Goal: Task Accomplishment & Management: Use online tool/utility

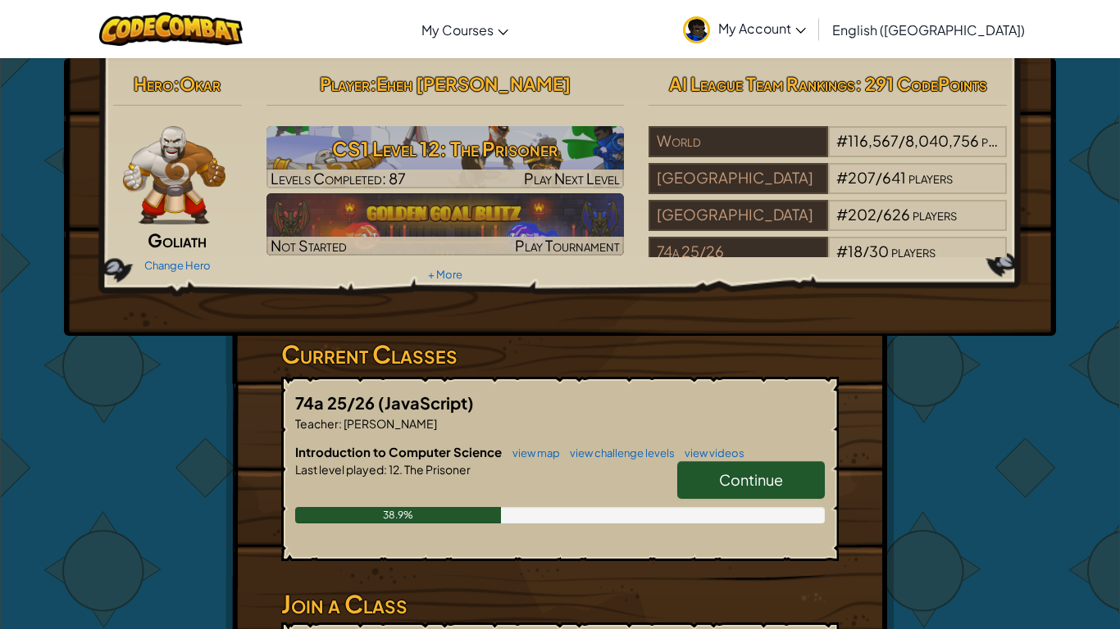
click at [738, 491] on link "Continue" at bounding box center [751, 480] width 148 height 38
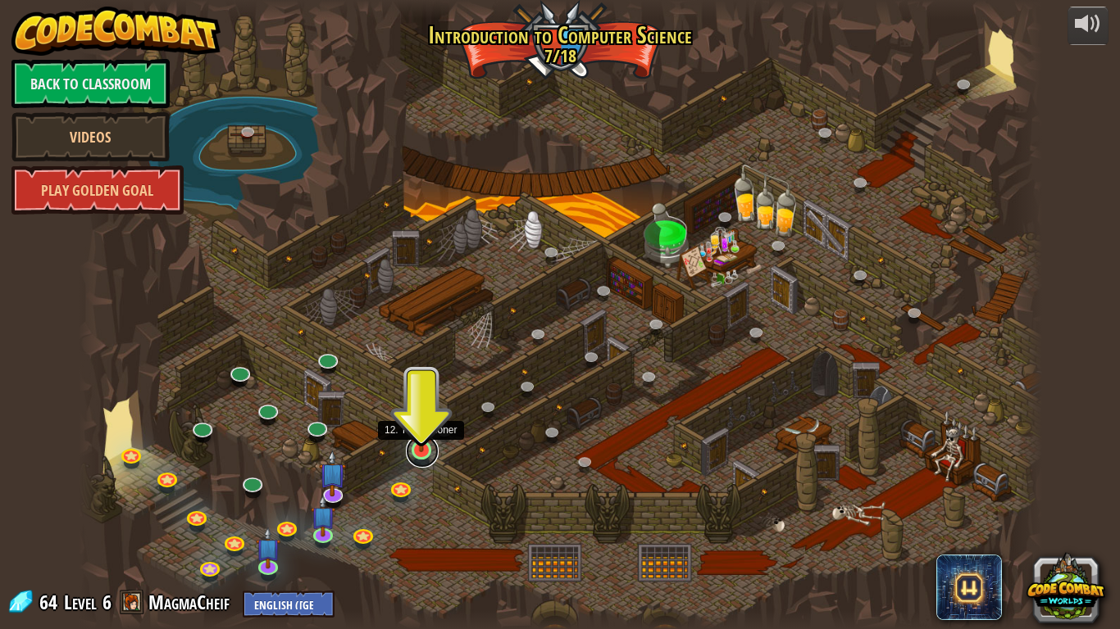
click at [429, 455] on link at bounding box center [422, 451] width 33 height 33
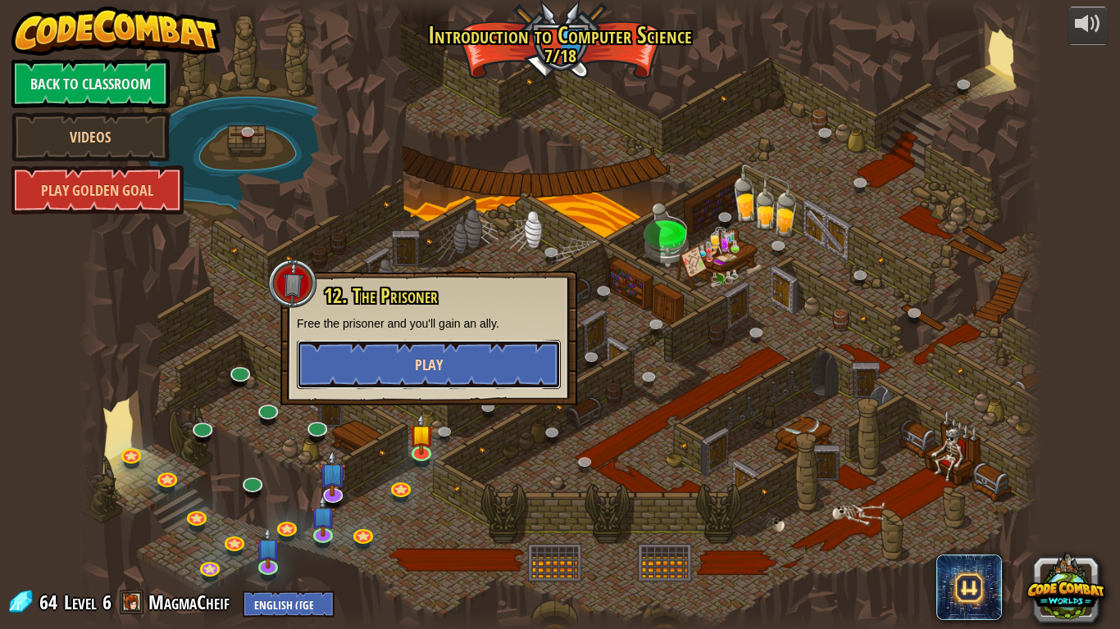
click at [437, 384] on button "Play" at bounding box center [429, 364] width 264 height 49
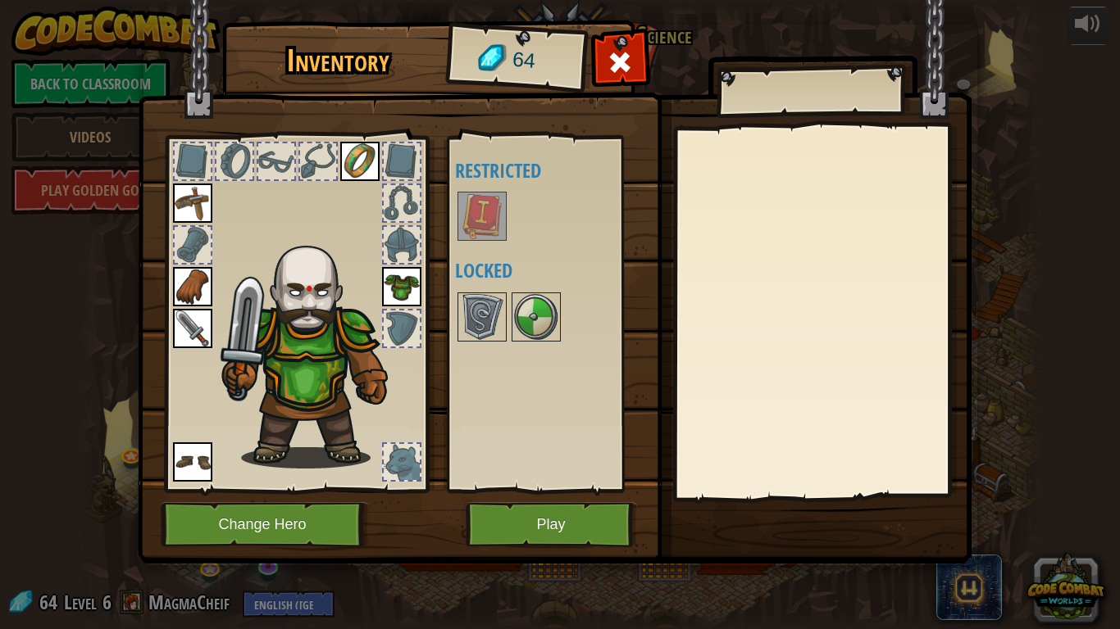
click at [437, 384] on img at bounding box center [554, 266] width 833 height 595
click at [482, 330] on img at bounding box center [482, 317] width 46 height 46
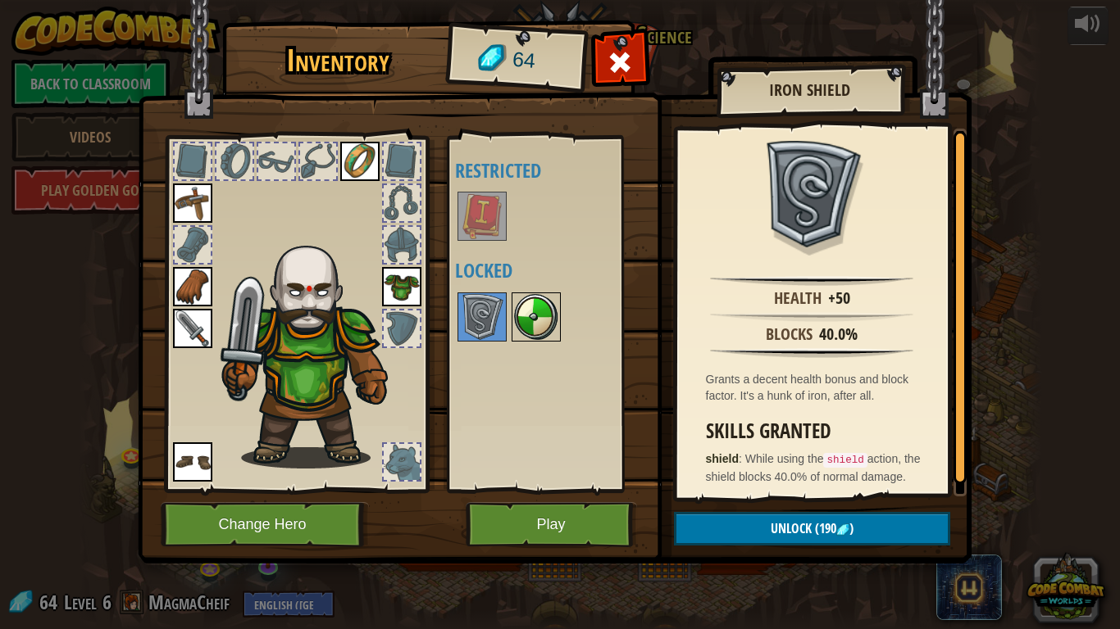
click at [554, 322] on img at bounding box center [536, 317] width 46 height 46
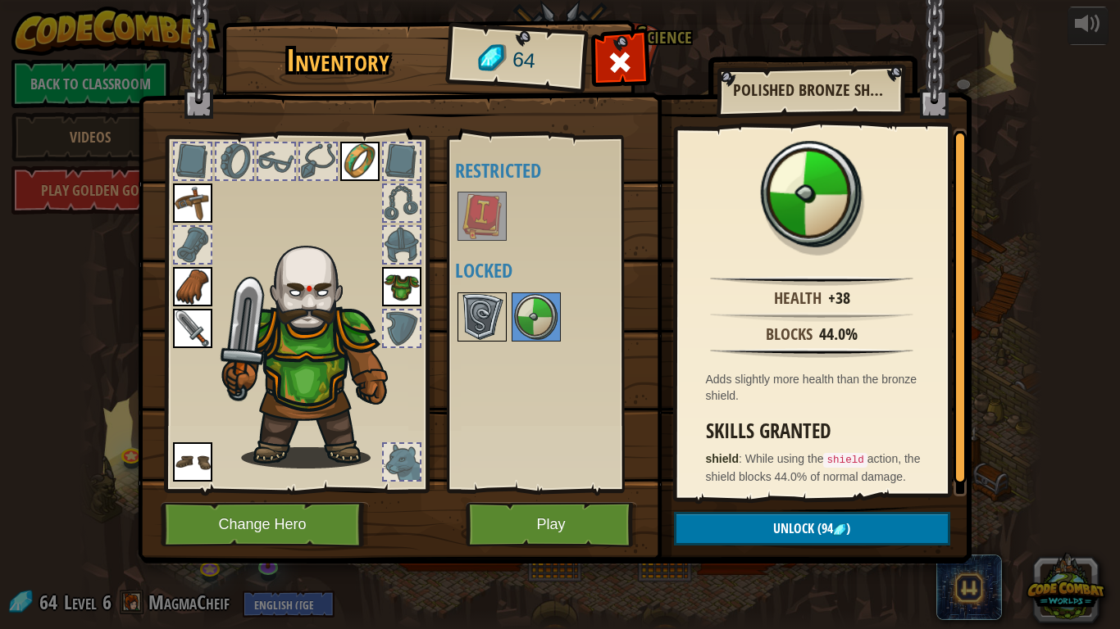
click at [499, 319] on img at bounding box center [482, 317] width 46 height 46
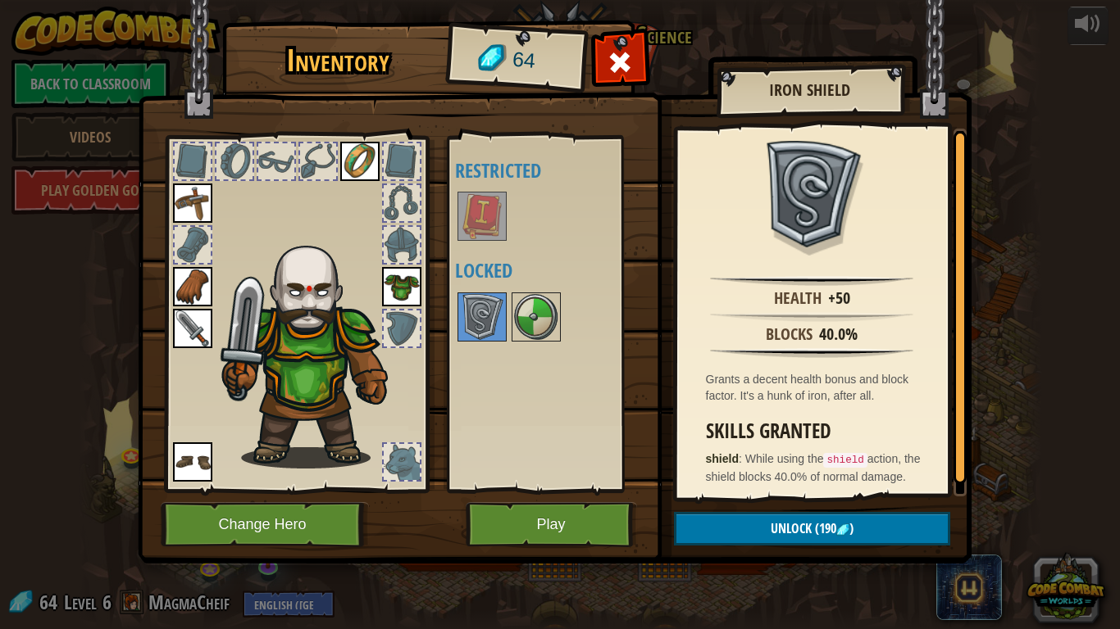
click at [572, 500] on img at bounding box center [554, 266] width 833 height 595
click at [553, 528] on button "Play" at bounding box center [551, 524] width 171 height 45
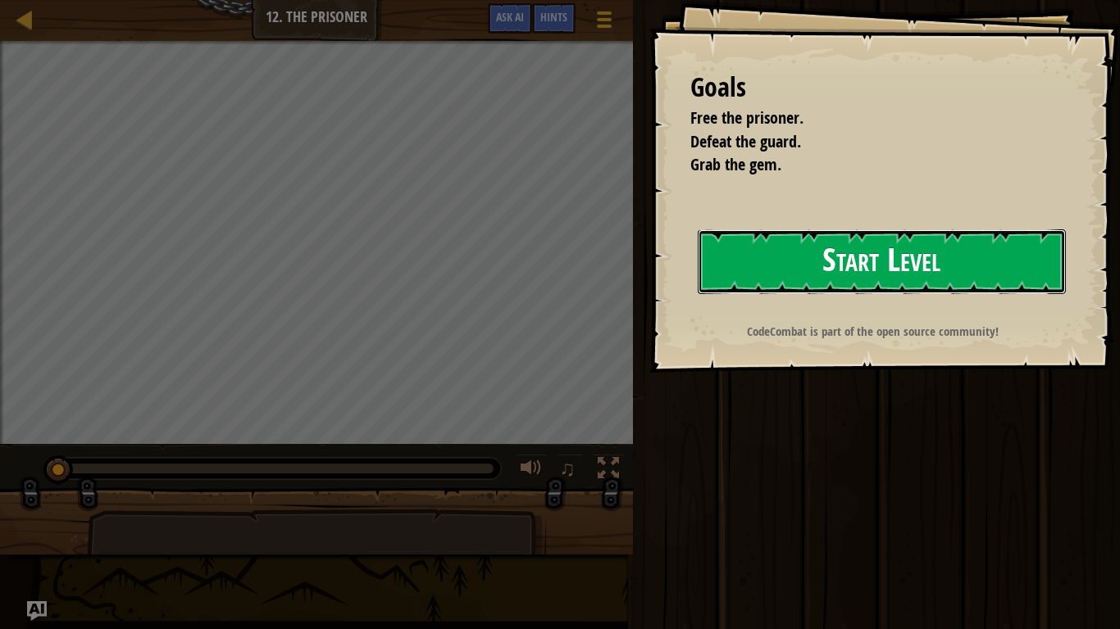
click at [991, 260] on button "Start Level" at bounding box center [881, 261] width 368 height 65
click at [970, 262] on button "Start Level" at bounding box center [881, 261] width 368 height 65
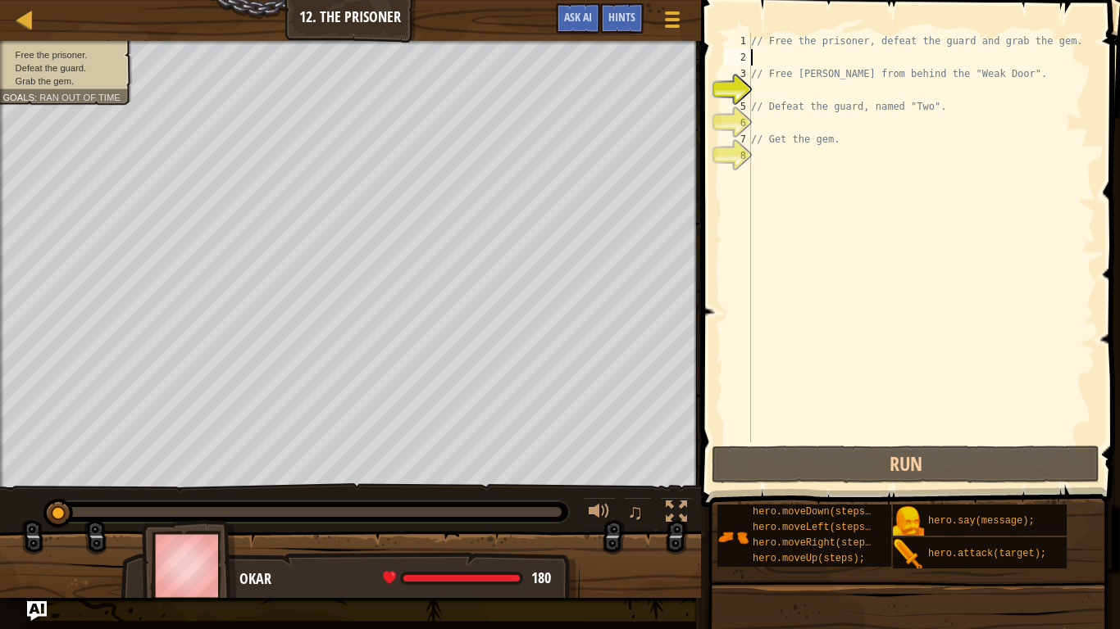
click at [768, 54] on div "// Free the prisoner, defeat the guard and grab the gem. // Free [PERSON_NAME] …" at bounding box center [920, 254] width 347 height 443
click at [781, 51] on div "// Free the prisoner, defeat the guard and grab the gem. // Free [PERSON_NAME] …" at bounding box center [920, 254] width 347 height 443
click at [741, 508] on div "hero.moveDown(steps); hero.moveLeft(steps); hero.moveRight(steps); hero.moveUp(…" at bounding box center [804, 536] width 174 height 62
click at [767, 437] on div "// Free the prisoner, defeat the guard and grab the gem. // Free [PERSON_NAME] …" at bounding box center [920, 254] width 347 height 443
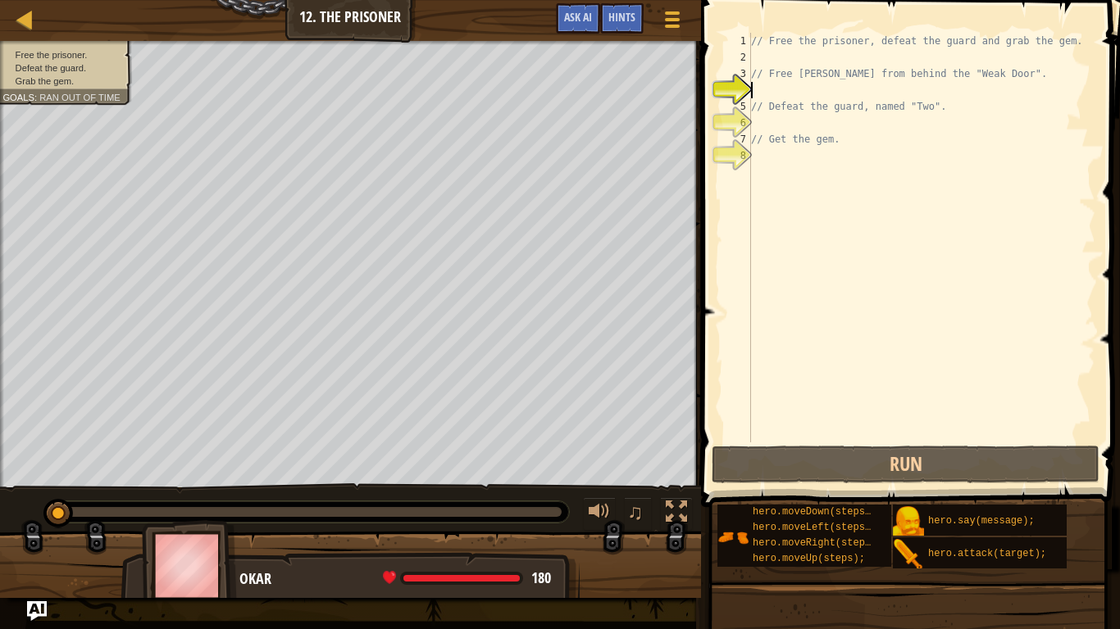
click at [783, 93] on div "// Free the prisoner, defeat the guard and grab the gem. // Free [PERSON_NAME] …" at bounding box center [920, 254] width 347 height 443
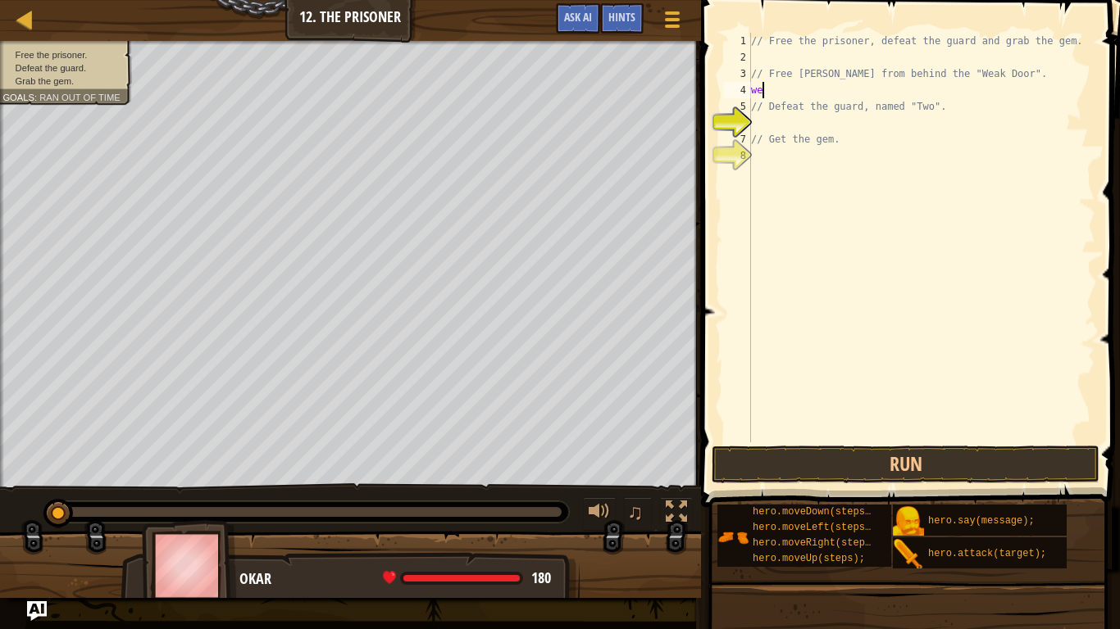
scroll to position [7, 1]
type textarea "w"
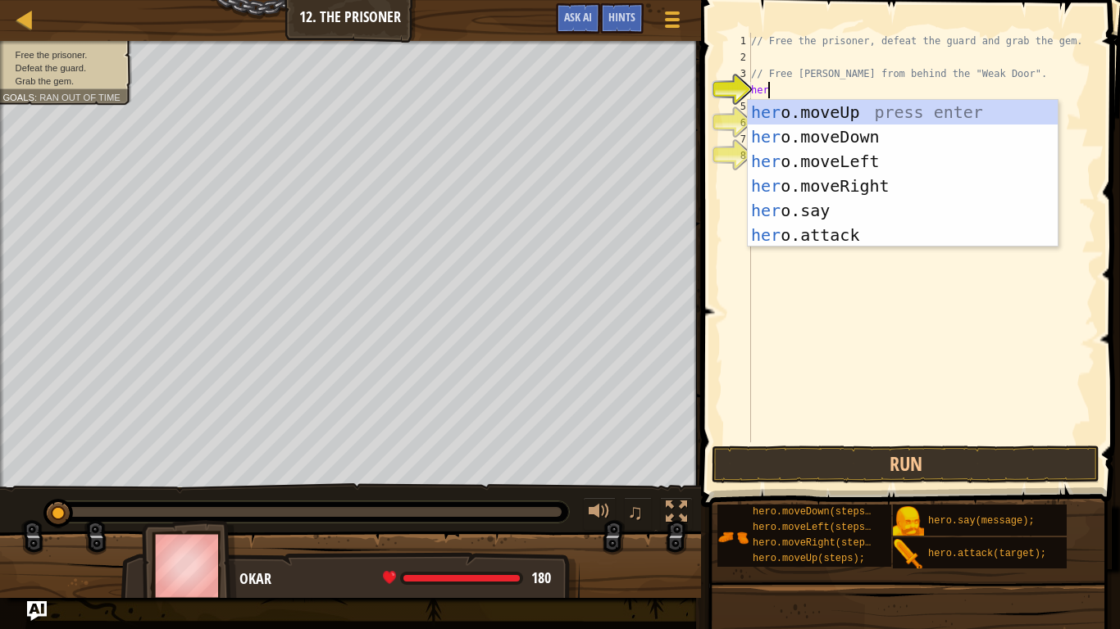
scroll to position [7, 2]
type textarea "hero"
click at [823, 188] on div "hero .moveUp press enter hero .moveDown press enter hero .moveLeft press enter …" at bounding box center [902, 198] width 310 height 197
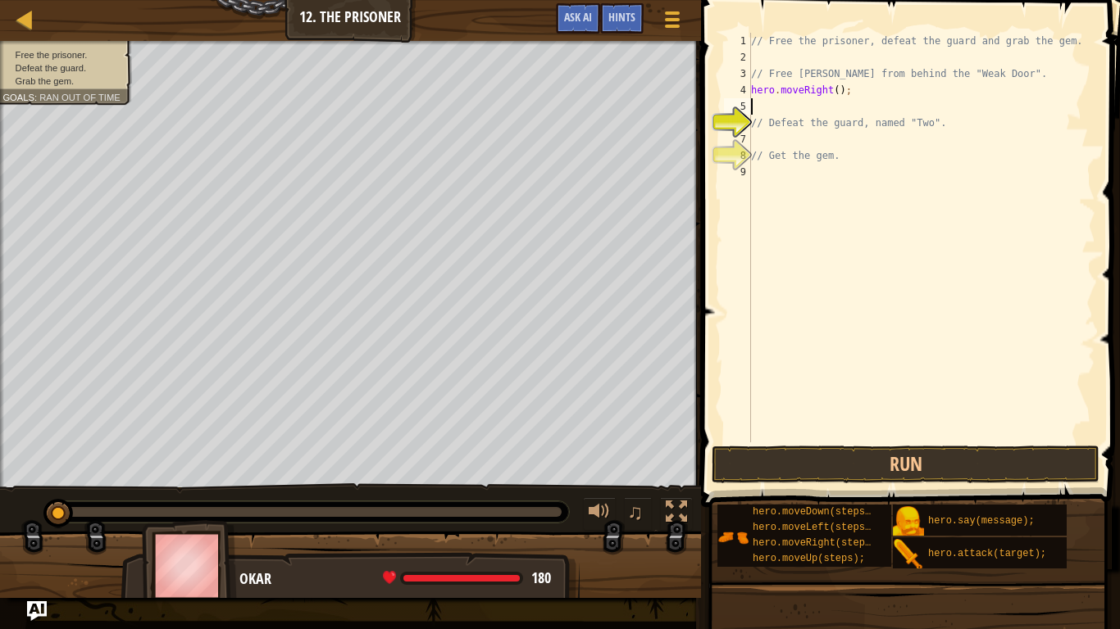
scroll to position [7, 0]
click at [838, 91] on div "// Free the prisoner, defeat the guard and grab the gem. // Free [PERSON_NAME] …" at bounding box center [920, 254] width 347 height 443
click at [768, 148] on div "// Free the prisoner, defeat the guard and grab the gem. // Free [PERSON_NAME] …" at bounding box center [920, 254] width 347 height 443
type textarea "// Get the gem."
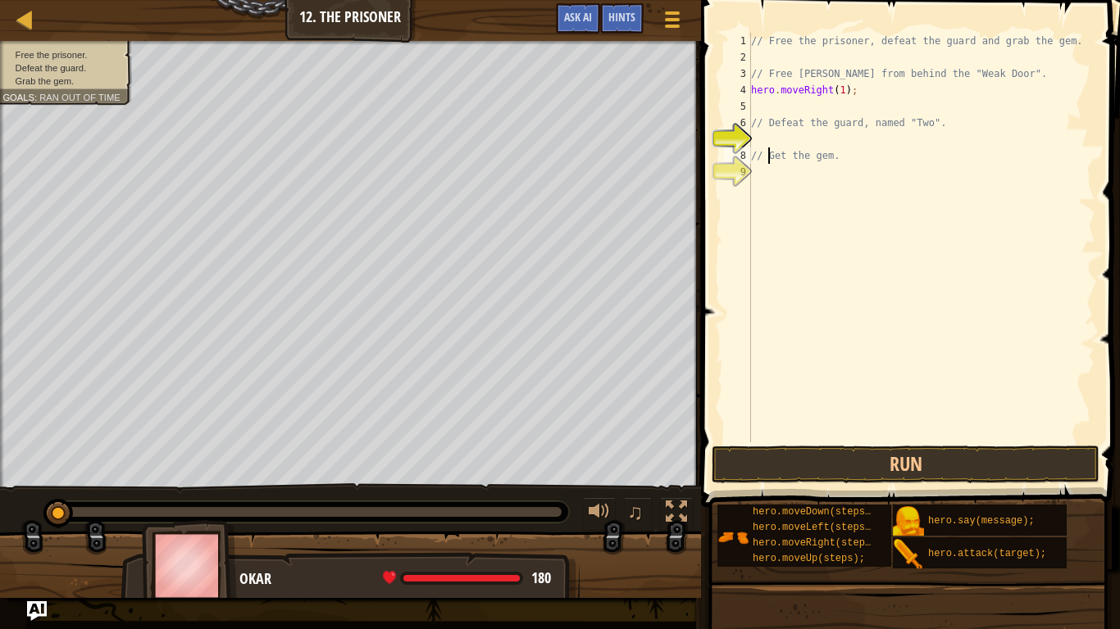
scroll to position [7, 11]
click at [763, 139] on div "// Free the prisoner, defeat the guard and grab the gem. // Free [PERSON_NAME] …" at bounding box center [920, 254] width 347 height 443
click at [784, 111] on div "// Free the prisoner, defeat the guard and grab the gem. // Free [PERSON_NAME] …" at bounding box center [920, 254] width 347 height 443
click at [844, 93] on div "// Free the prisoner, defeat the guard and grab the gem. // Free [PERSON_NAME] …" at bounding box center [920, 254] width 347 height 443
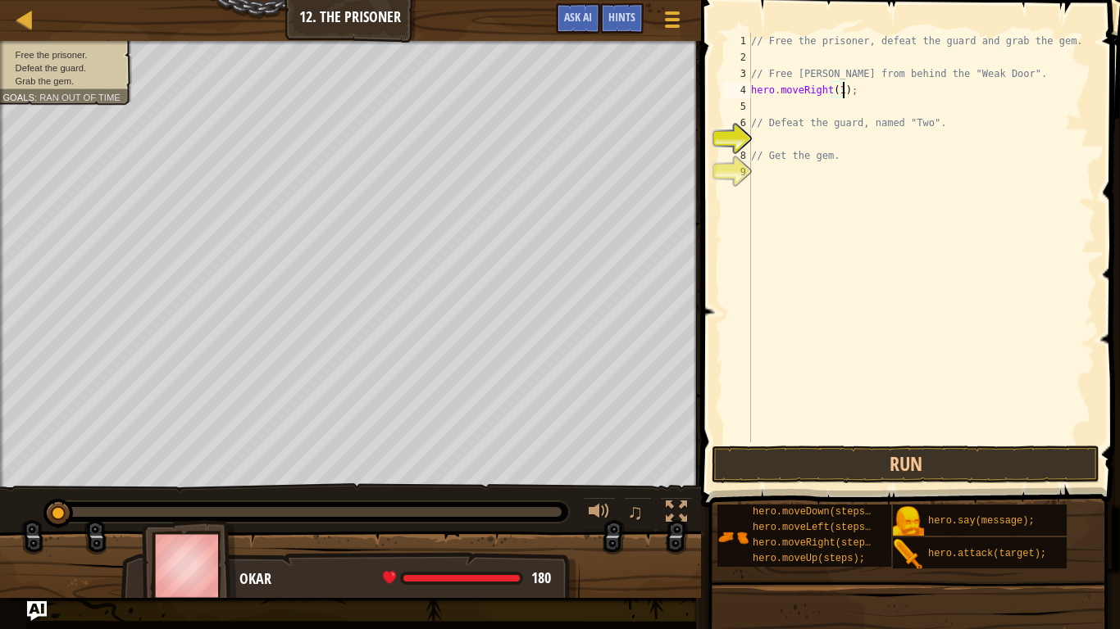
scroll to position [7, 13]
click at [836, 450] on button "Run" at bounding box center [905, 465] width 388 height 38
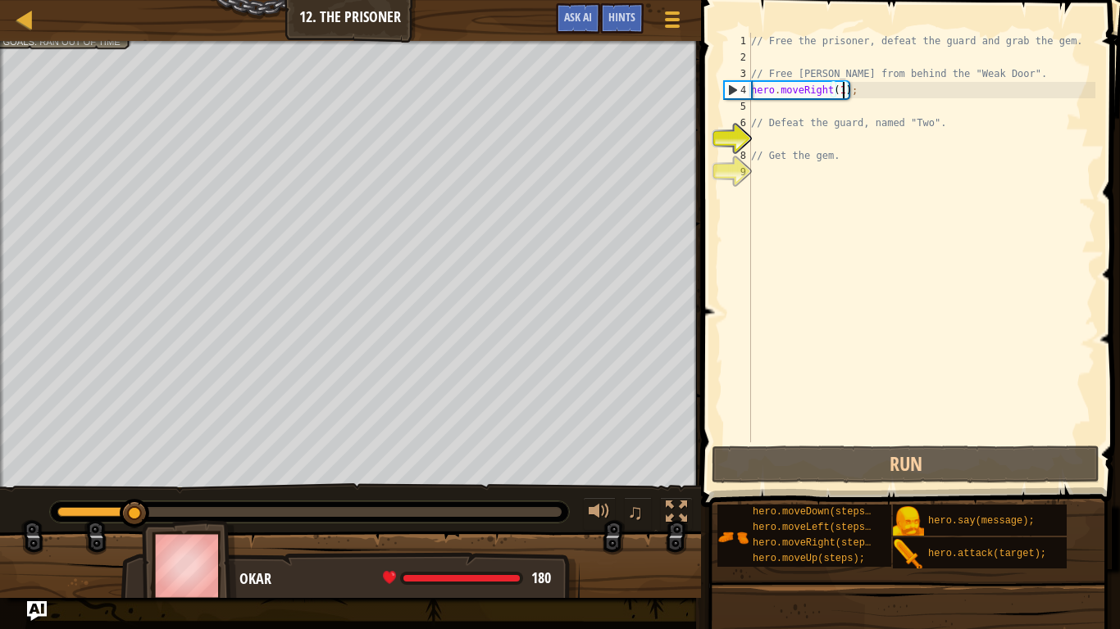
click at [940, 122] on div "// Free the prisoner, defeat the guard and grab the gem. // Free [PERSON_NAME] …" at bounding box center [920, 254] width 347 height 443
type textarea "// Defeat the guard, named "Two"."
click at [940, 122] on div "// Free the prisoner, defeat the guard and grab the gem. // Free [PERSON_NAME] …" at bounding box center [920, 254] width 347 height 443
click at [864, 139] on div "// Free the prisoner, defeat the guard and grab the gem. // Free [PERSON_NAME] …" at bounding box center [920, 254] width 347 height 443
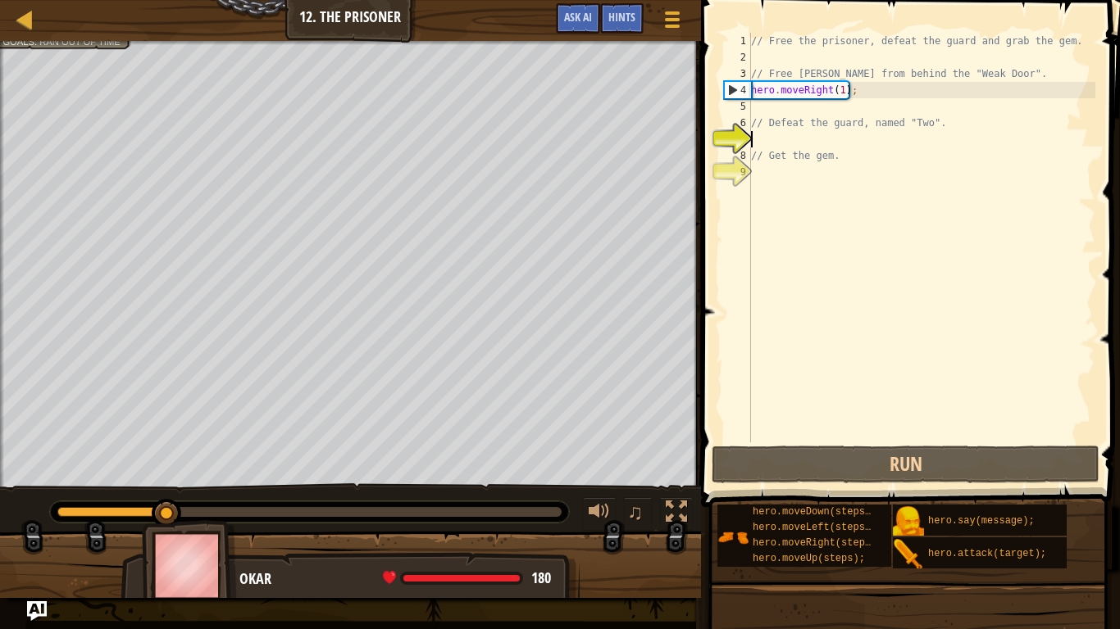
click at [833, 104] on div "// Free the prisoner, defeat the guard and grab the gem. // Free [PERSON_NAME] …" at bounding box center [920, 254] width 347 height 443
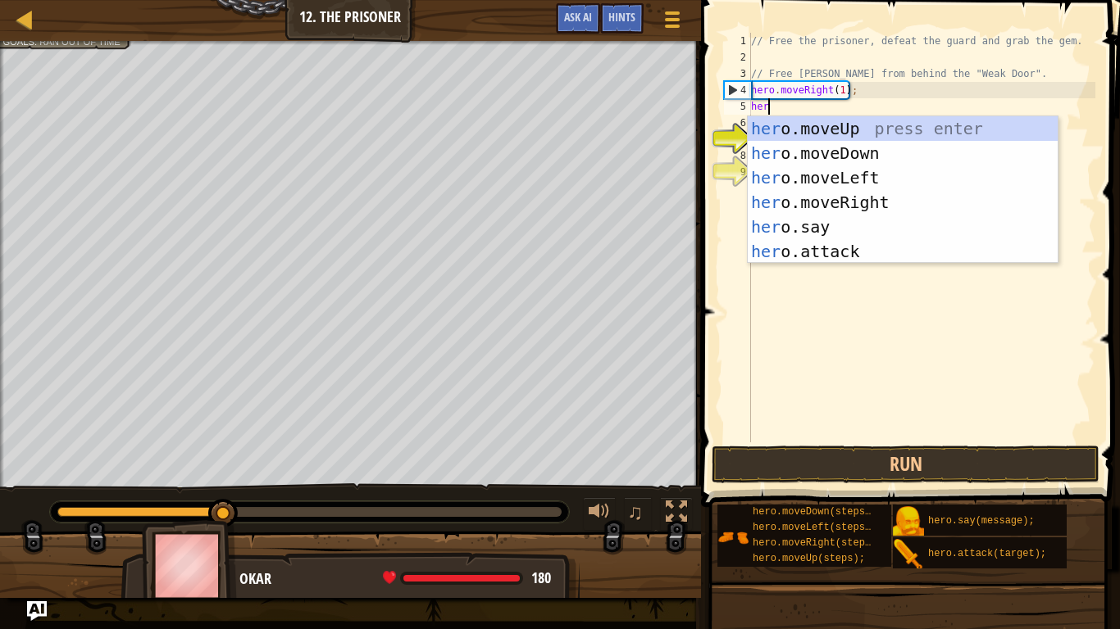
scroll to position [7, 2]
click at [920, 228] on div "hero .moveUp press enter hero .moveDown press enter hero .moveLeft press enter …" at bounding box center [902, 214] width 310 height 197
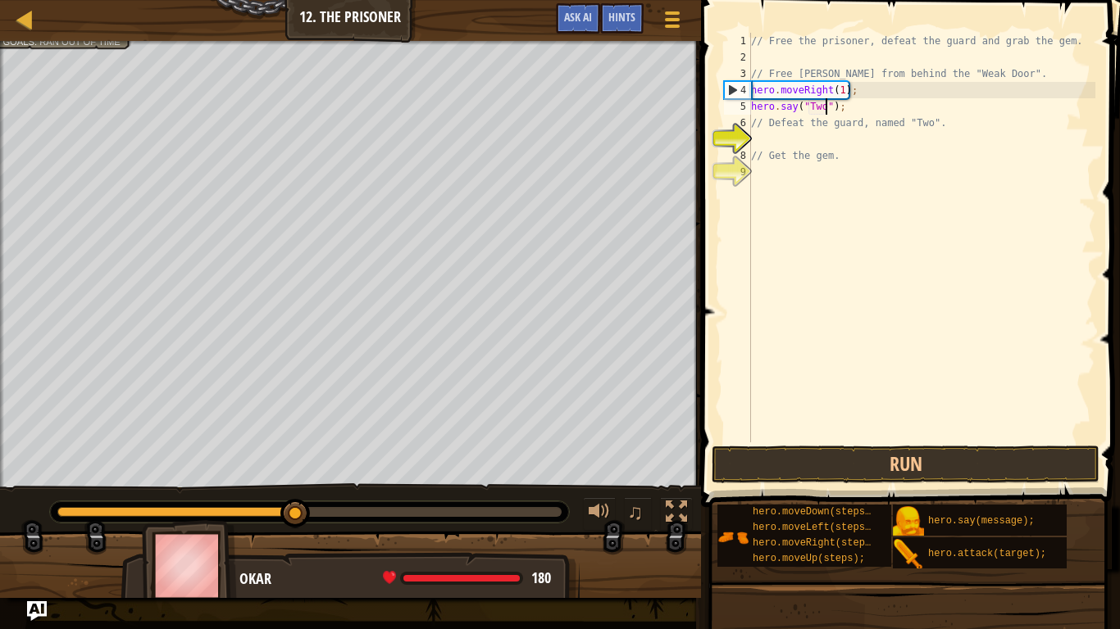
scroll to position [7, 11]
click at [764, 463] on button "Run" at bounding box center [905, 465] width 388 height 38
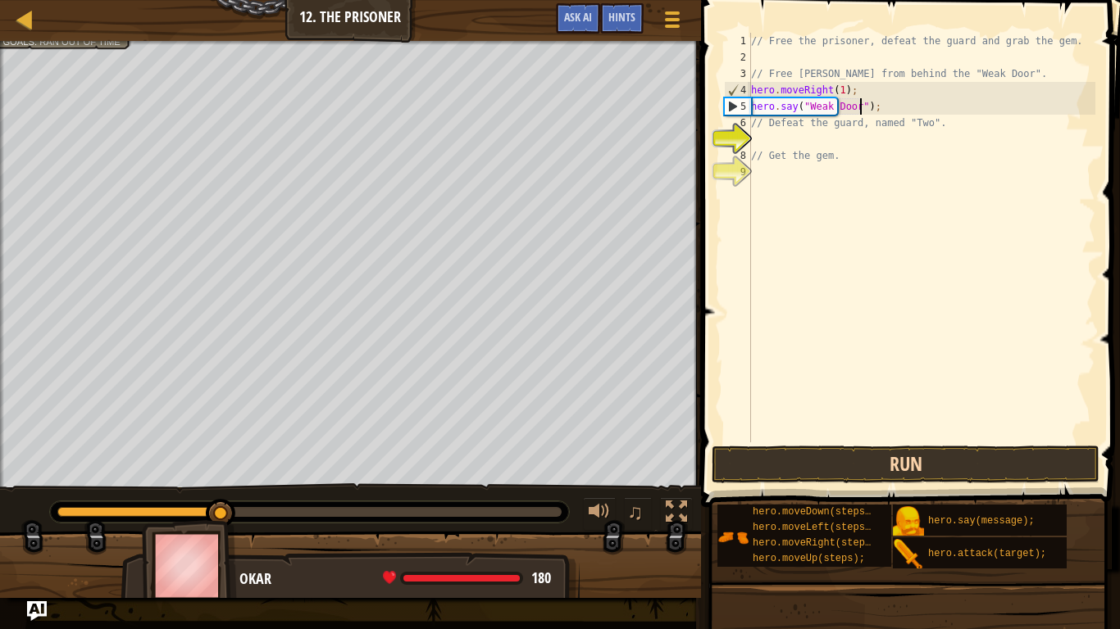
scroll to position [7, 16]
click at [1006, 471] on button "Run" at bounding box center [905, 465] width 388 height 38
click at [818, 101] on div "// Free the prisoner, defeat the guard and grab the gem. // Free [PERSON_NAME] …" at bounding box center [920, 254] width 347 height 443
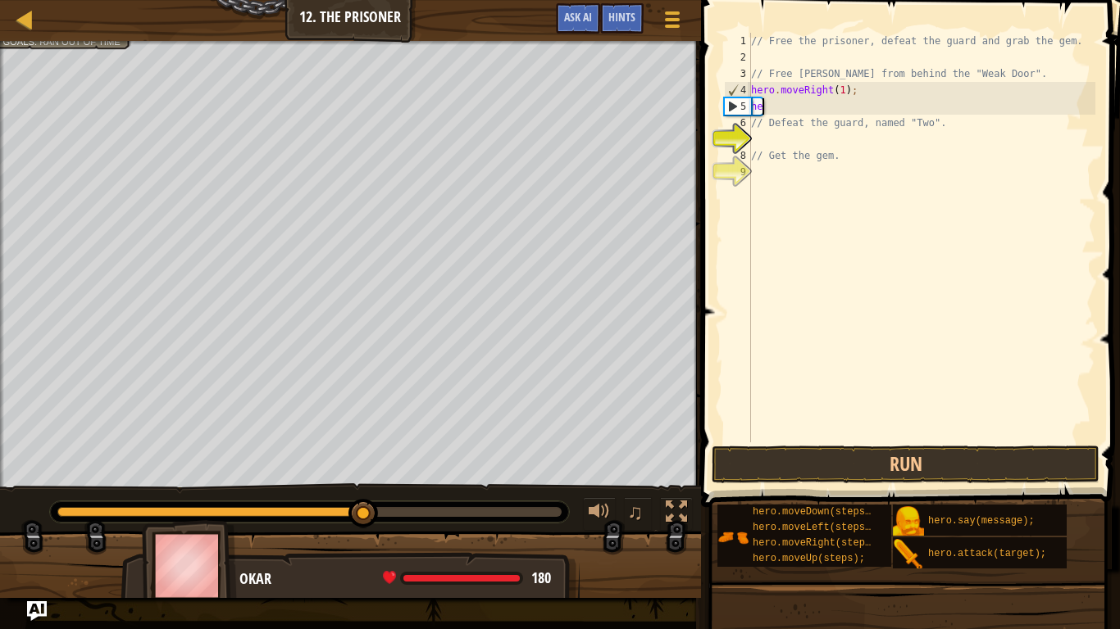
type textarea "h"
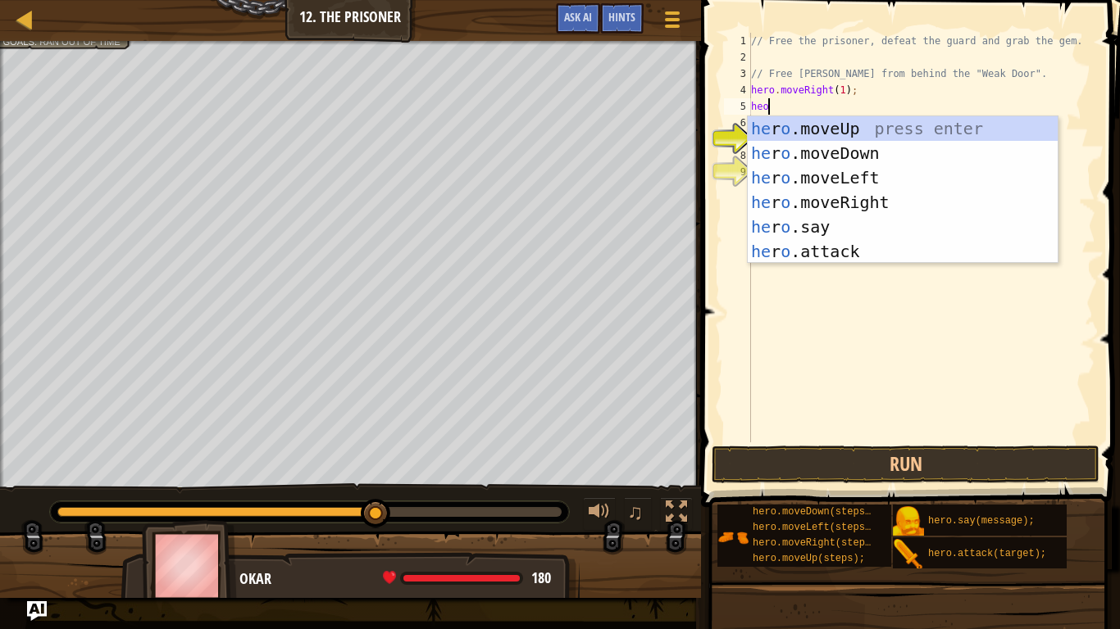
scroll to position [7, 2]
click at [843, 96] on div "// Free the prisoner, defeat the guard and grab the gem. // Free [PERSON_NAME] …" at bounding box center [920, 254] width 347 height 443
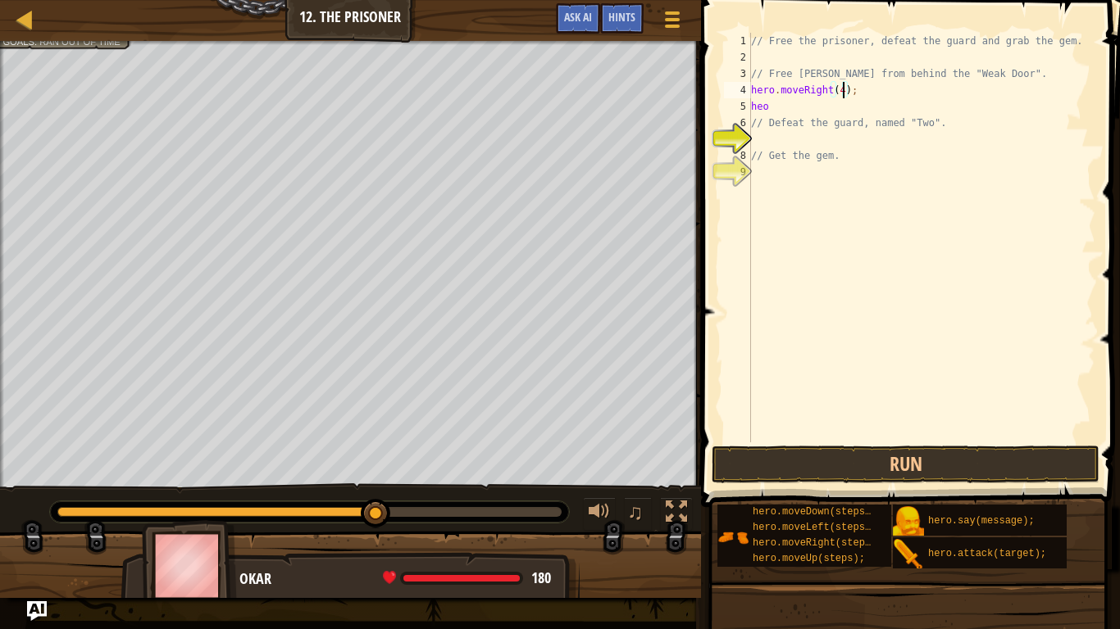
scroll to position [7, 13]
click at [787, 116] on div "// Free the prisoner, defeat the guard and grab the gem. // Free [PERSON_NAME] …" at bounding box center [920, 254] width 347 height 443
click at [774, 107] on div "// Free the prisoner, defeat the guard and grab the gem. // Free [PERSON_NAME] …" at bounding box center [920, 254] width 347 height 443
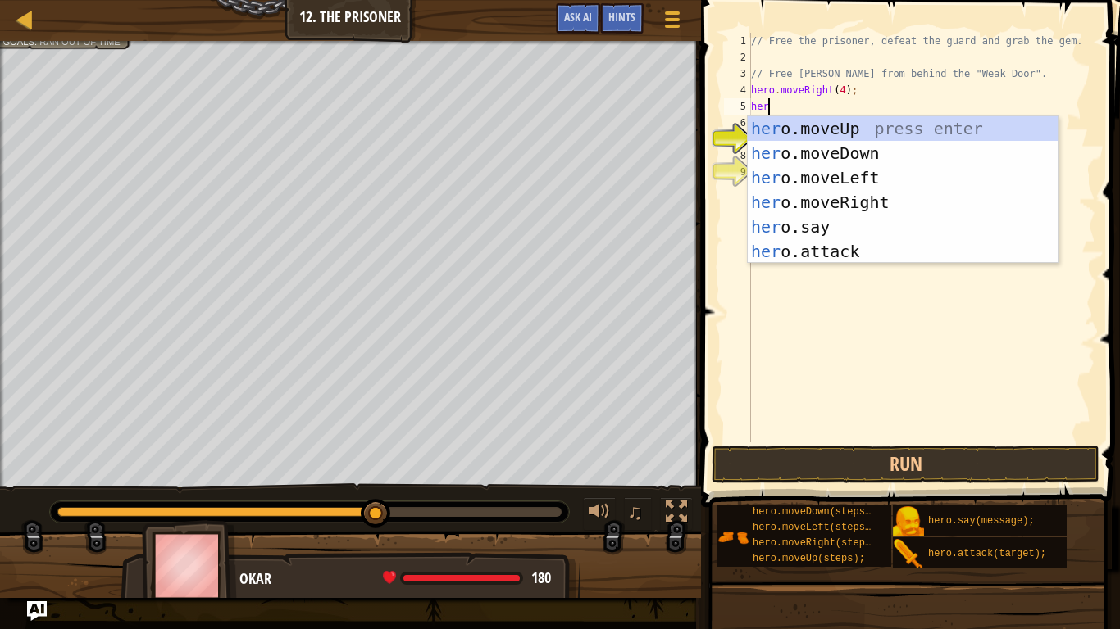
scroll to position [7, 2]
click at [944, 261] on div "hero .moveUp press enter hero .moveDown press enter hero .moveLeft press enter …" at bounding box center [902, 214] width 310 height 197
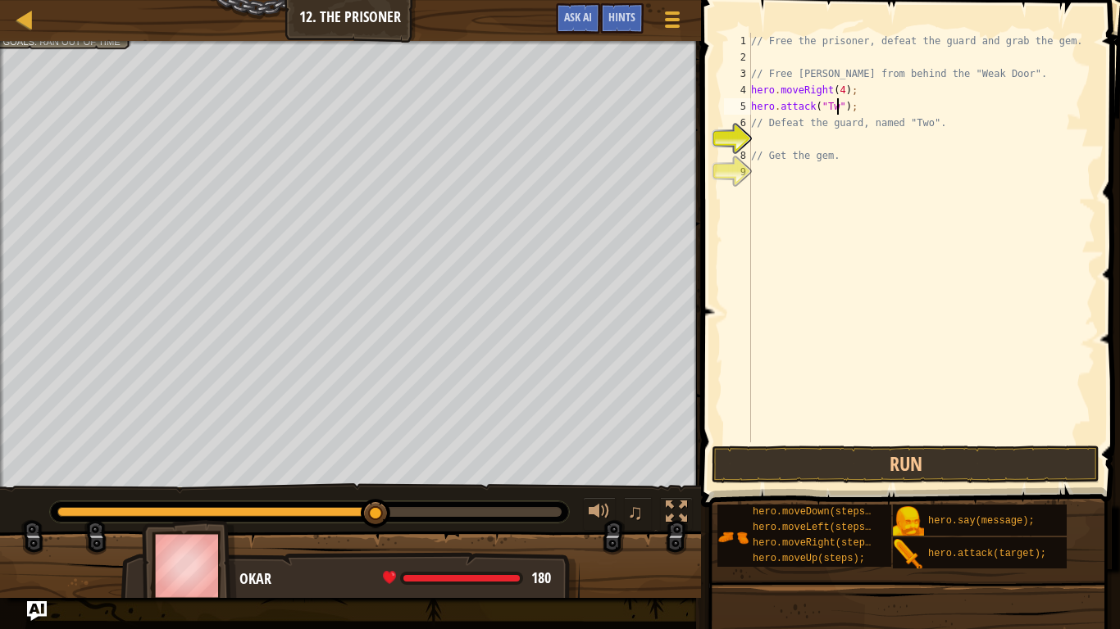
scroll to position [7, 13]
click at [781, 465] on button "Run" at bounding box center [905, 465] width 388 height 38
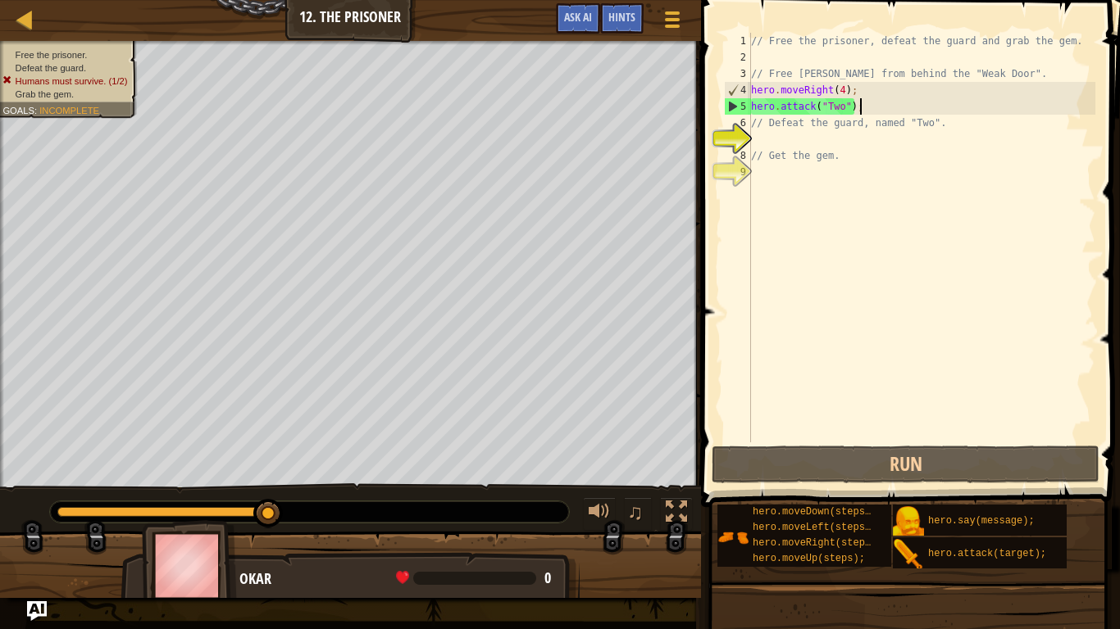
click at [857, 111] on div "// Free the prisoner, defeat the guard and grab the gem. // Free [PERSON_NAME] …" at bounding box center [920, 254] width 347 height 443
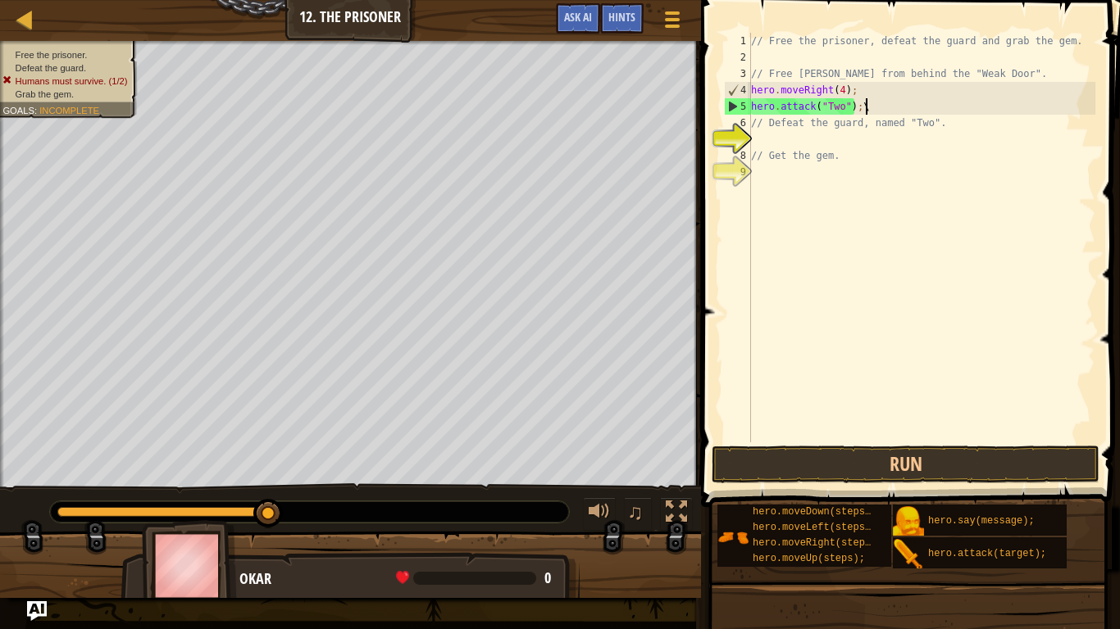
scroll to position [7, 16]
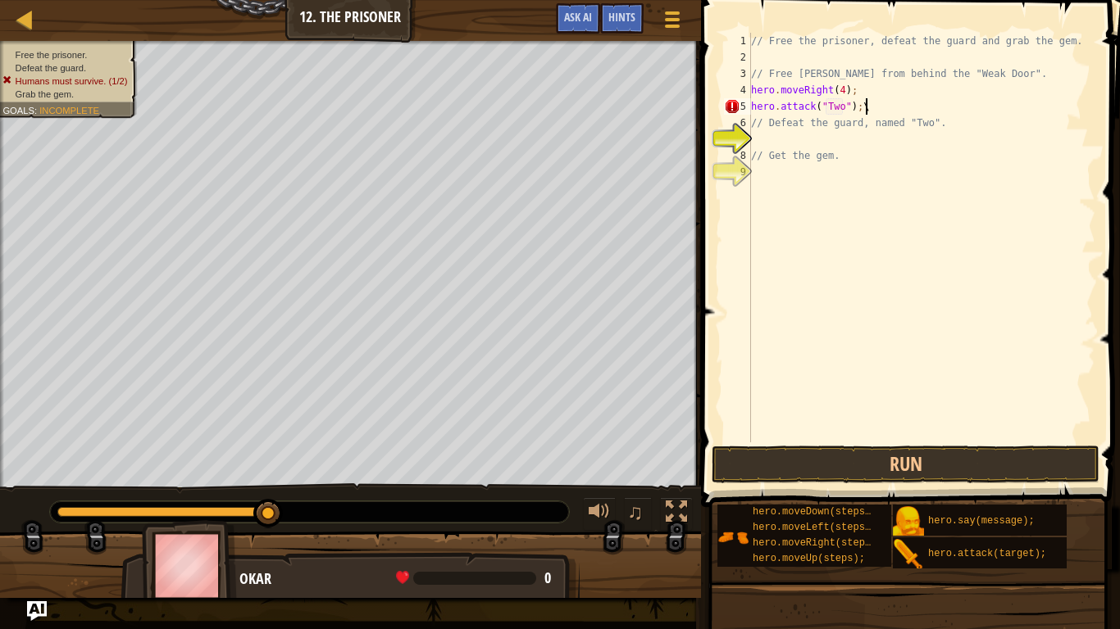
type textarea "hero.attack("Two");"
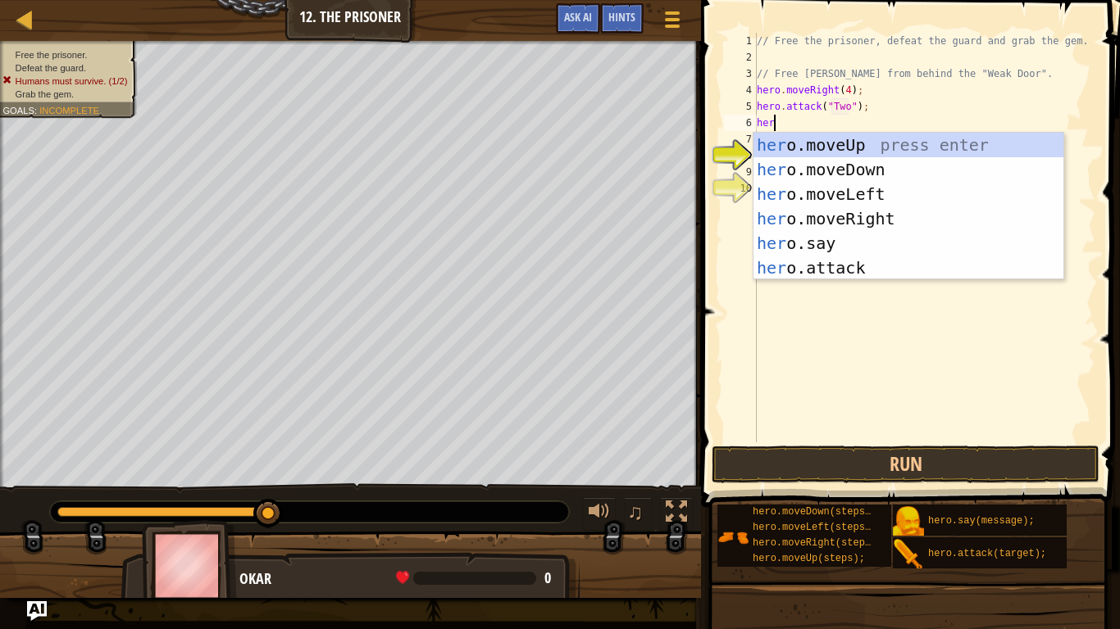
scroll to position [7, 2]
click at [855, 273] on div "hero .moveUp press enter hero .moveDown press enter hero .moveLeft press enter …" at bounding box center [908, 231] width 310 height 197
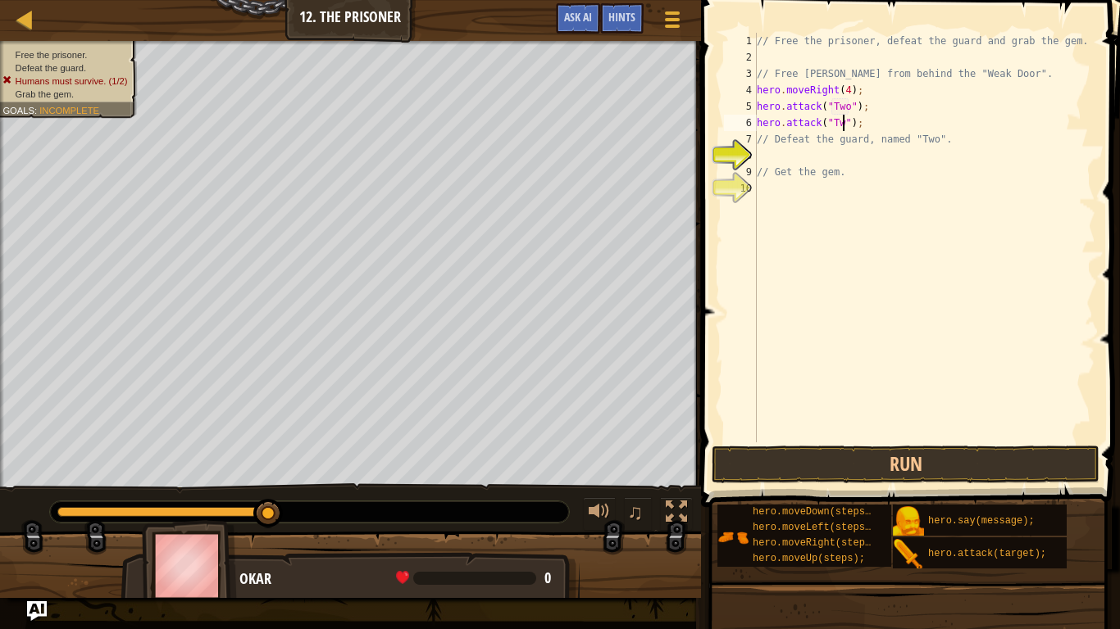
type textarea "hero.attack("Two");"
click at [869, 129] on div "// Free the prisoner, defeat the guard and grab the gem. // Free [PERSON_NAME] …" at bounding box center [924, 254] width 342 height 443
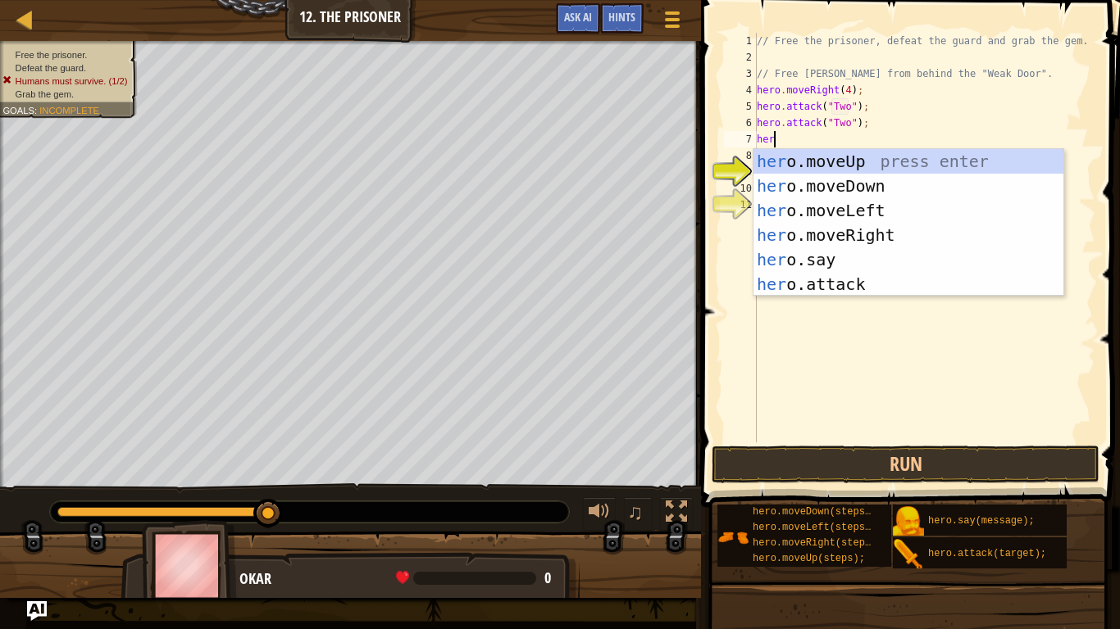
scroll to position [7, 2]
click at [862, 278] on div "hero .moveUp press enter hero .moveDown press enter hero .moveLeft press enter …" at bounding box center [908, 247] width 310 height 197
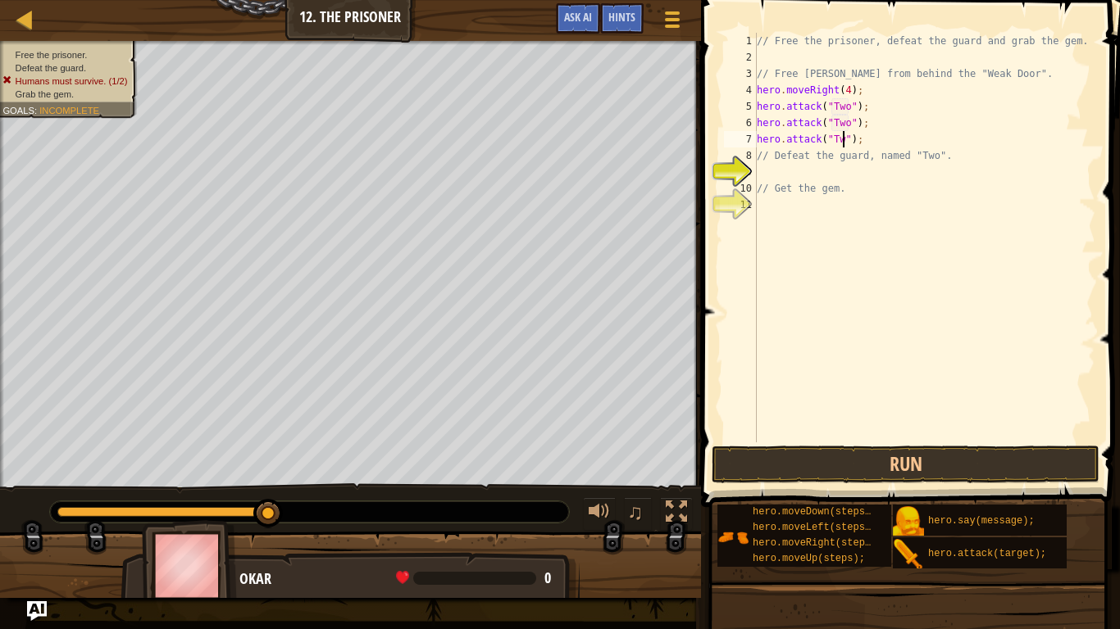
type textarea "hero.attack("Two");"
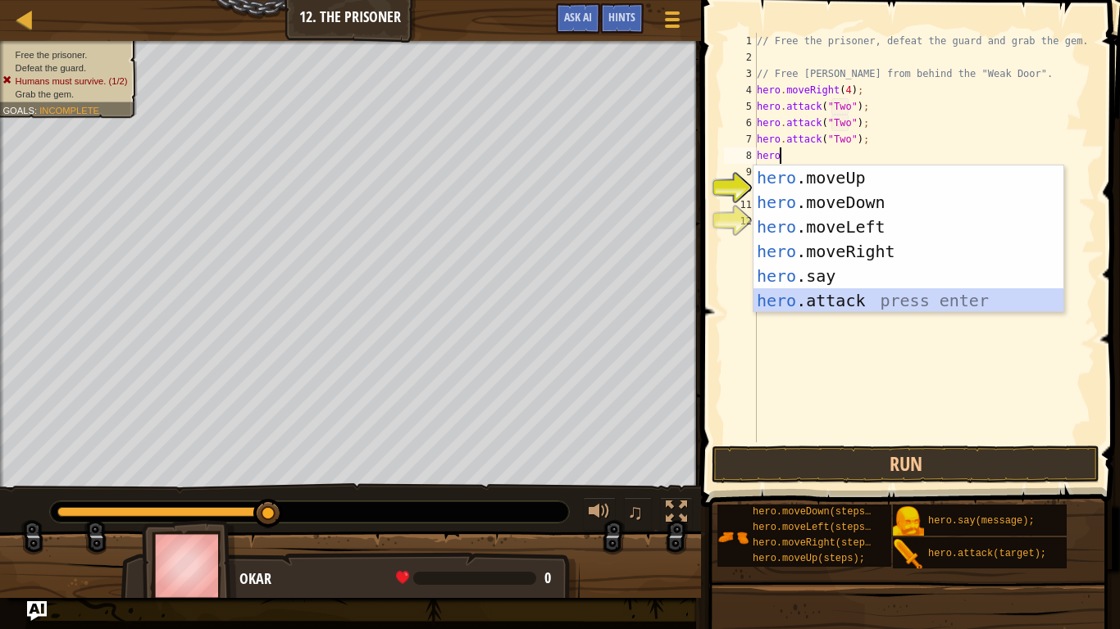
click at [863, 307] on div "hero .moveUp press enter hero .moveDown press enter hero .moveLeft press enter …" at bounding box center [908, 264] width 310 height 197
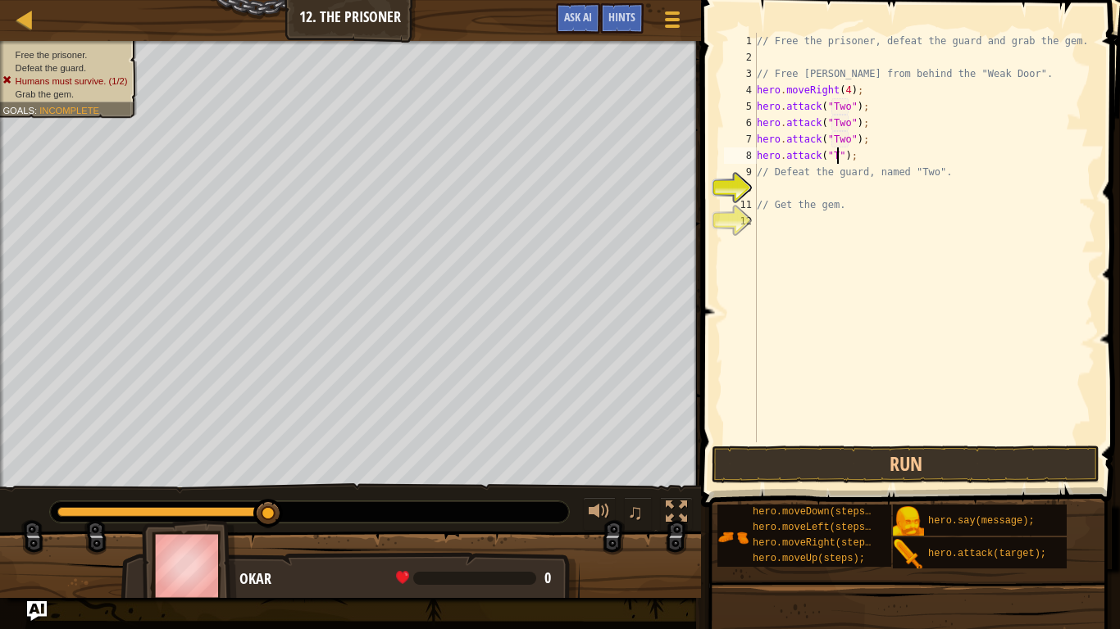
scroll to position [7, 13]
type textarea "hero.attack("Two");"
click at [808, 482] on button "Run" at bounding box center [905, 465] width 388 height 38
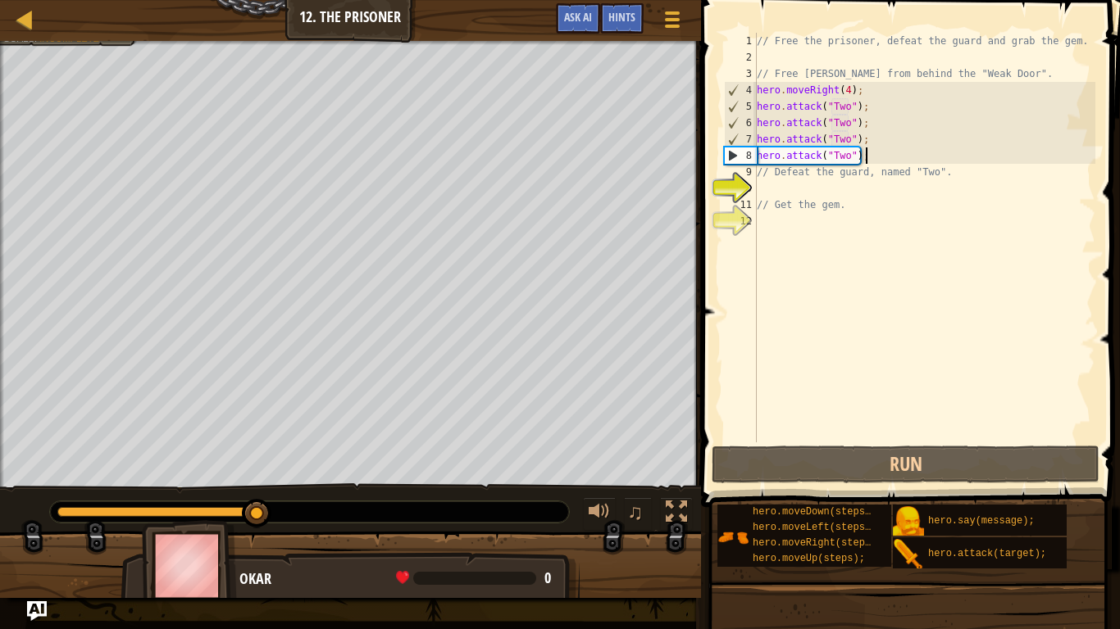
click at [881, 158] on div "// Free the prisoner, defeat the guard and grab the gem. // Free [PERSON_NAME] …" at bounding box center [924, 254] width 342 height 443
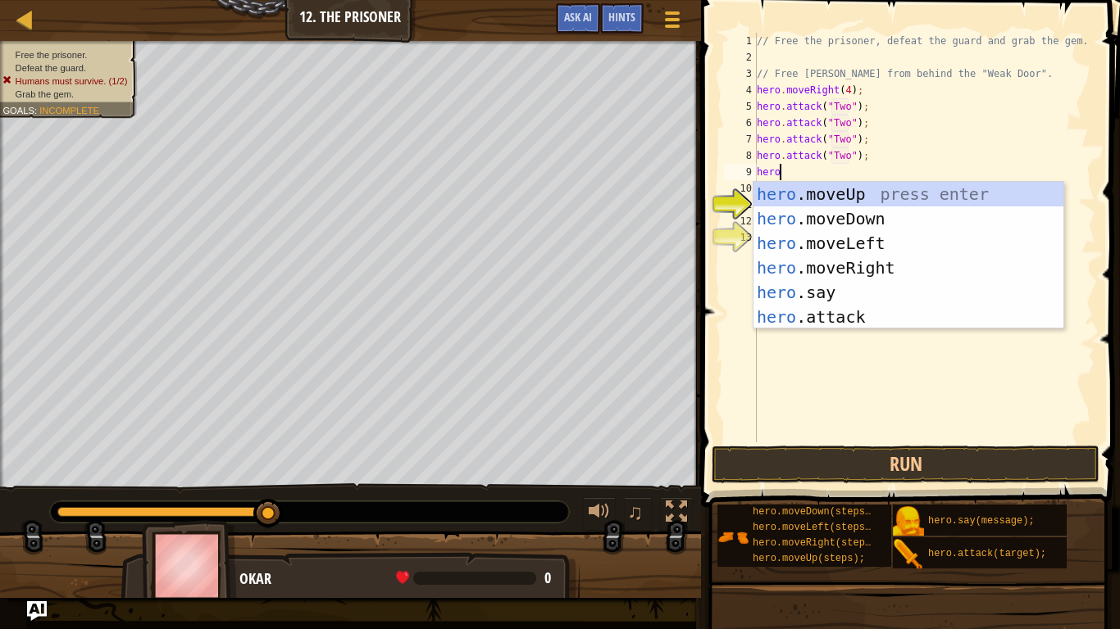
scroll to position [7, 2]
click at [897, 316] on div "hero .moveUp press enter hero .moveDown press enter hero .moveLeft press enter …" at bounding box center [908, 280] width 310 height 197
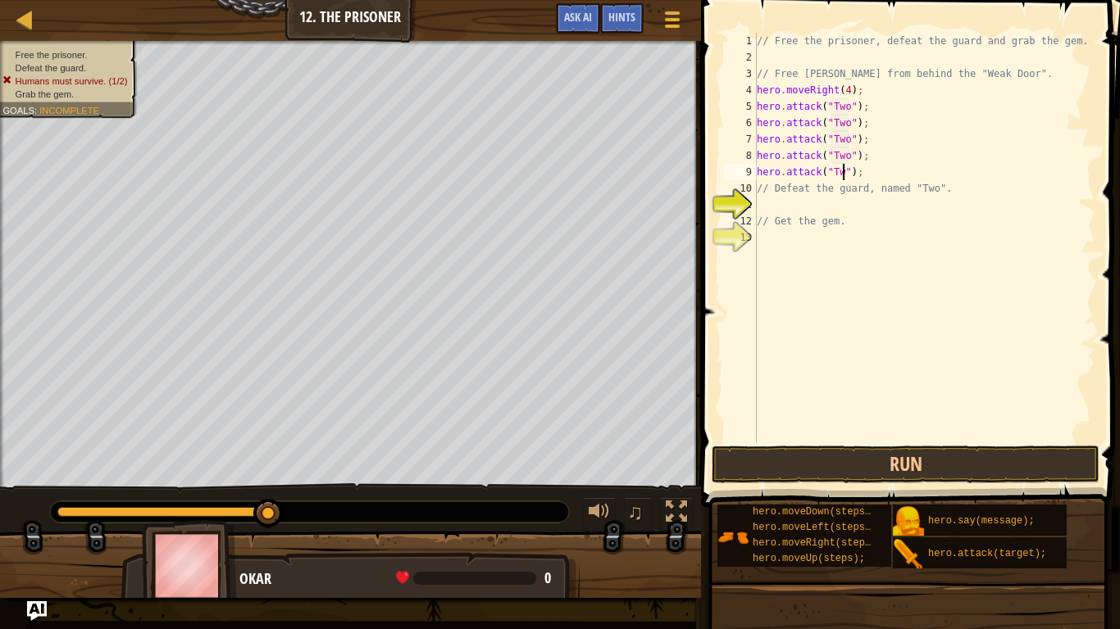
type textarea "hero.attack("Two");"
click at [873, 169] on div "// Free the prisoner, defeat the guard and grab the gem. // Free [PERSON_NAME] …" at bounding box center [924, 254] width 342 height 443
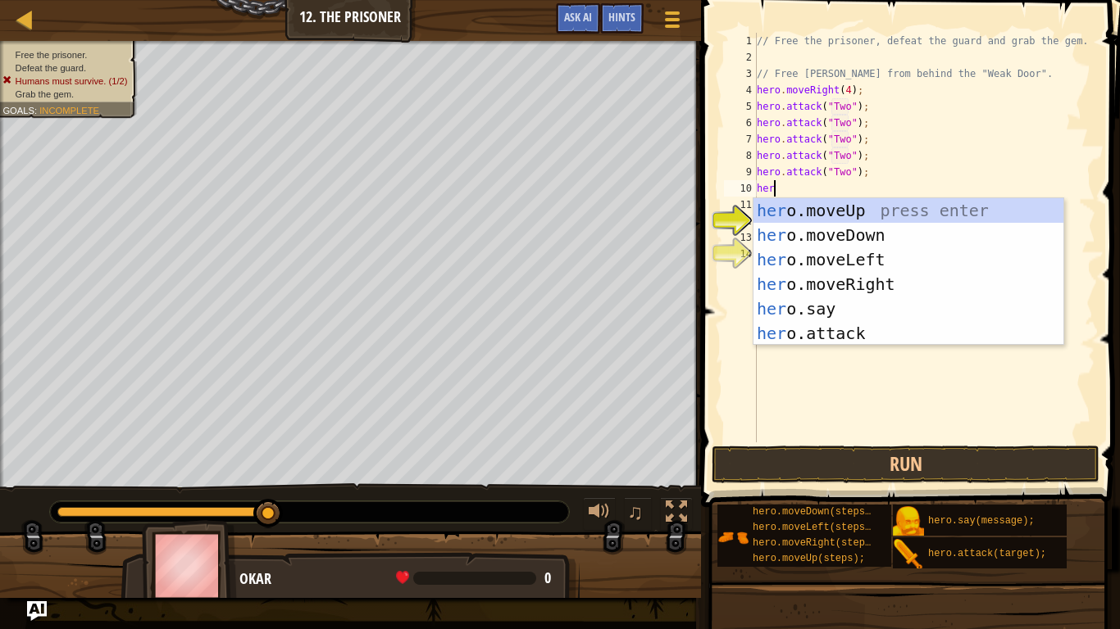
scroll to position [7, 2]
click at [962, 338] on div "hero .moveUp press enter hero .moveDown press enter hero .moveLeft press enter …" at bounding box center [908, 296] width 310 height 197
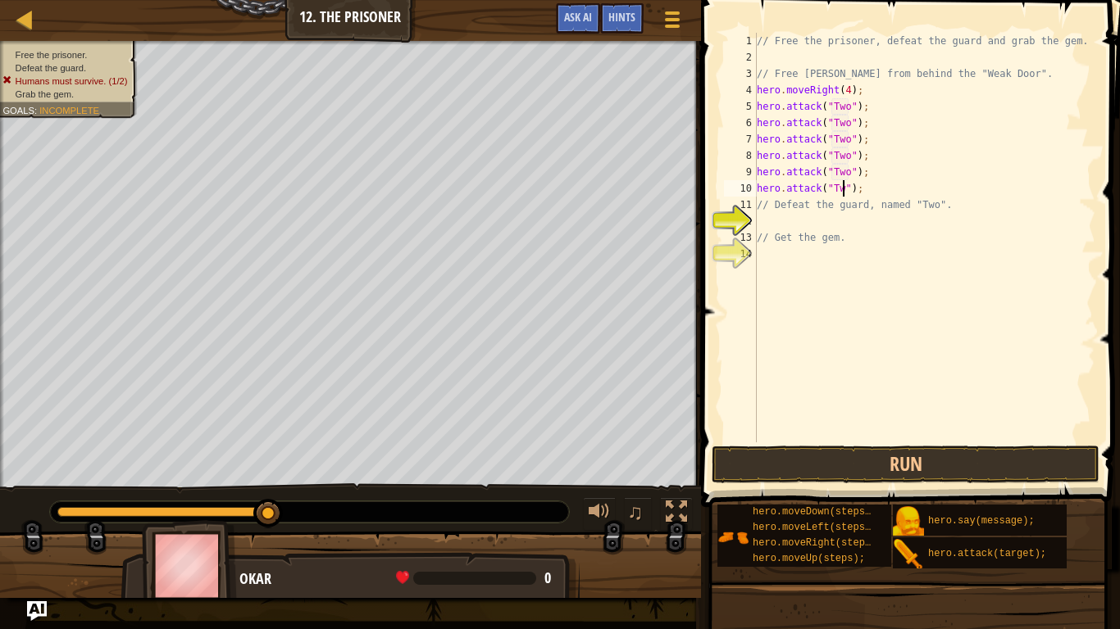
type textarea "hero.attack("Two");"
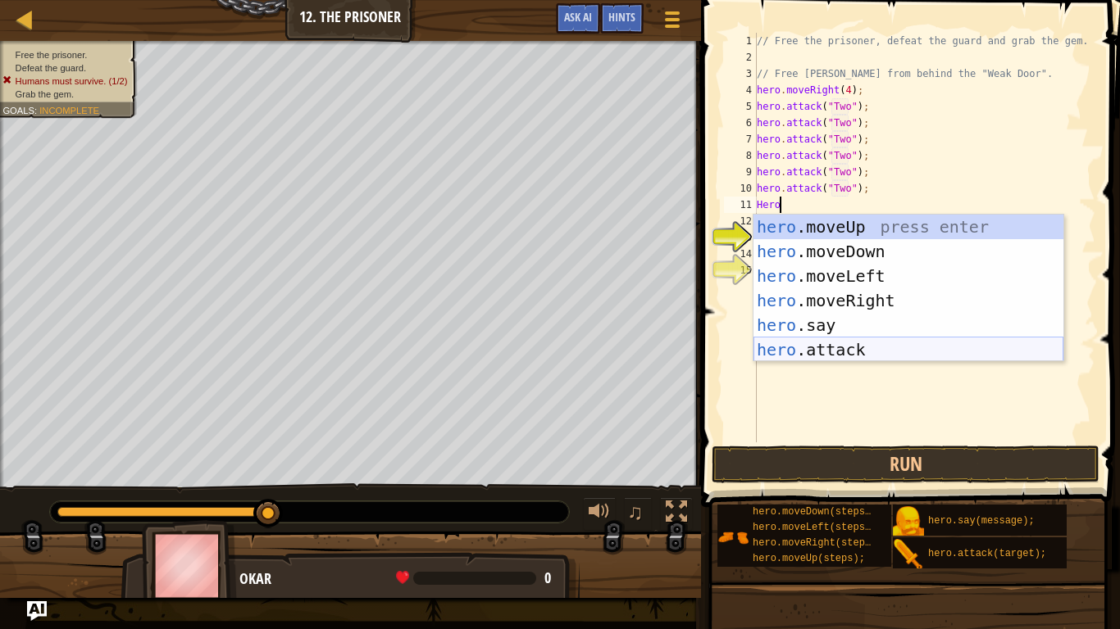
click at [852, 349] on div "hero .moveUp press enter hero .moveDown press enter hero .moveLeft press enter …" at bounding box center [908, 313] width 310 height 197
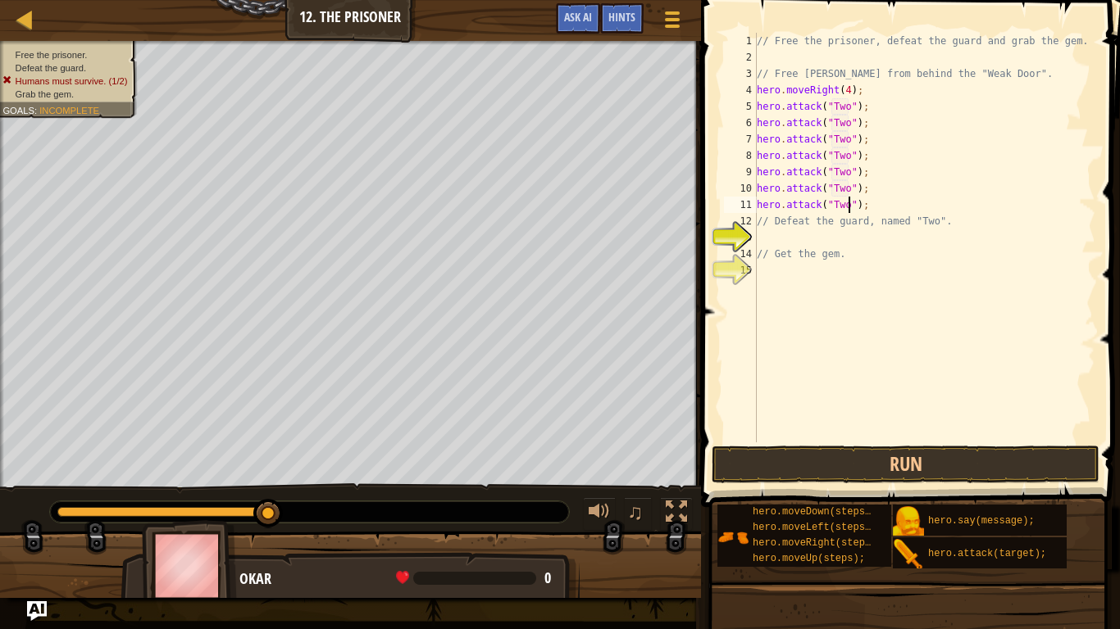
scroll to position [7, 13]
type textarea "hero.attack("Two");"
click at [837, 467] on button "Run" at bounding box center [905, 465] width 388 height 38
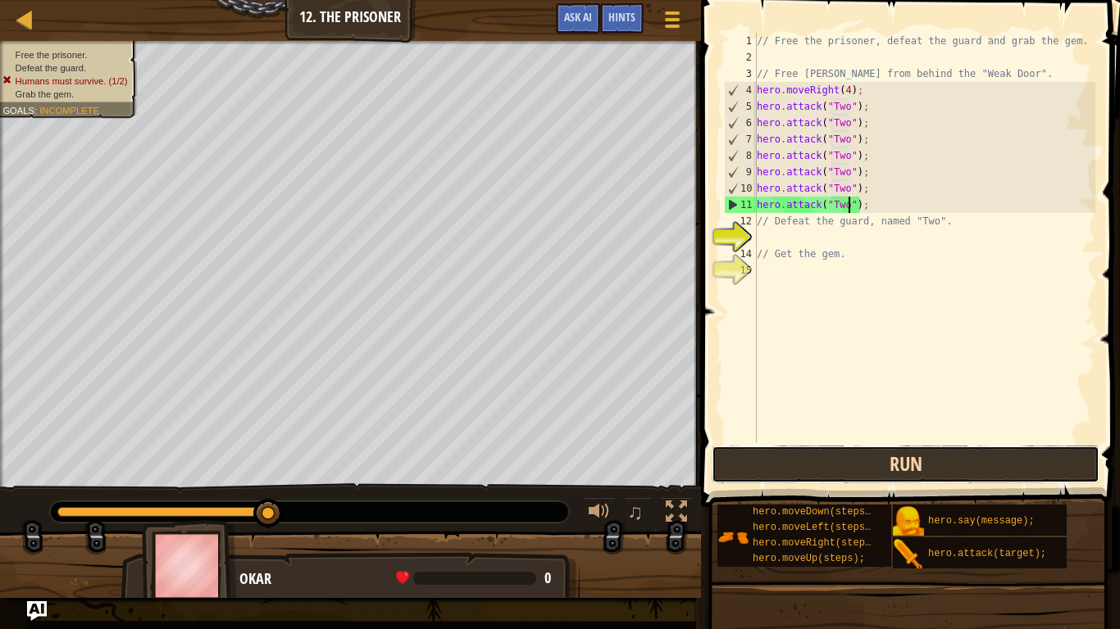
click at [806, 474] on button "Run" at bounding box center [905, 465] width 388 height 38
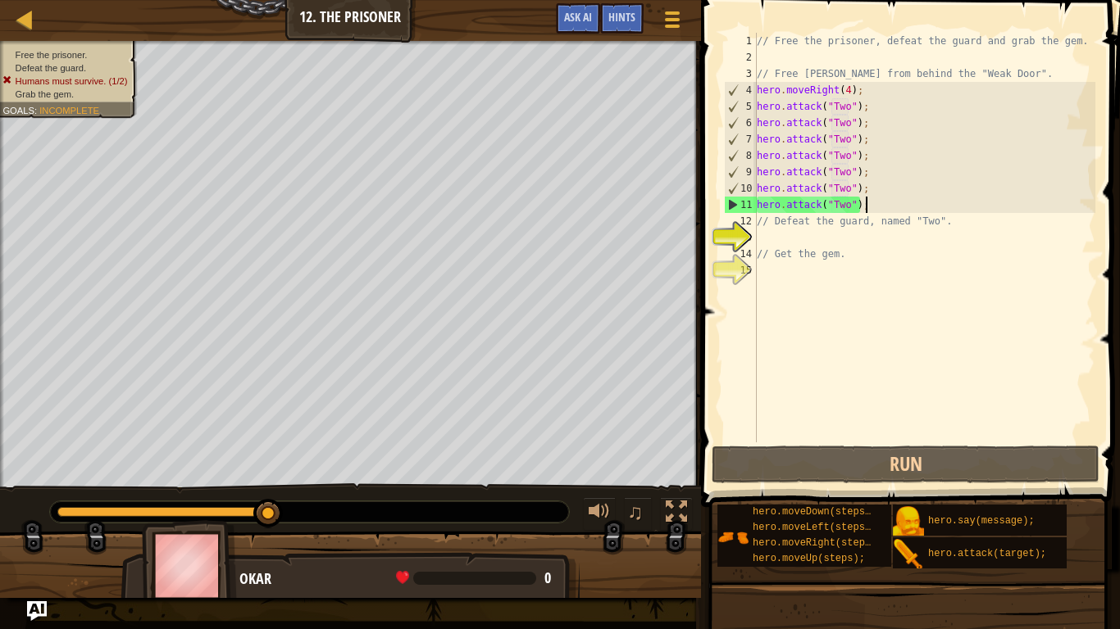
click at [873, 203] on div "// Free the prisoner, defeat the guard and grab the gem. // Free [PERSON_NAME] …" at bounding box center [924, 254] width 342 height 443
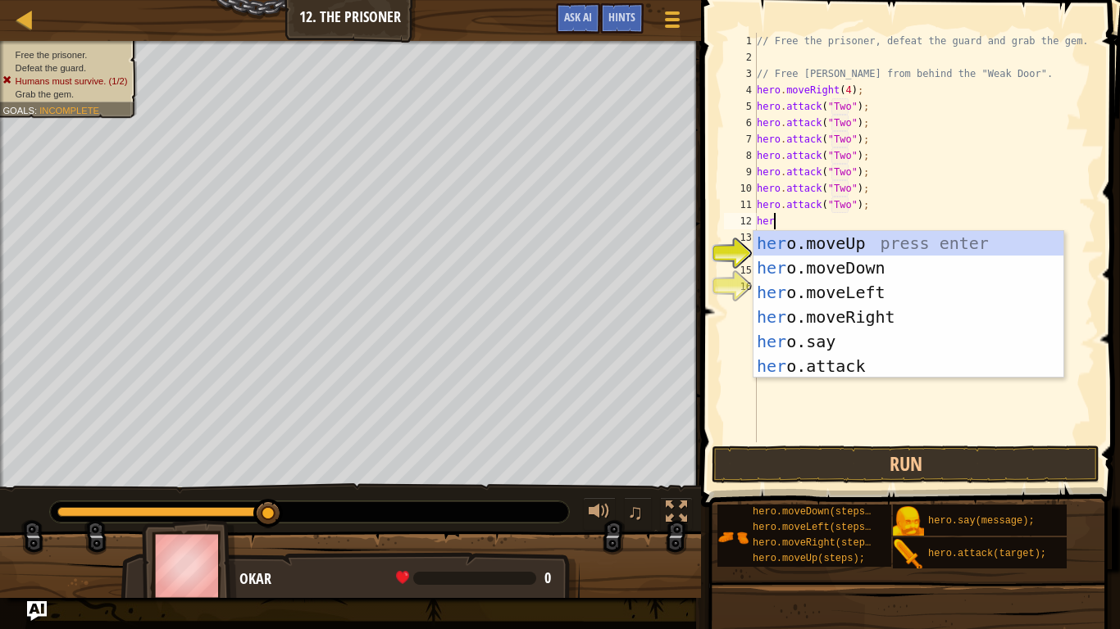
scroll to position [7, 2]
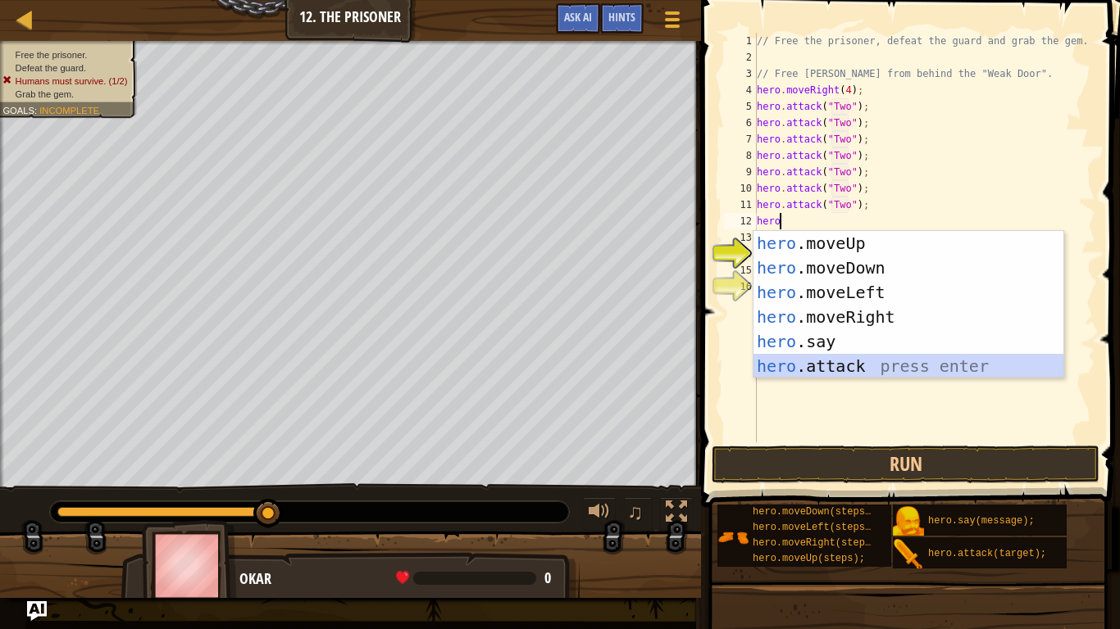
click at [804, 355] on div "hero .moveUp press enter hero .moveDown press enter hero .moveLeft press enter …" at bounding box center [908, 329] width 310 height 197
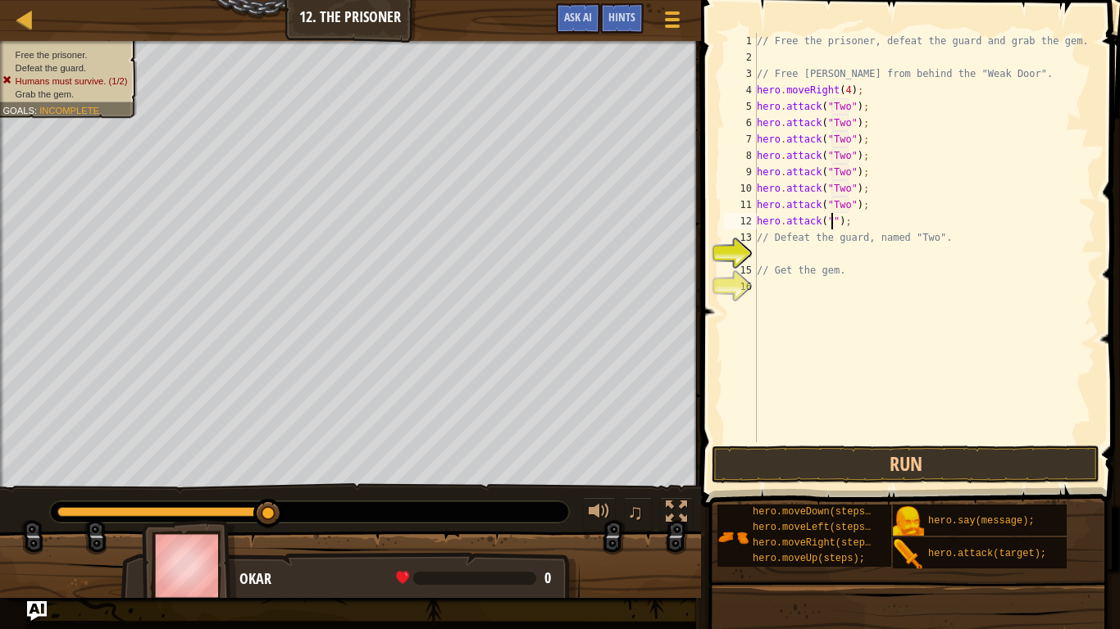
scroll to position [7, 11]
type textarea "hero.attack("two");"
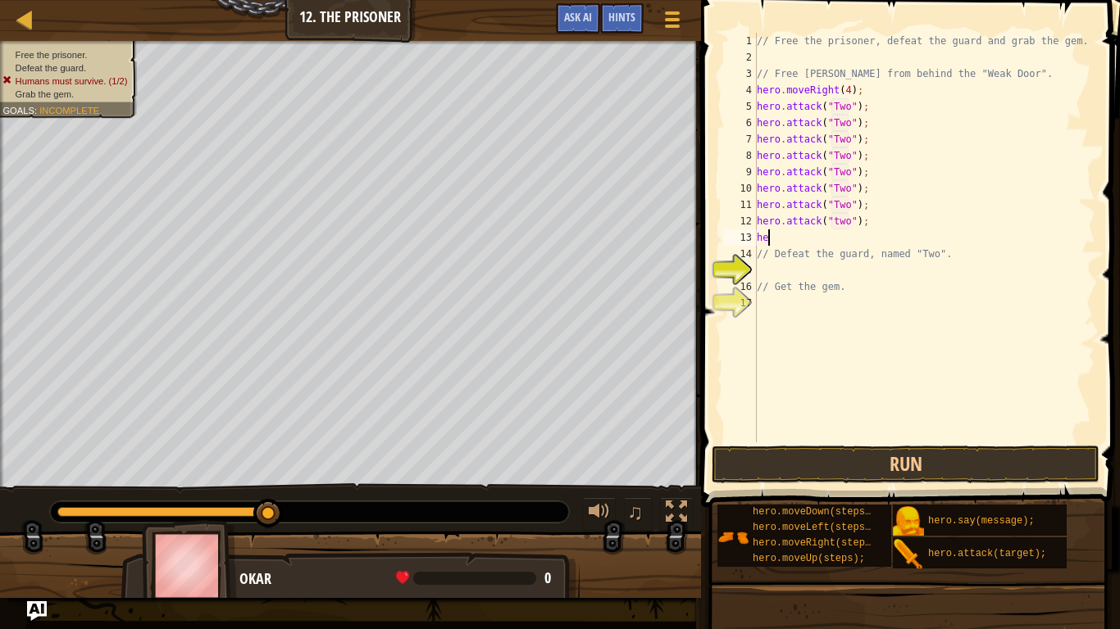
scroll to position [7, 2]
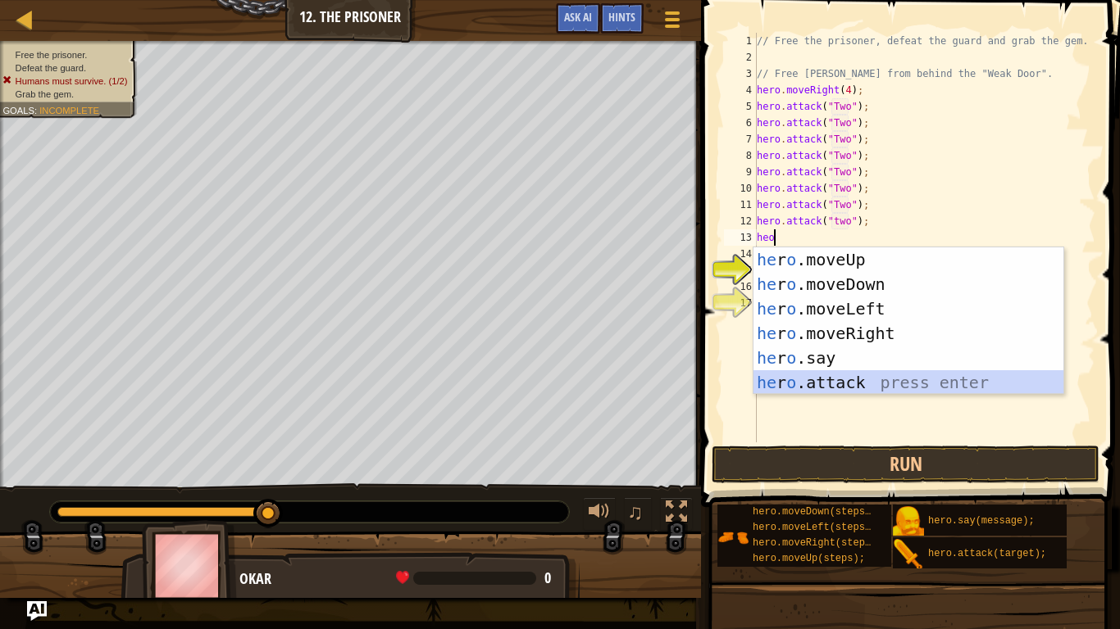
click at [872, 371] on div "he r o .moveUp press enter he r o .moveDown press enter he r o .moveLeft press …" at bounding box center [908, 346] width 310 height 197
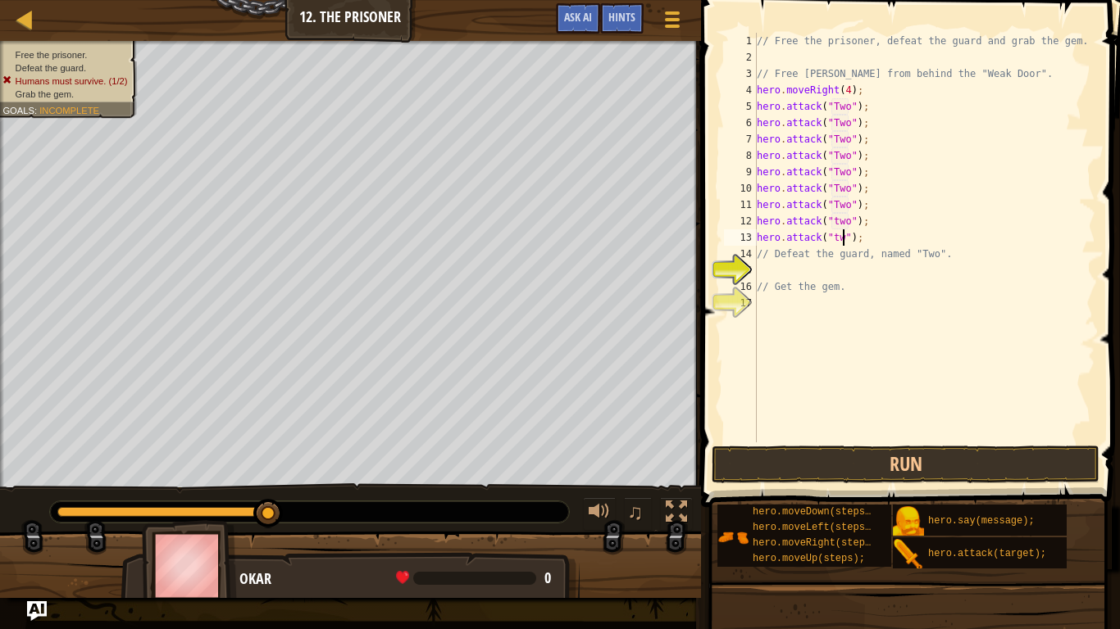
scroll to position [7, 13]
click at [869, 480] on button "Run" at bounding box center [905, 465] width 388 height 38
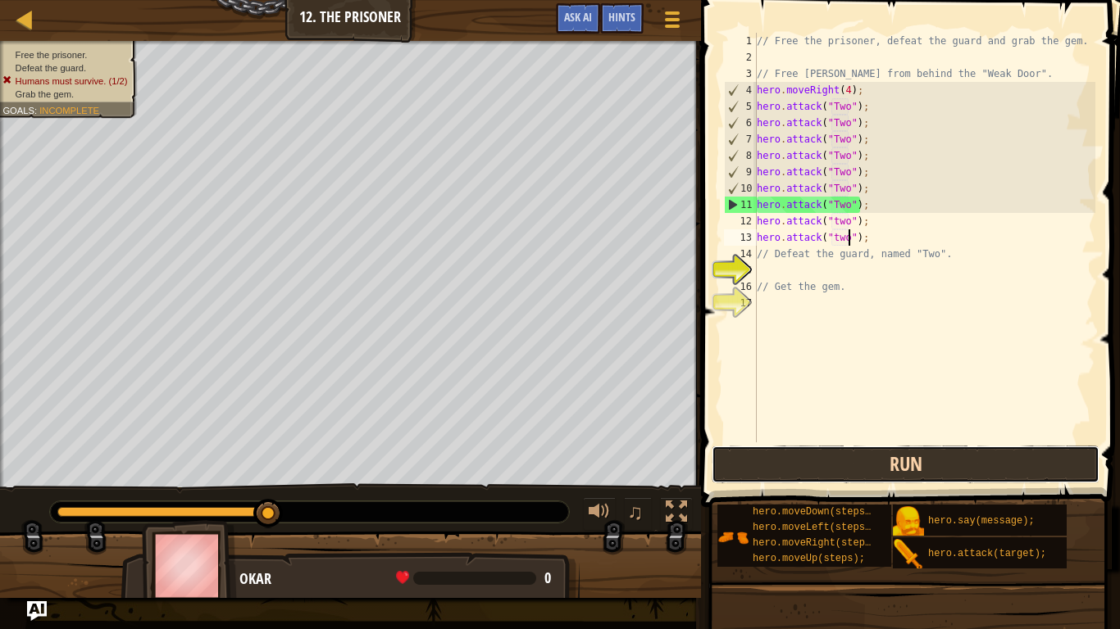
click at [869, 480] on button "Run" at bounding box center [905, 465] width 388 height 38
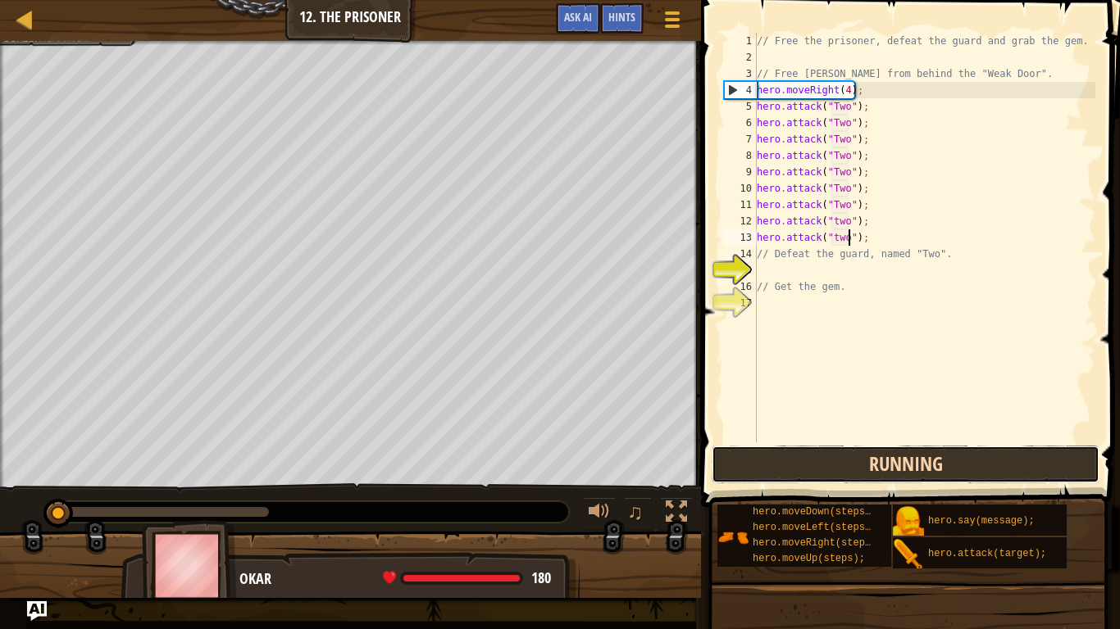
click at [869, 480] on button "Running" at bounding box center [905, 465] width 388 height 38
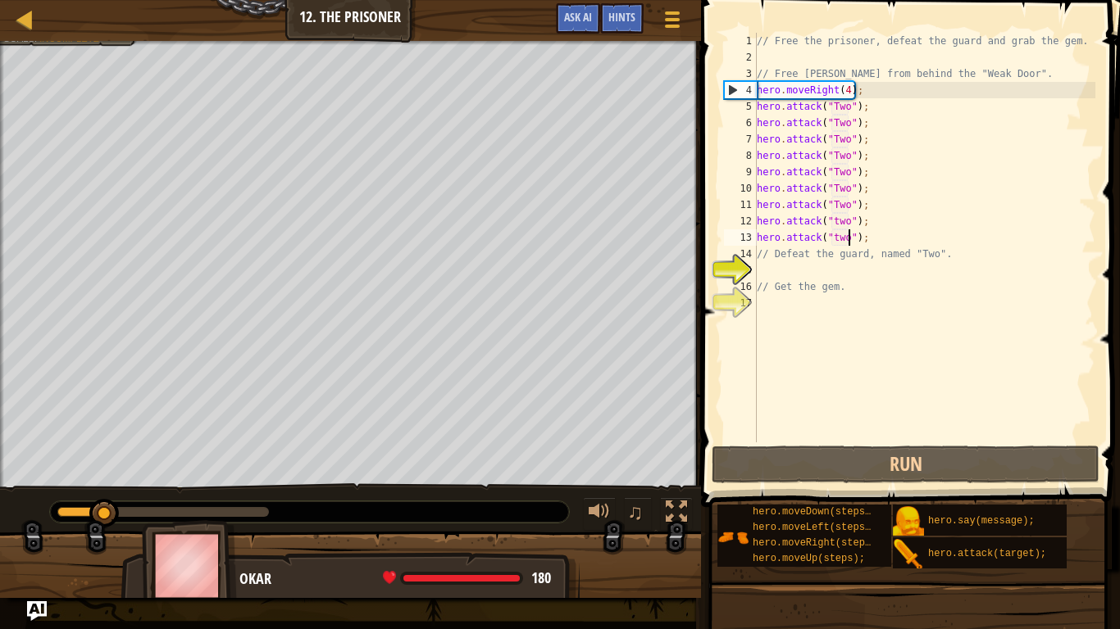
click at [895, 216] on div "// Free the prisoner, defeat the guard and grab the gem. // Free [PERSON_NAME] …" at bounding box center [924, 254] width 342 height 443
click at [894, 226] on div "// Free the prisoner, defeat the guard and grab the gem. // Free [PERSON_NAME] …" at bounding box center [924, 254] width 342 height 443
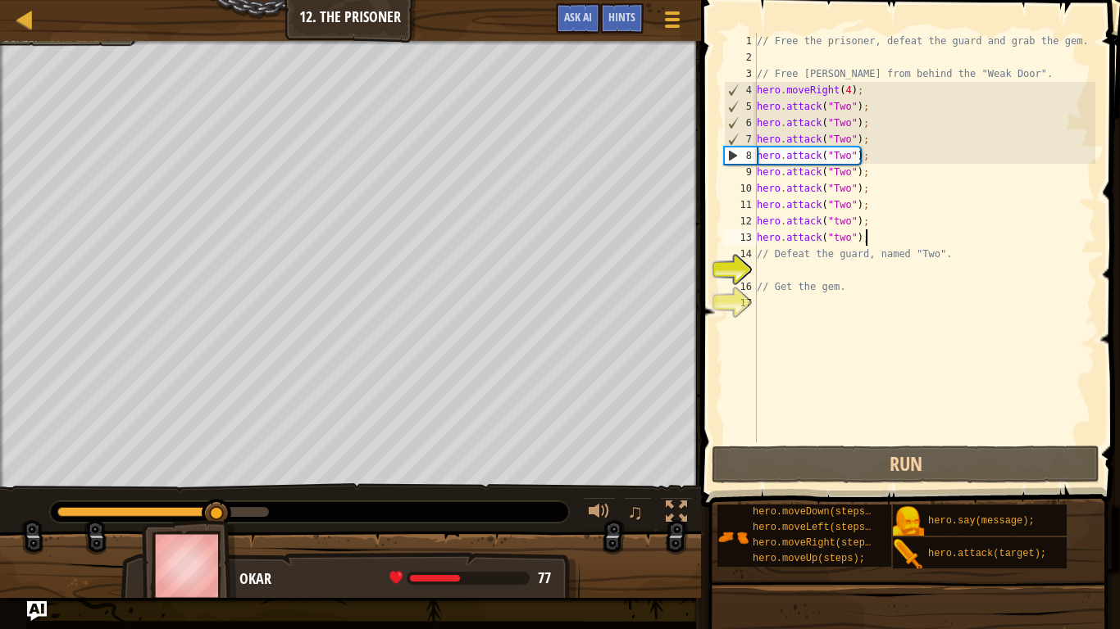
click at [892, 241] on div "// Free the prisoner, defeat the guard and grab the gem. // Free [PERSON_NAME] …" at bounding box center [924, 254] width 342 height 443
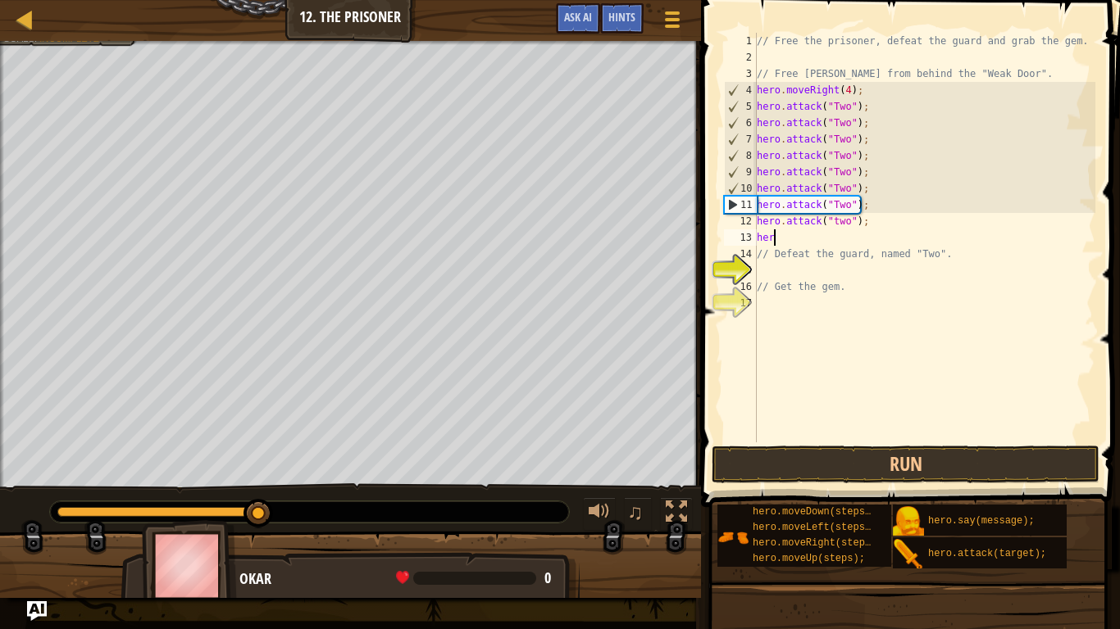
scroll to position [7, 1]
type textarea "h"
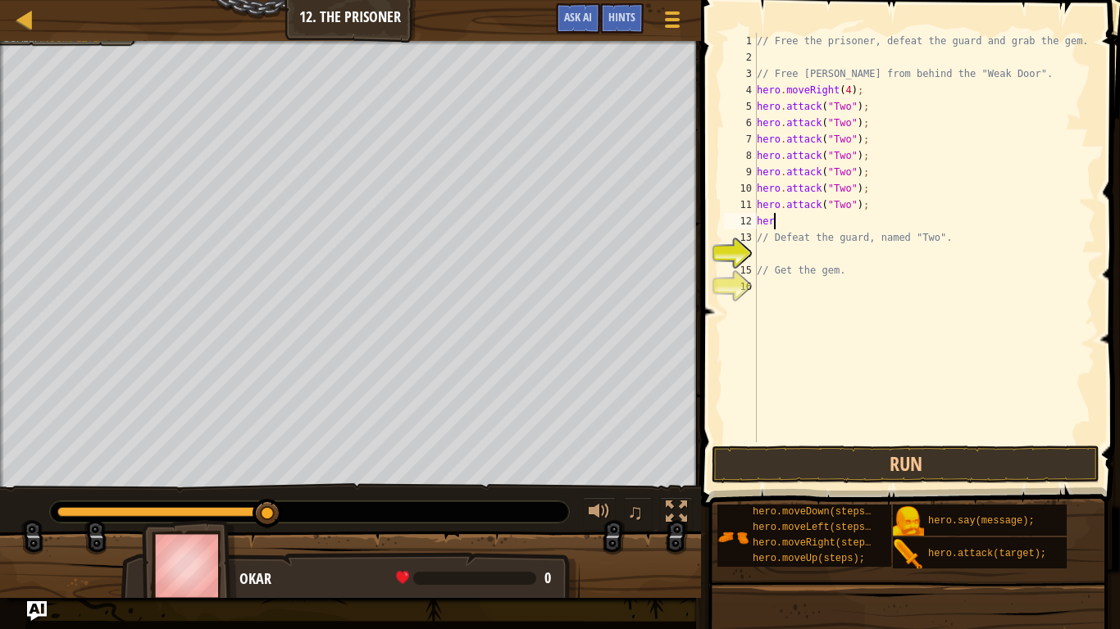
type textarea "h"
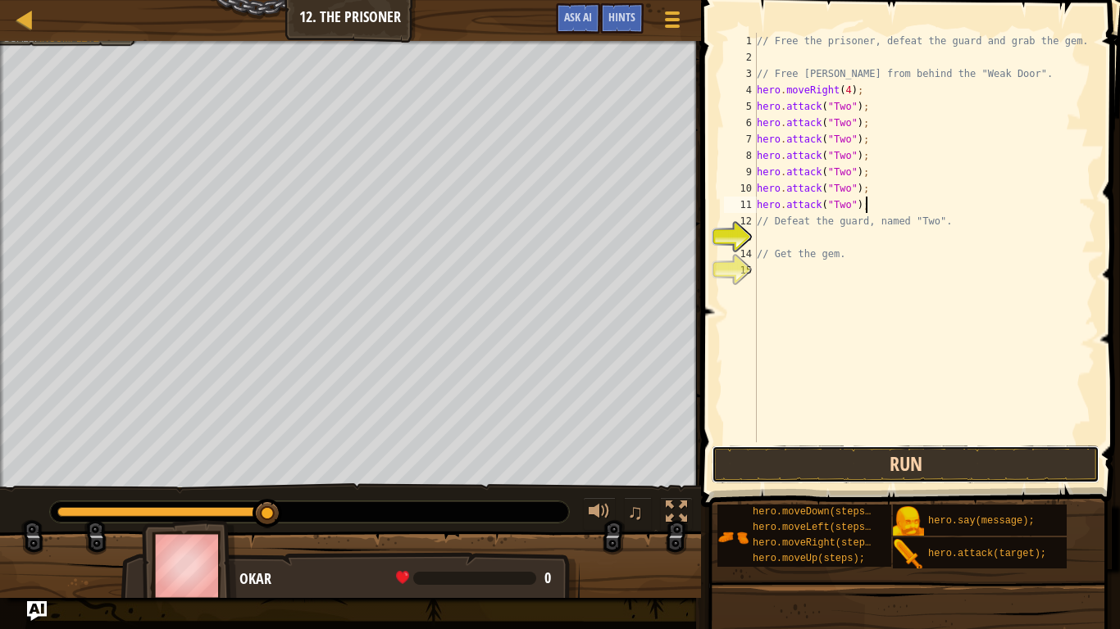
click at [1038, 449] on button "Run" at bounding box center [905, 465] width 388 height 38
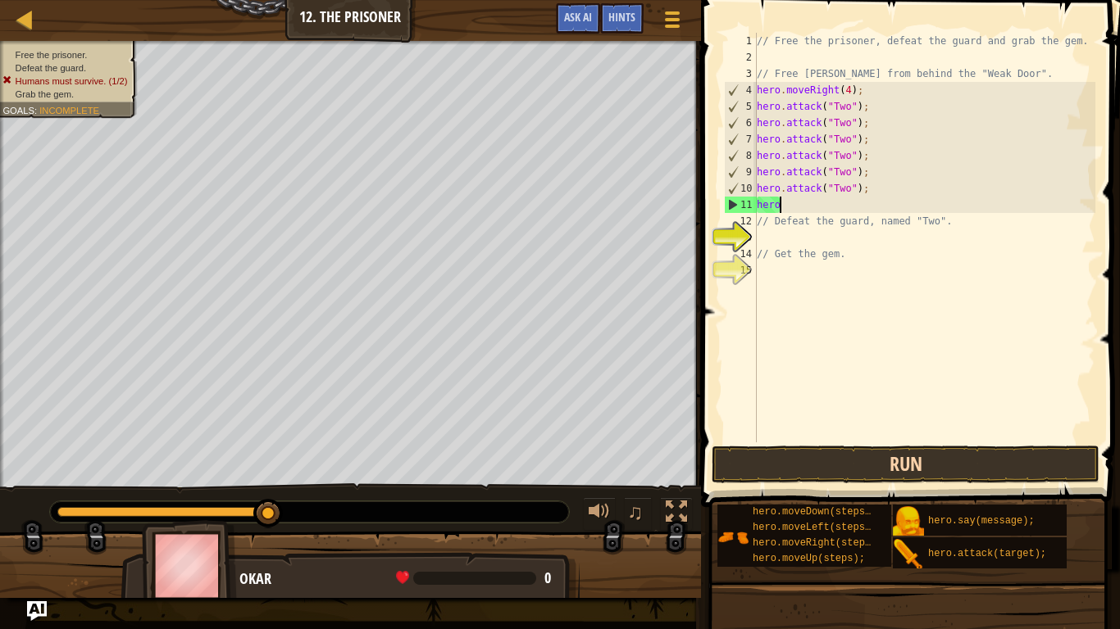
type textarea "h"
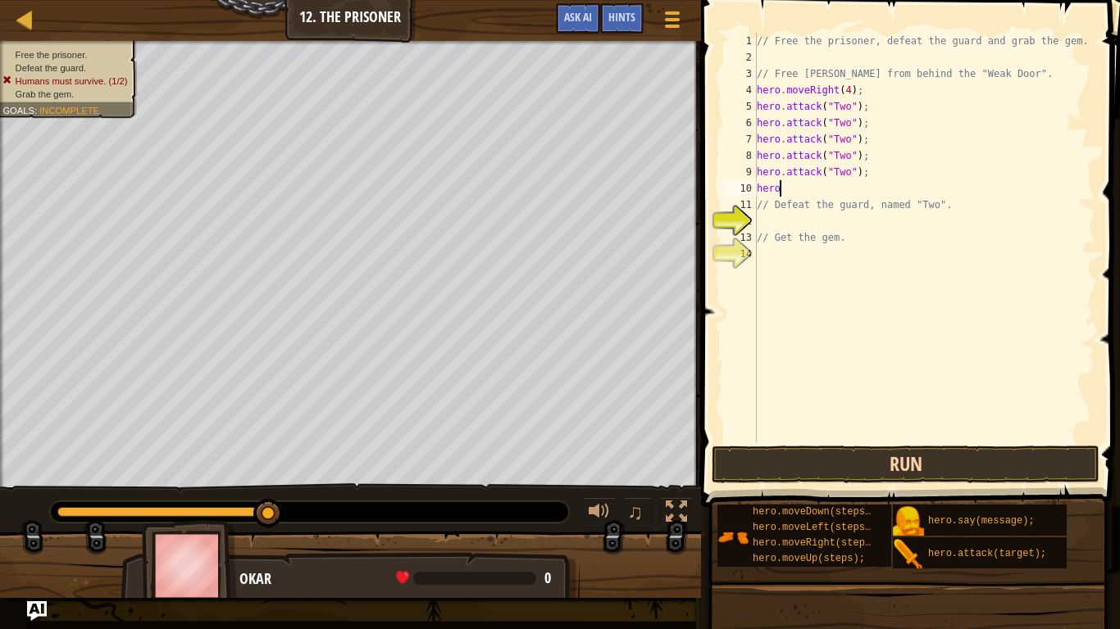
type textarea "h"
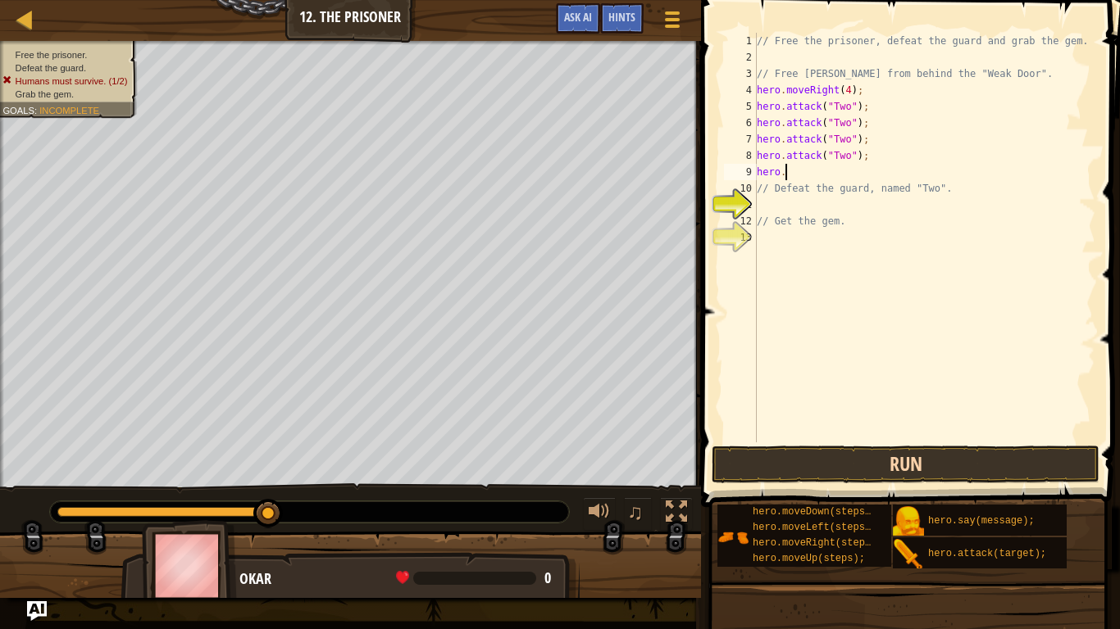
type textarea "h"
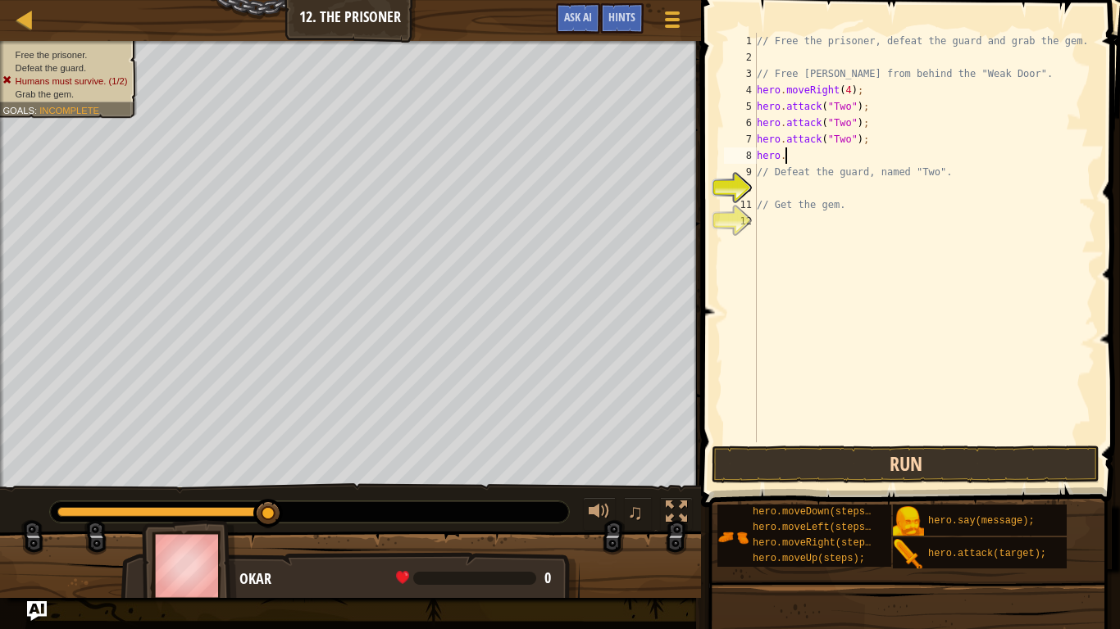
type textarea "h"
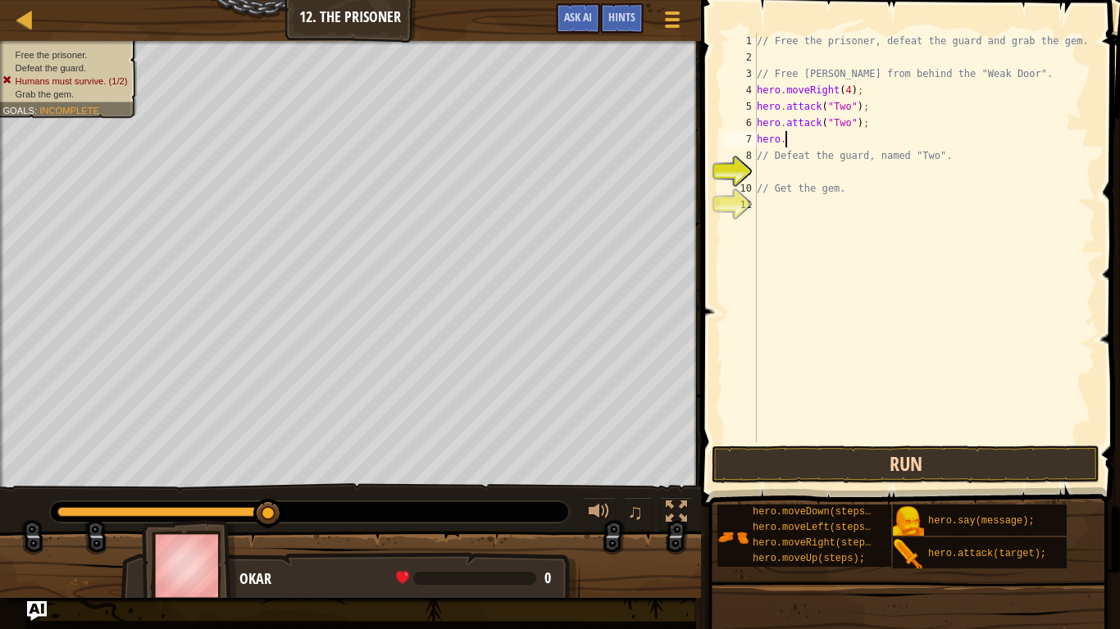
type textarea "h"
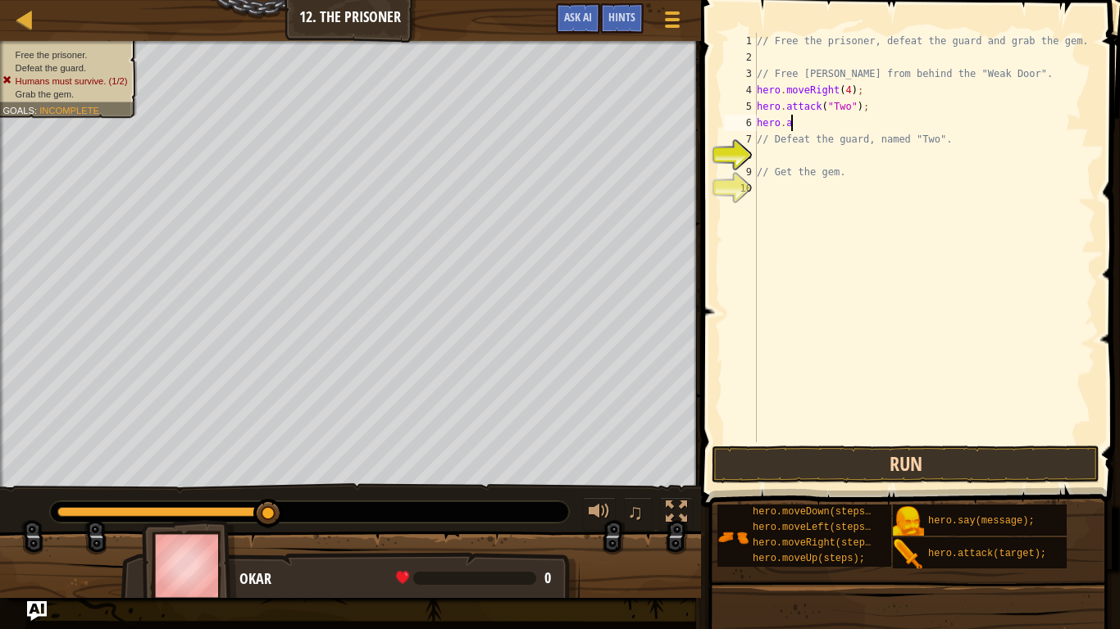
type textarea "h"
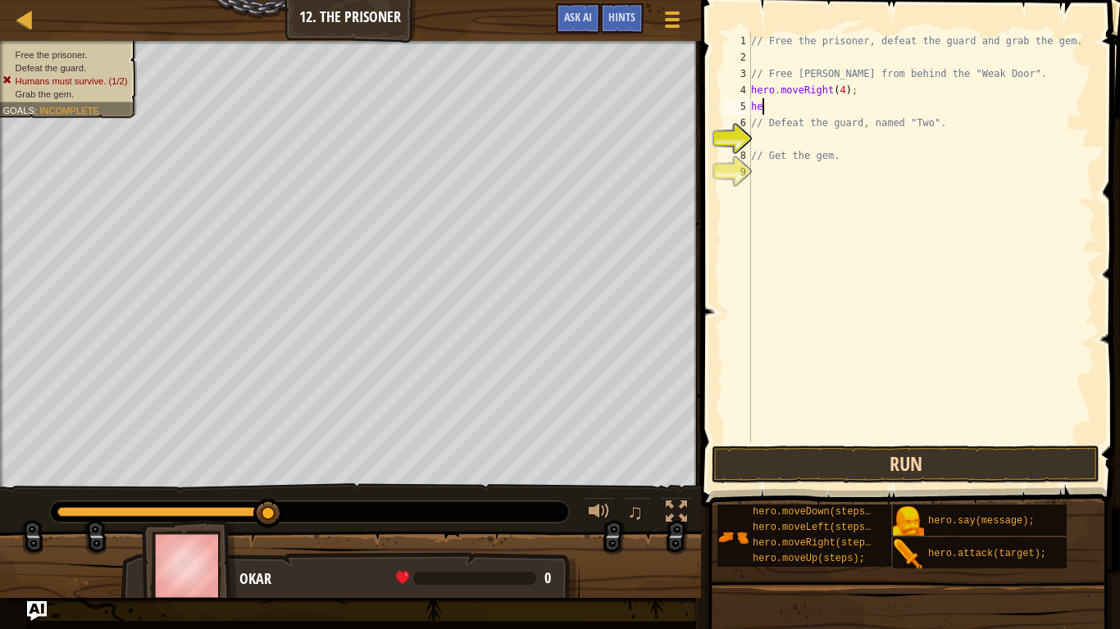
type textarea "h"
click at [164, 581] on img at bounding box center [189, 565] width 95 height 91
click at [163, 556] on img at bounding box center [189, 565] width 95 height 91
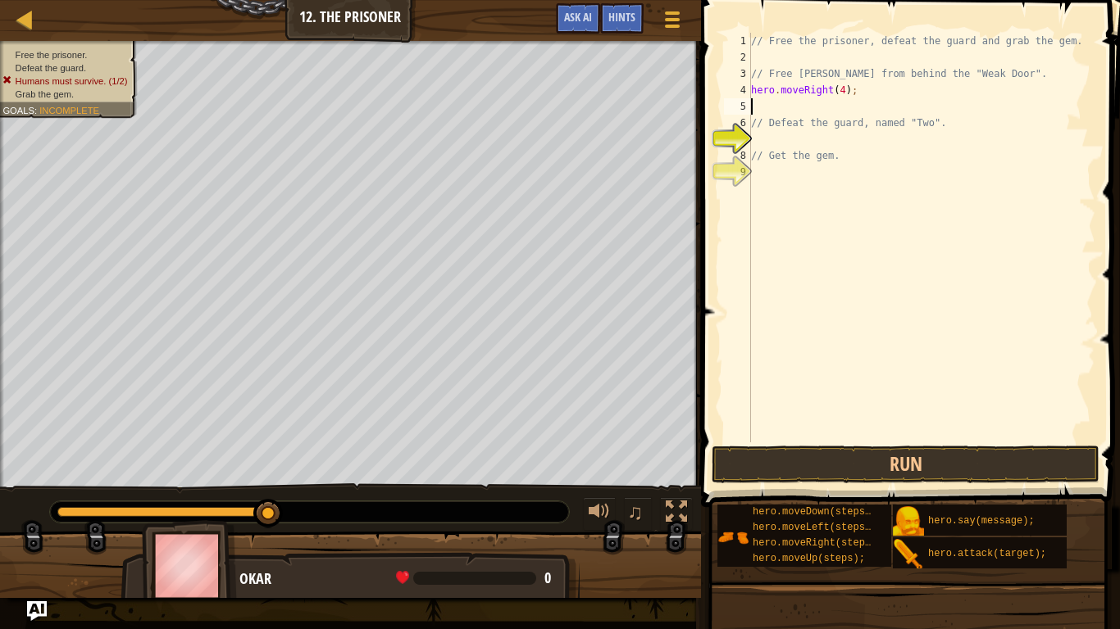
click at [163, 556] on img at bounding box center [189, 565] width 95 height 91
click at [11, 18] on div "Map Introduction to Computer Science 12. The Prisoner Game Menu Done Hints Ask …" at bounding box center [350, 20] width 701 height 41
click at [23, 17] on div at bounding box center [25, 19] width 20 height 20
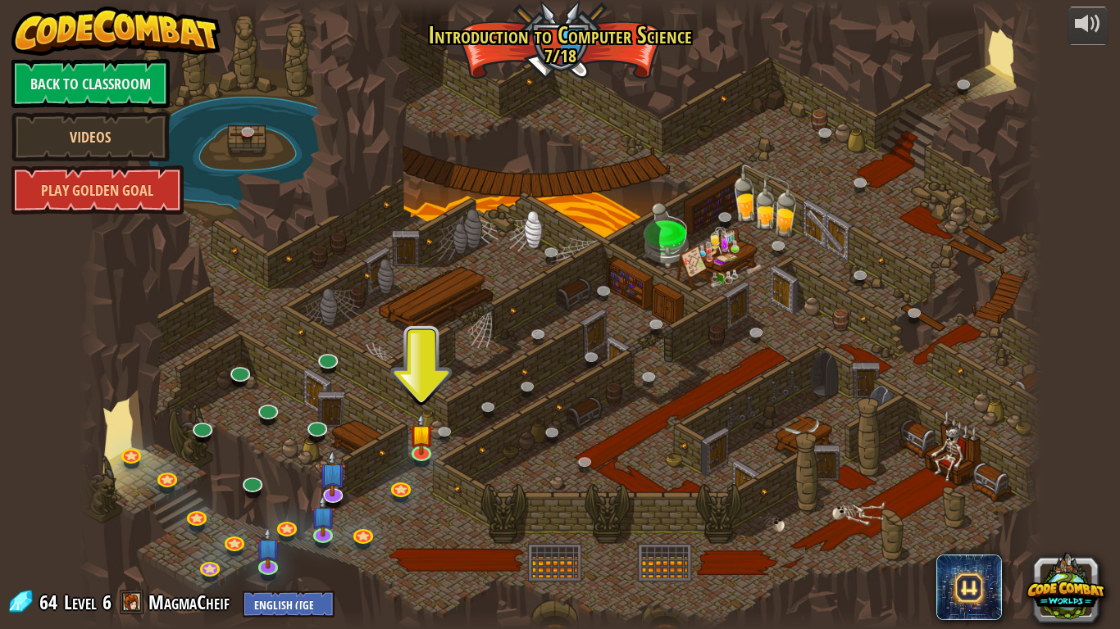
click at [139, 607] on span at bounding box center [132, 602] width 25 height 25
click at [156, 604] on link "MagmaCheif" at bounding box center [191, 602] width 86 height 26
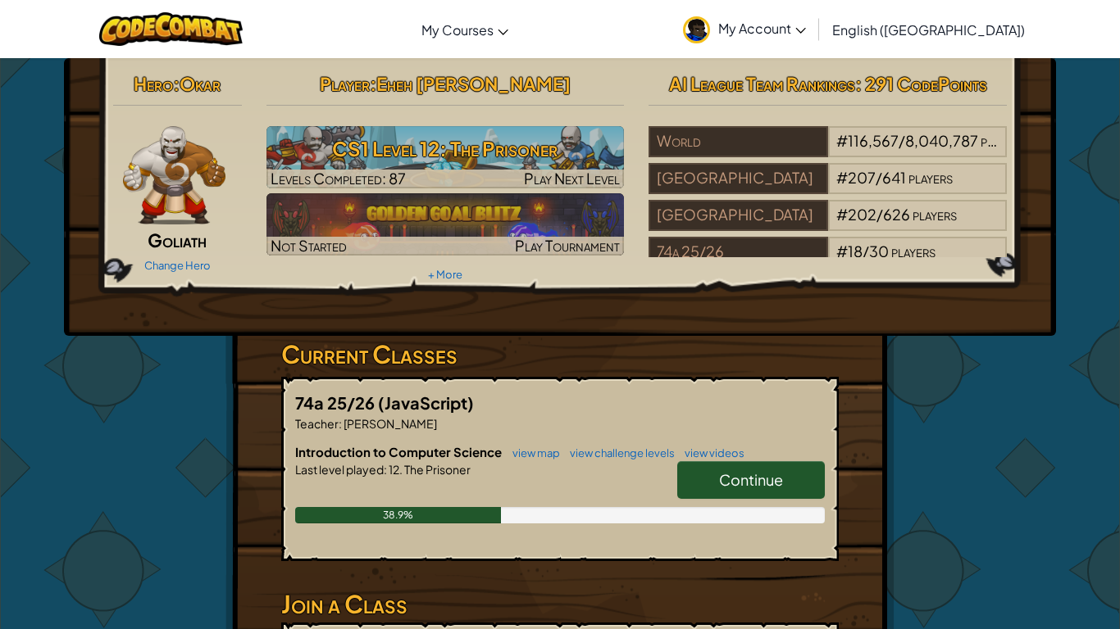
click at [722, 492] on link "Continue" at bounding box center [751, 480] width 148 height 38
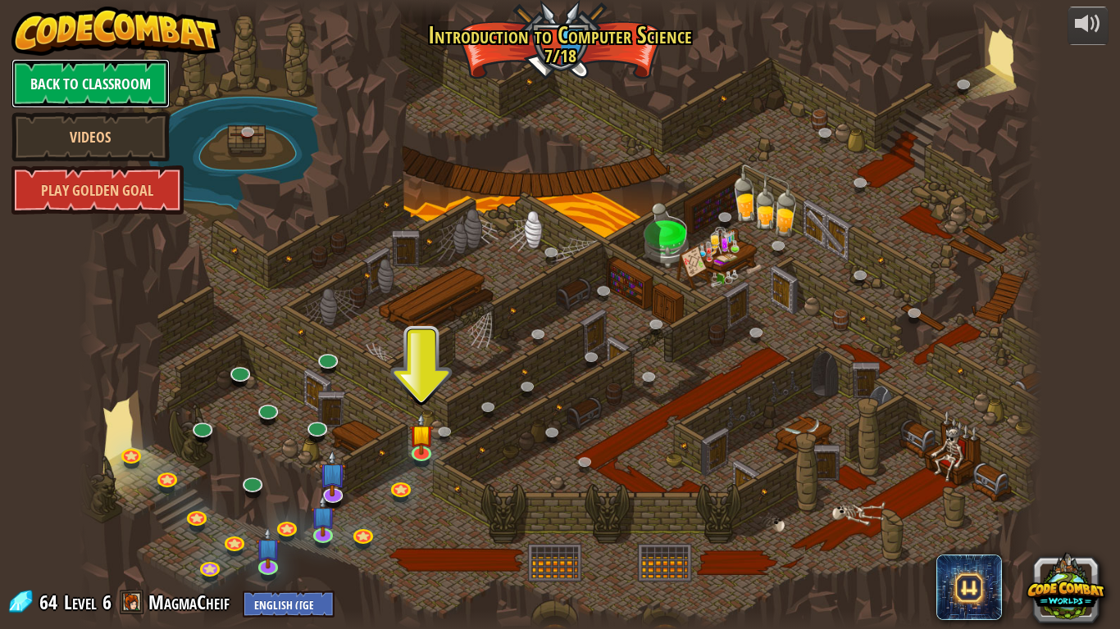
click at [127, 91] on link "Back to Classroom" at bounding box center [90, 83] width 158 height 49
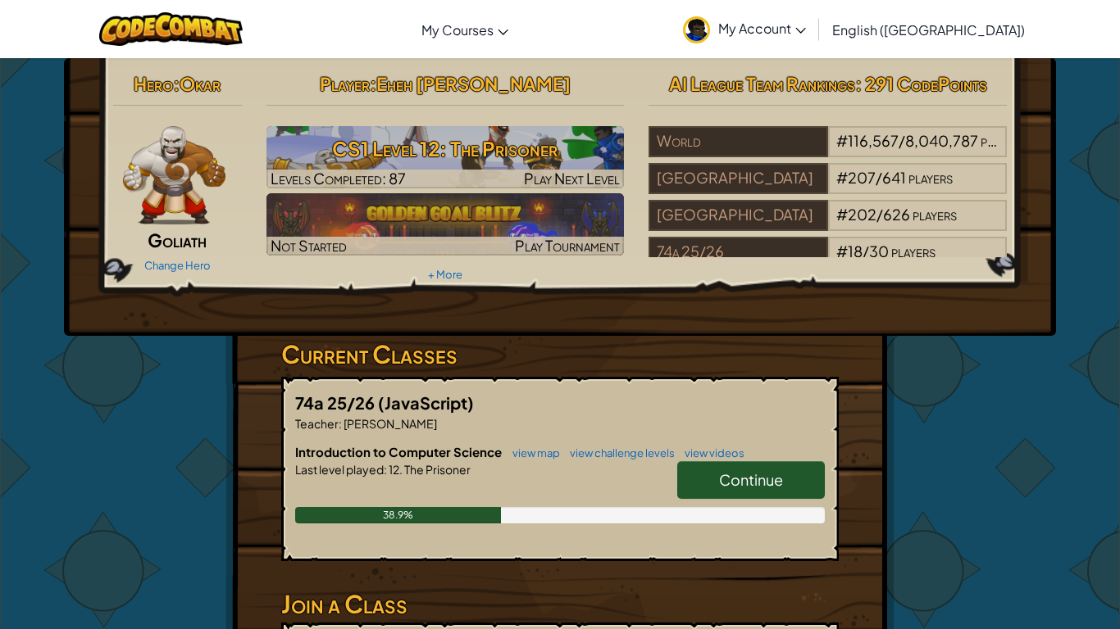
click at [207, 170] on img at bounding box center [174, 175] width 102 height 98
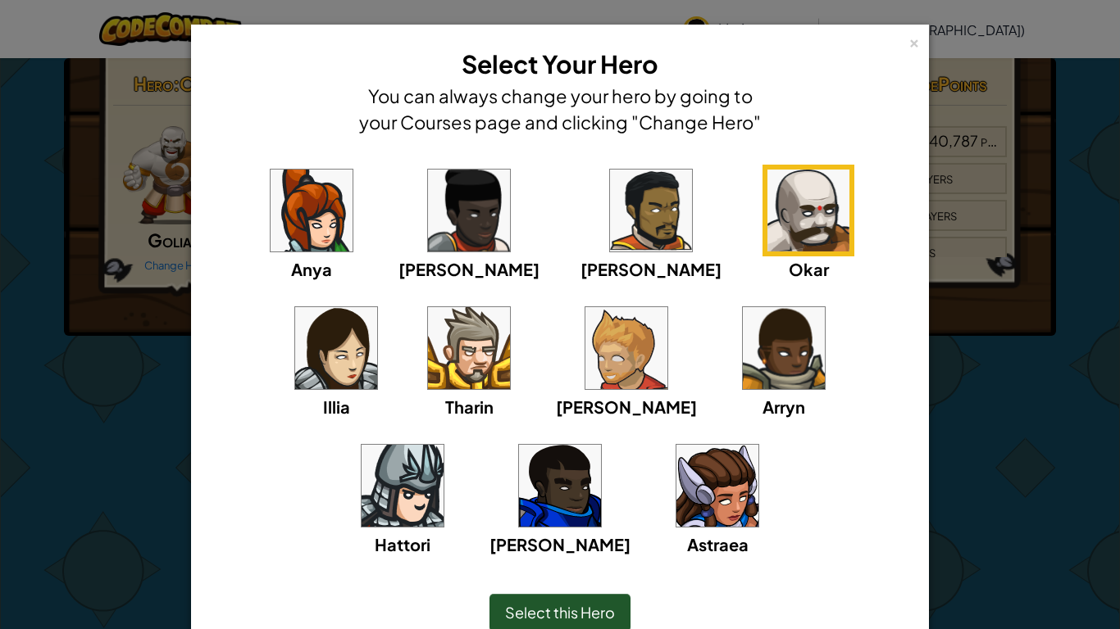
click at [767, 237] on img at bounding box center [808, 211] width 82 height 82
click at [443, 445] on img at bounding box center [402, 486] width 82 height 82
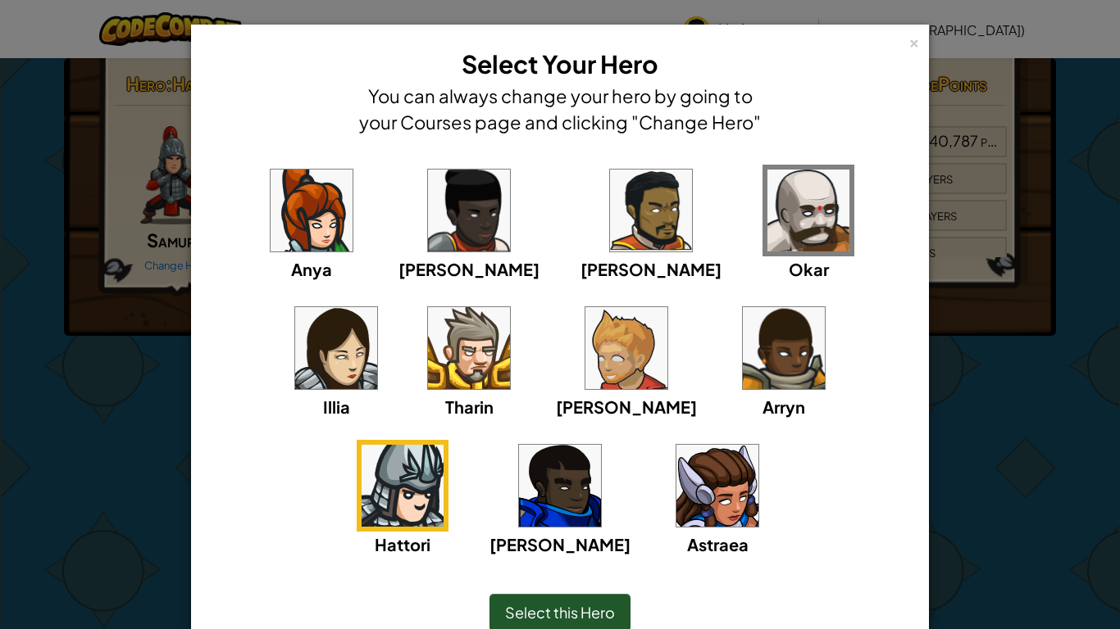
click at [767, 188] on img at bounding box center [808, 211] width 82 height 82
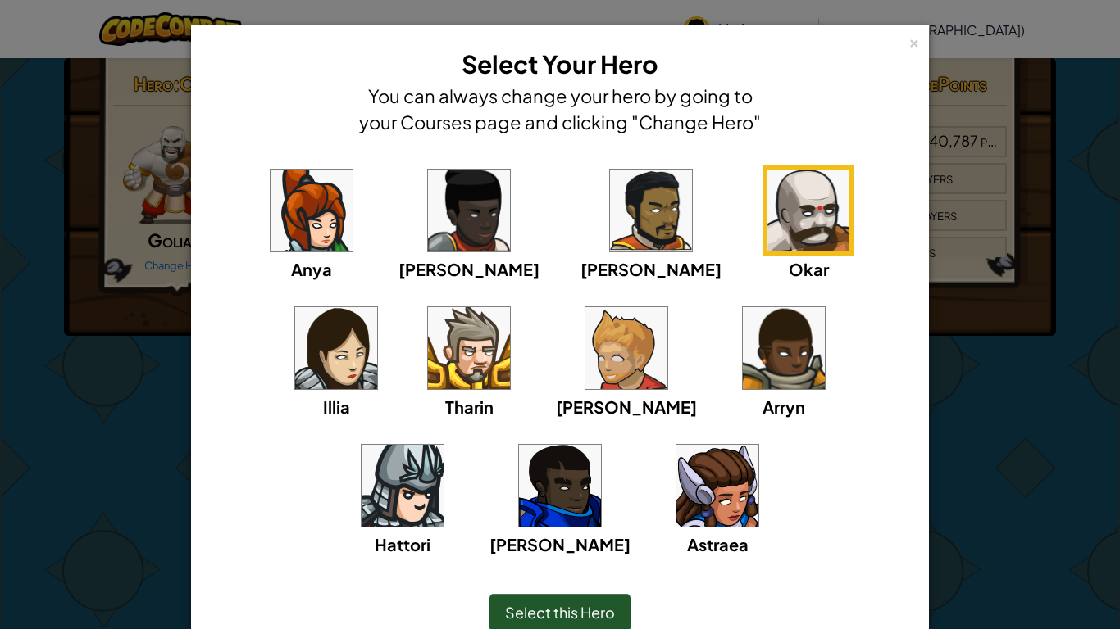
click at [767, 191] on img at bounding box center [808, 211] width 82 height 82
click at [563, 614] on span "Select this Hero" at bounding box center [560, 612] width 110 height 19
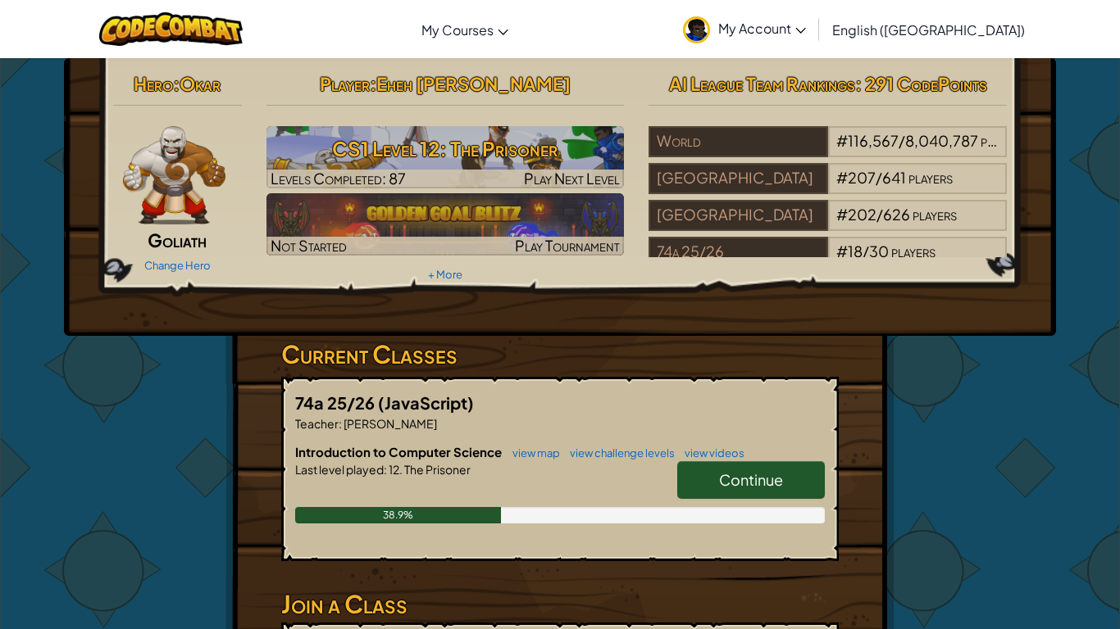
click at [189, 186] on img at bounding box center [174, 175] width 102 height 98
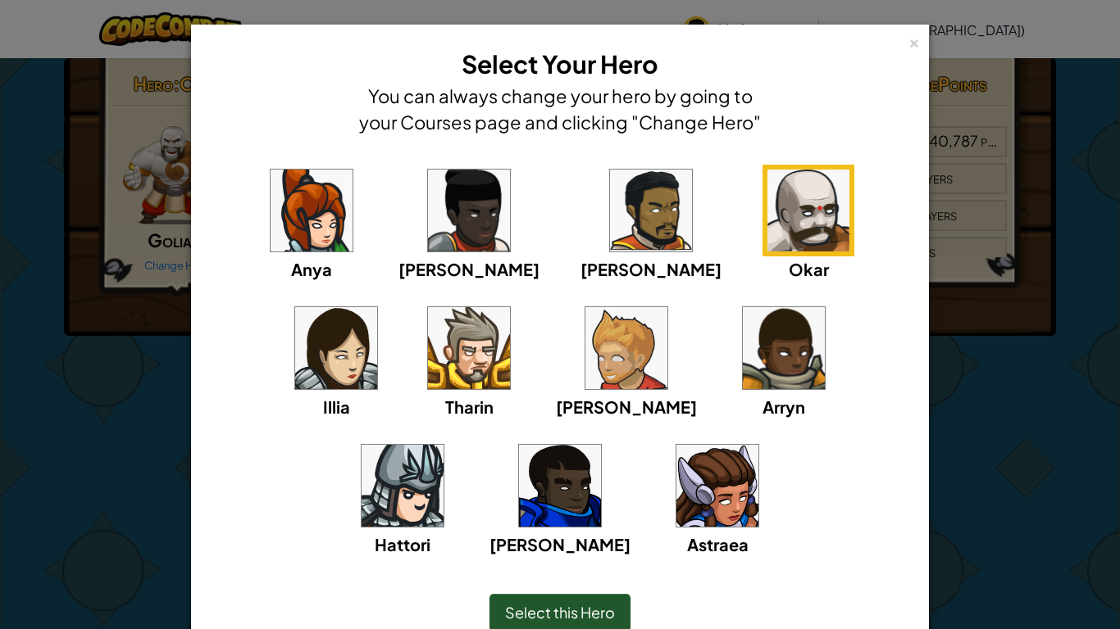
click at [585, 353] on img at bounding box center [626, 348] width 82 height 82
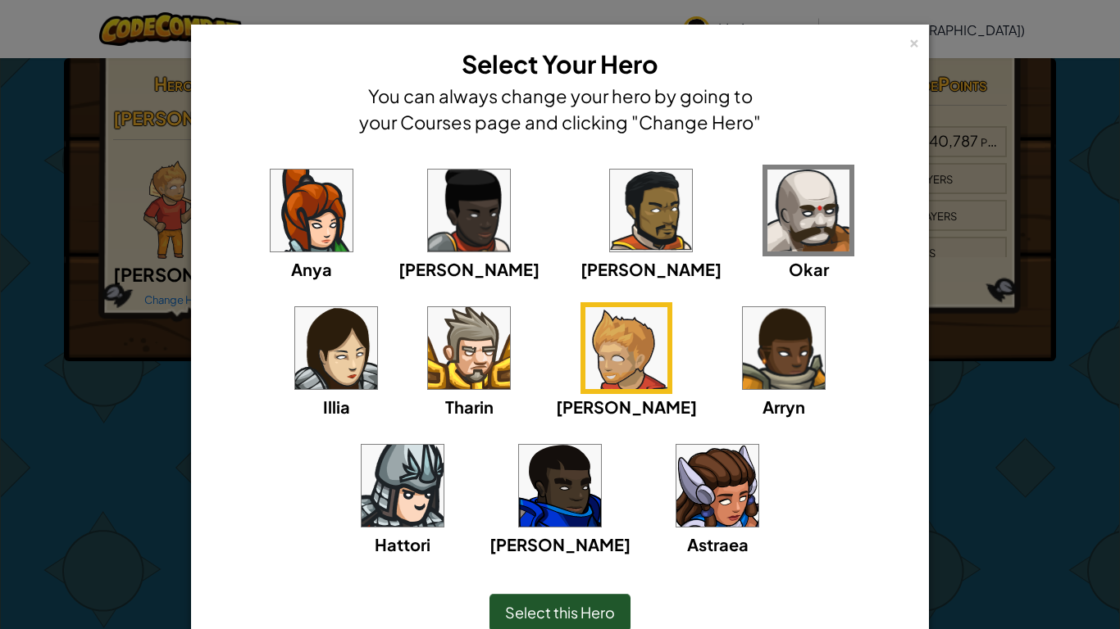
click at [428, 371] on img at bounding box center [469, 348] width 82 height 82
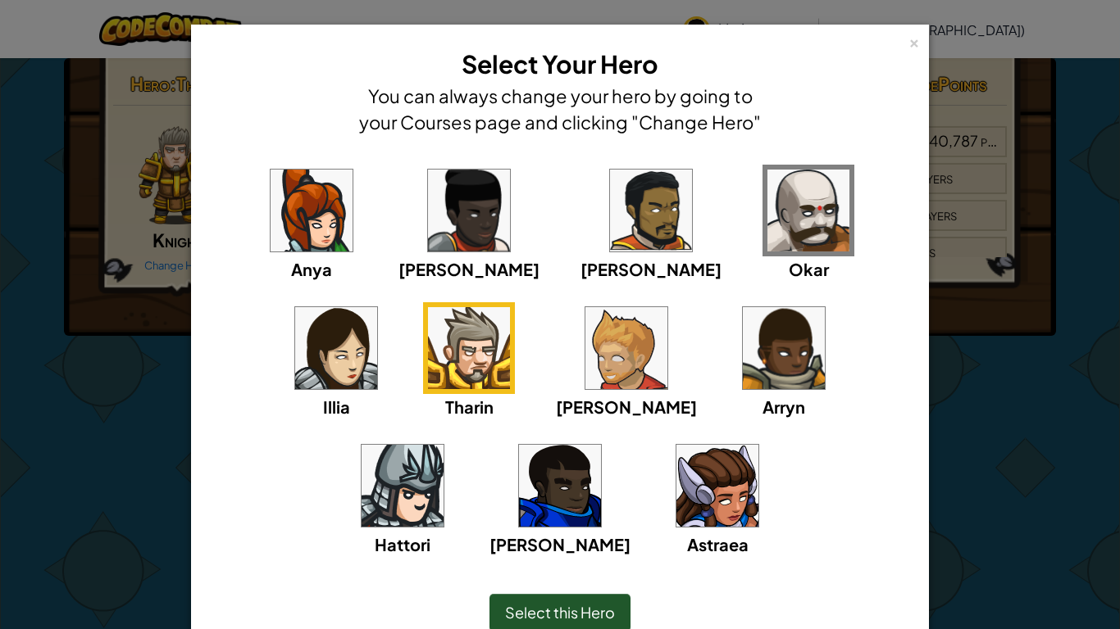
click at [443, 445] on img at bounding box center [402, 486] width 82 height 82
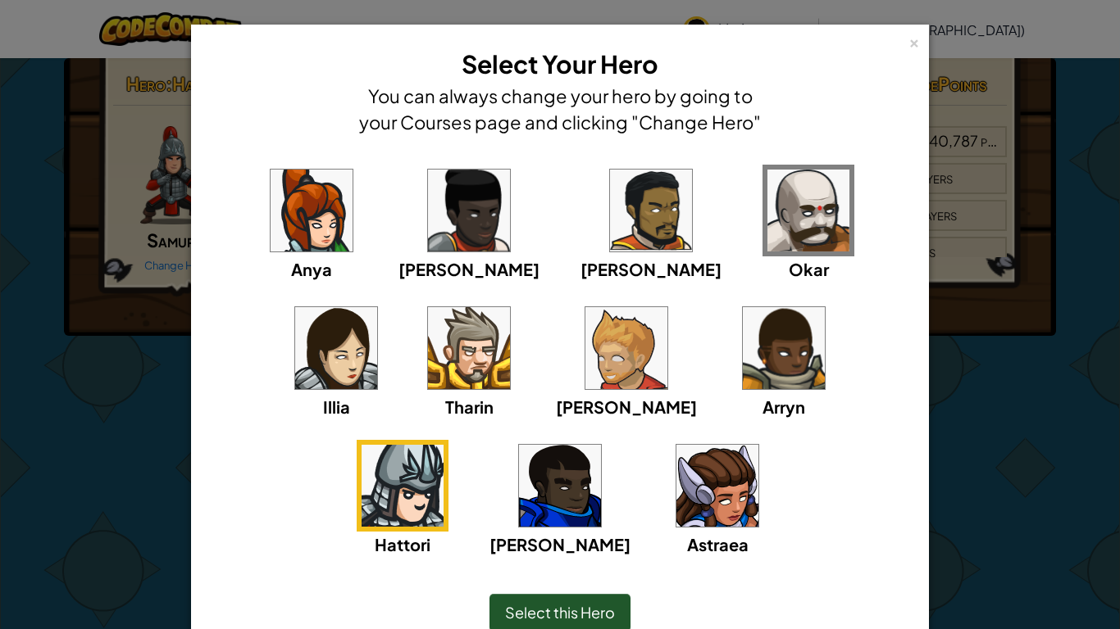
click at [676, 486] on img at bounding box center [717, 486] width 82 height 82
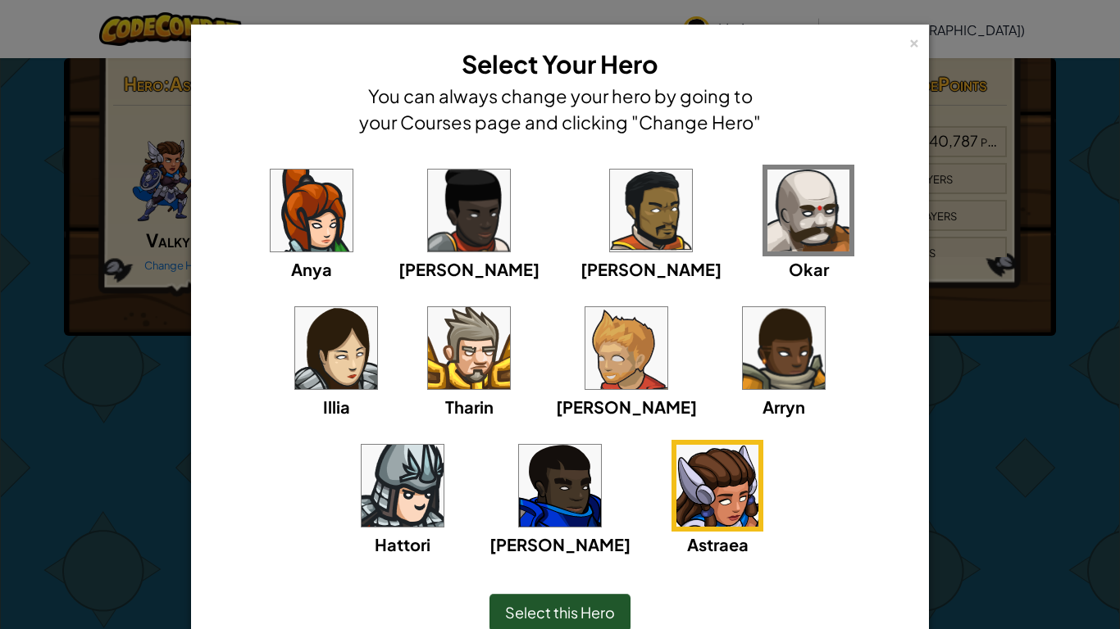
click at [518, 610] on span "Select this Hero" at bounding box center [560, 612] width 110 height 19
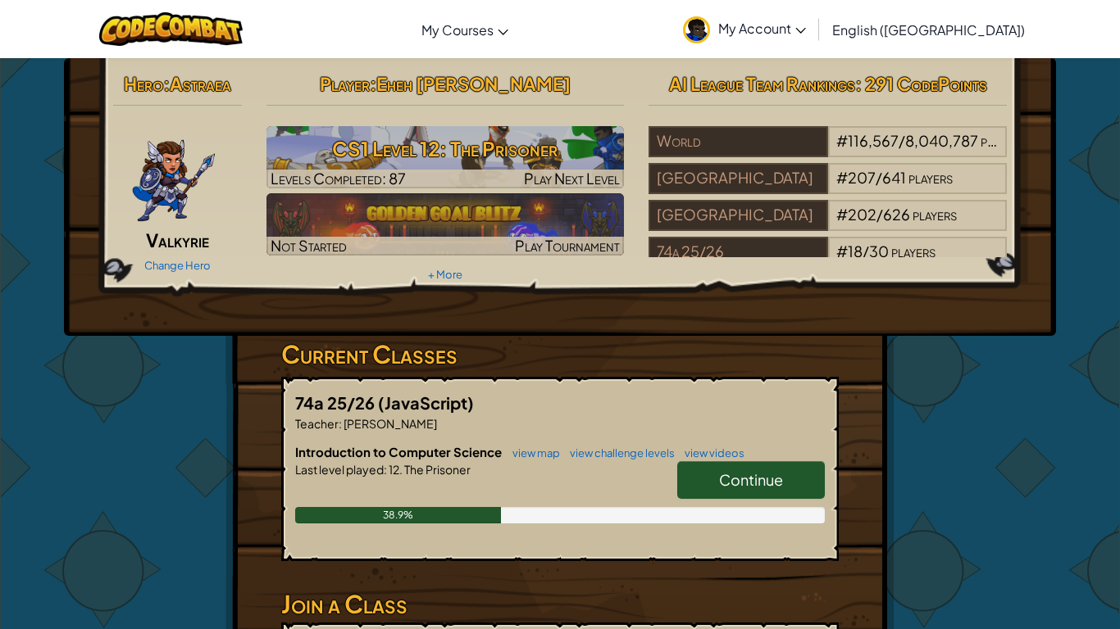
click at [180, 106] on hr at bounding box center [177, 113] width 129 height 17
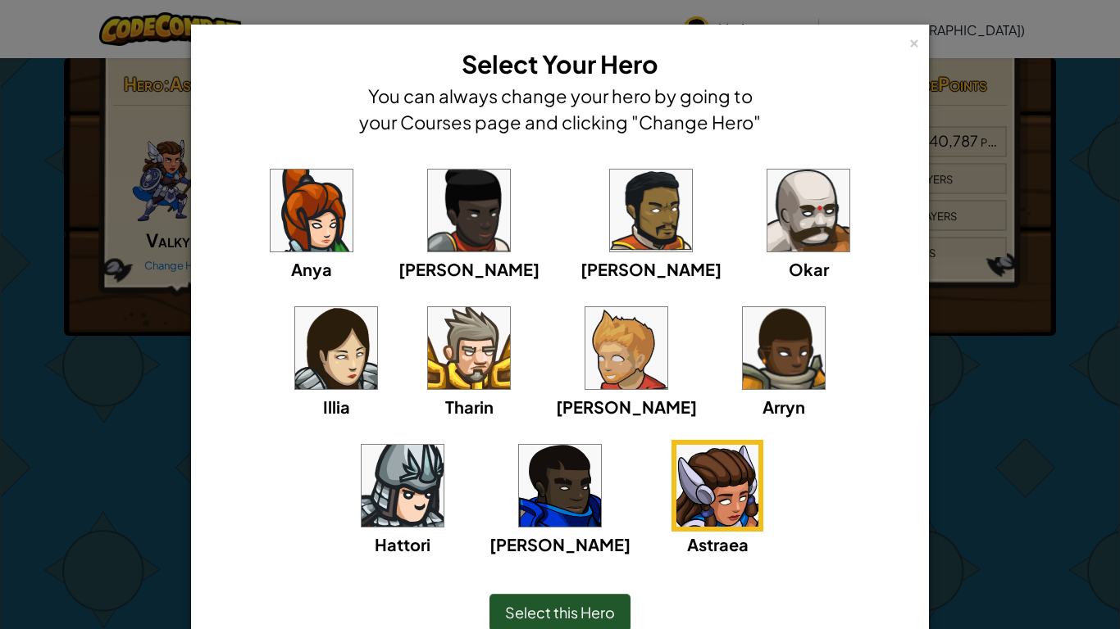
click at [676, 517] on img at bounding box center [717, 486] width 82 height 82
click at [319, 236] on img at bounding box center [311, 211] width 82 height 82
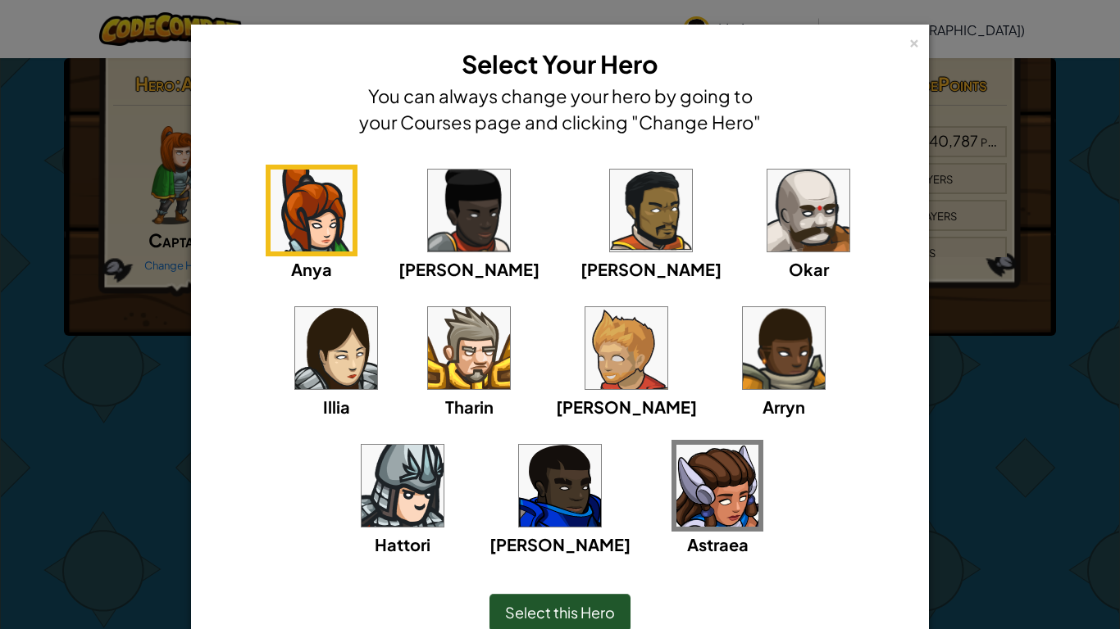
click at [671, 440] on div "Astraea" at bounding box center [717, 498] width 92 height 117
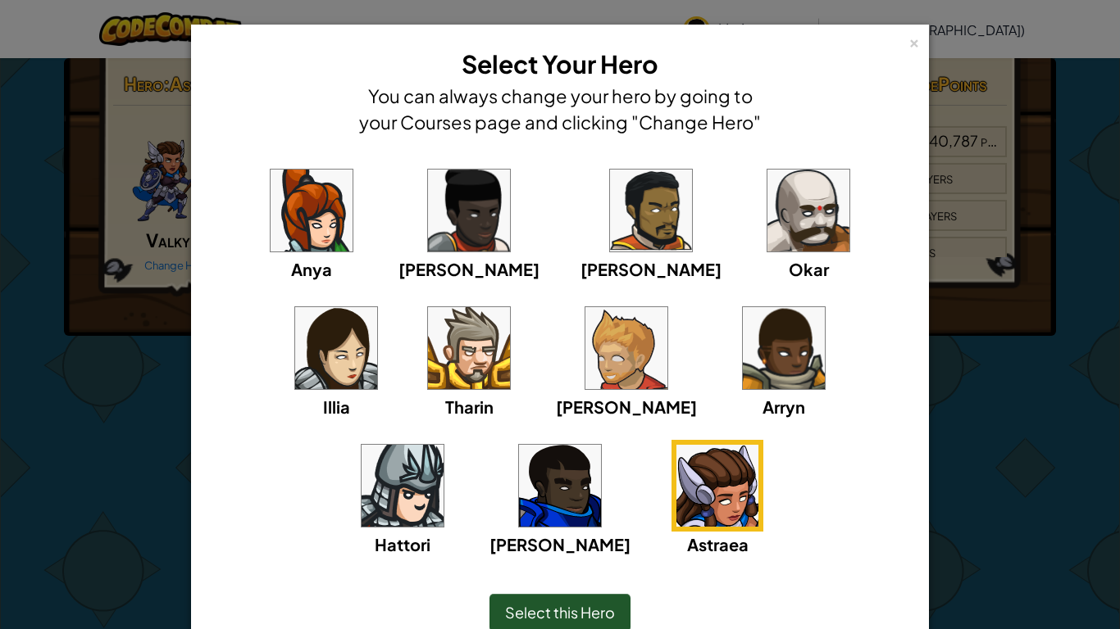
click at [676, 474] on img at bounding box center [717, 486] width 82 height 82
click at [601, 445] on img at bounding box center [560, 486] width 82 height 82
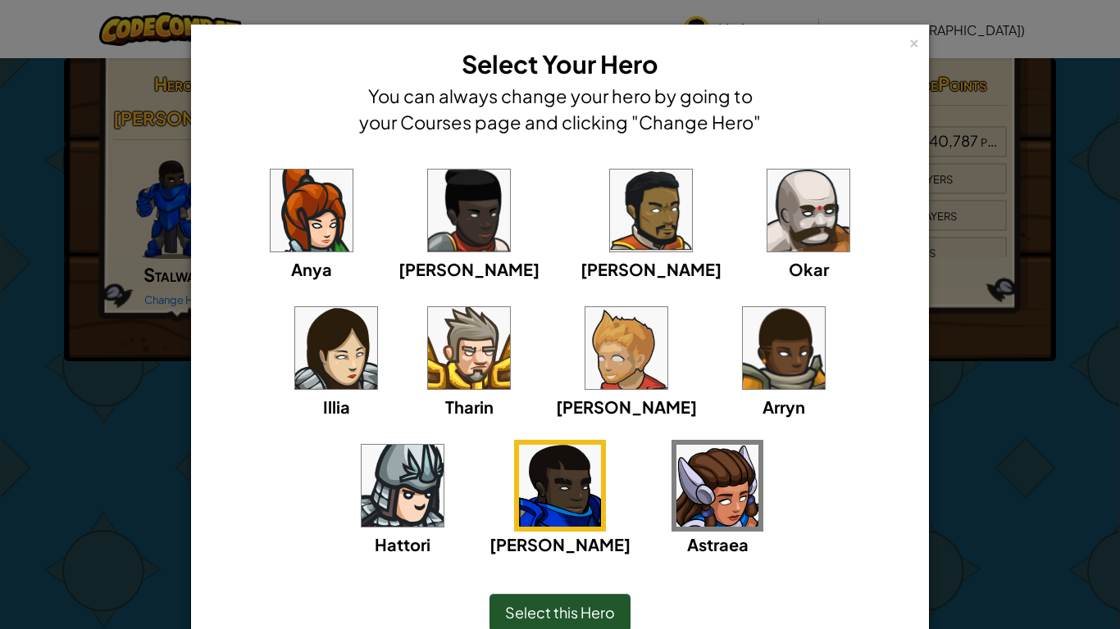
click at [610, 181] on img at bounding box center [651, 211] width 82 height 82
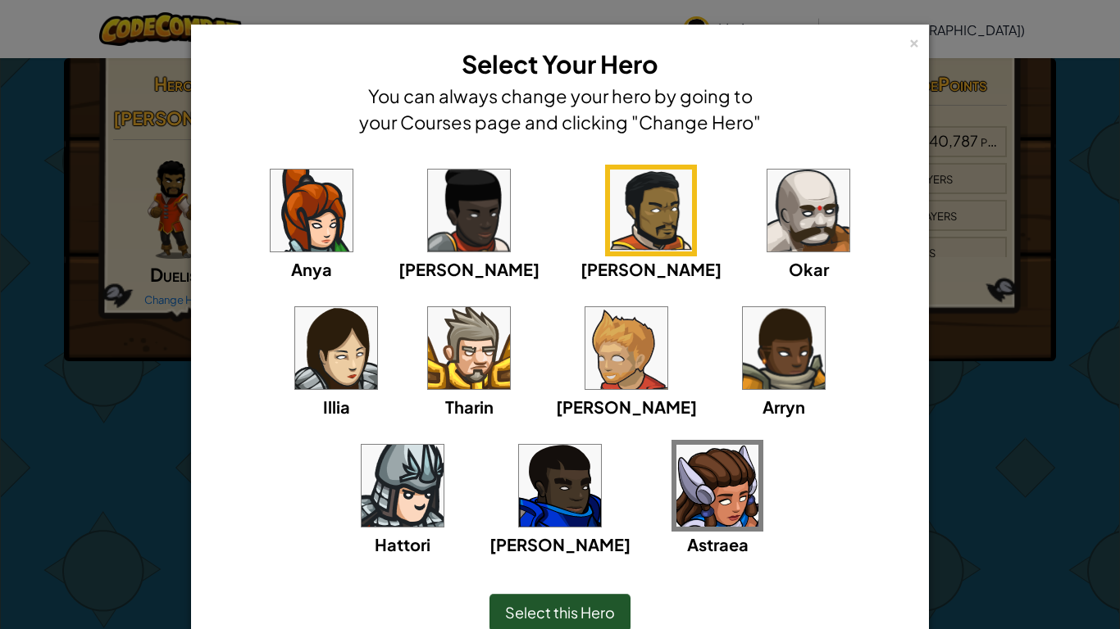
click at [515, 598] on div "Select this Hero" at bounding box center [559, 613] width 141 height 38
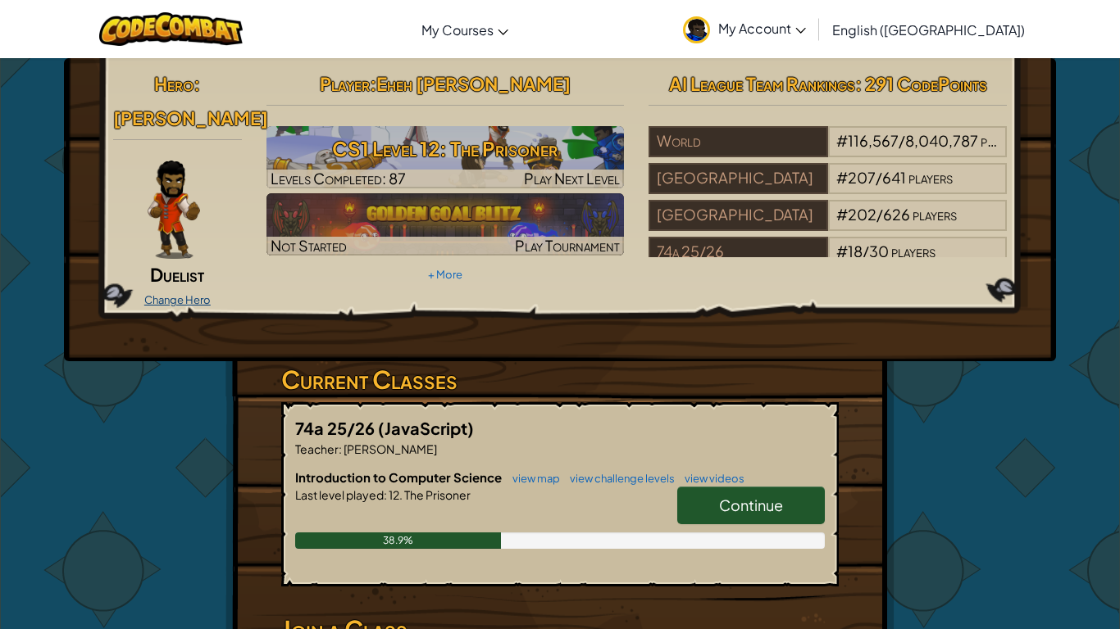
click at [195, 293] on link "Change Hero" at bounding box center [177, 299] width 66 height 13
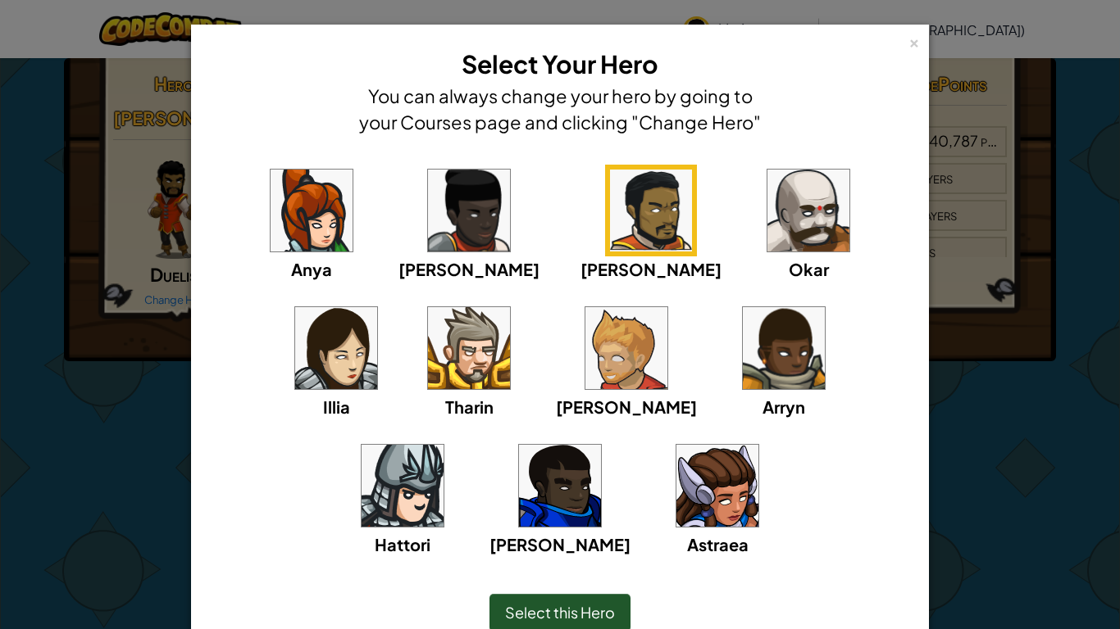
click at [610, 191] on img at bounding box center [651, 211] width 82 height 82
click at [80, 336] on div "× Select Your Hero You can always change your hero by going to your Courses pag…" at bounding box center [560, 314] width 1120 height 629
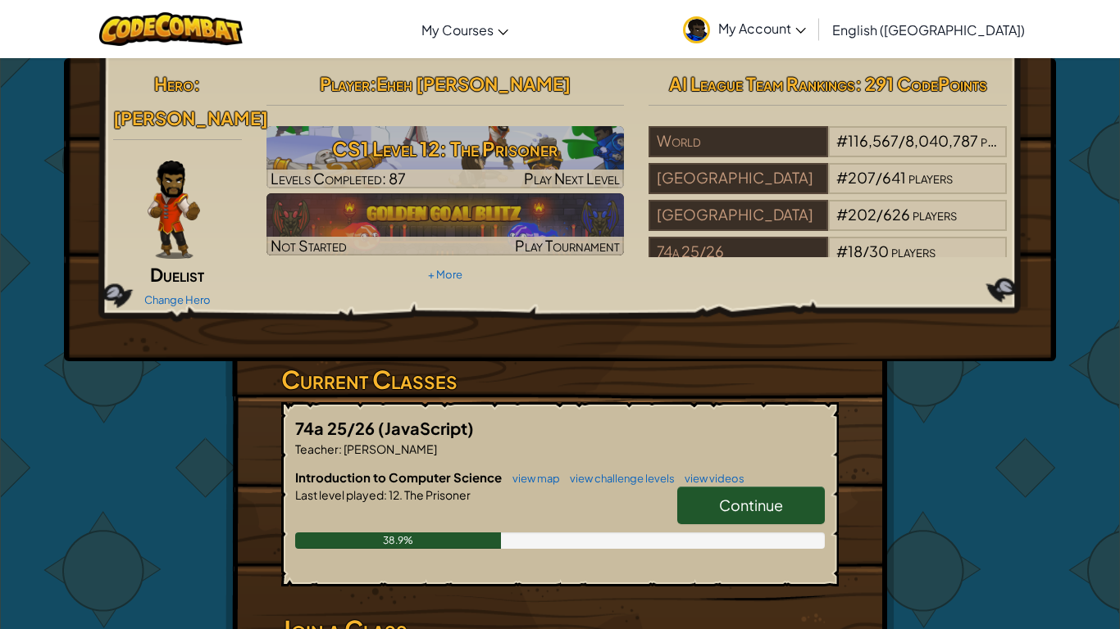
click at [187, 263] on span "Duelist" at bounding box center [177, 274] width 54 height 23
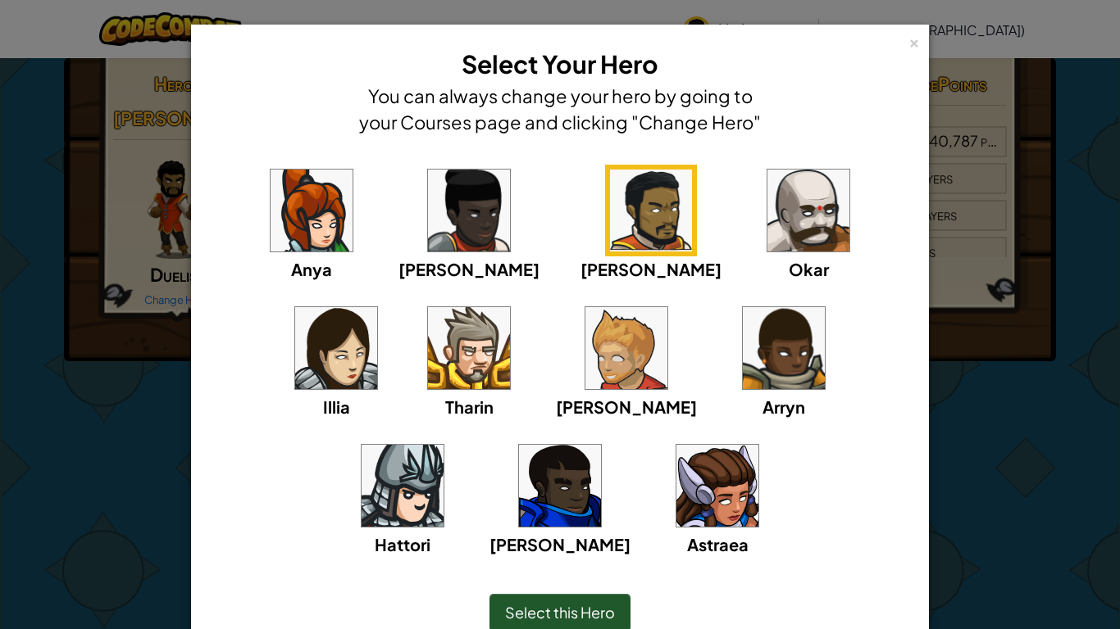
click at [610, 240] on img at bounding box center [651, 211] width 82 height 82
click at [554, 619] on span "Select this Hero" at bounding box center [560, 612] width 110 height 19
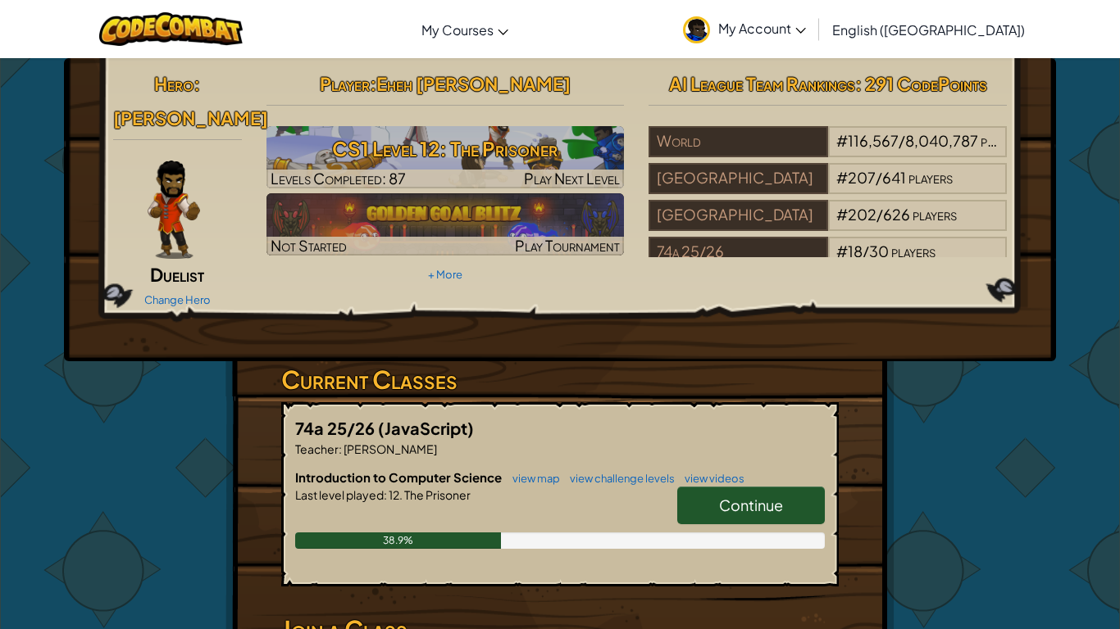
click at [193, 107] on span "[PERSON_NAME]" at bounding box center [190, 118] width 155 height 23
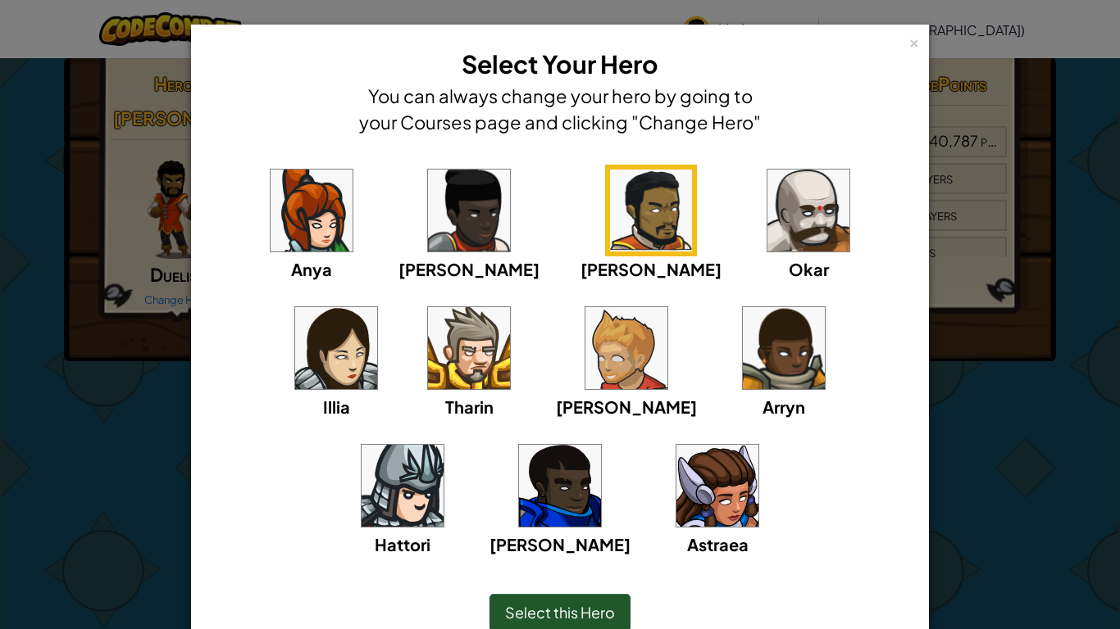
click at [547, 620] on span "Select this Hero" at bounding box center [560, 612] width 110 height 19
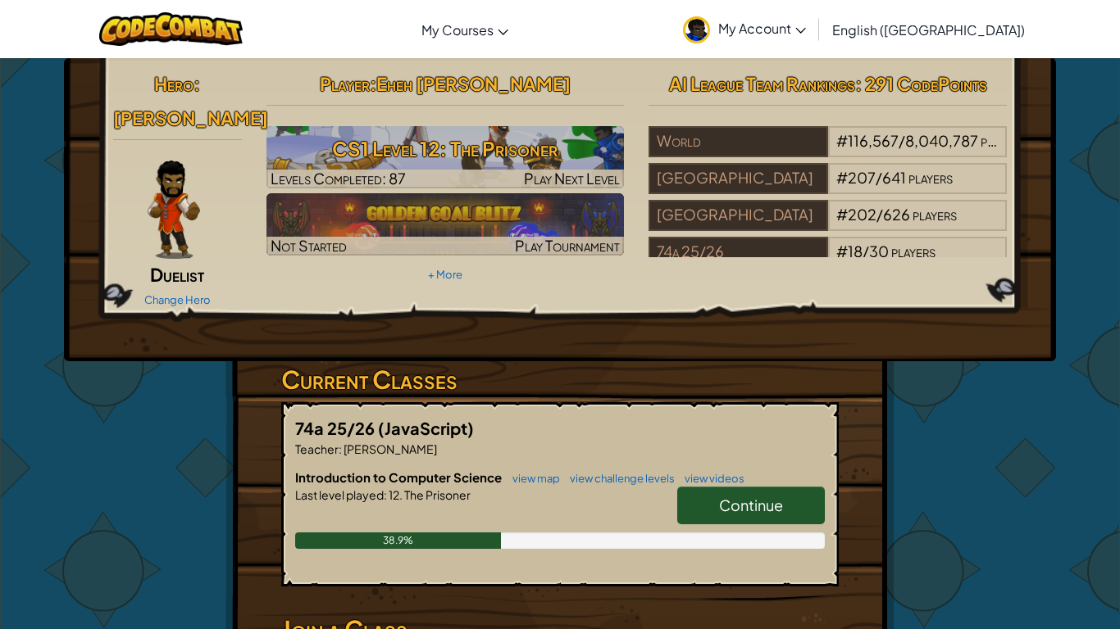
click at [814, 40] on link "My Account" at bounding box center [743, 29] width 139 height 52
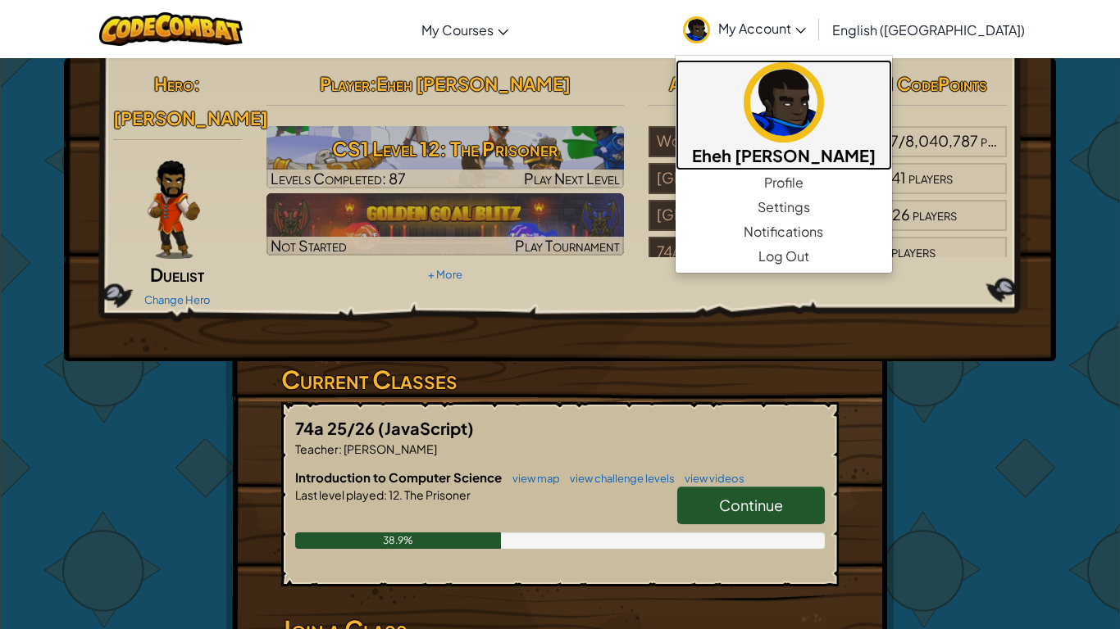
click at [824, 112] on img at bounding box center [783, 102] width 80 height 80
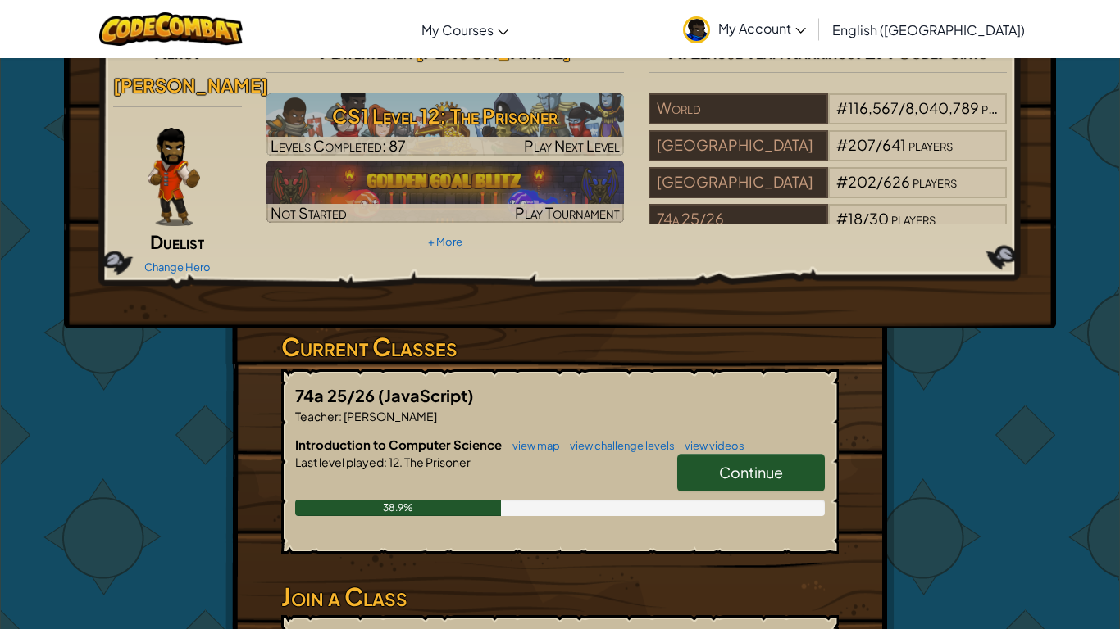
scroll to position [27, 0]
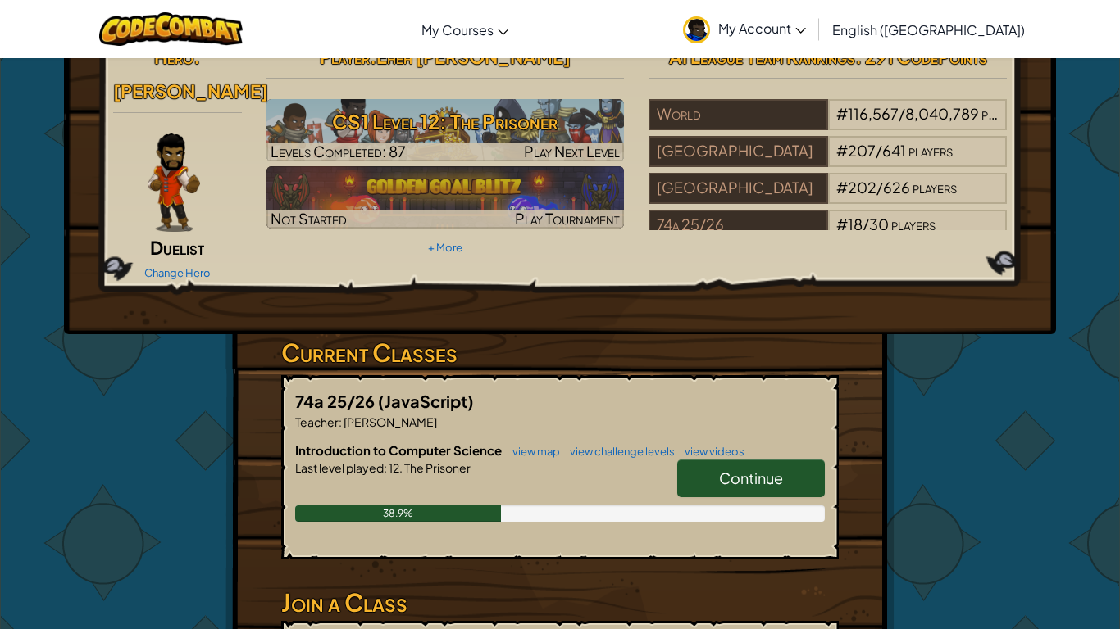
click at [749, 460] on link "Continue" at bounding box center [751, 479] width 148 height 38
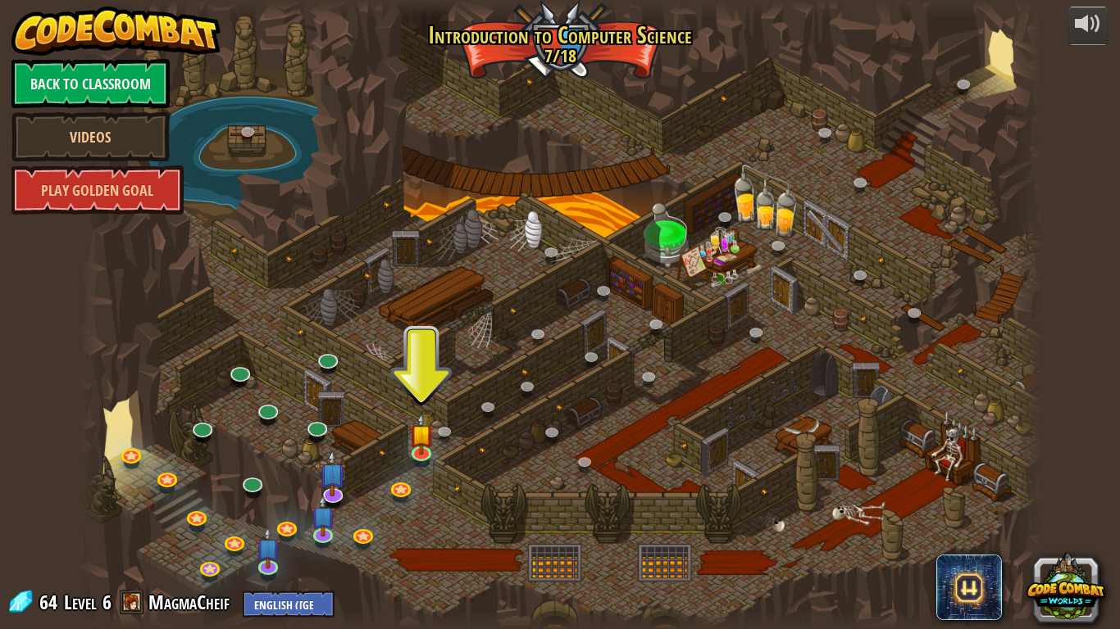
click at [132, 601] on span at bounding box center [132, 602] width 25 height 25
click at [420, 456] on link at bounding box center [422, 451] width 33 height 33
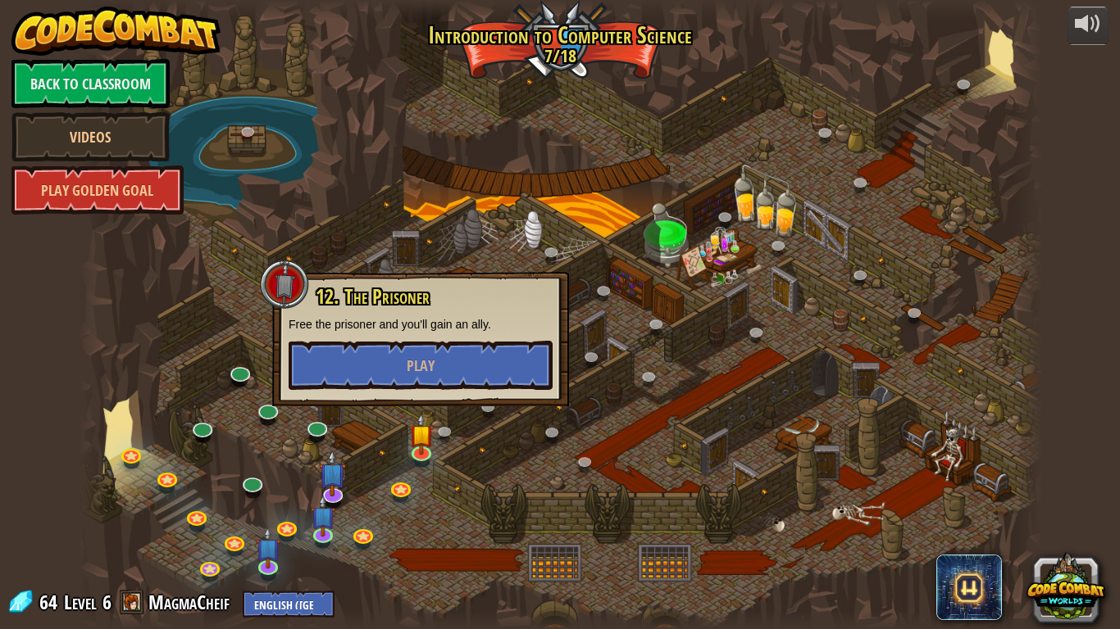
click at [320, 414] on div at bounding box center [560, 314] width 963 height 629
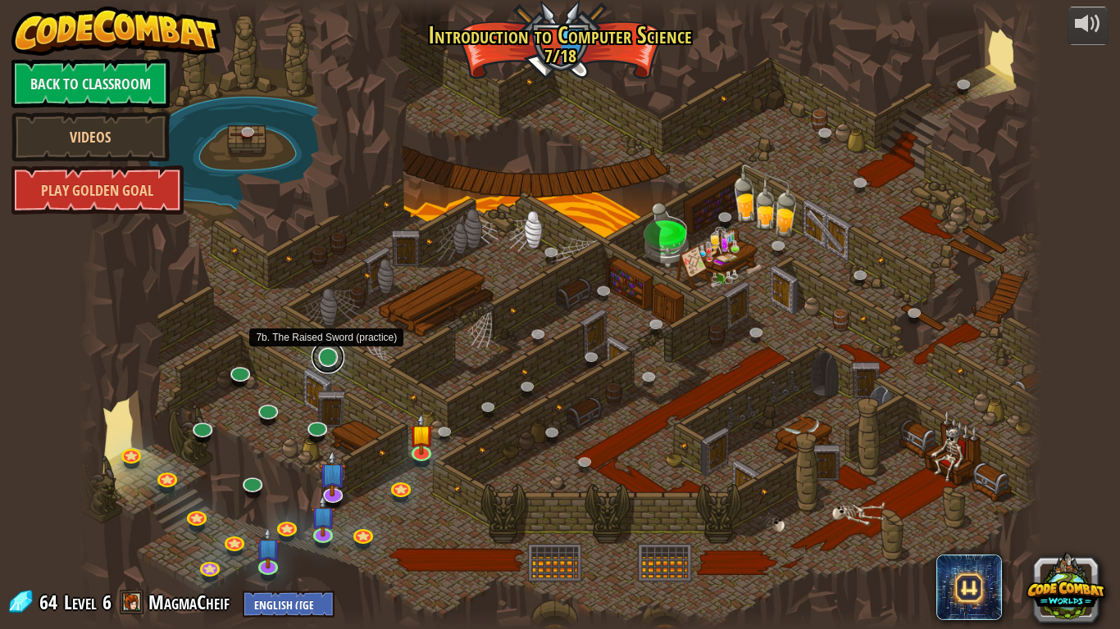
click at [322, 352] on link at bounding box center [327, 357] width 33 height 33
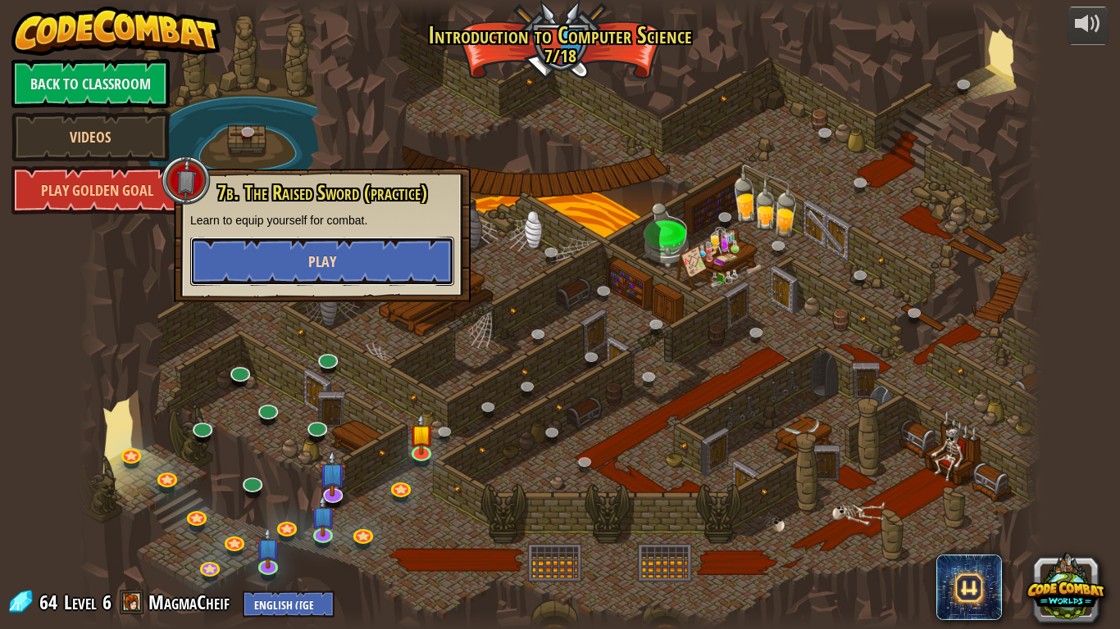
click at [368, 256] on button "Play" at bounding box center [322, 261] width 264 height 49
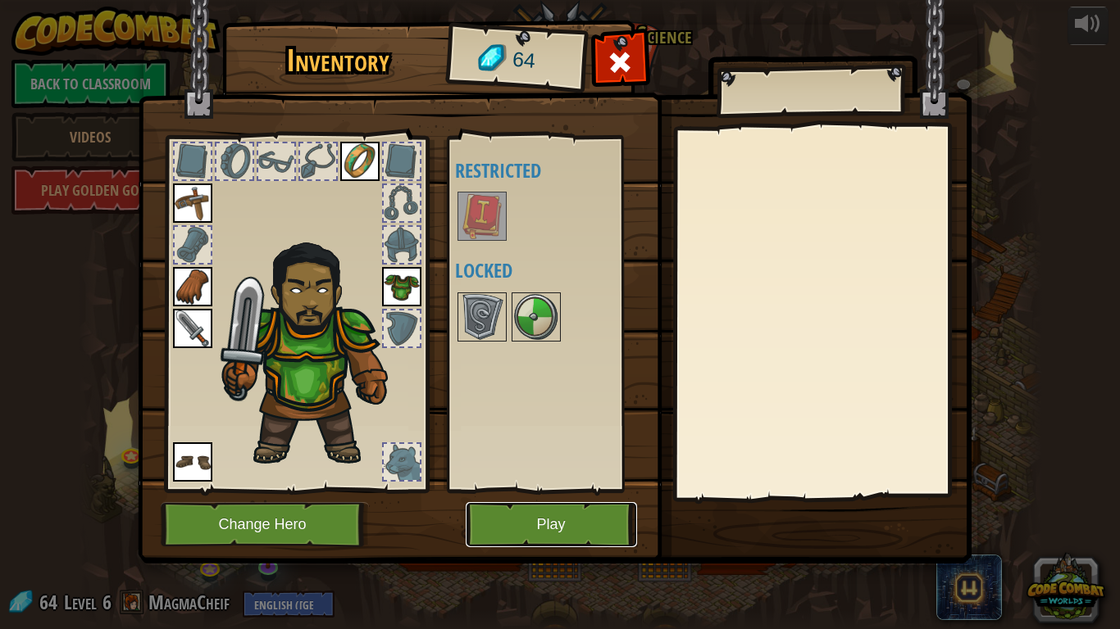
click at [516, 516] on button "Play" at bounding box center [551, 524] width 171 height 45
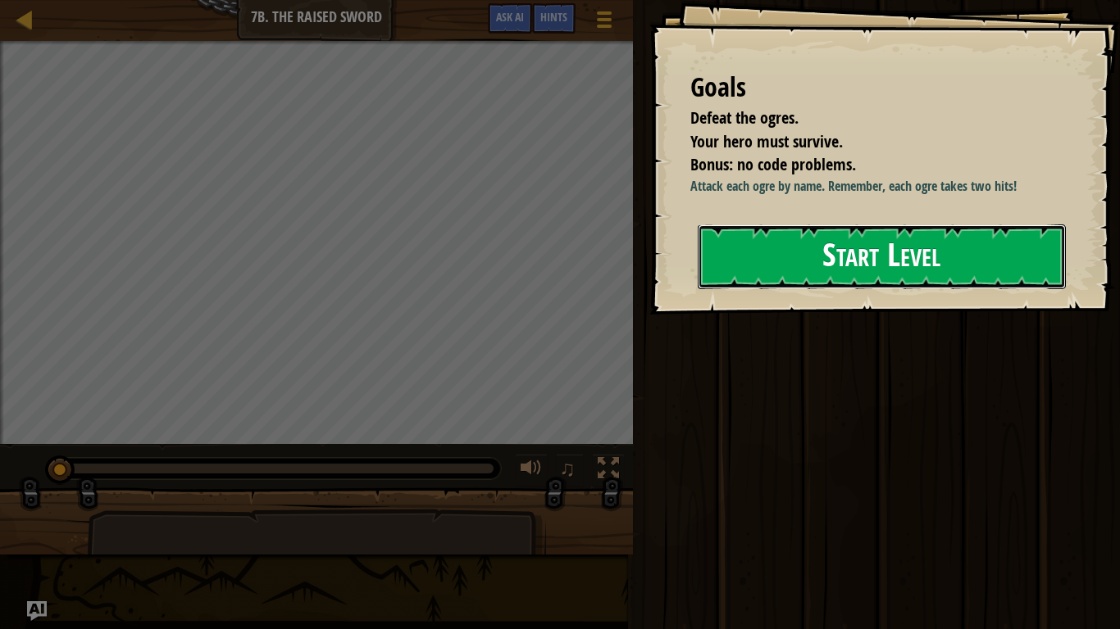
click at [824, 266] on button "Start Level" at bounding box center [881, 257] width 368 height 65
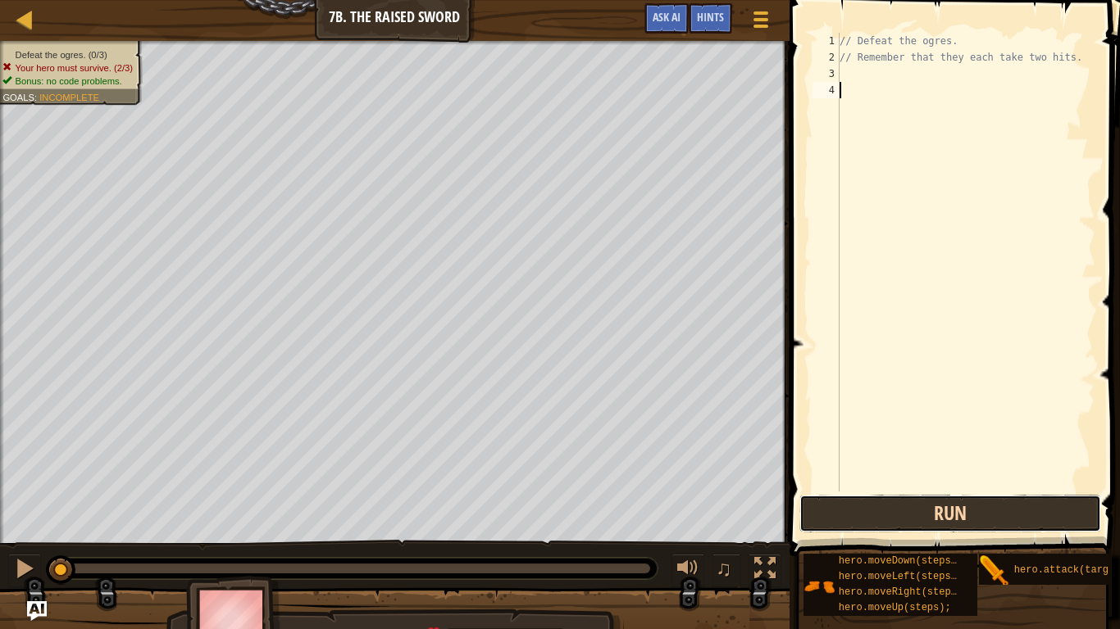
click at [837, 507] on button "Run" at bounding box center [950, 514] width 302 height 38
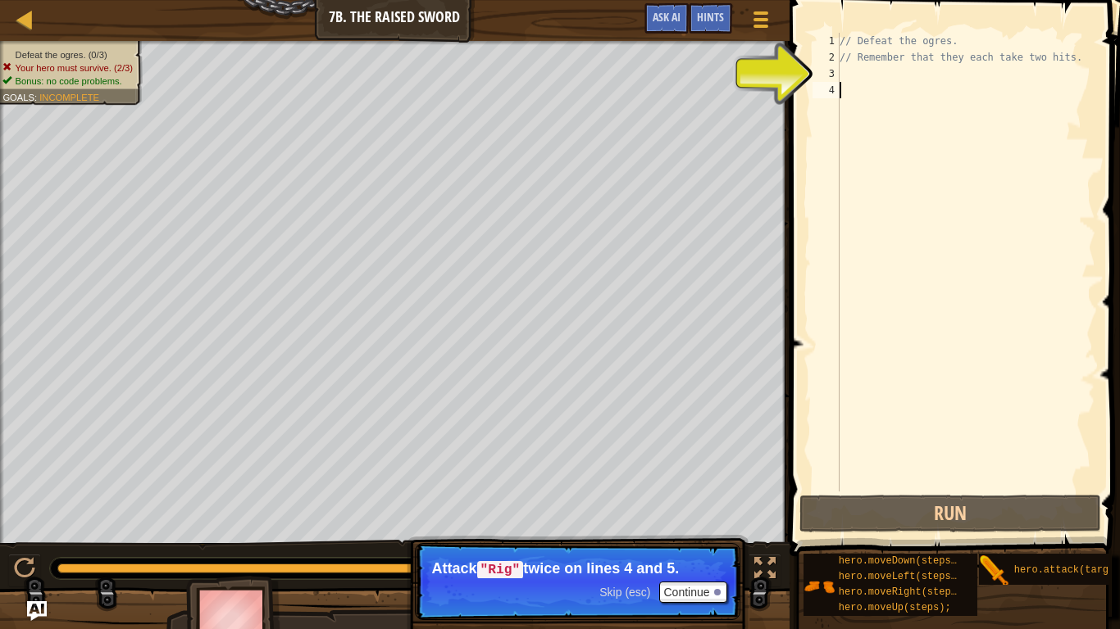
click at [852, 77] on div "// Defeat the ogres. // Remember that they each take two hits." at bounding box center [965, 279] width 259 height 492
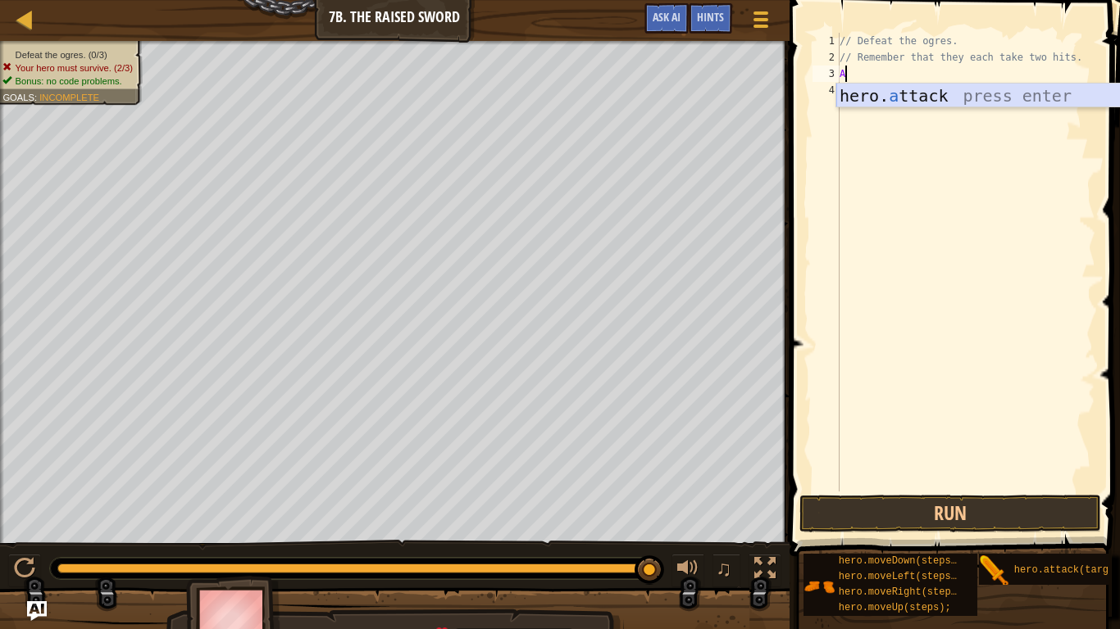
click at [871, 99] on div "hero. a ttack press enter" at bounding box center [991, 121] width 310 height 74
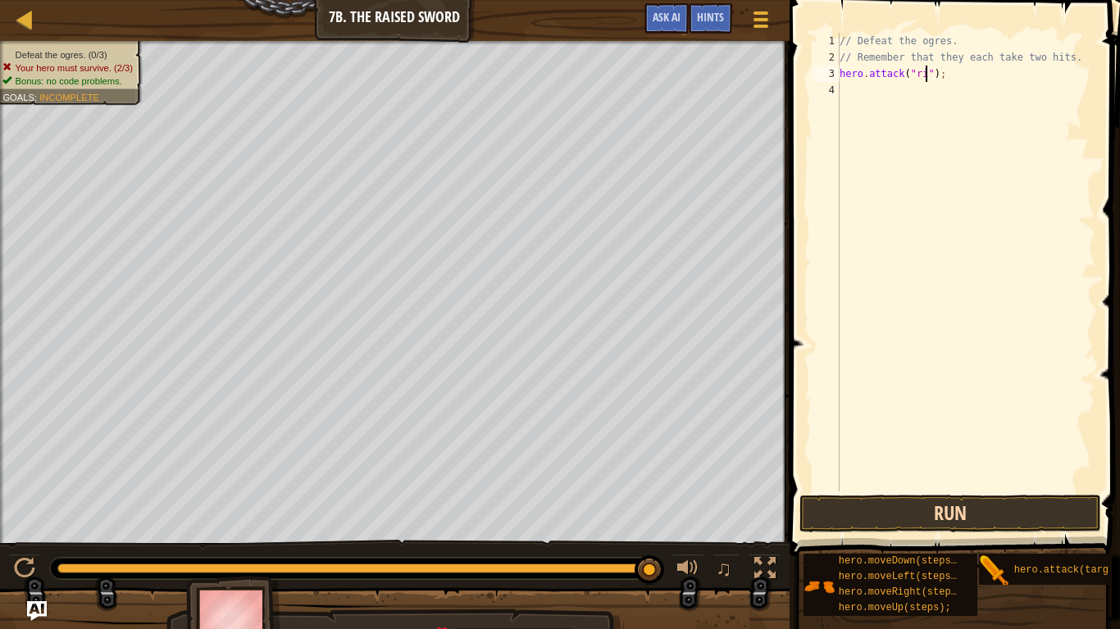
scroll to position [7, 13]
click at [950, 502] on button "Run" at bounding box center [950, 514] width 302 height 38
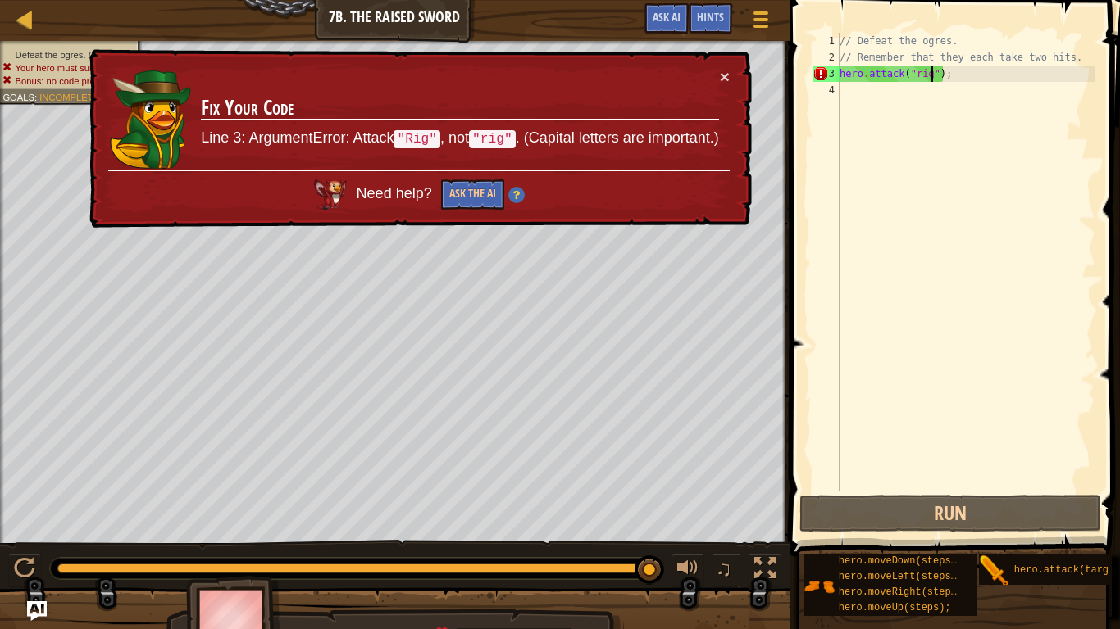
click at [918, 80] on div "// Defeat the ogres. // Remember that they each take two hits. hero . attack ( …" at bounding box center [965, 279] width 259 height 492
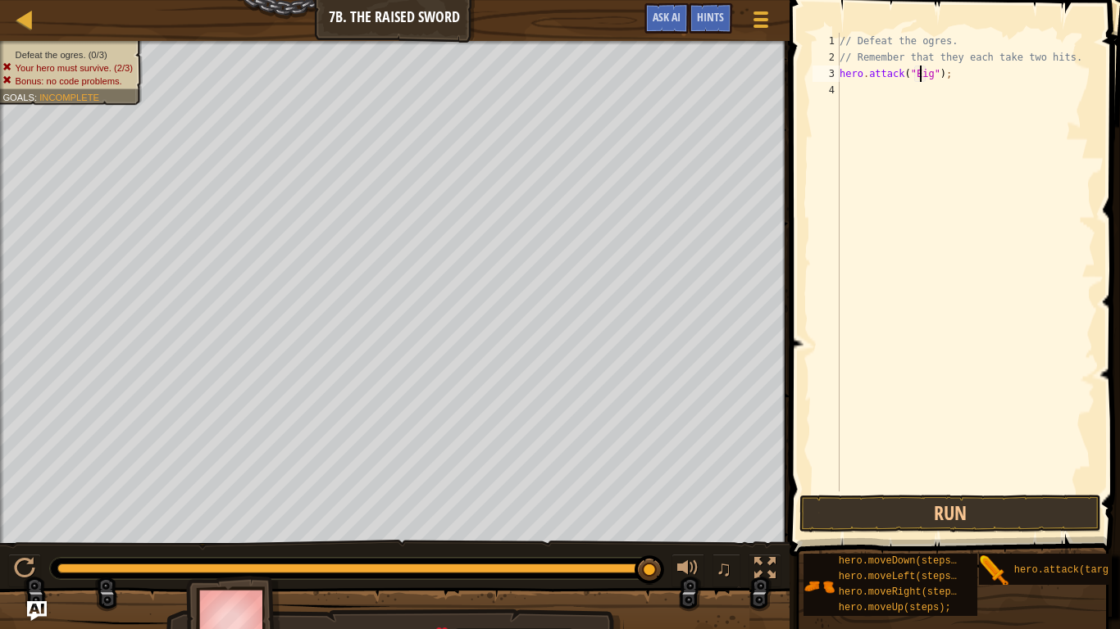
scroll to position [7, 11]
type textarea "hero.attack("Rig");"
click at [799, 499] on button "Run" at bounding box center [950, 514] width 302 height 38
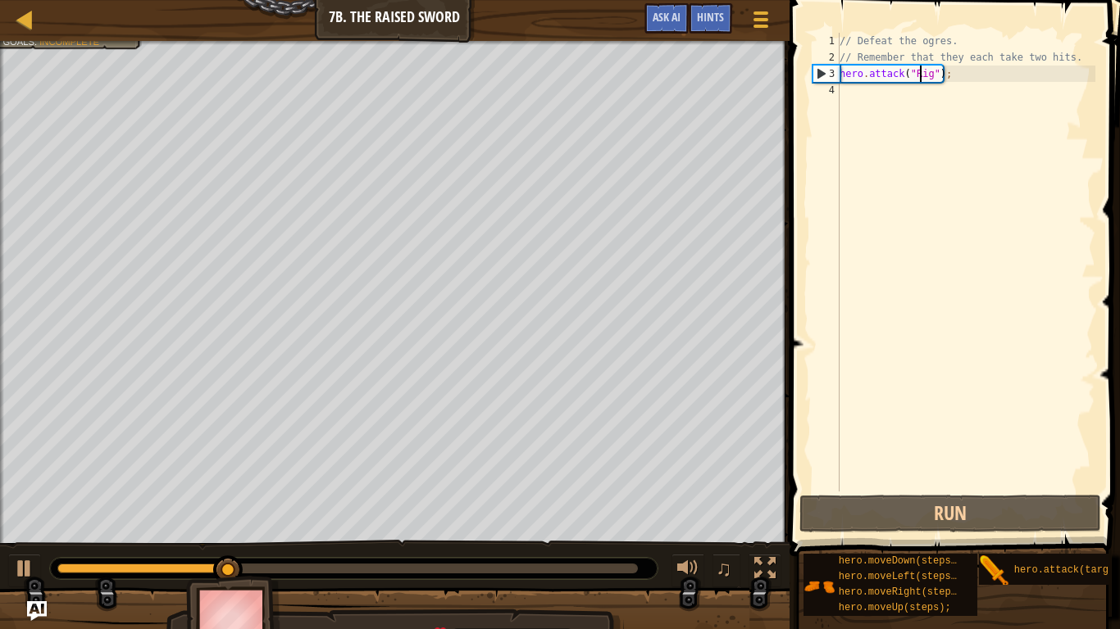
click at [905, 98] on div "// Defeat the ogres. // Remember that they each take two hits. hero . attack ( …" at bounding box center [965, 279] width 259 height 492
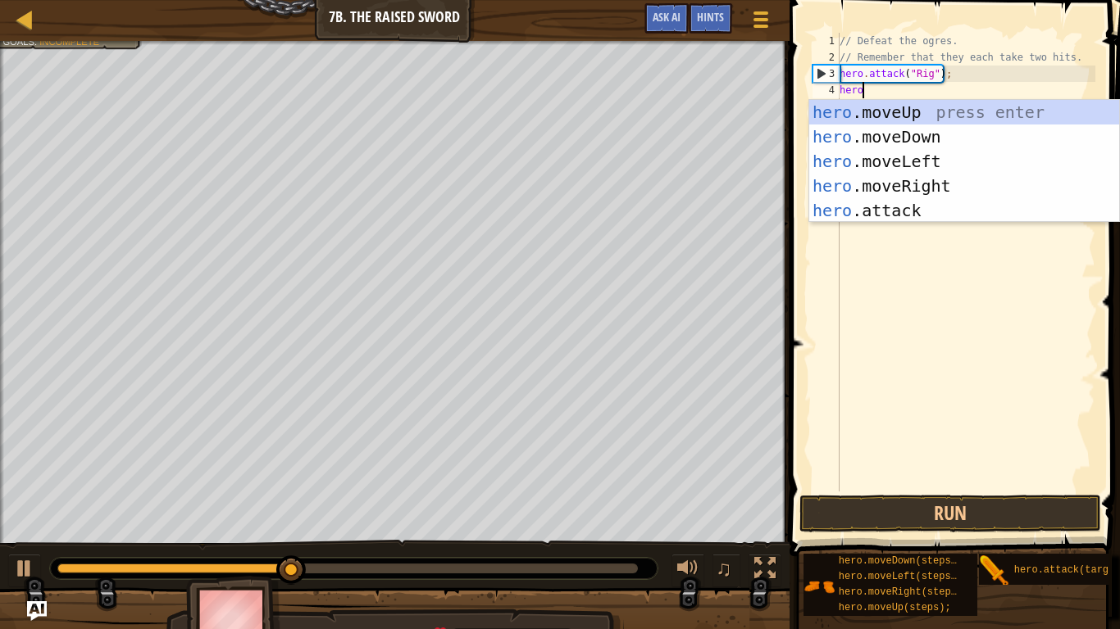
scroll to position [7, 2]
click at [914, 205] on div "hero .moveUp press enter hero .moveDown press enter hero .moveLeft press enter …" at bounding box center [964, 186] width 310 height 172
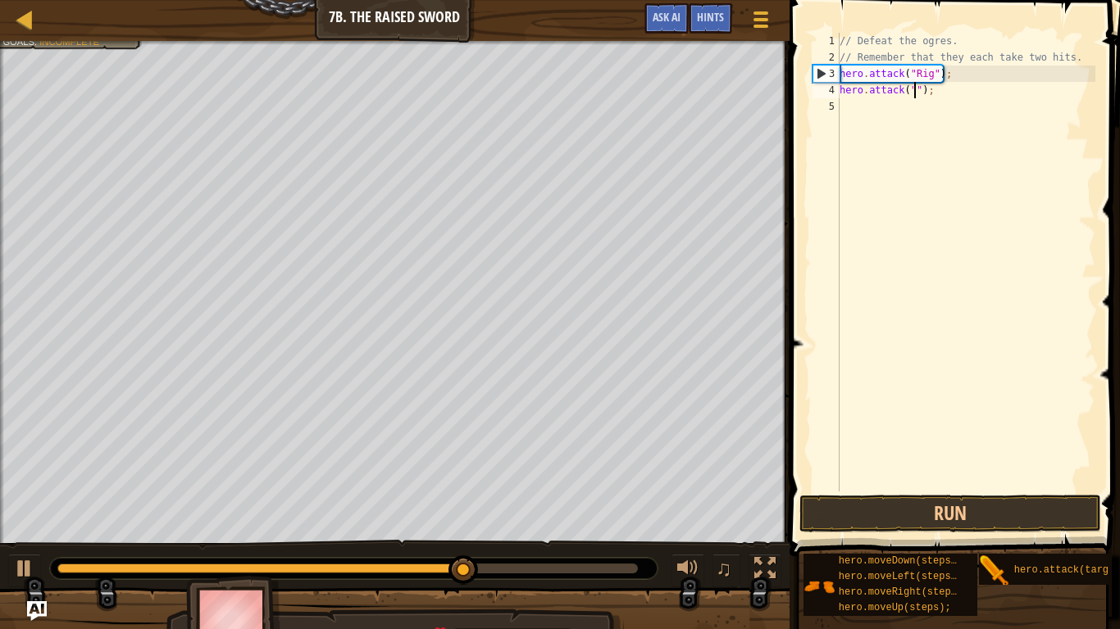
scroll to position [7, 11]
type textarea "hero.attack("Rig");"
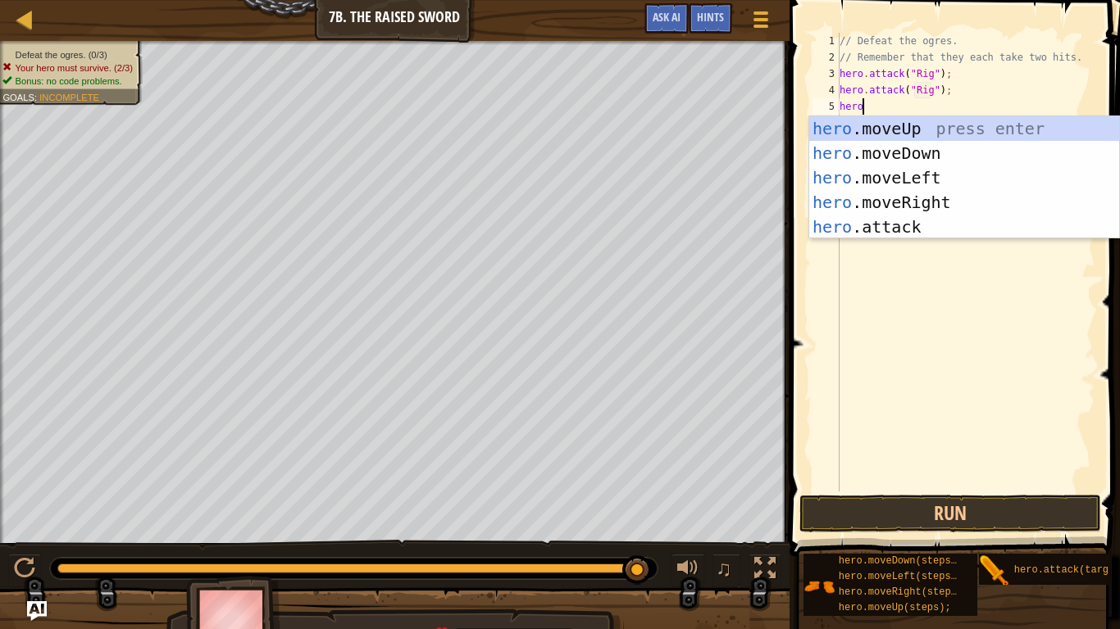
scroll to position [7, 2]
click at [924, 227] on div "hero .moveUp press enter hero .moveDown press enter hero .moveLeft press enter …" at bounding box center [964, 202] width 310 height 172
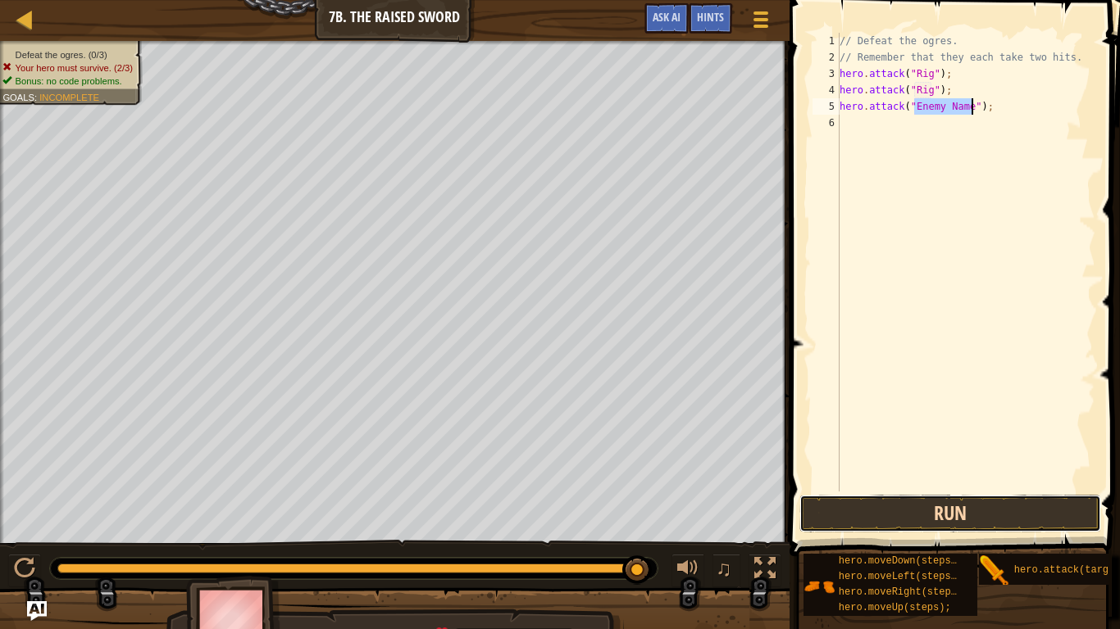
click at [837, 512] on button "Run" at bounding box center [950, 514] width 302 height 38
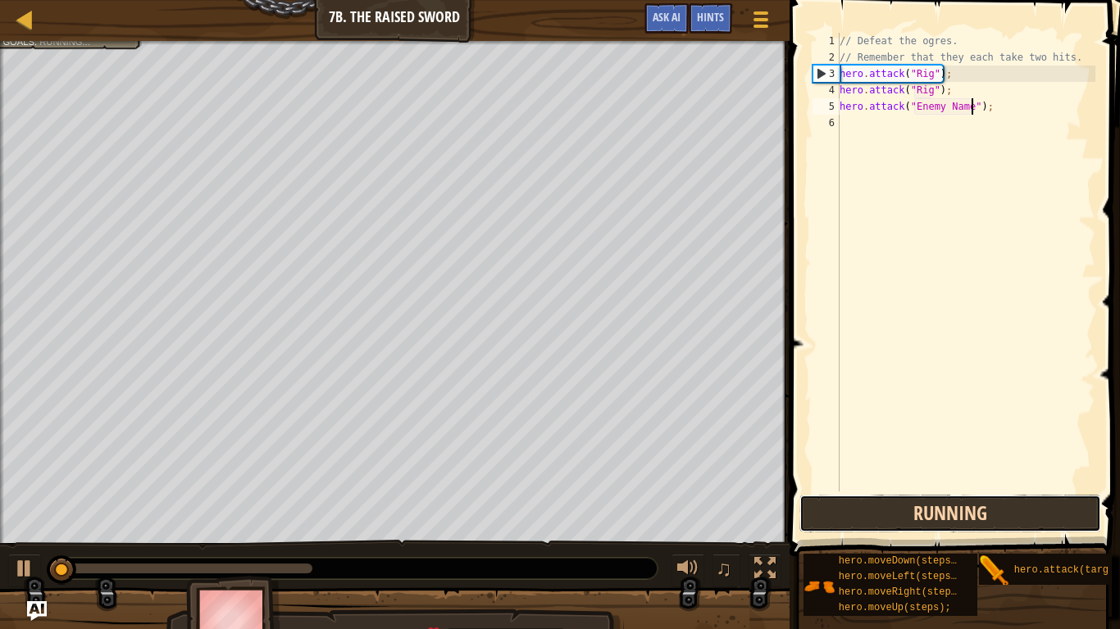
click at [837, 512] on button "Running" at bounding box center [950, 514] width 302 height 38
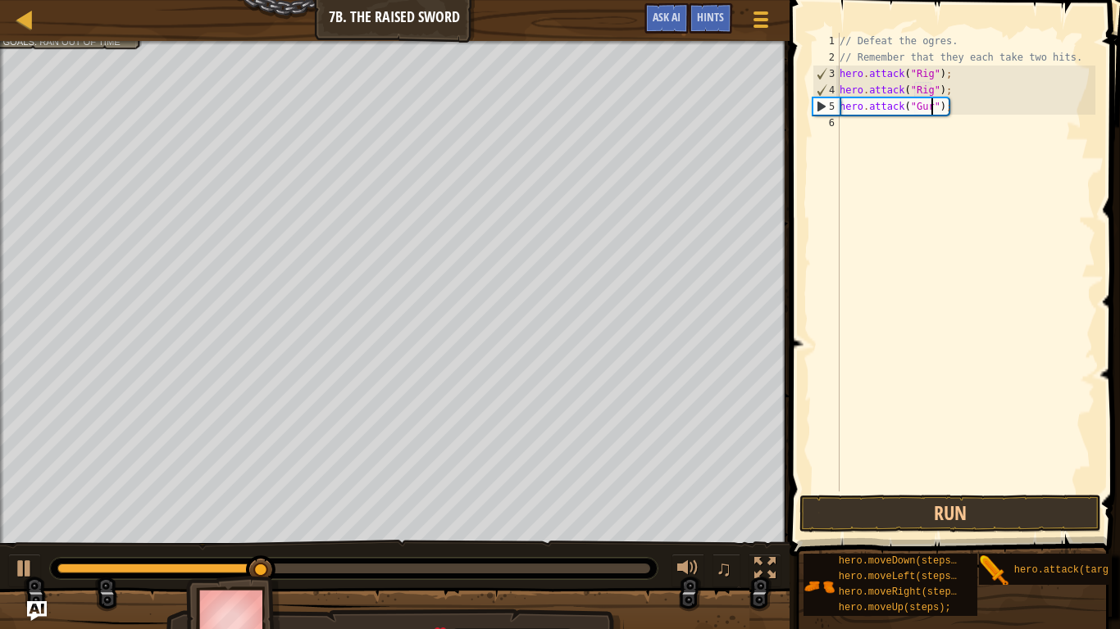
type textarea "hero.attack("Gurt");"
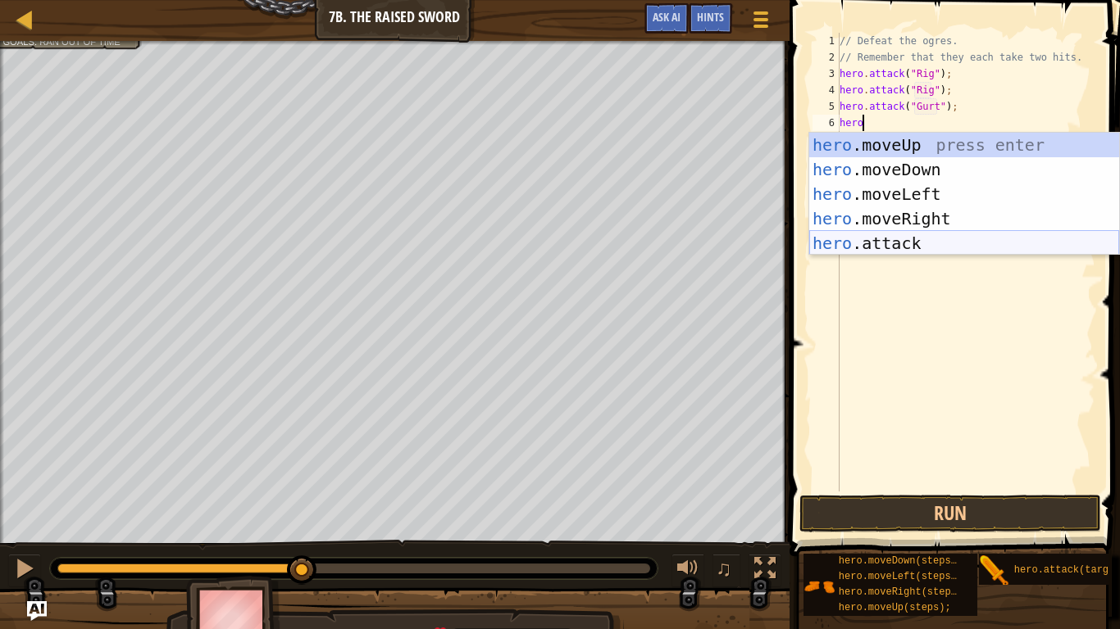
click at [925, 238] on div "hero .moveUp press enter hero .moveDown press enter hero .moveLeft press enter …" at bounding box center [964, 219] width 310 height 172
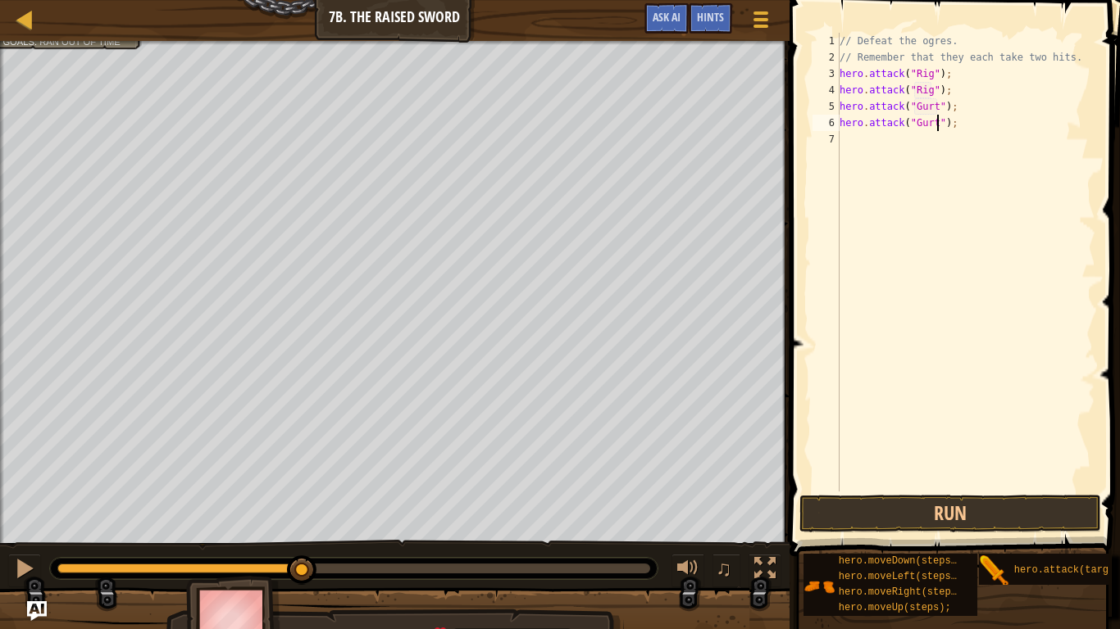
scroll to position [7, 15]
type textarea "hero.attack("Gurt");"
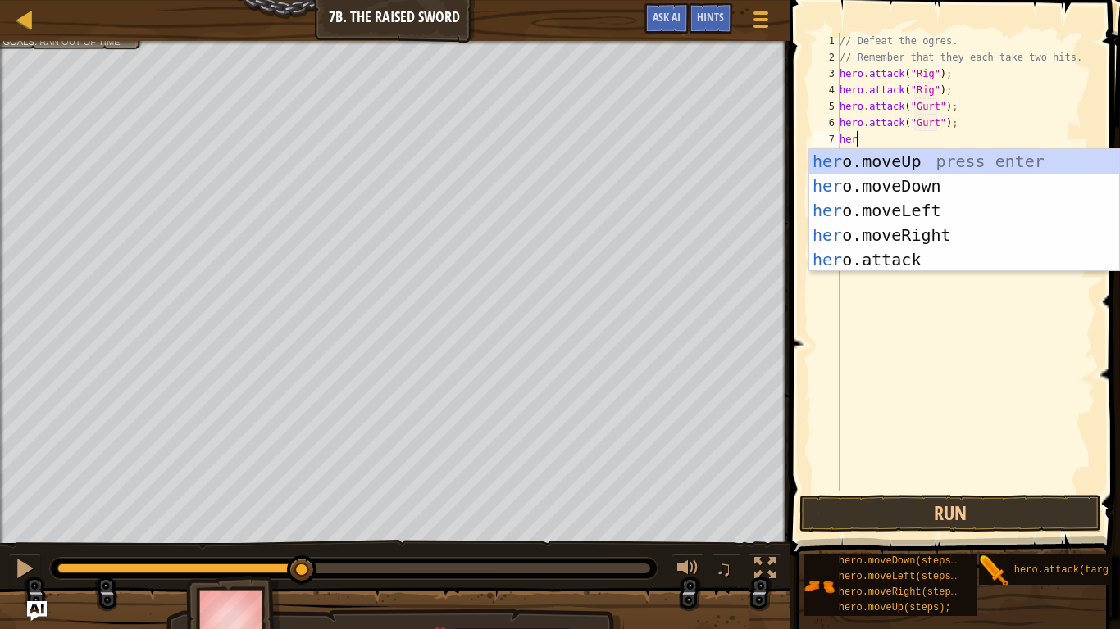
scroll to position [7, 2]
click at [917, 263] on div "hero .moveUp press enter hero .moveDown press enter hero .moveLeft press enter …" at bounding box center [964, 235] width 310 height 172
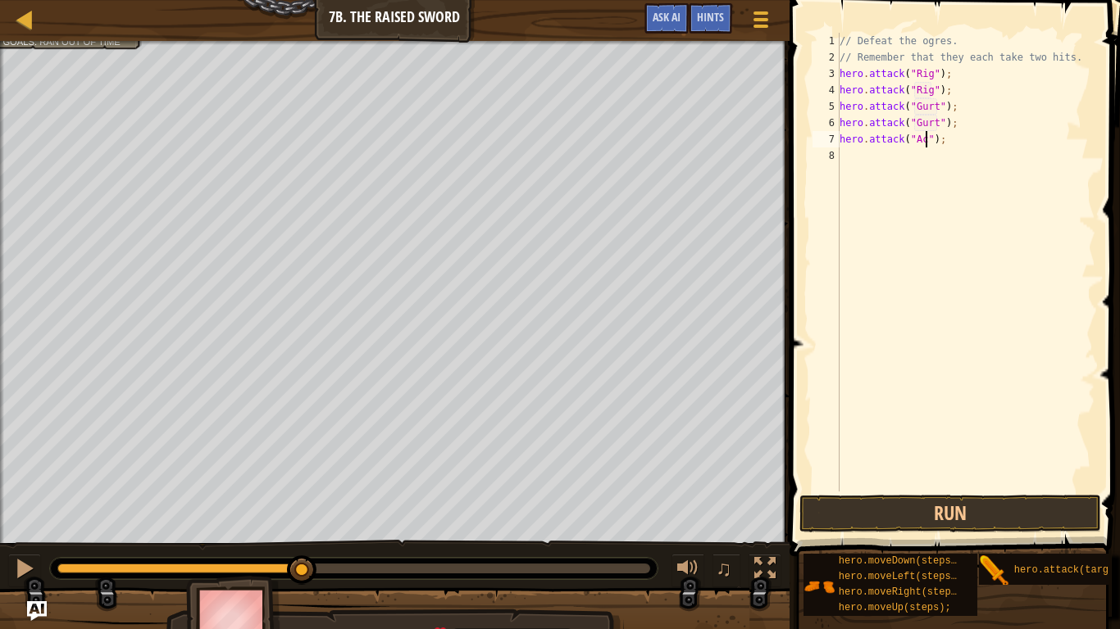
type textarea "hero.attack("Ack");"
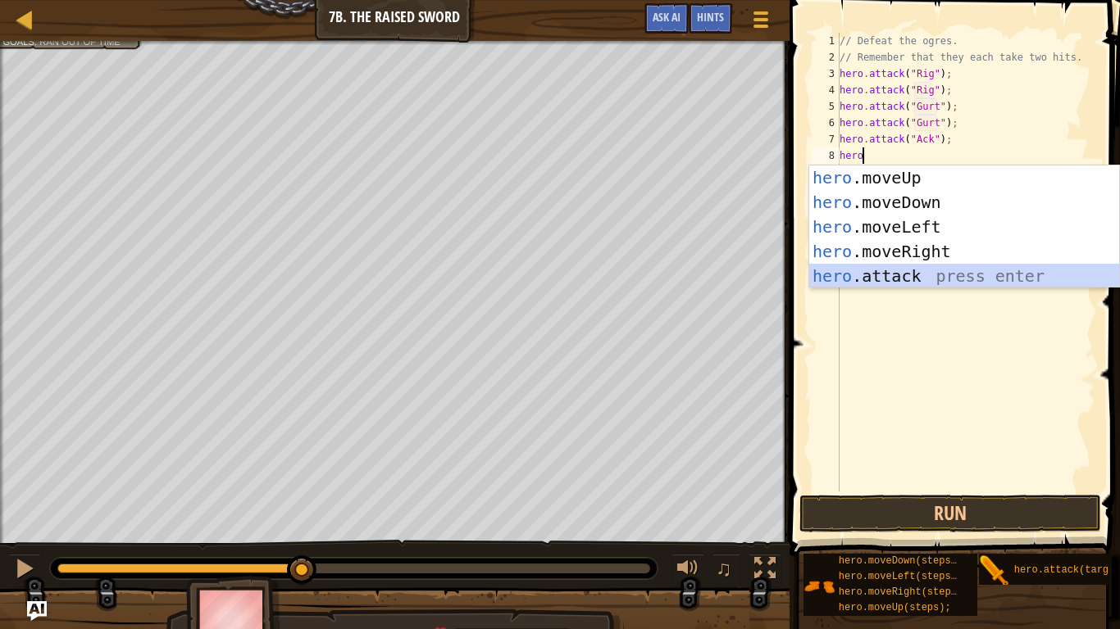
click at [923, 268] on div "hero .moveUp press enter hero .moveDown press enter hero .moveLeft press enter …" at bounding box center [964, 252] width 310 height 172
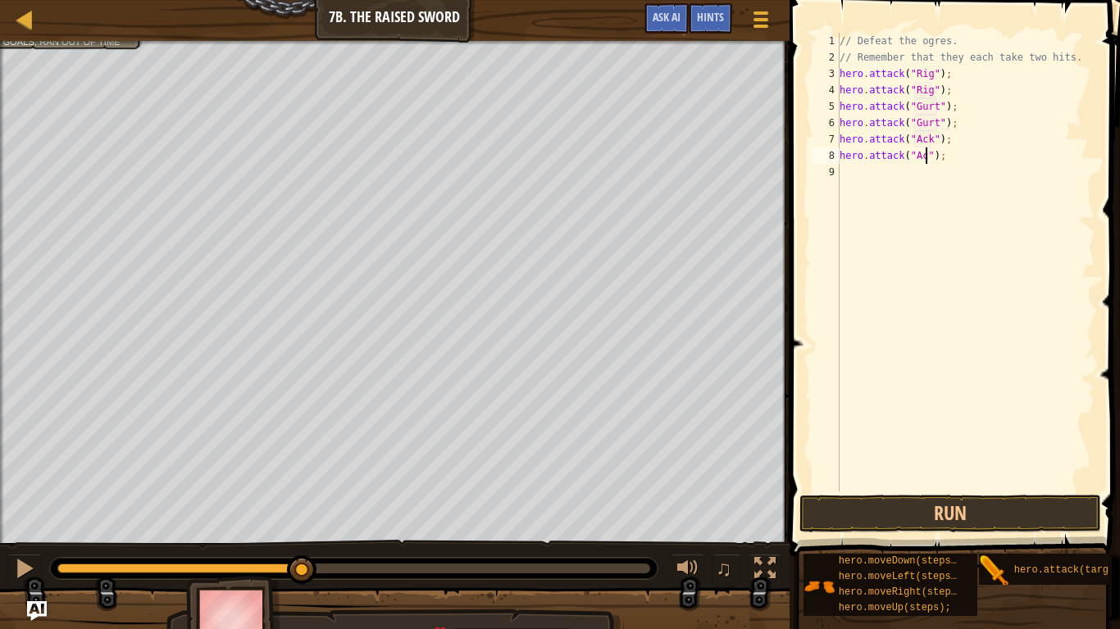
scroll to position [7, 13]
type textarea "hero.attack("Ack");"
click at [953, 524] on button "Run" at bounding box center [950, 514] width 302 height 38
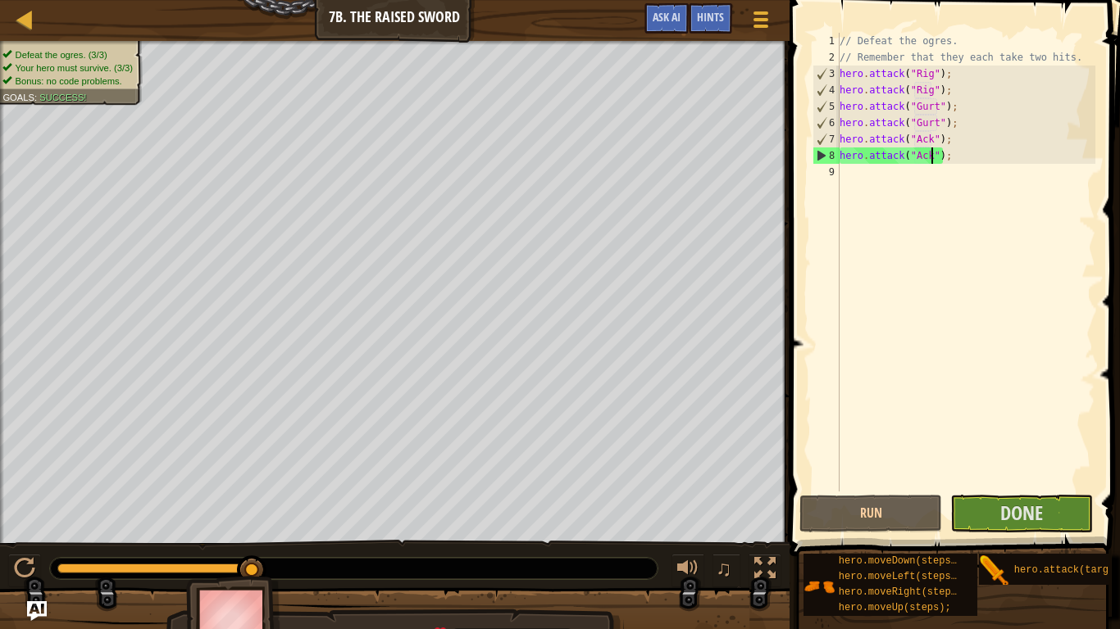
click at [899, 184] on div "// Defeat the ogres. // Remember that they each take two hits. hero . attack ( …" at bounding box center [965, 279] width 259 height 492
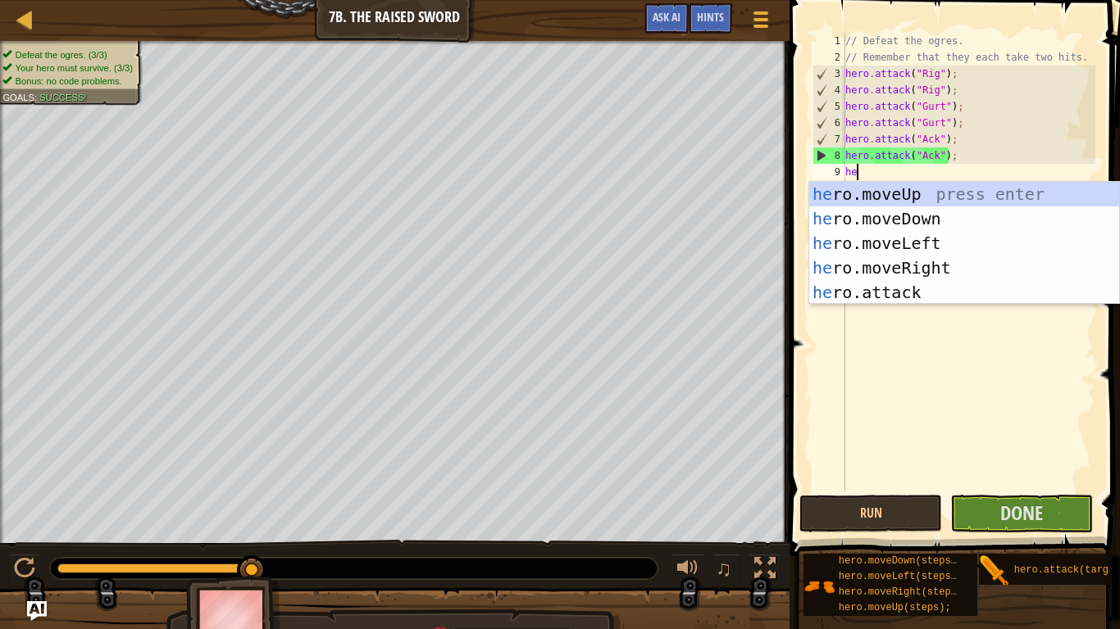
type textarea "hero"
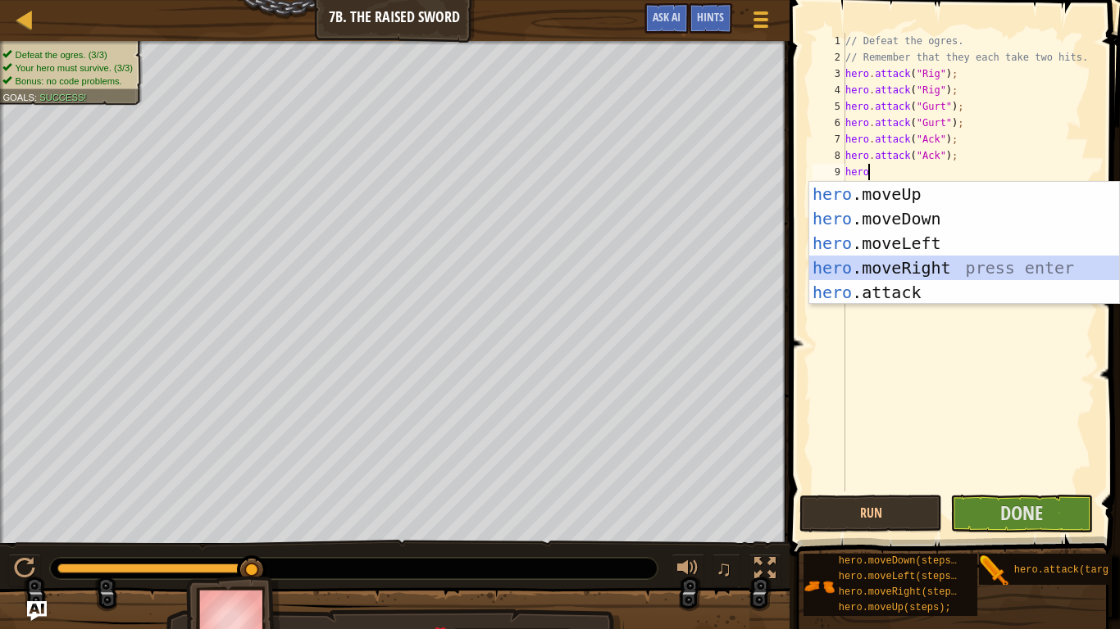
click at [914, 262] on div "hero .moveUp press enter hero .moveDown press enter hero .moveLeft press enter …" at bounding box center [964, 268] width 310 height 172
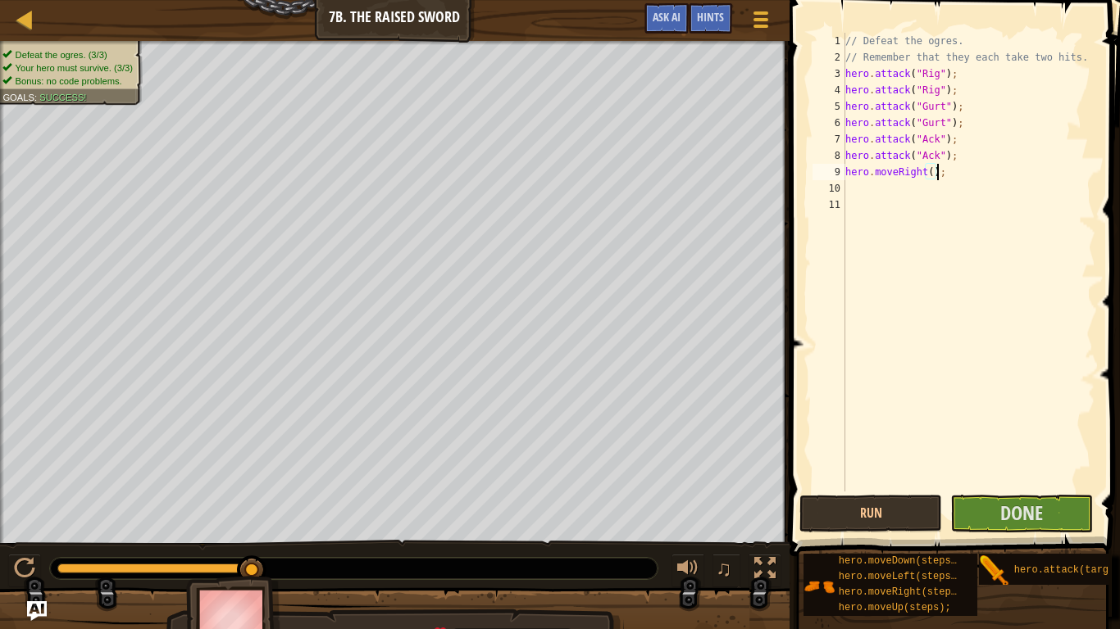
click at [937, 178] on div "// Defeat the ogres. // Remember that they each take two hits. hero . attack ( …" at bounding box center [968, 279] width 253 height 492
click at [932, 178] on div "// Defeat the ogres. // Remember that they each take two hits. hero . attack ( …" at bounding box center [968, 279] width 253 height 492
type textarea "hero.moveRight(3);"
click at [1059, 517] on button "Done" at bounding box center [1021, 514] width 143 height 38
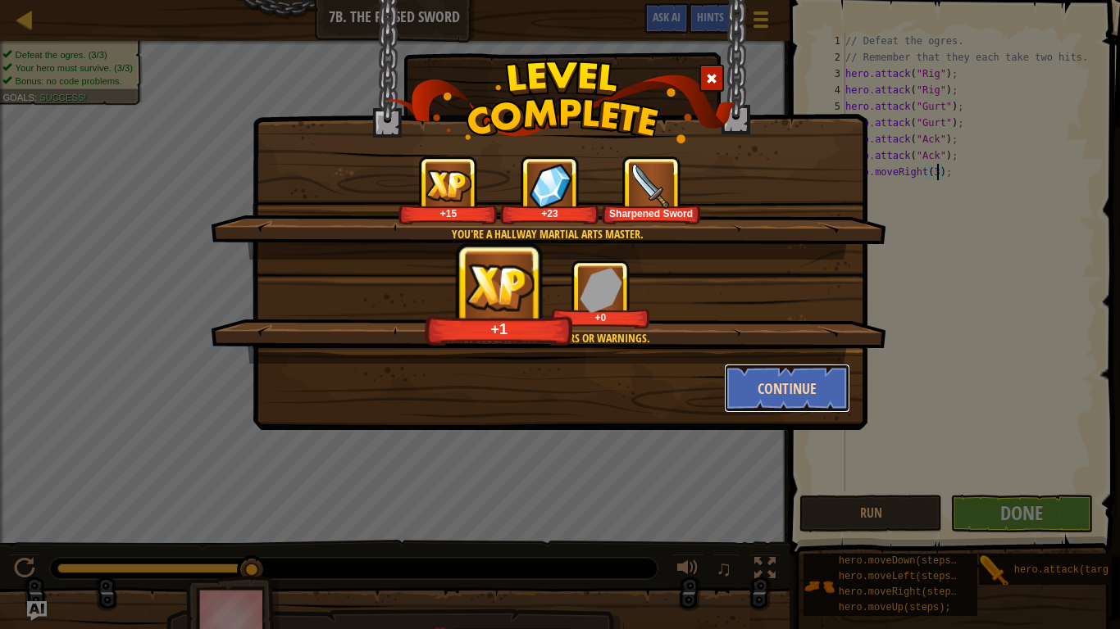
click at [758, 382] on button "Continue" at bounding box center [787, 388] width 127 height 49
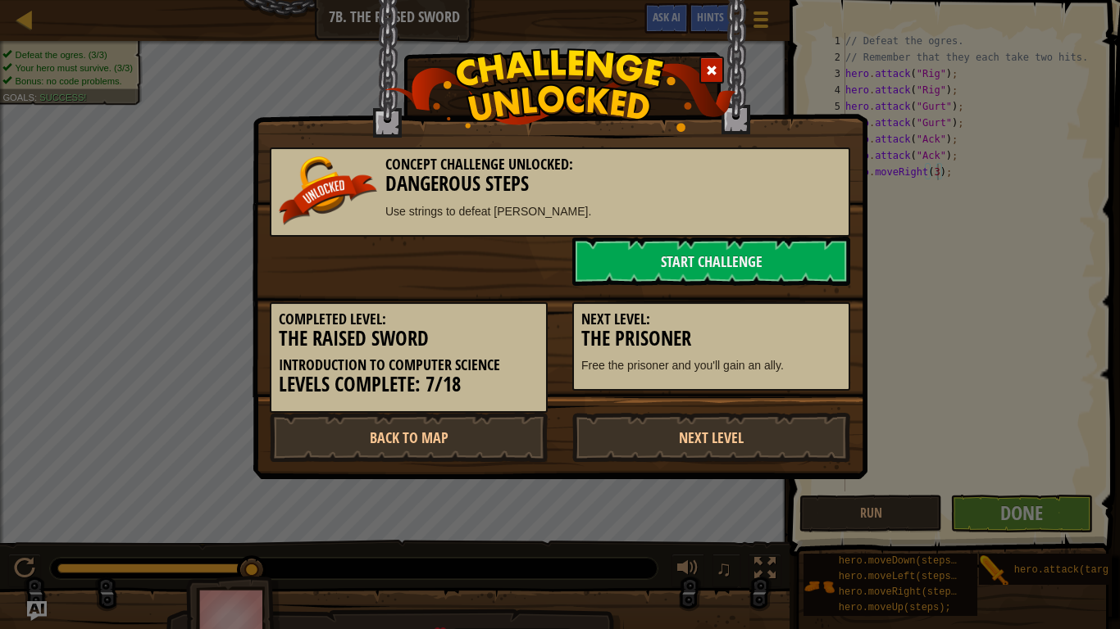
click at [758, 382] on div "Next Level: The Prisoner Free the prisoner and you'll gain an ally." at bounding box center [711, 346] width 278 height 89
click at [456, 425] on link "Back to Map" at bounding box center [409, 437] width 278 height 49
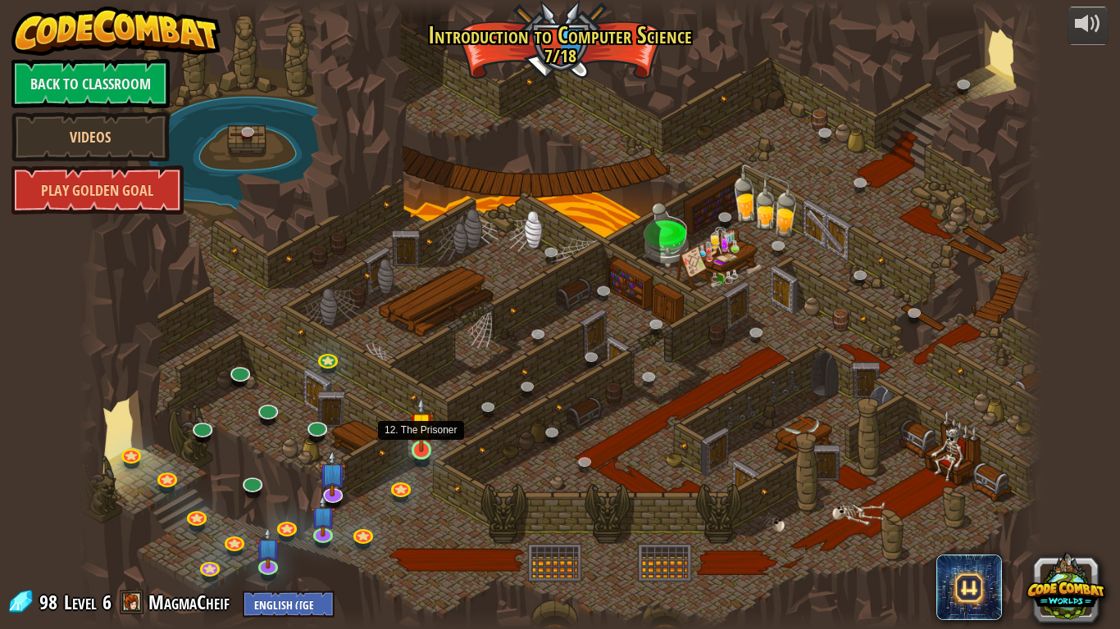
click at [421, 449] on img at bounding box center [421, 425] width 25 height 56
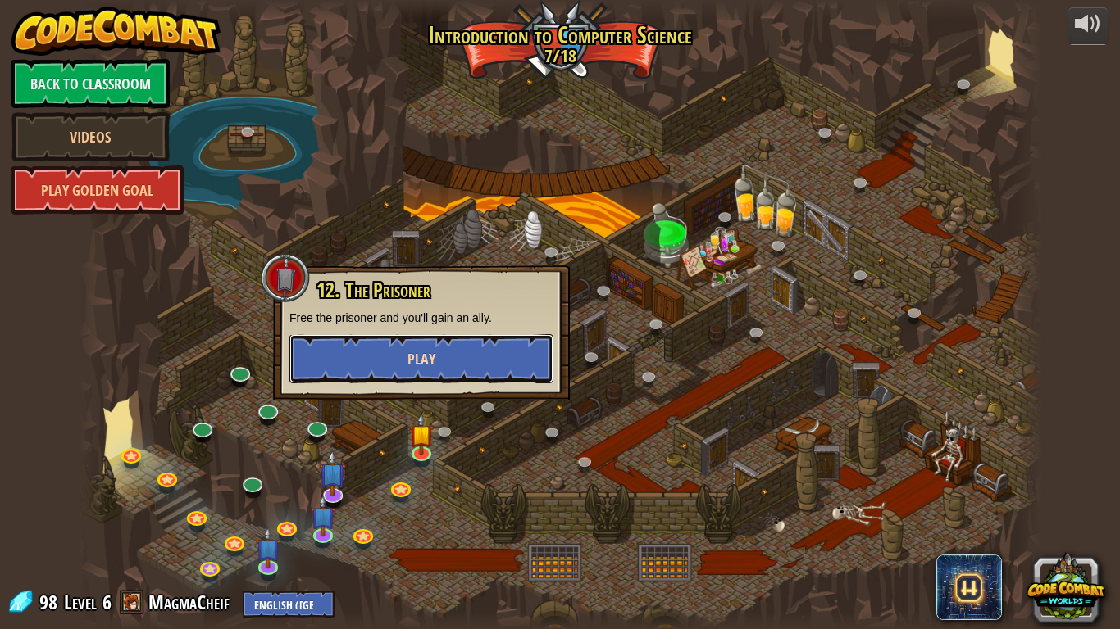
click at [447, 379] on button "Play" at bounding box center [421, 358] width 264 height 49
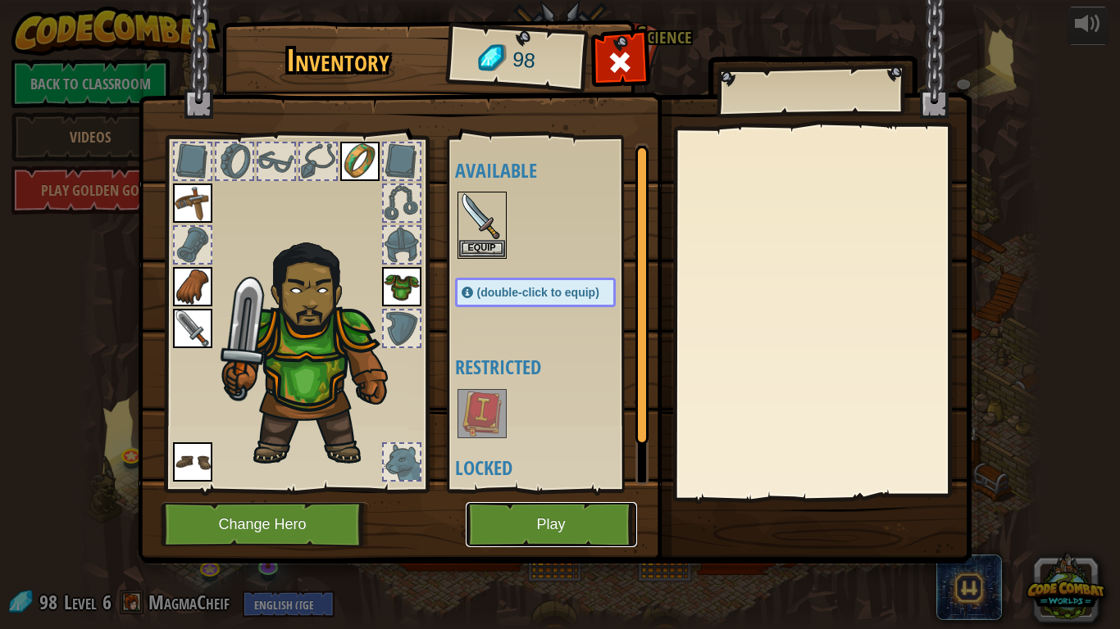
click at [529, 511] on button "Play" at bounding box center [551, 524] width 171 height 45
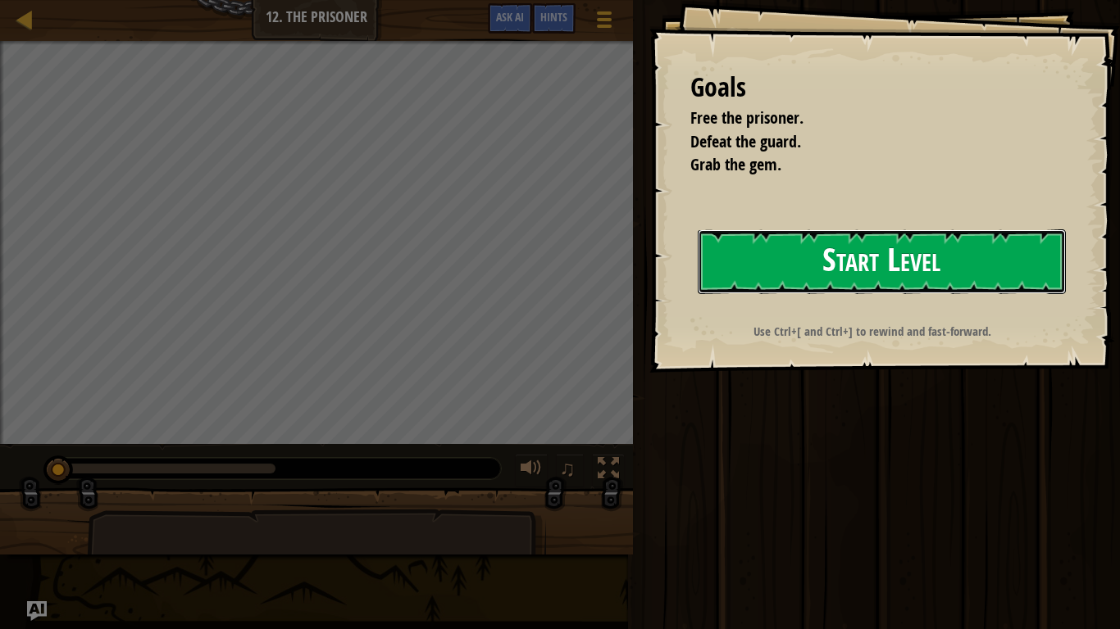
click at [736, 269] on button "Start Level" at bounding box center [881, 261] width 368 height 65
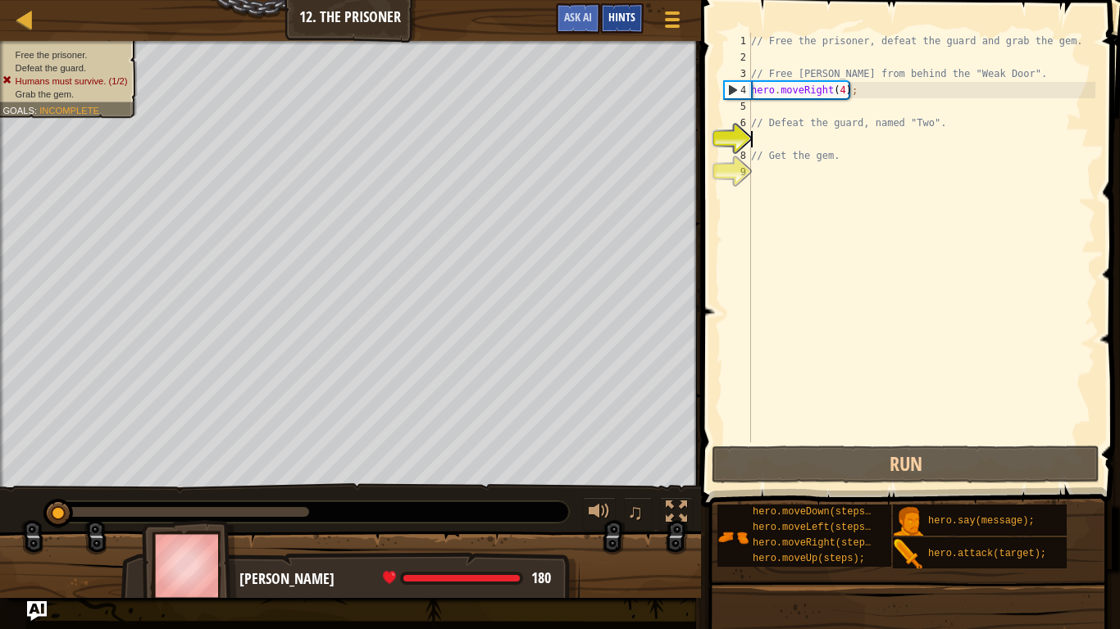
click at [635, 23] on div "Hints" at bounding box center [621, 18] width 43 height 30
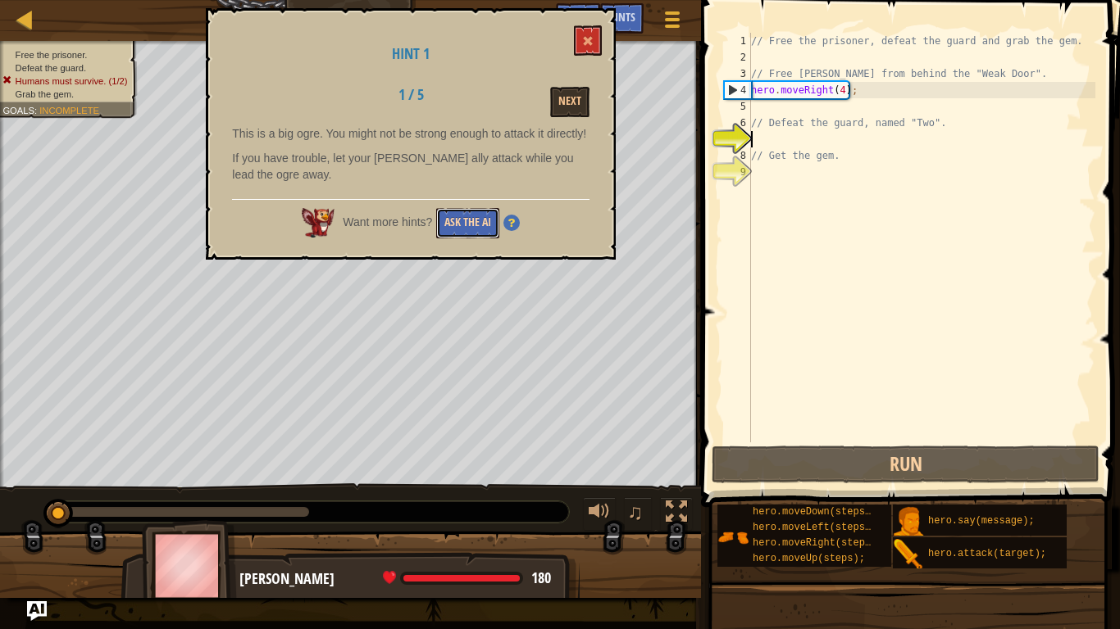
click at [453, 238] on button "Ask the AI" at bounding box center [467, 223] width 63 height 30
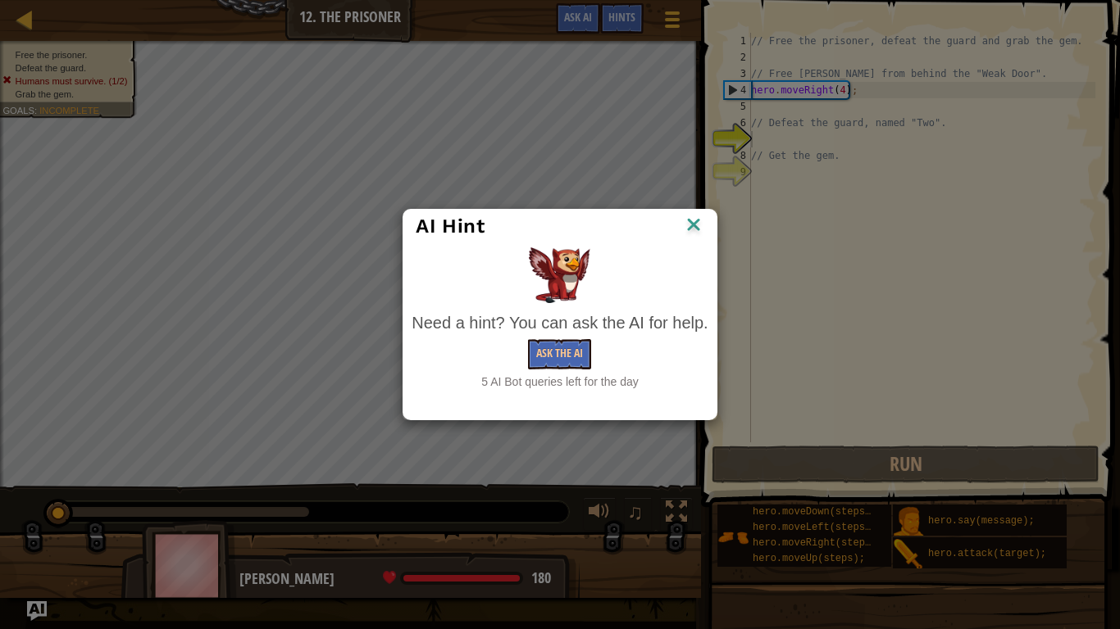
click at [697, 215] on img at bounding box center [693, 226] width 21 height 25
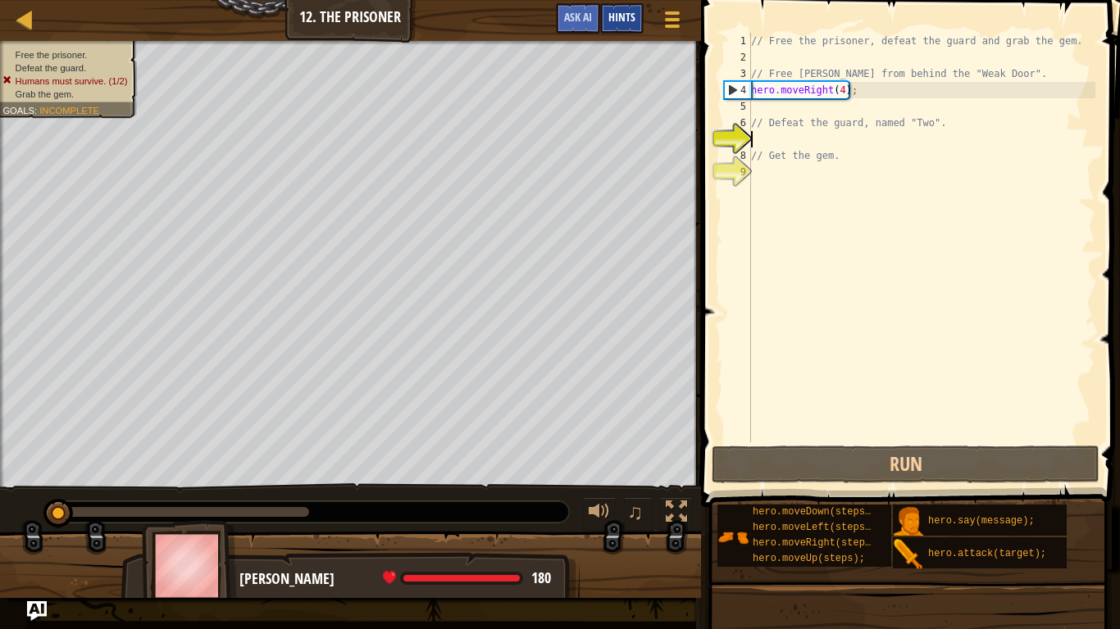
click at [613, 13] on span "Hints" at bounding box center [621, 17] width 27 height 16
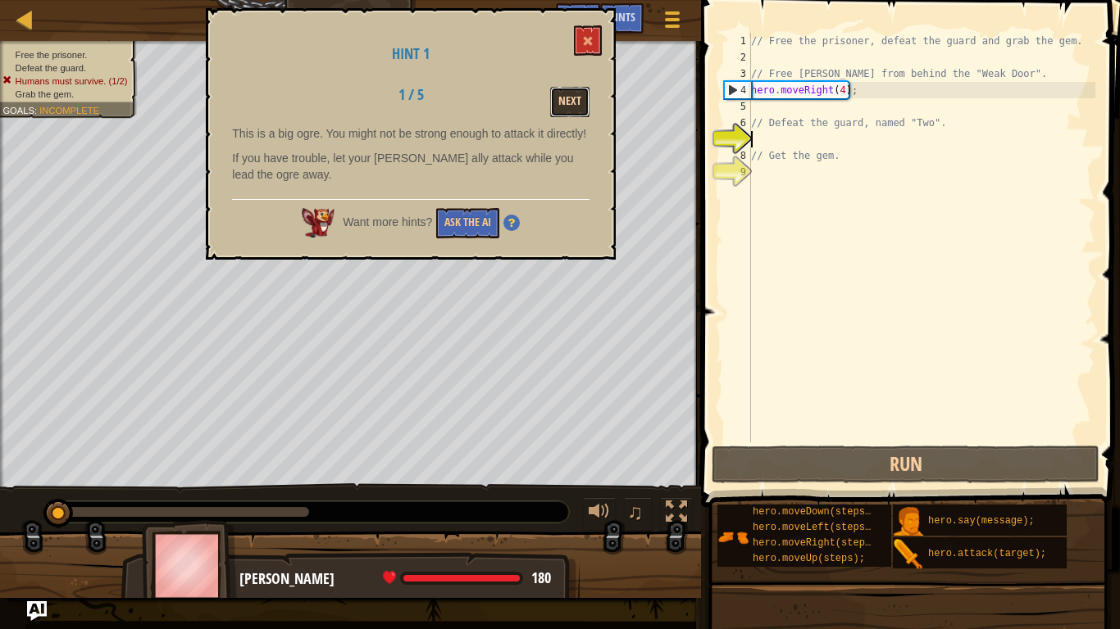
click at [580, 103] on button "Next" at bounding box center [569, 102] width 39 height 30
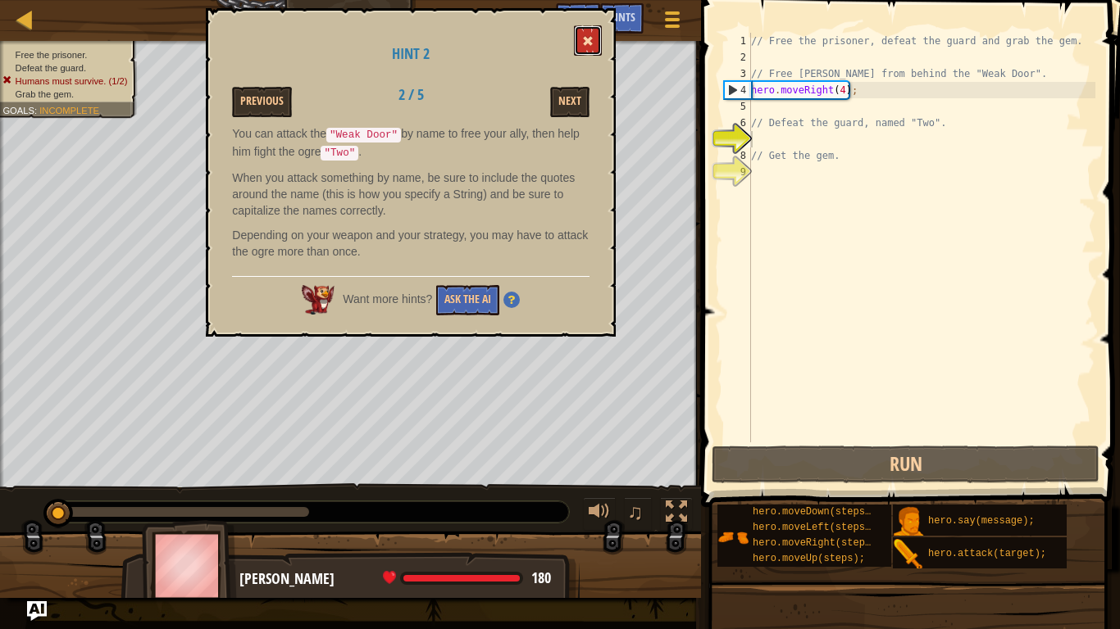
click at [588, 46] on span at bounding box center [587, 40] width 11 height 11
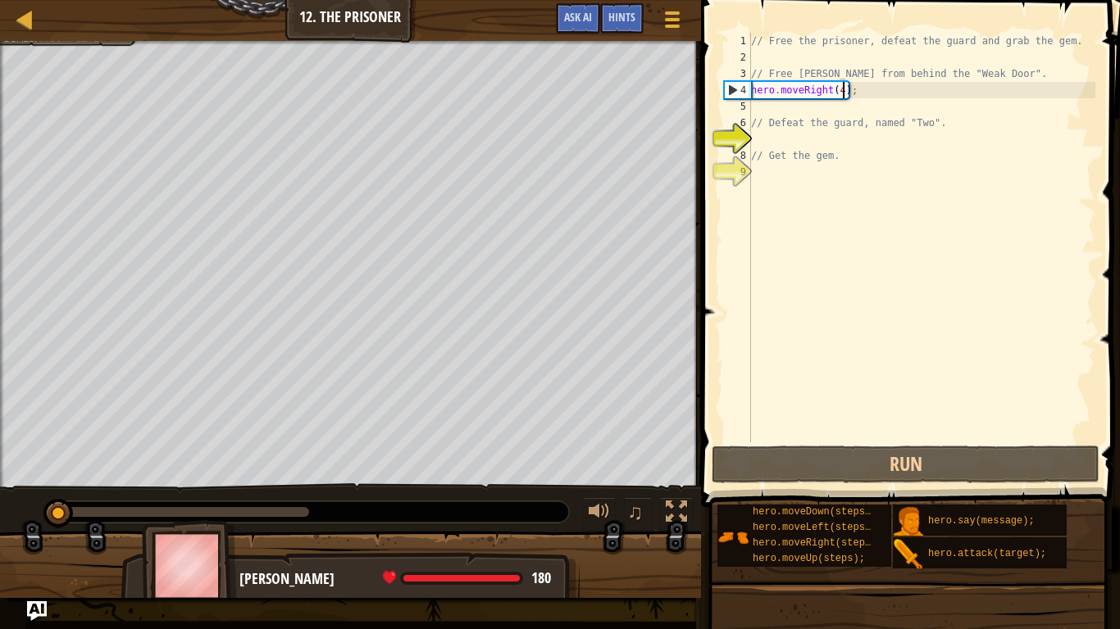
click at [843, 94] on div "// Free the prisoner, defeat the guard and grab the gem. // Free [PERSON_NAME] …" at bounding box center [920, 254] width 347 height 443
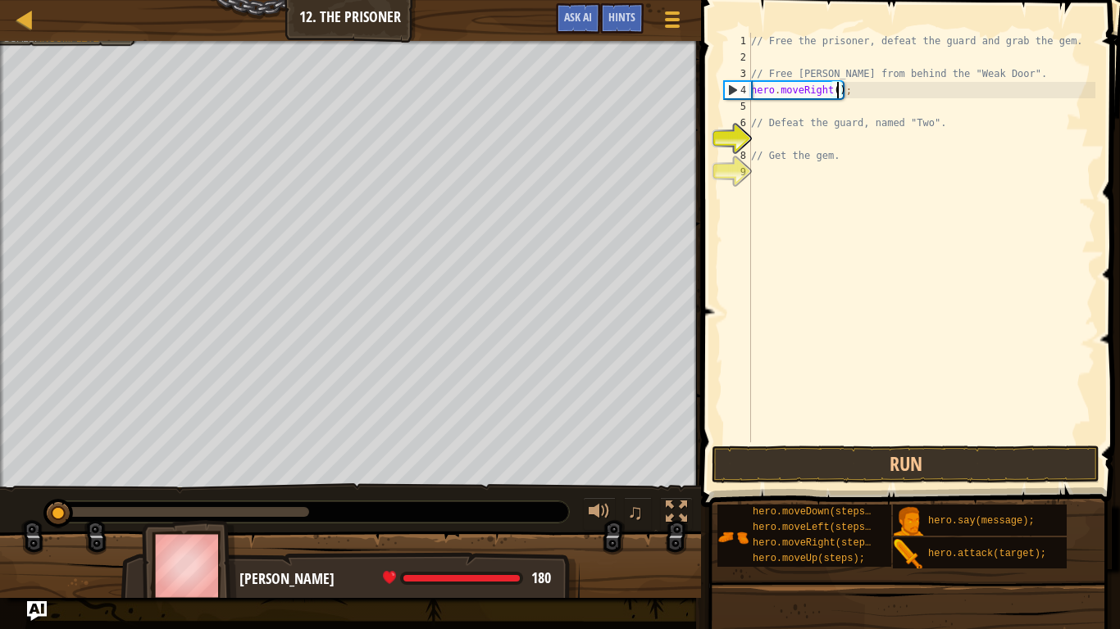
type textarea "hero.moveRight(1);"
click at [805, 102] on div "// Free the prisoner, defeat the guard and grab the gem. // Free [PERSON_NAME] …" at bounding box center [920, 254] width 347 height 443
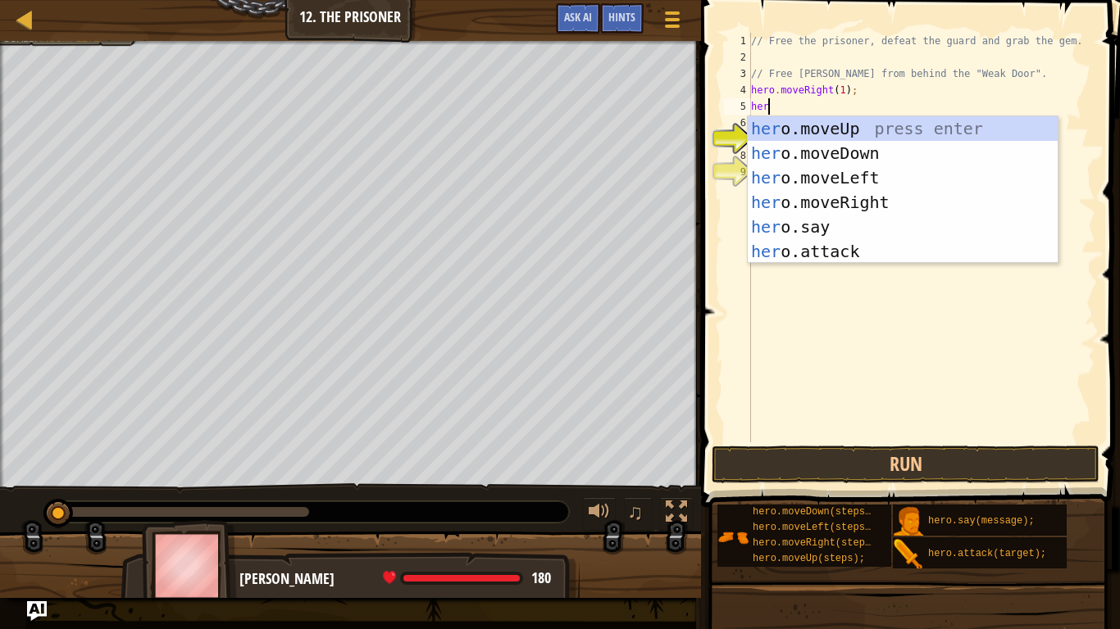
scroll to position [7, 2]
click at [861, 255] on div "hero .moveUp press enter hero .moveDown press enter hero .moveLeft press enter …" at bounding box center [902, 214] width 310 height 197
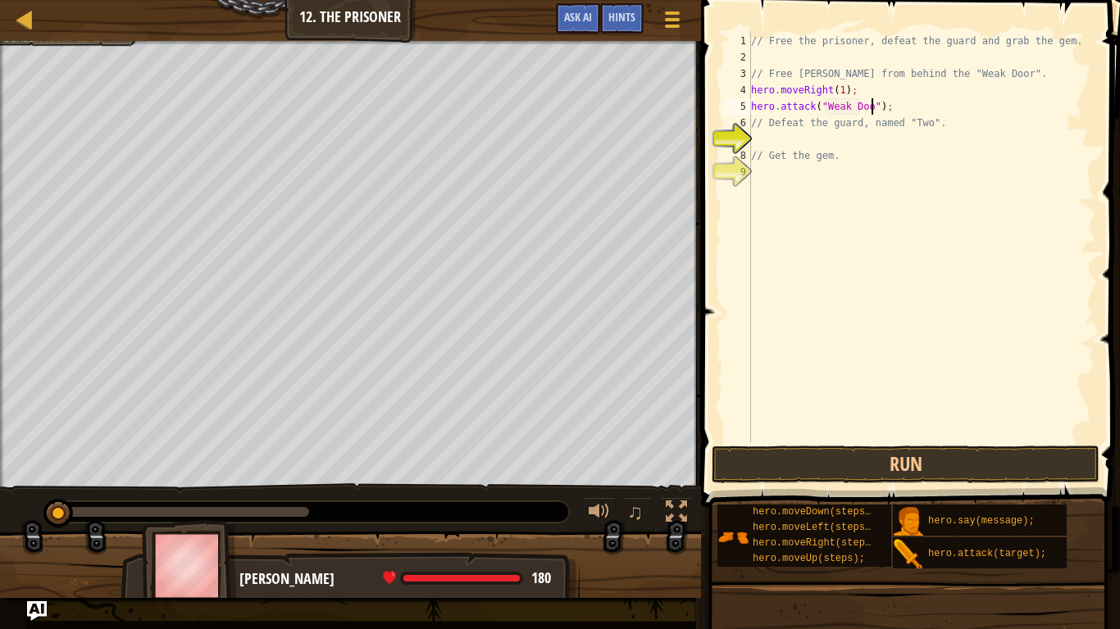
scroll to position [7, 18]
type textarea "hero.attack("Weak Door");"
click at [843, 471] on button "Run" at bounding box center [905, 465] width 388 height 38
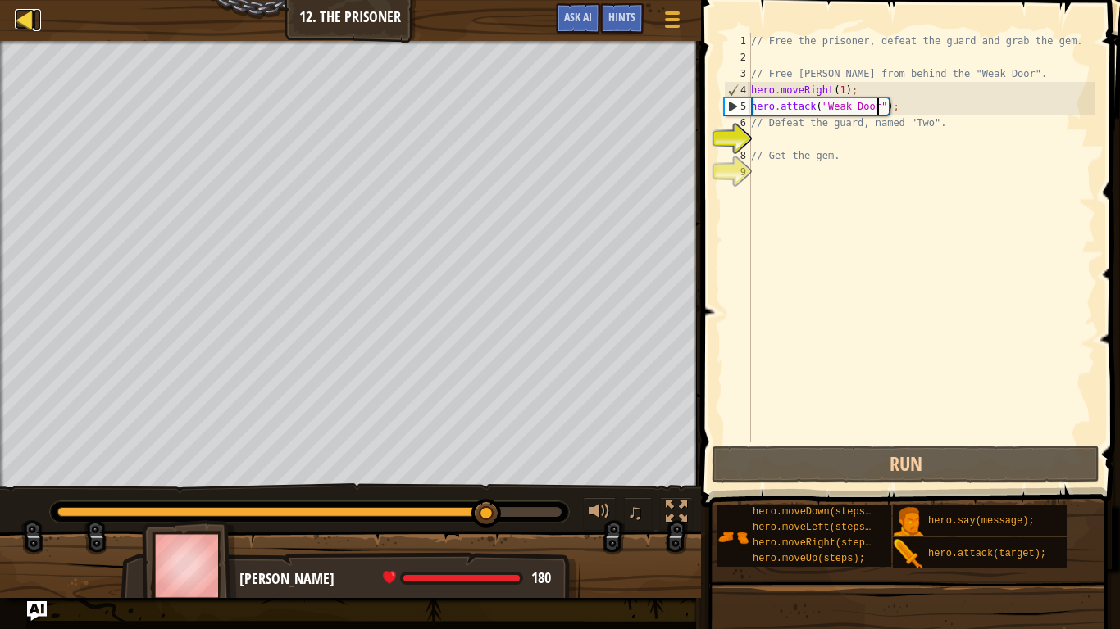
click at [32, 22] on div at bounding box center [25, 19] width 20 height 20
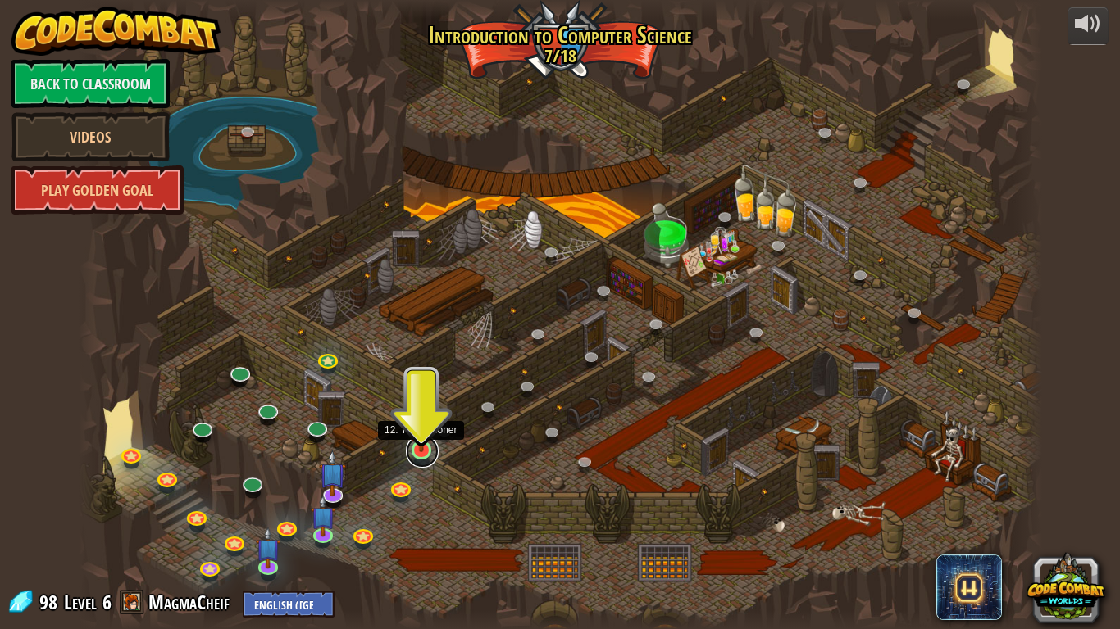
click at [431, 460] on link at bounding box center [422, 451] width 33 height 33
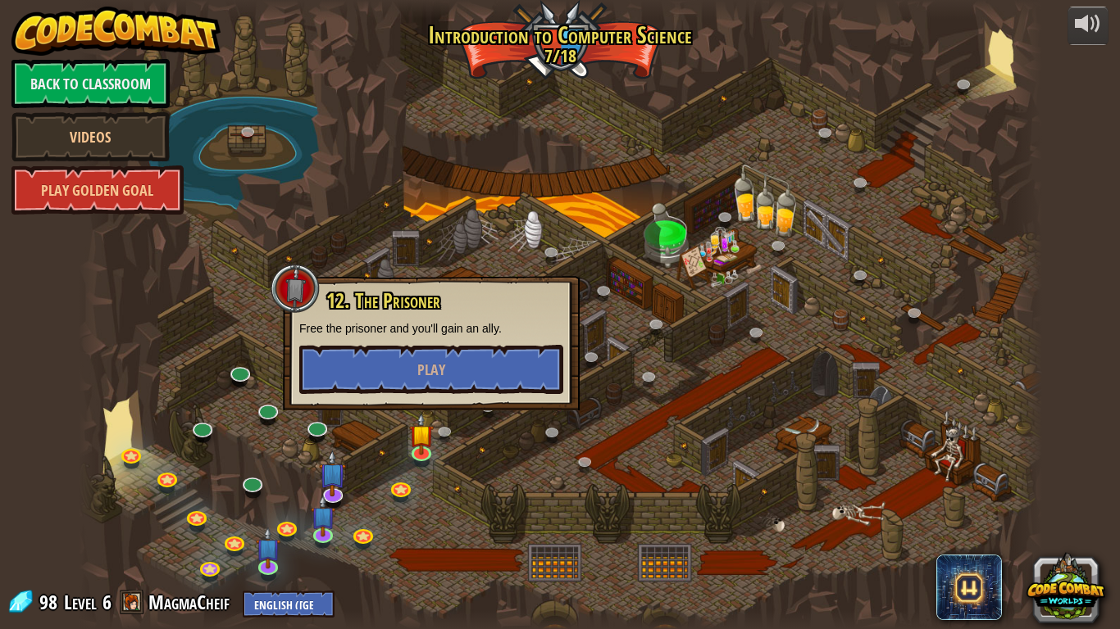
click at [490, 404] on div "12. The Prisoner Free the prisoner and you'll gain an ally. Play" at bounding box center [431, 343] width 297 height 134
click at [469, 357] on button "Play" at bounding box center [431, 369] width 264 height 49
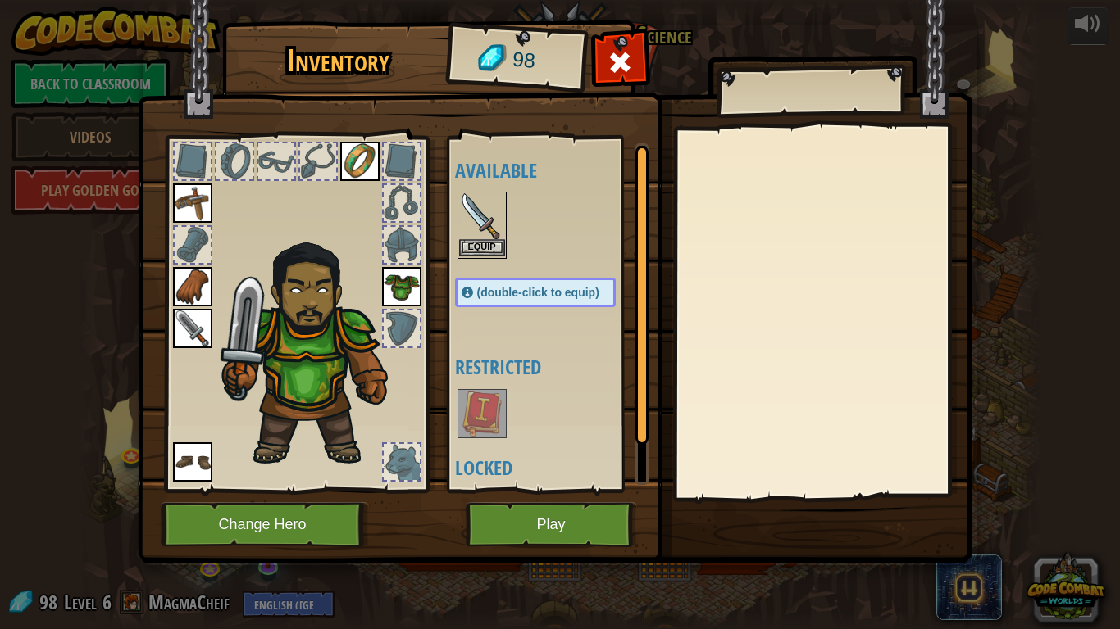
click at [486, 236] on img at bounding box center [482, 216] width 46 height 46
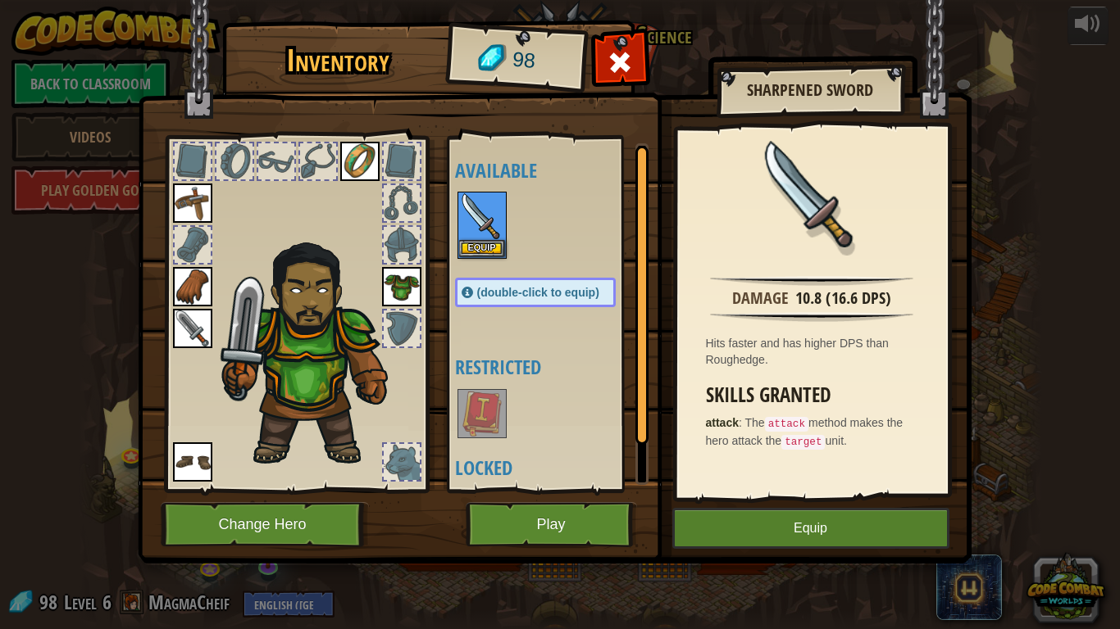
click at [196, 322] on img at bounding box center [192, 328] width 39 height 39
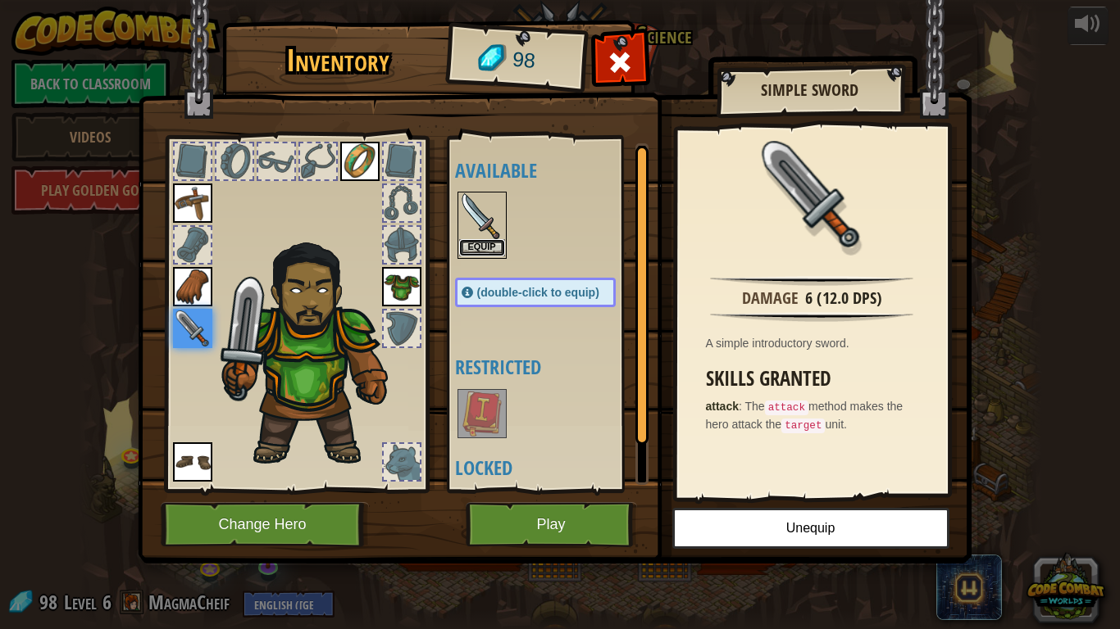
click at [488, 252] on button "Equip" at bounding box center [482, 247] width 46 height 17
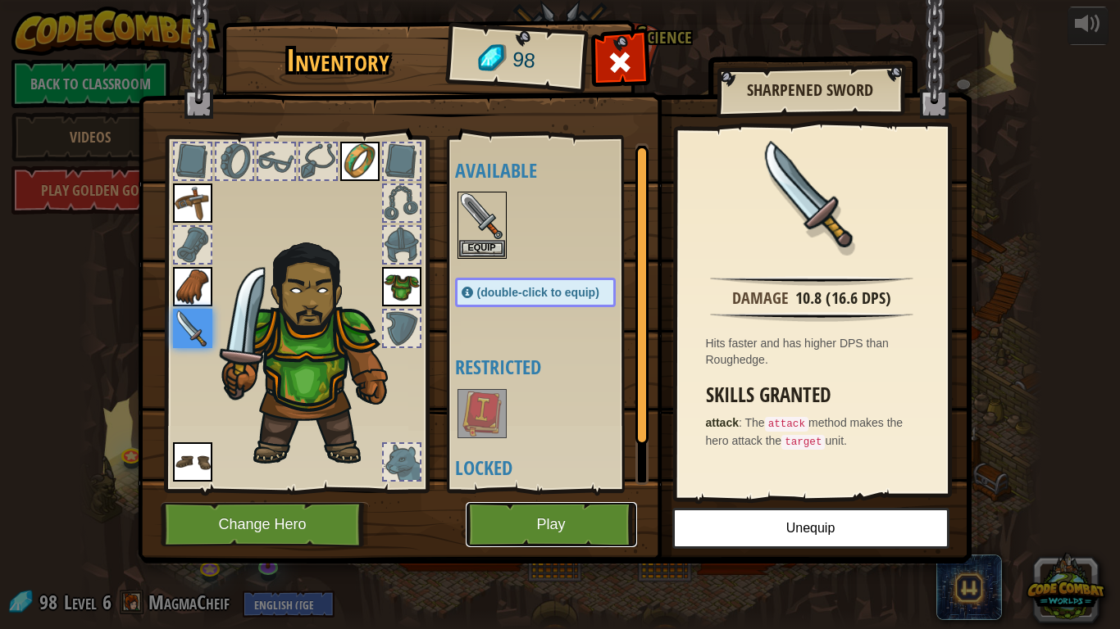
click at [531, 516] on button "Play" at bounding box center [551, 524] width 171 height 45
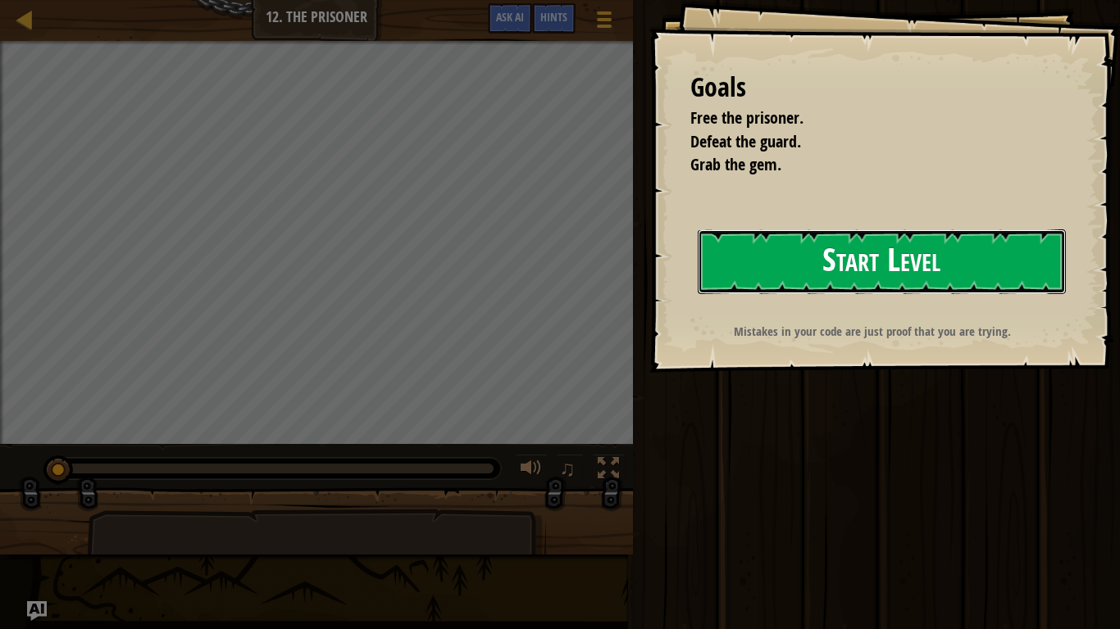
click at [724, 270] on button "Start Level" at bounding box center [881, 261] width 368 height 65
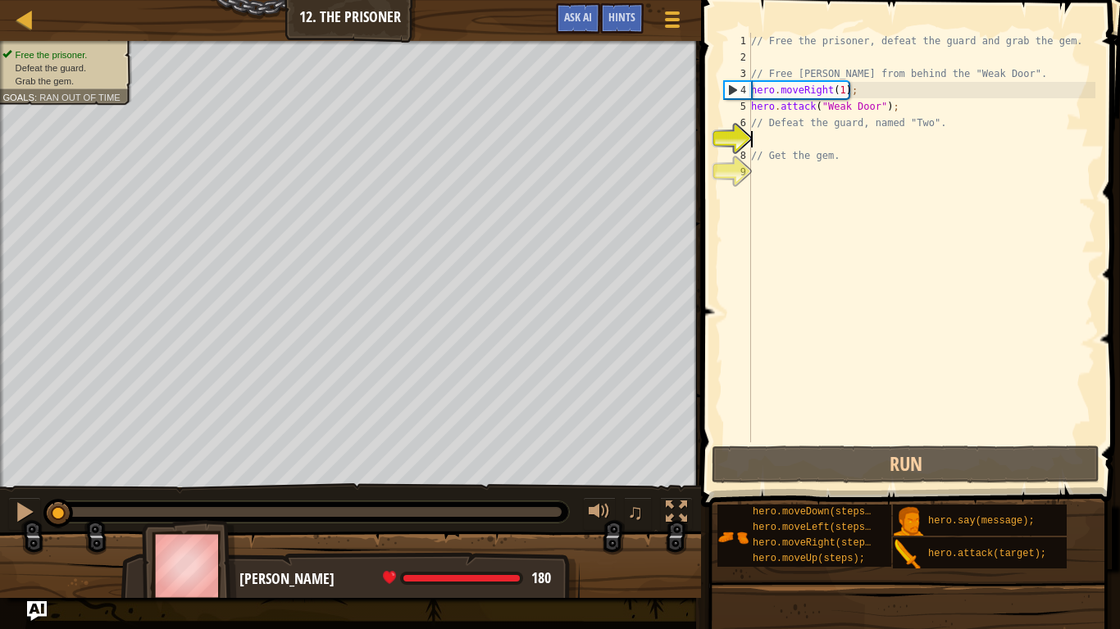
scroll to position [7, 0]
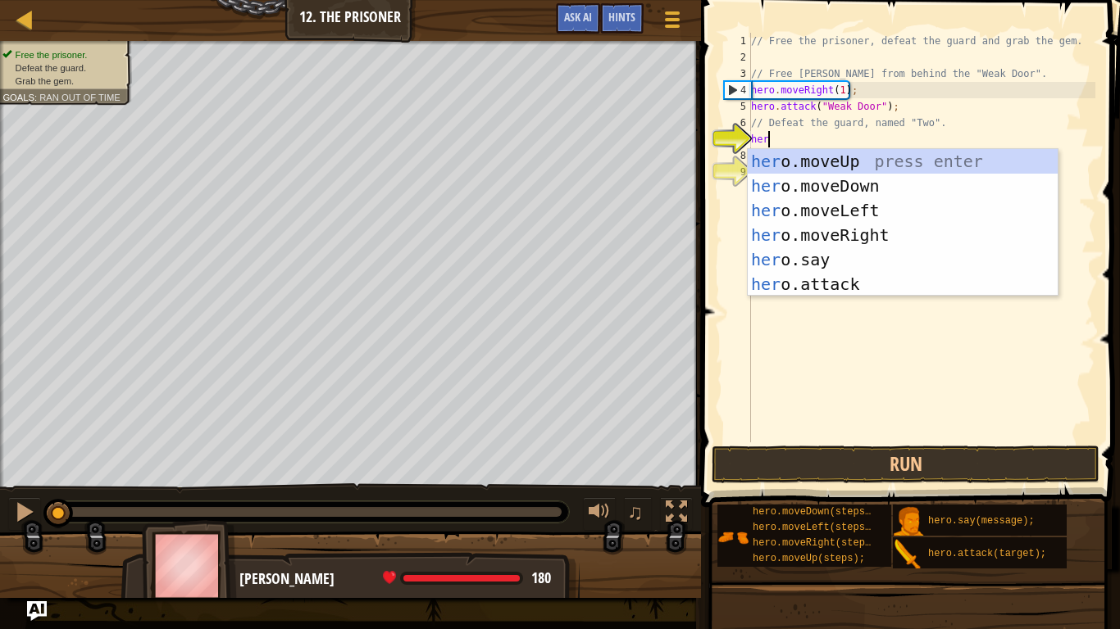
type textarea "hero"
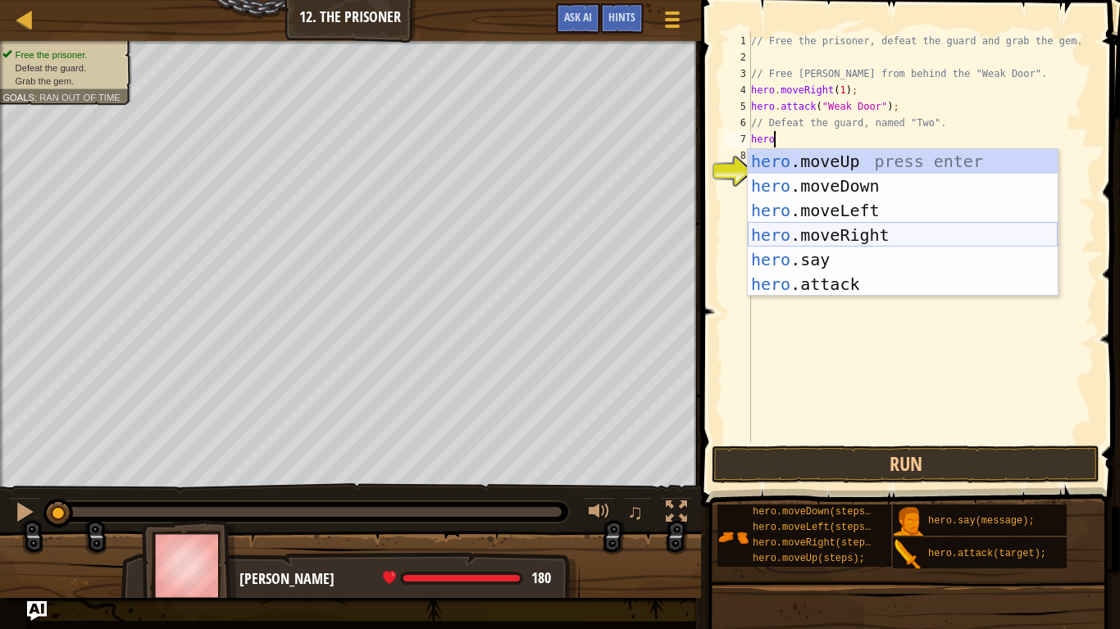
click at [876, 229] on div "hero .moveUp press enter hero .moveDown press enter hero .moveLeft press enter …" at bounding box center [902, 247] width 310 height 197
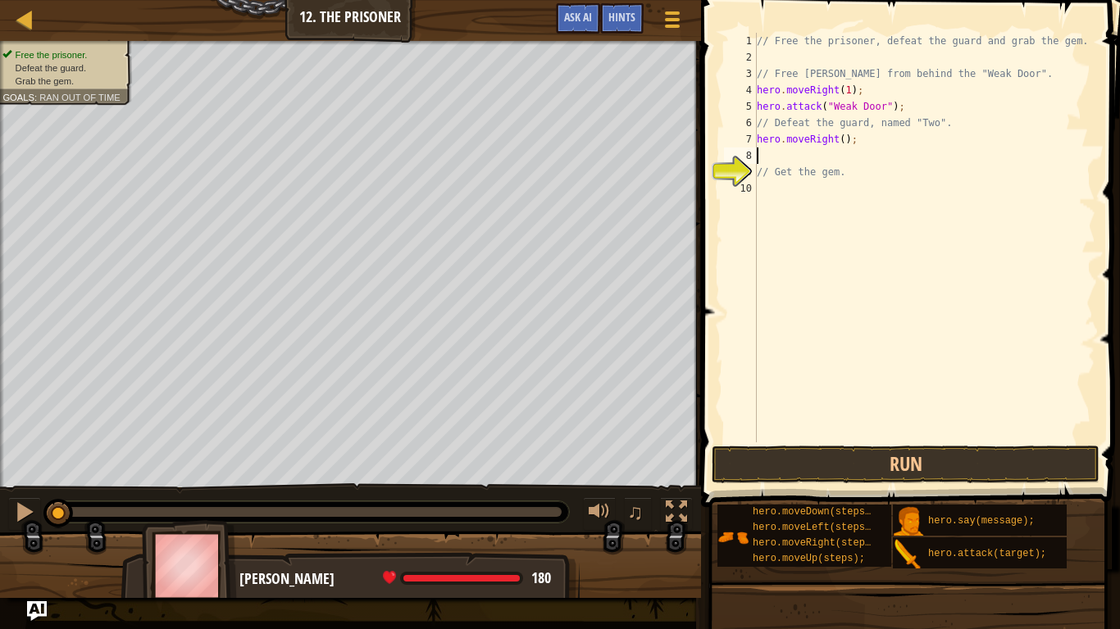
scroll to position [7, 0]
click at [843, 142] on div "// Free the prisoner, defeat the guard and grab the gem. // Free [PERSON_NAME] …" at bounding box center [924, 254] width 342 height 443
type textarea "hero.moveRight(3);"
click at [815, 154] on div "// Free the prisoner, defeat the guard and grab the gem. // Free [PERSON_NAME] …" at bounding box center [924, 254] width 342 height 443
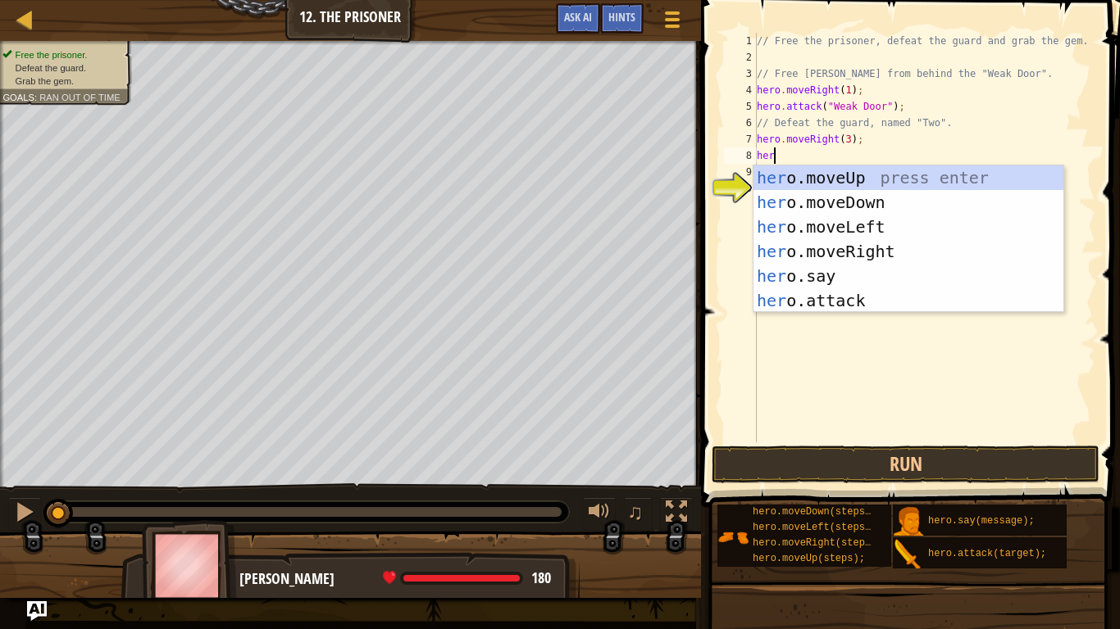
scroll to position [7, 2]
click at [849, 297] on div "hero .moveUp press enter hero .moveDown press enter hero .moveLeft press enter …" at bounding box center [908, 264] width 310 height 197
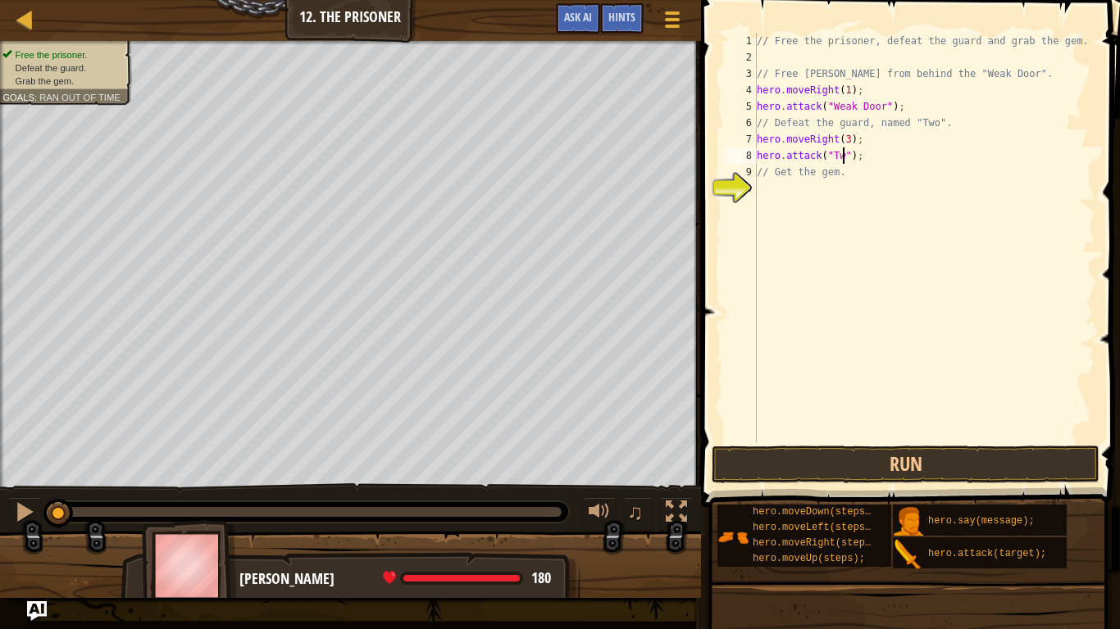
type textarea "hero.attack("Two");"
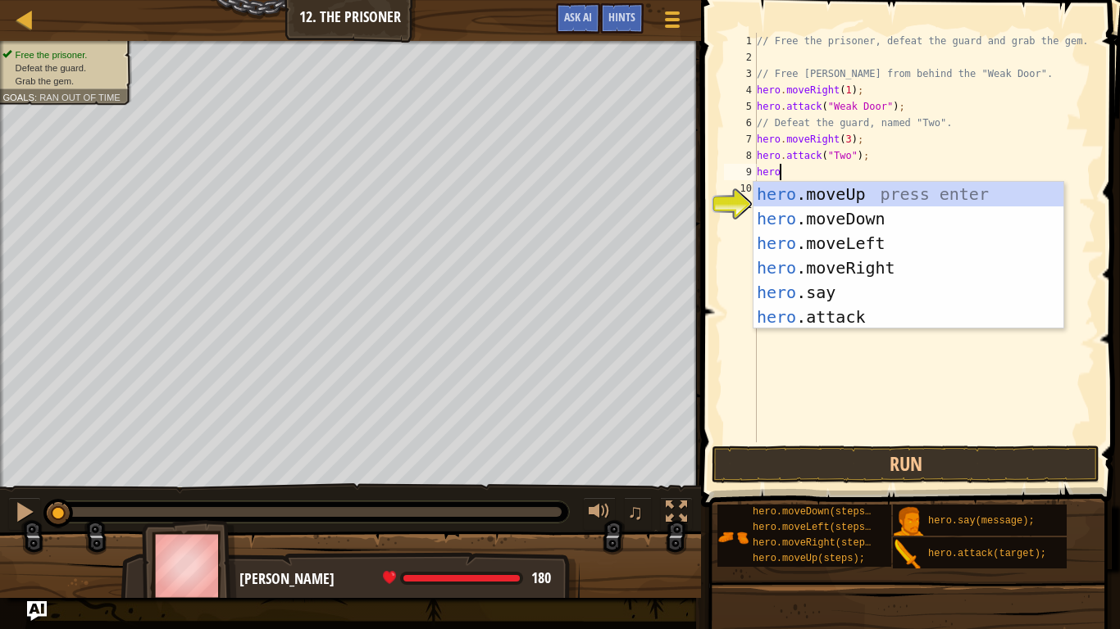
click at [864, 0] on body "Map Introduction to Computer Science 12. The Prisoner Game Menu Done Hints Ask …" at bounding box center [560, 0] width 1120 height 0
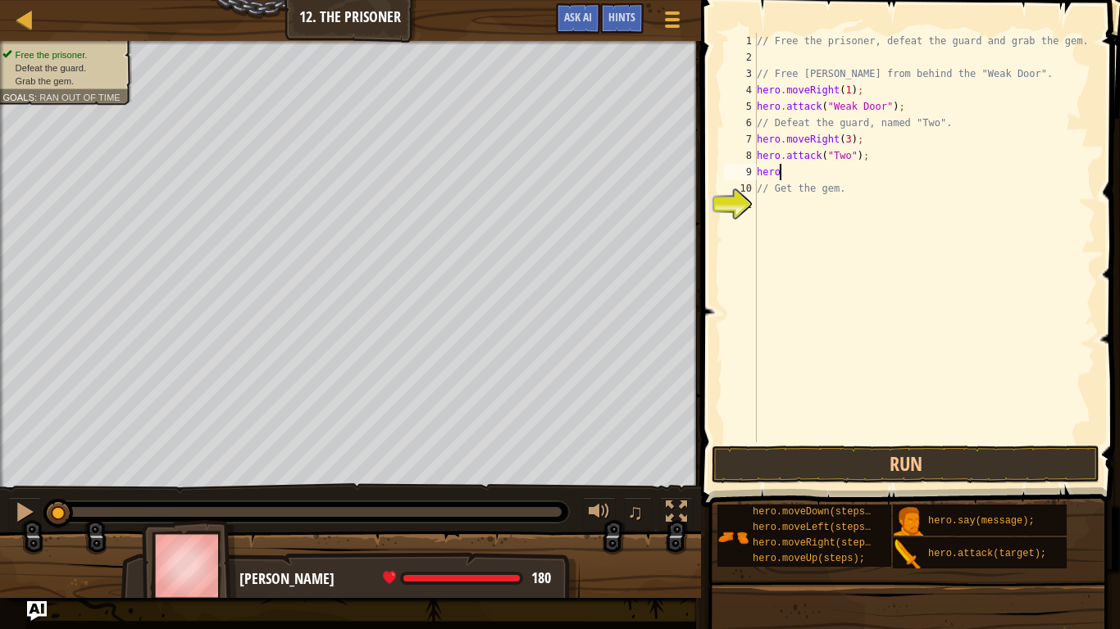
click at [790, 170] on div "// Free the prisoner, defeat the guard and grab the gem. // Free [PERSON_NAME] …" at bounding box center [924, 254] width 342 height 443
type textarea "h"
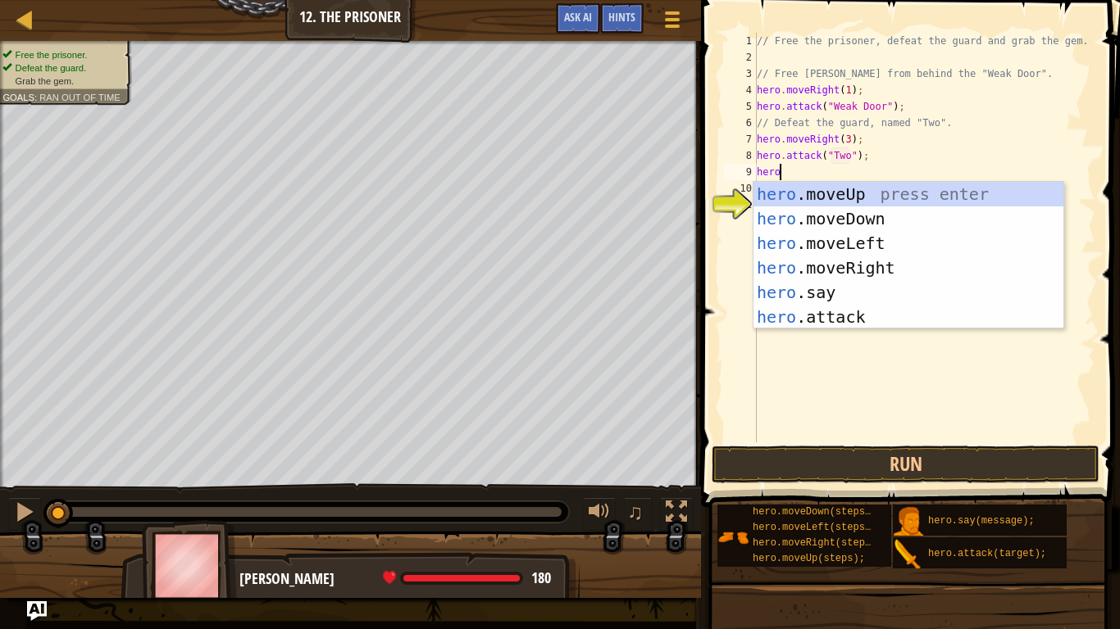
scroll to position [7, 2]
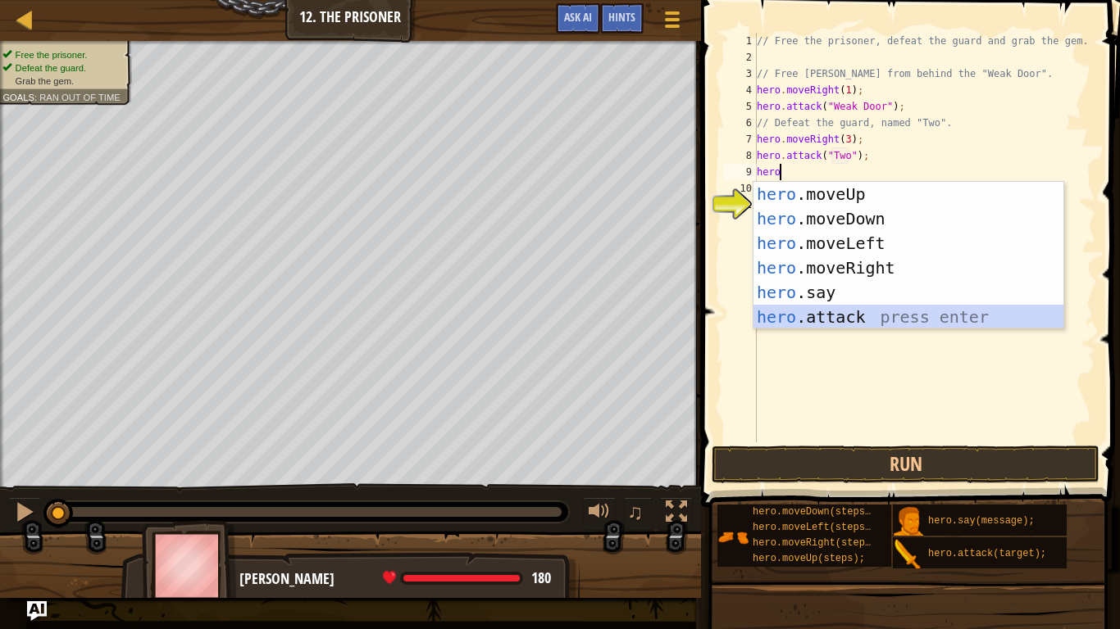
click at [807, 324] on div "hero .moveUp press enter hero .moveDown press enter hero .moveLeft press enter …" at bounding box center [908, 280] width 310 height 197
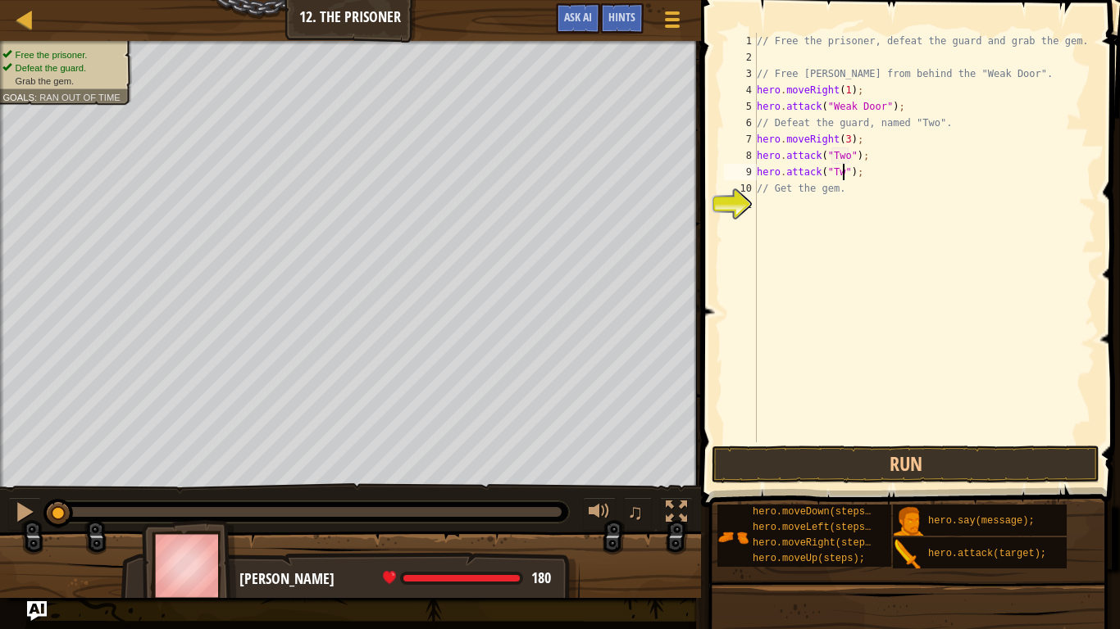
type textarea "hero.attack("Two");"
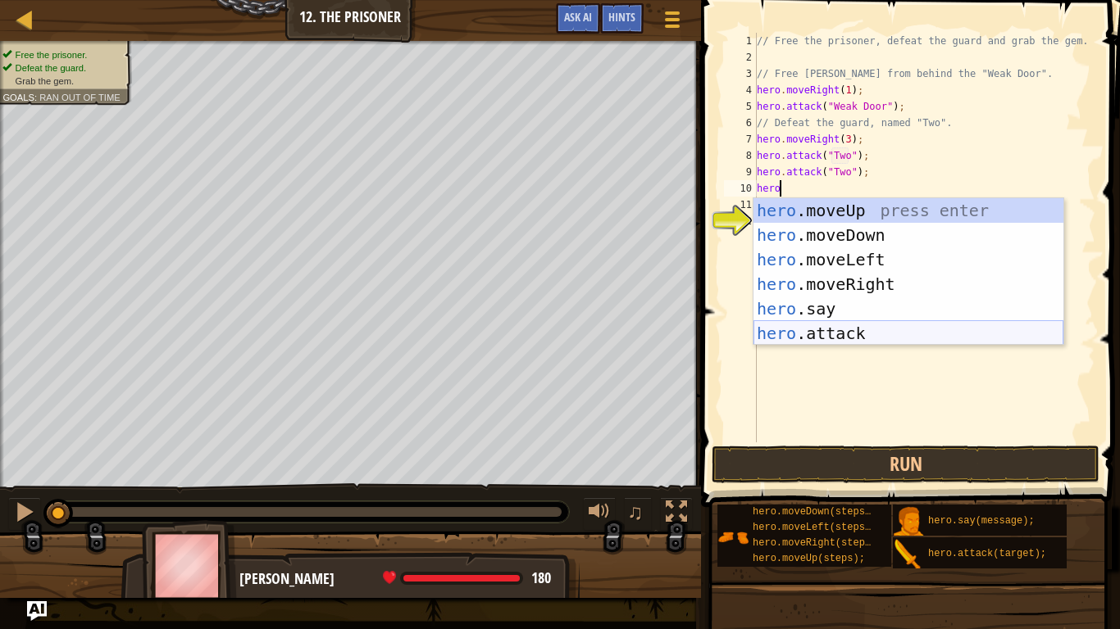
click at [826, 341] on div "hero .moveUp press enter hero .moveDown press enter hero .moveLeft press enter …" at bounding box center [908, 296] width 310 height 197
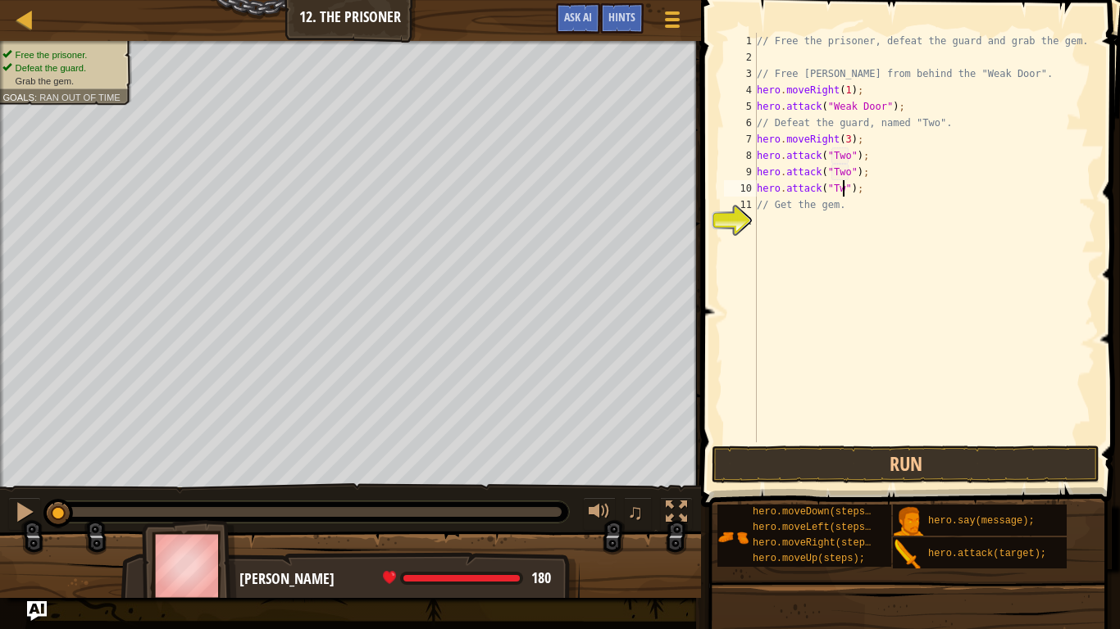
type textarea "hero.attack("Two");"
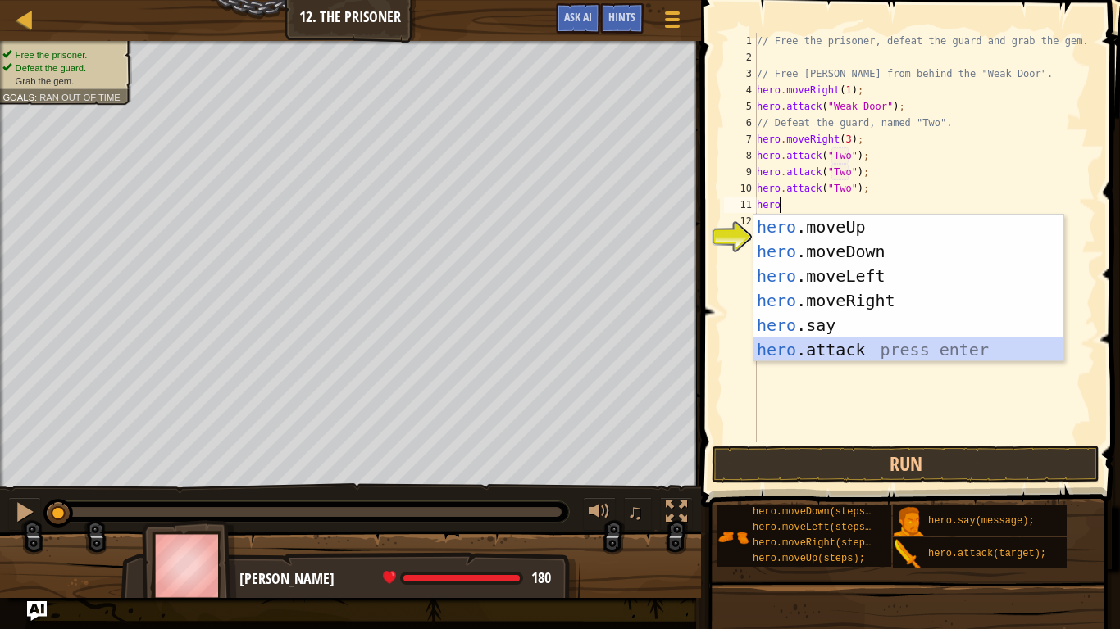
click at [831, 360] on div "hero .moveUp press enter hero .moveDown press enter hero .moveLeft press enter …" at bounding box center [908, 313] width 310 height 197
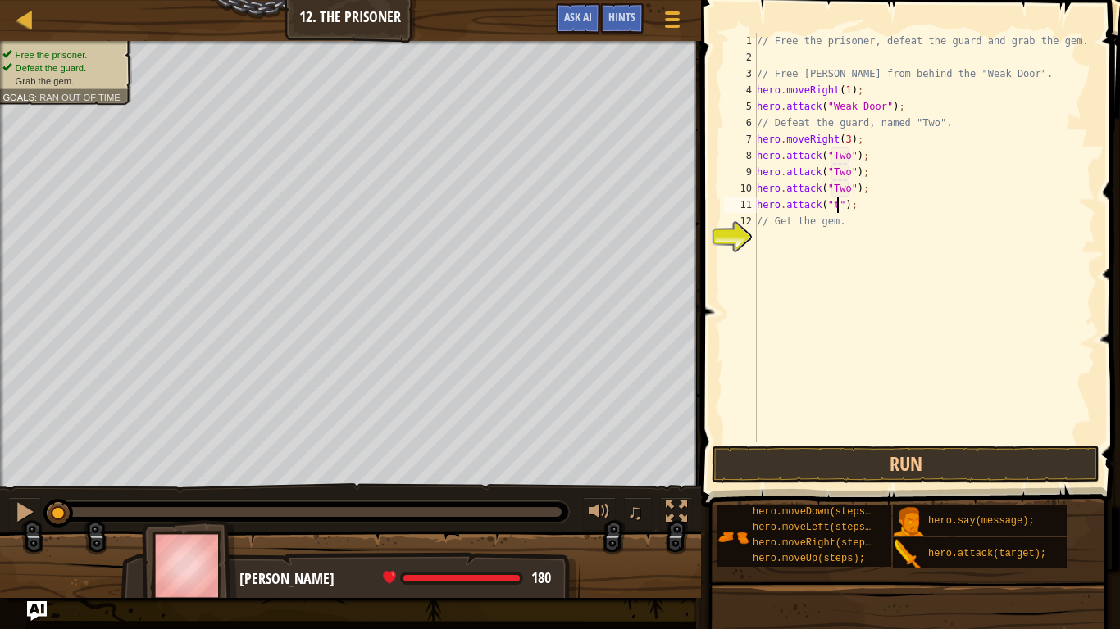
scroll to position [7, 11]
type textarea "hero.attack("Two");"
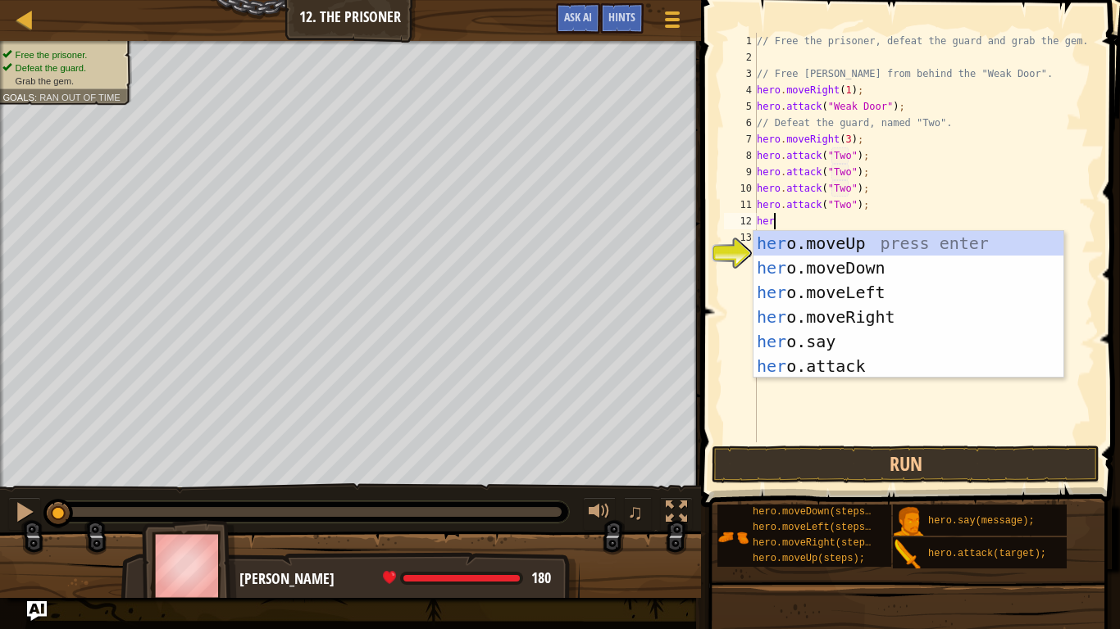
scroll to position [7, 2]
click at [843, 364] on div "hero .moveUp press enter hero .moveDown press enter hero .moveLeft press enter …" at bounding box center [908, 329] width 310 height 197
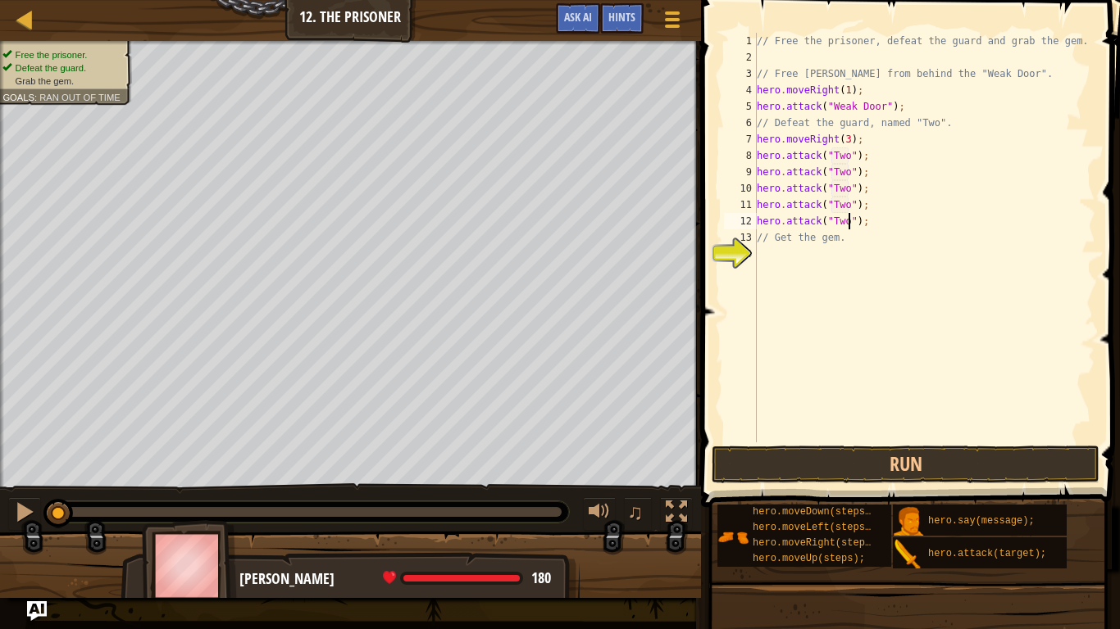
scroll to position [7, 13]
type textarea "hero.attack("Two");"
click at [865, 464] on button "Run" at bounding box center [905, 465] width 388 height 38
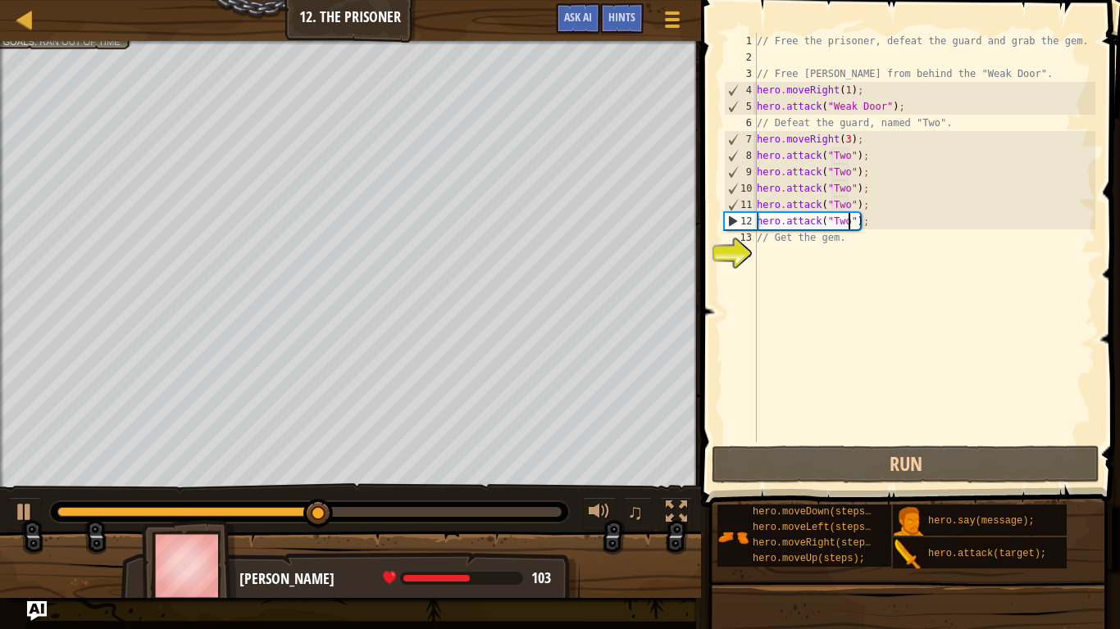
click at [796, 284] on div "// Free the prisoner, defeat the guard and grab the gem. // Free [PERSON_NAME] …" at bounding box center [924, 254] width 342 height 443
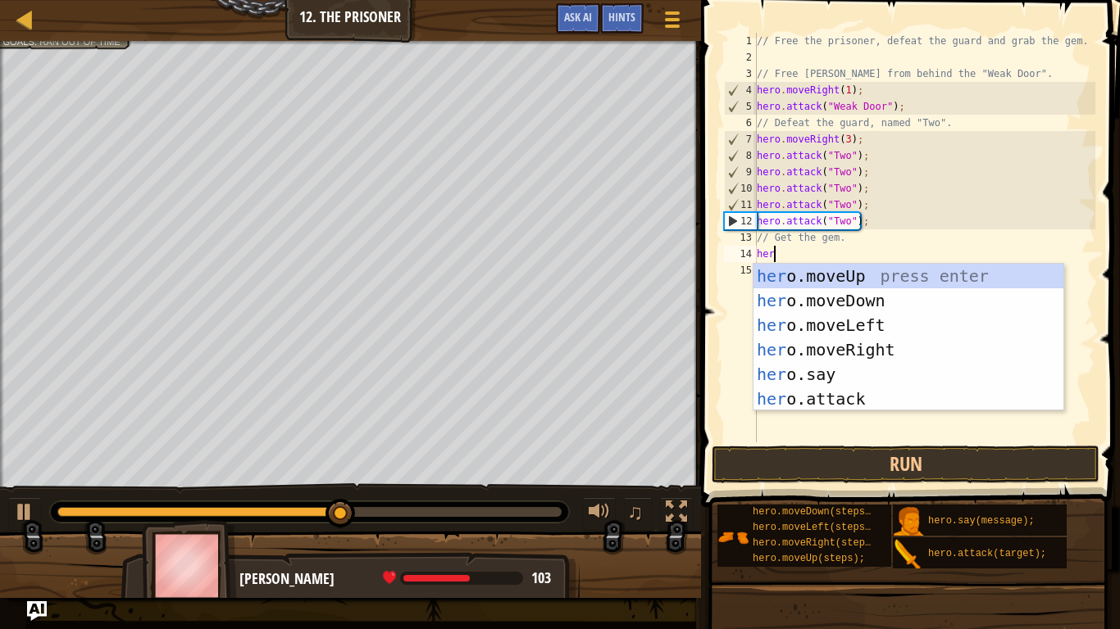
type textarea "hero"
click at [799, 300] on div "hero .moveUp press enter hero .moveDown press enter hero .moveLeft press enter …" at bounding box center [908, 362] width 310 height 197
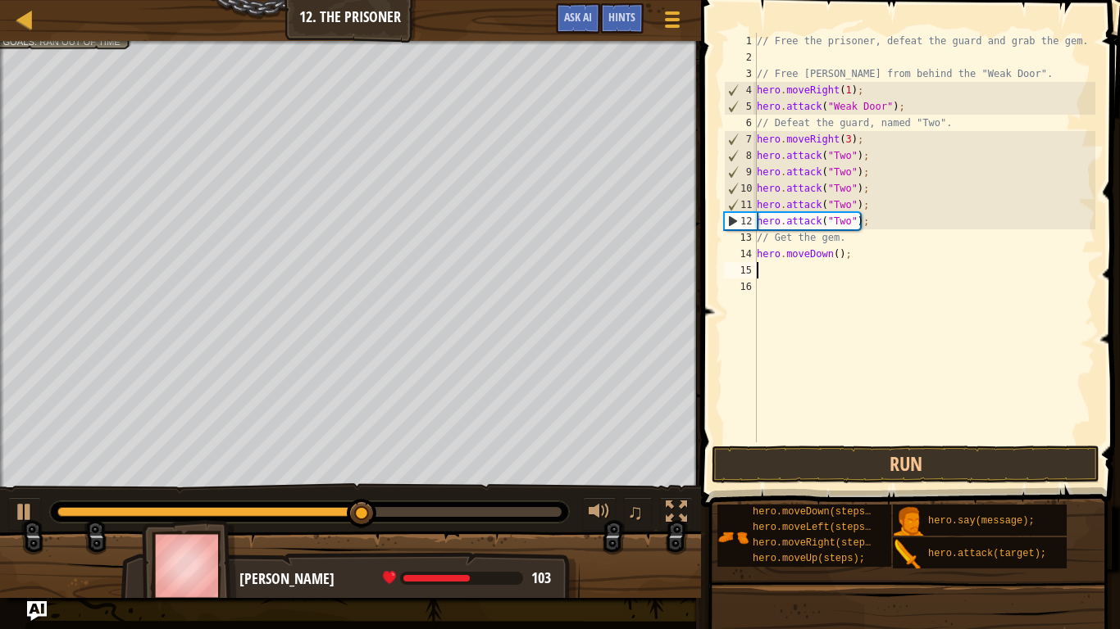
scroll to position [7, 0]
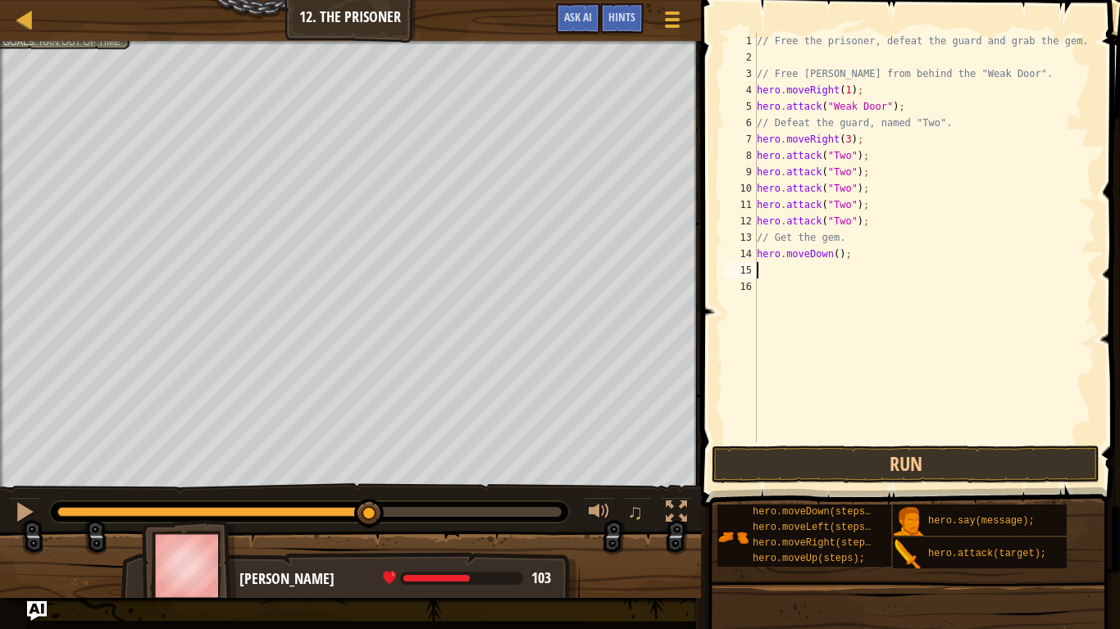
click at [835, 259] on div "// Free the prisoner, defeat the guard and grab the gem. // Free [PERSON_NAME] …" at bounding box center [924, 254] width 342 height 443
type textarea "hero.moveDown(2);"
click at [798, 275] on div "// Free the prisoner, defeat the guard and grab the gem. // Free [PERSON_NAME] …" at bounding box center [924, 254] width 342 height 443
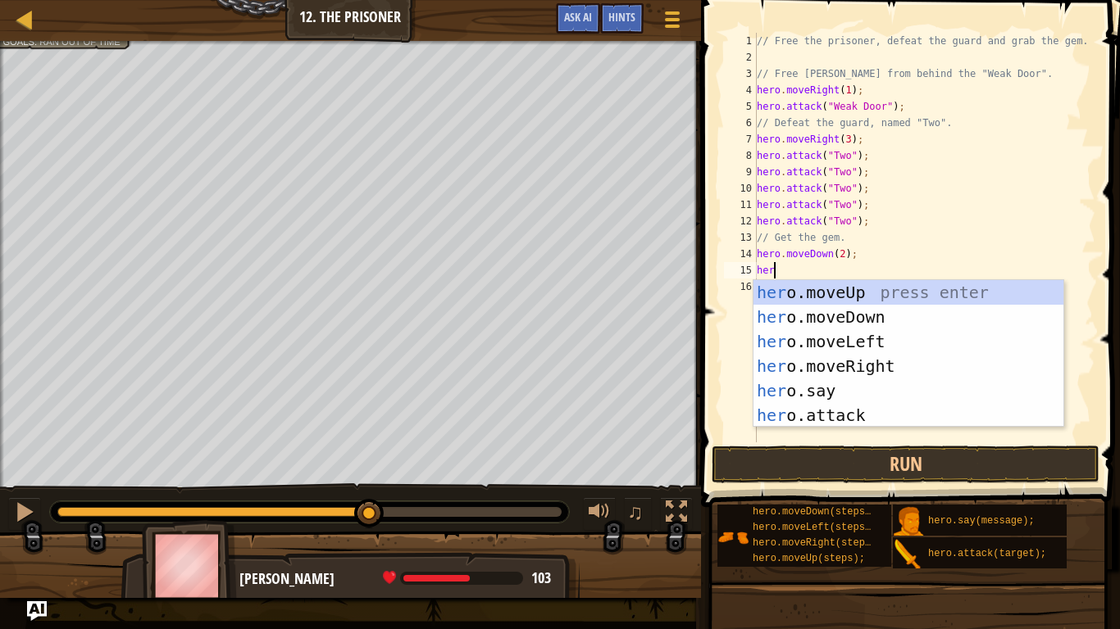
type textarea "hero"
click at [879, 360] on div "hero .moveUp press enter hero .moveDown press enter hero .moveLeft press enter …" at bounding box center [908, 378] width 310 height 197
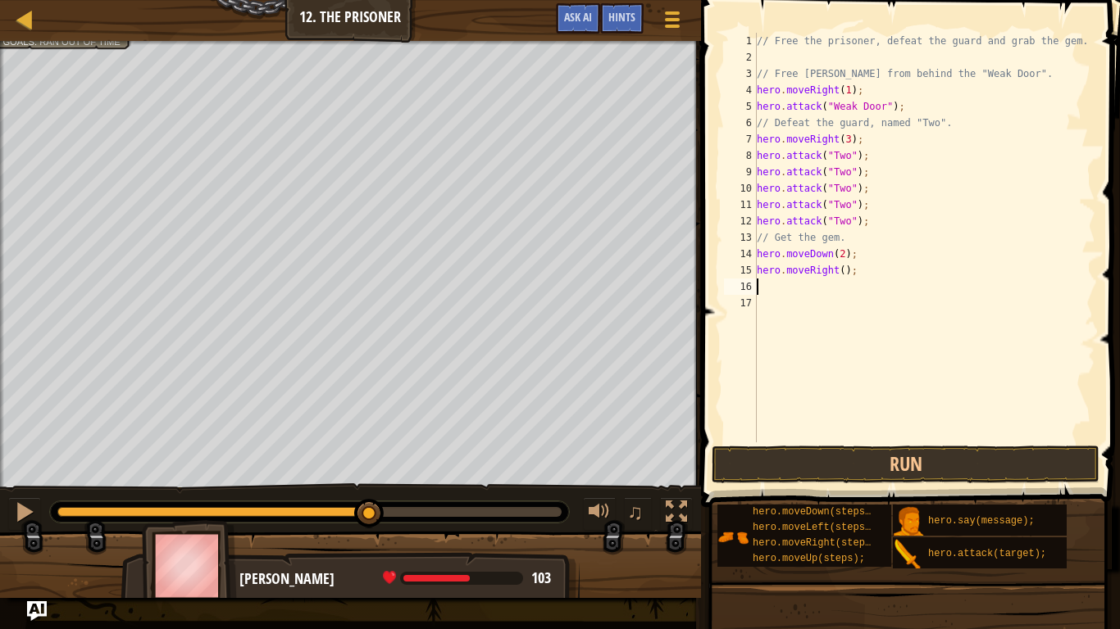
scroll to position [7, 0]
click at [843, 273] on div "// Free the prisoner, defeat the guard and grab the gem. // Free [PERSON_NAME] …" at bounding box center [924, 254] width 342 height 443
type textarea "hero.moveRight(1);"
click at [836, 452] on button "Run" at bounding box center [905, 465] width 388 height 38
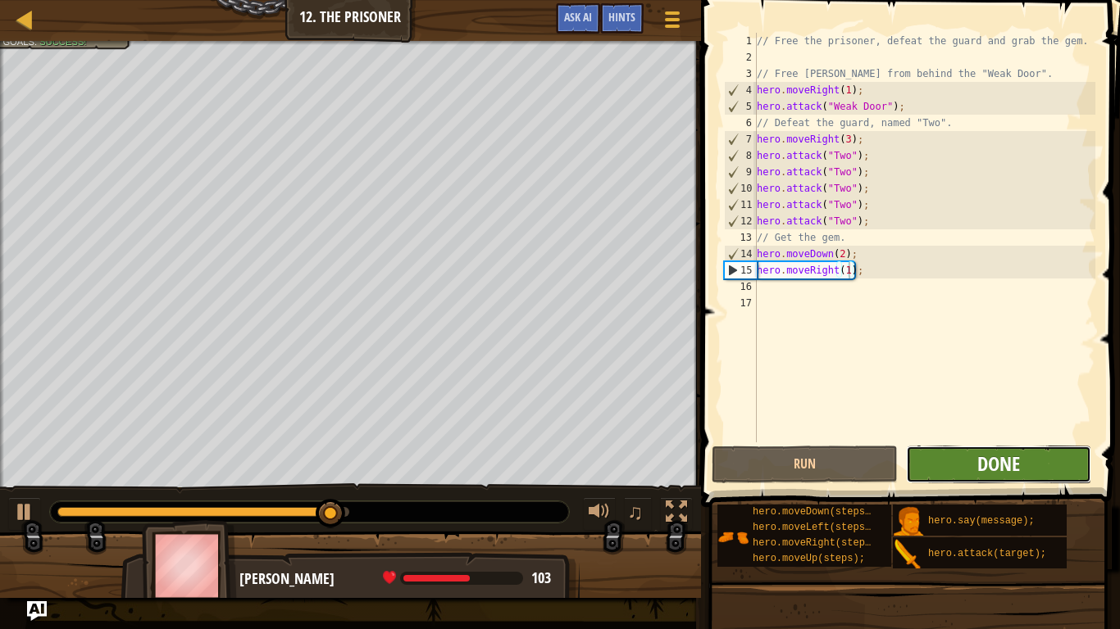
click at [996, 462] on span "Done" at bounding box center [998, 464] width 43 height 26
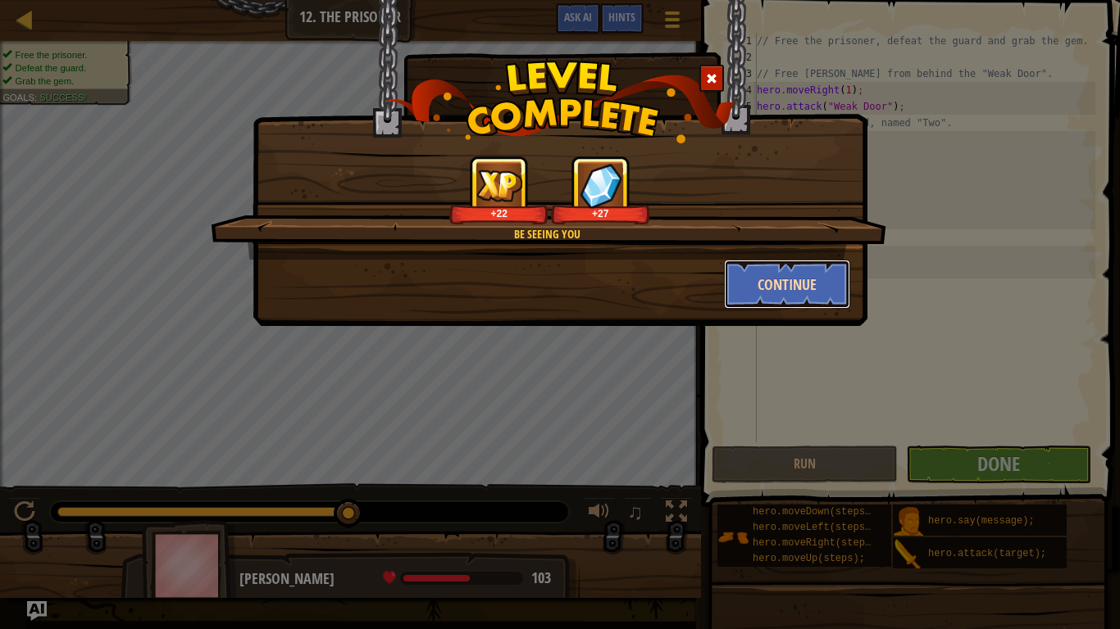
click at [820, 278] on button "Continue" at bounding box center [787, 284] width 127 height 49
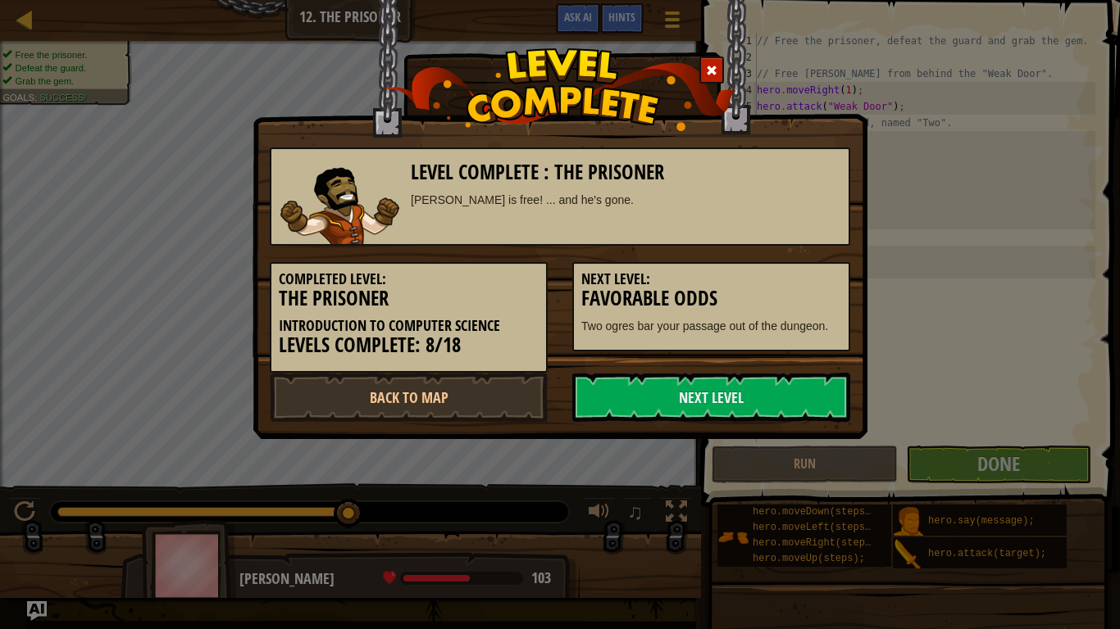
click at [821, 281] on h5 "Next Level:" at bounding box center [711, 279] width 260 height 16
click at [675, 395] on link "Next Level" at bounding box center [711, 397] width 278 height 49
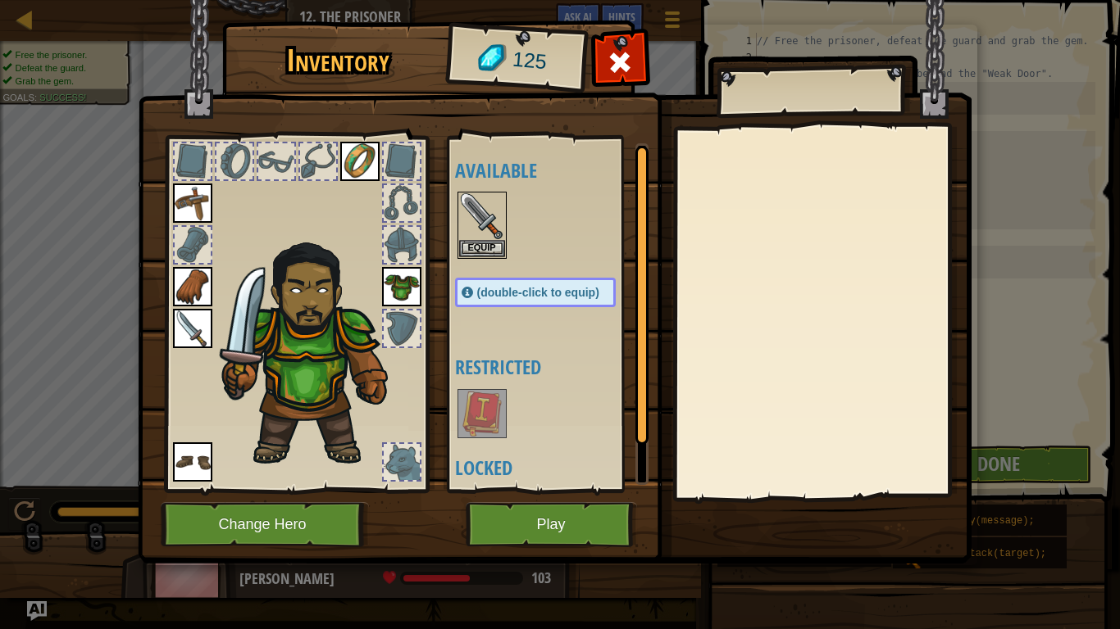
click at [496, 417] on img at bounding box center [482, 414] width 46 height 46
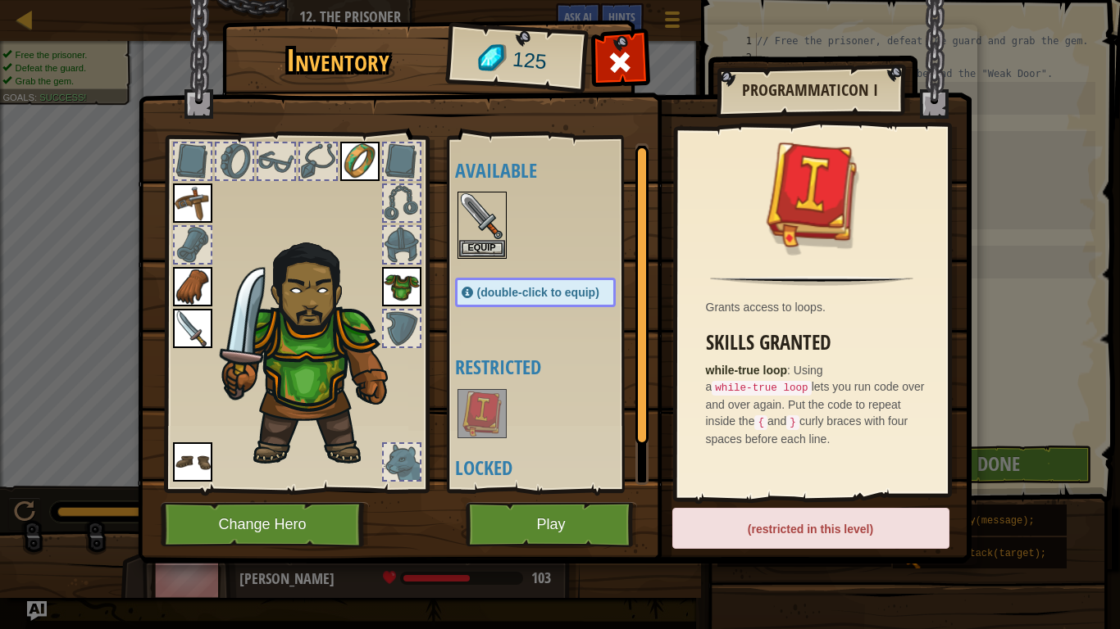
scroll to position [56, 0]
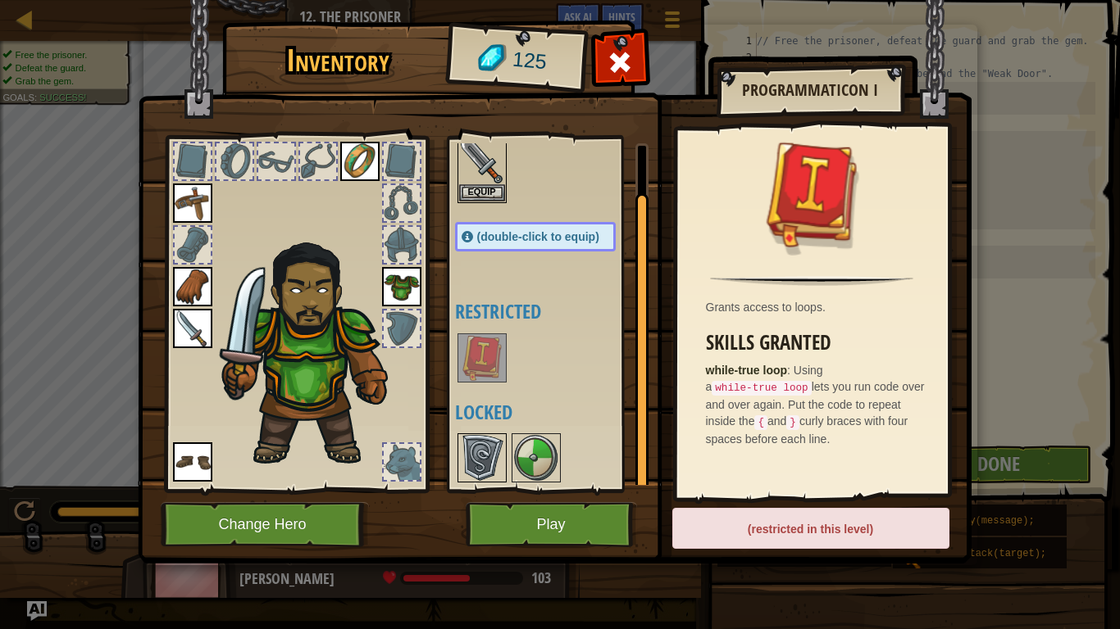
click at [474, 452] on img at bounding box center [482, 458] width 46 height 46
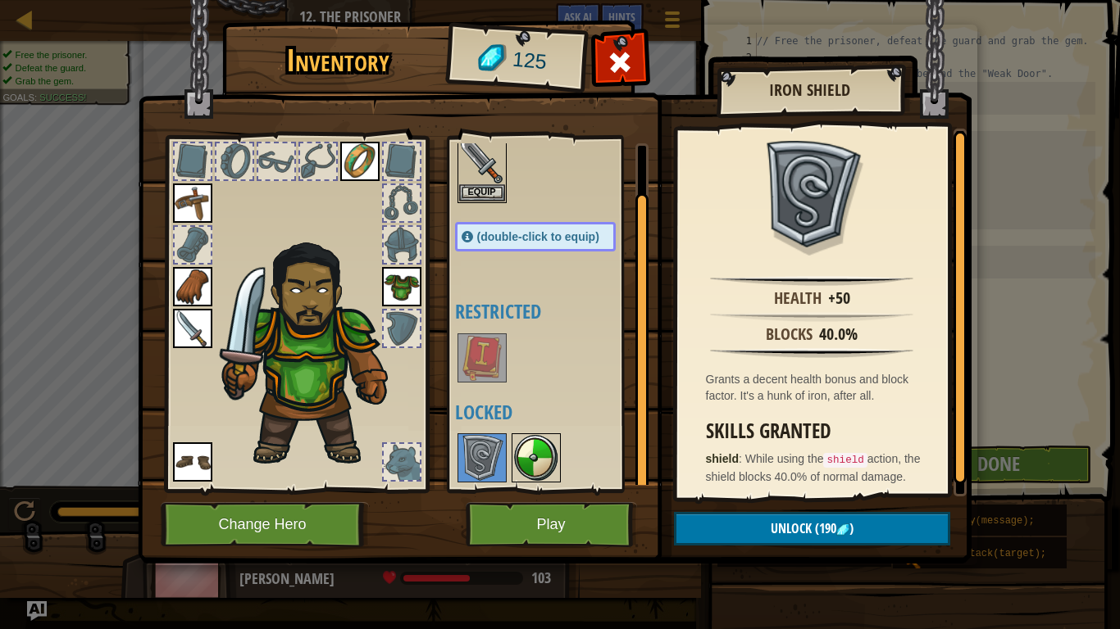
click at [521, 447] on img at bounding box center [536, 458] width 46 height 46
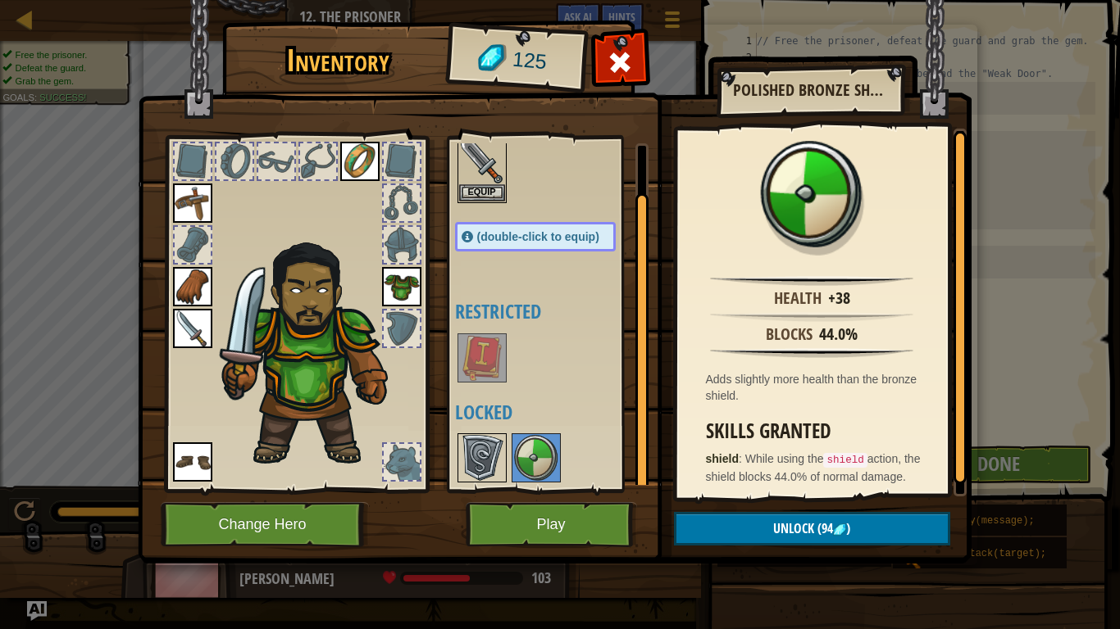
click at [497, 453] on img at bounding box center [482, 458] width 46 height 46
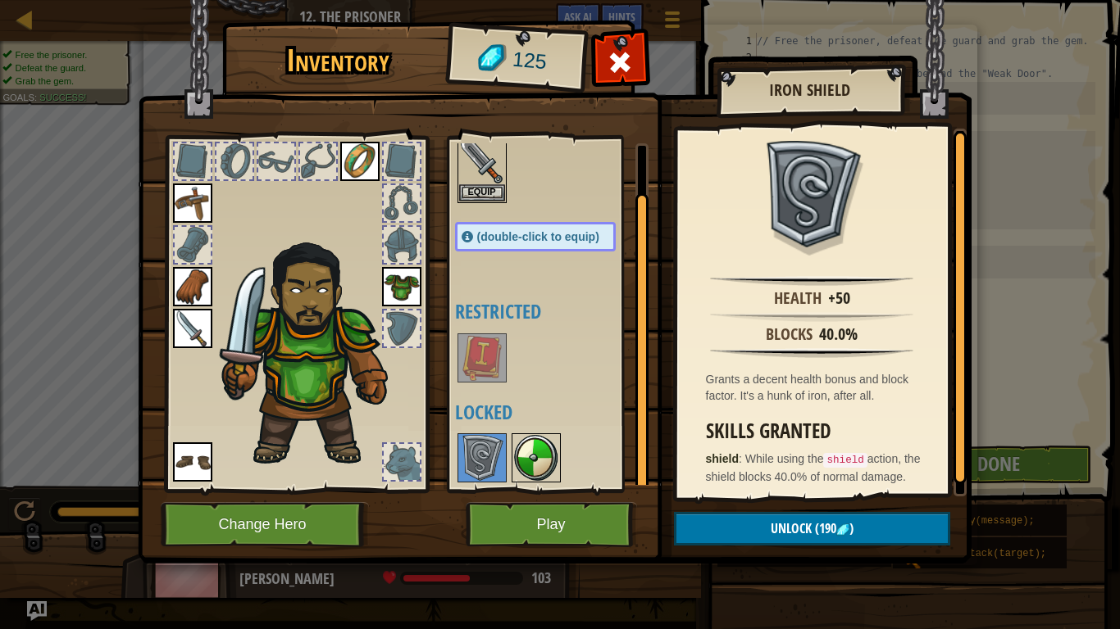
click at [549, 466] on img at bounding box center [536, 458] width 46 height 46
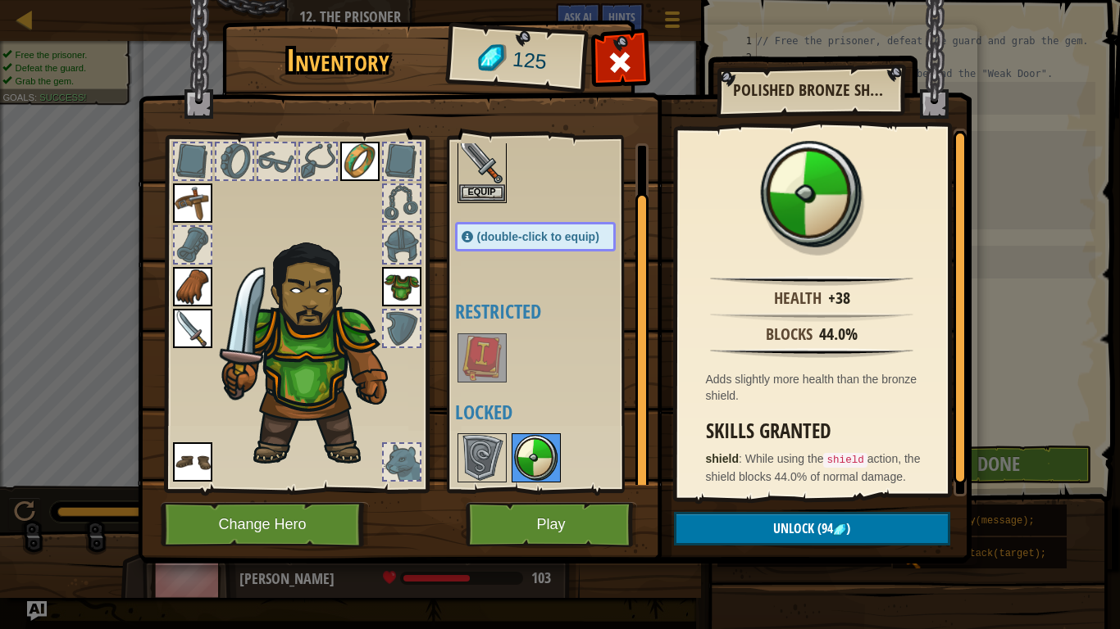
click at [518, 461] on img at bounding box center [536, 458] width 46 height 46
click at [499, 464] on img at bounding box center [482, 458] width 46 height 46
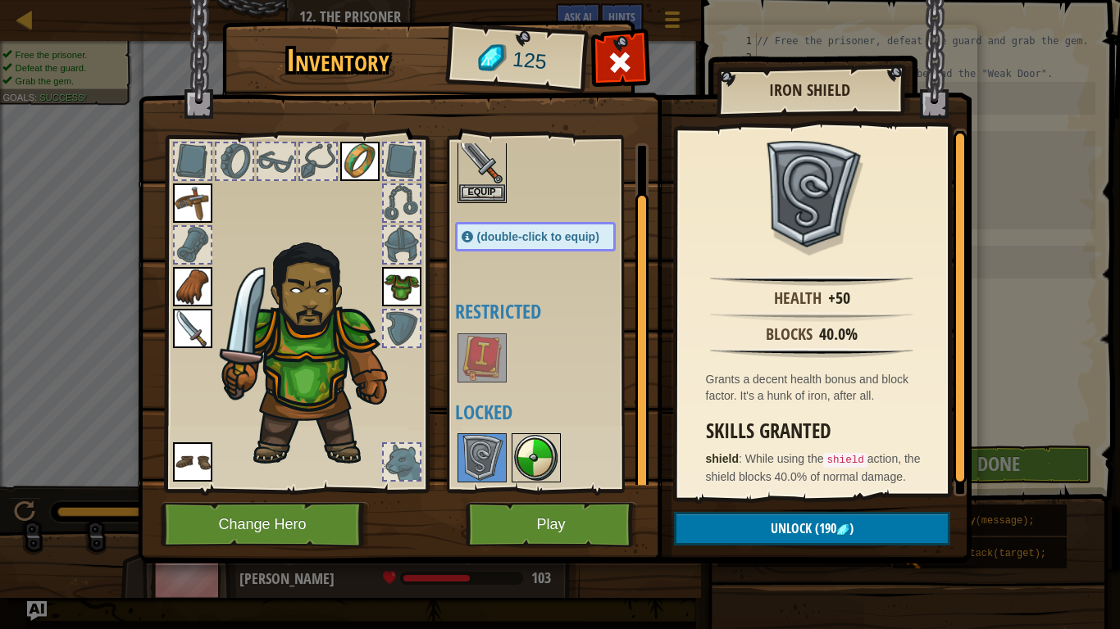
click at [555, 464] on img at bounding box center [536, 458] width 46 height 46
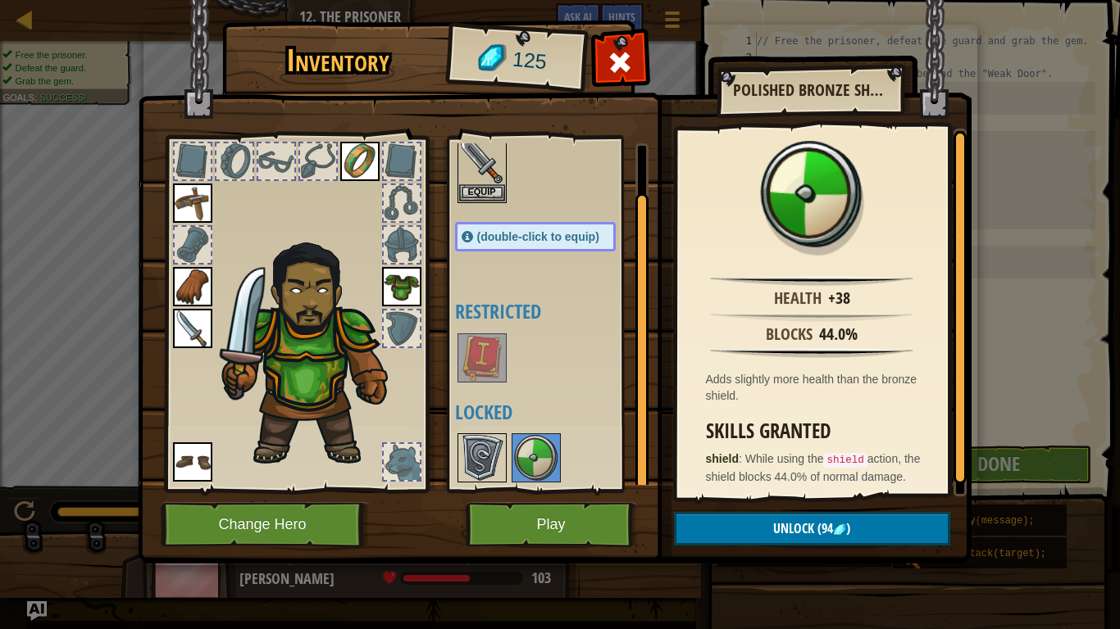
click at [481, 481] on div at bounding box center [481, 458] width 49 height 49
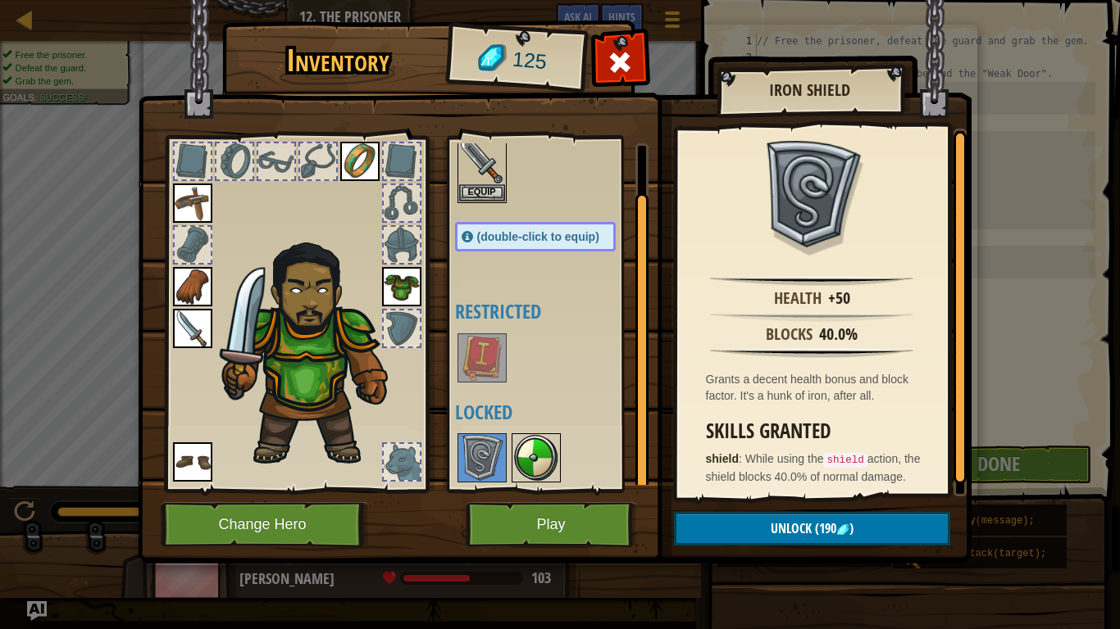
click at [520, 464] on img at bounding box center [536, 458] width 46 height 46
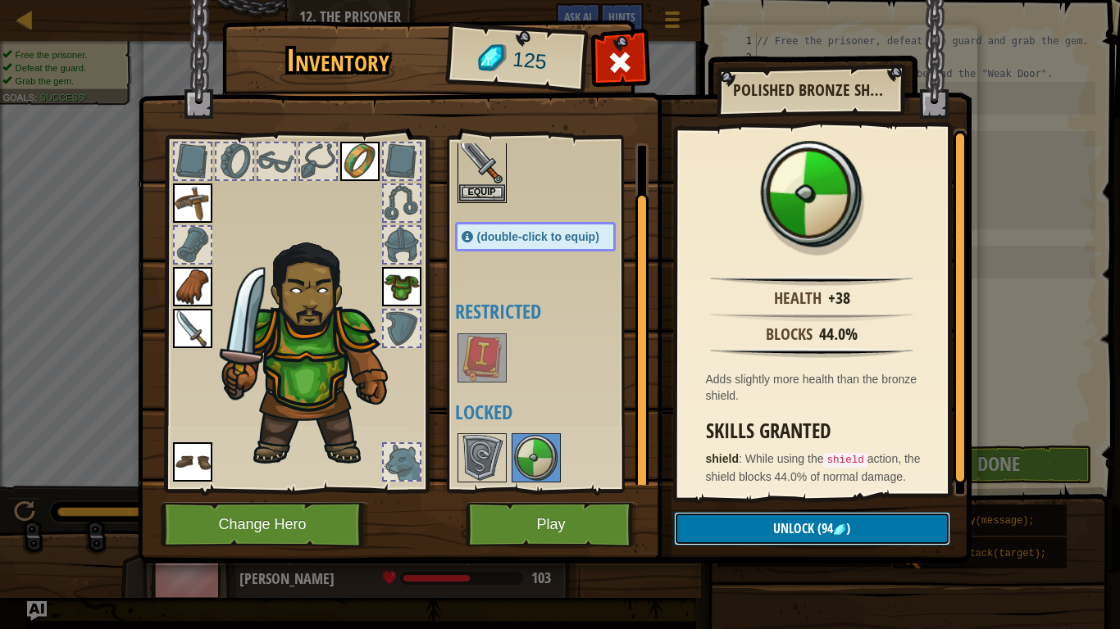
click at [708, 525] on button "Unlock (94 )" at bounding box center [812, 529] width 276 height 34
click at [708, 525] on button "Confirm" at bounding box center [812, 529] width 276 height 34
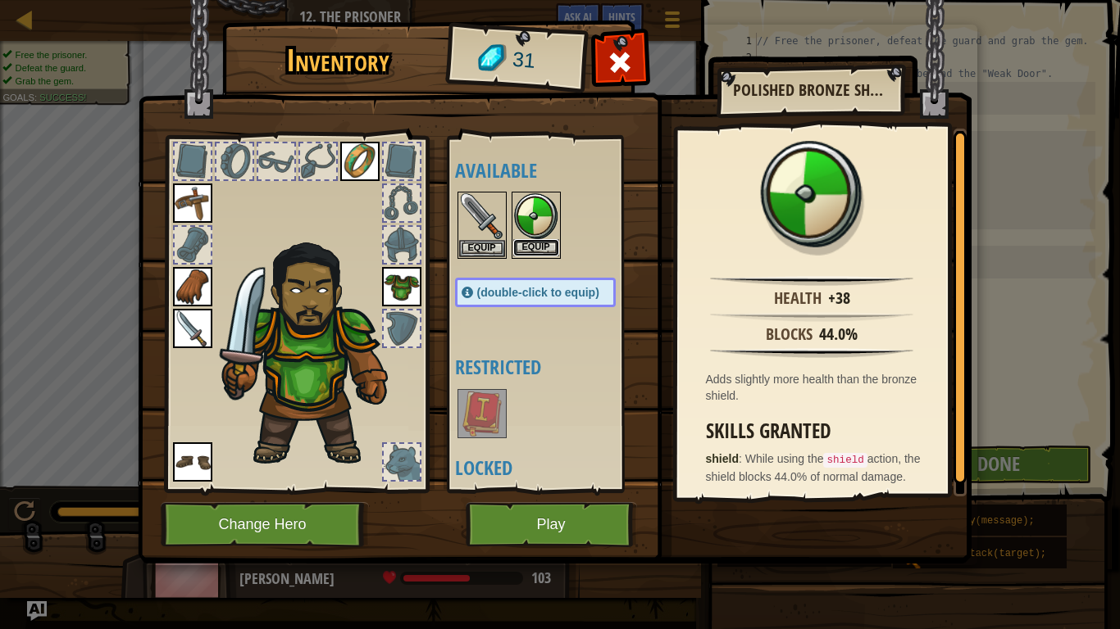
click at [552, 243] on button "Equip" at bounding box center [536, 247] width 46 height 17
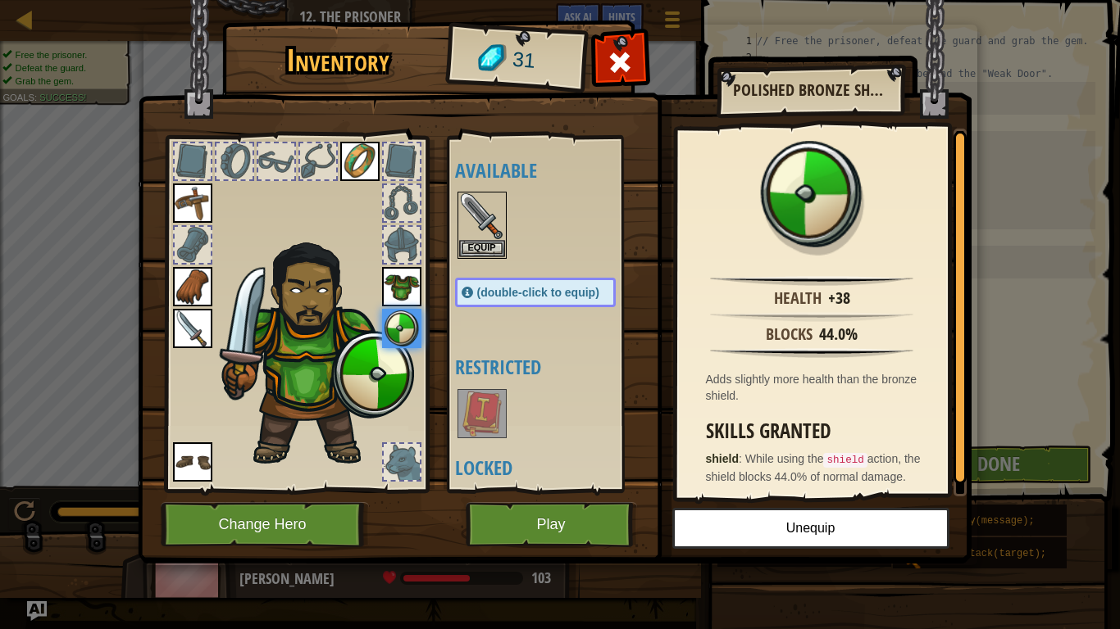
click at [389, 284] on img at bounding box center [401, 286] width 39 height 39
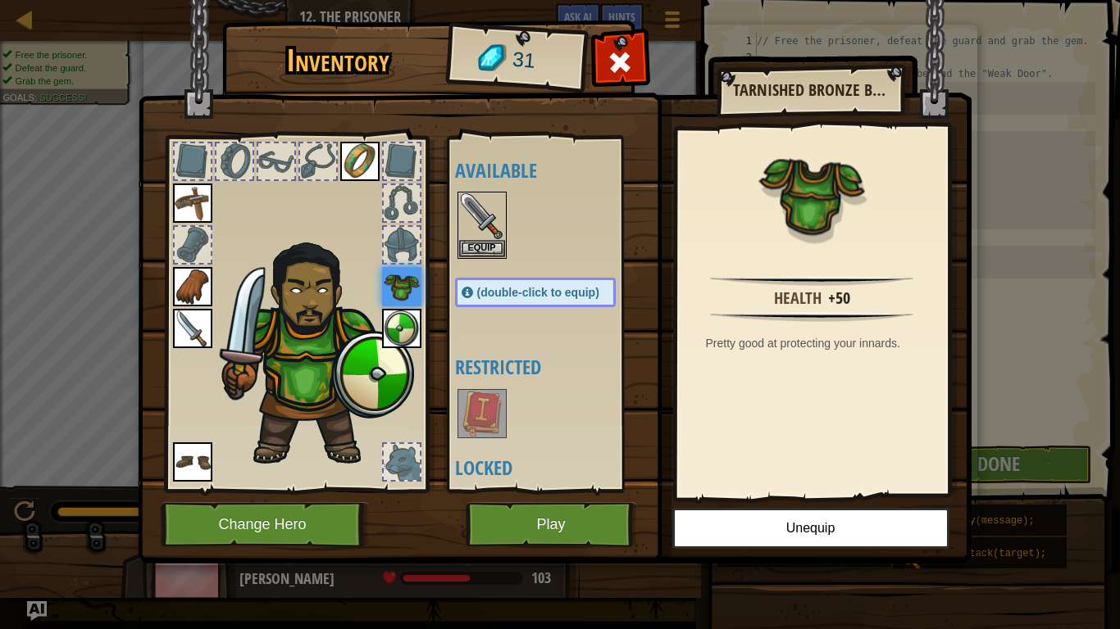
click at [214, 335] on img at bounding box center [314, 349] width 201 height 238
click at [345, 171] on img at bounding box center [359, 161] width 39 height 39
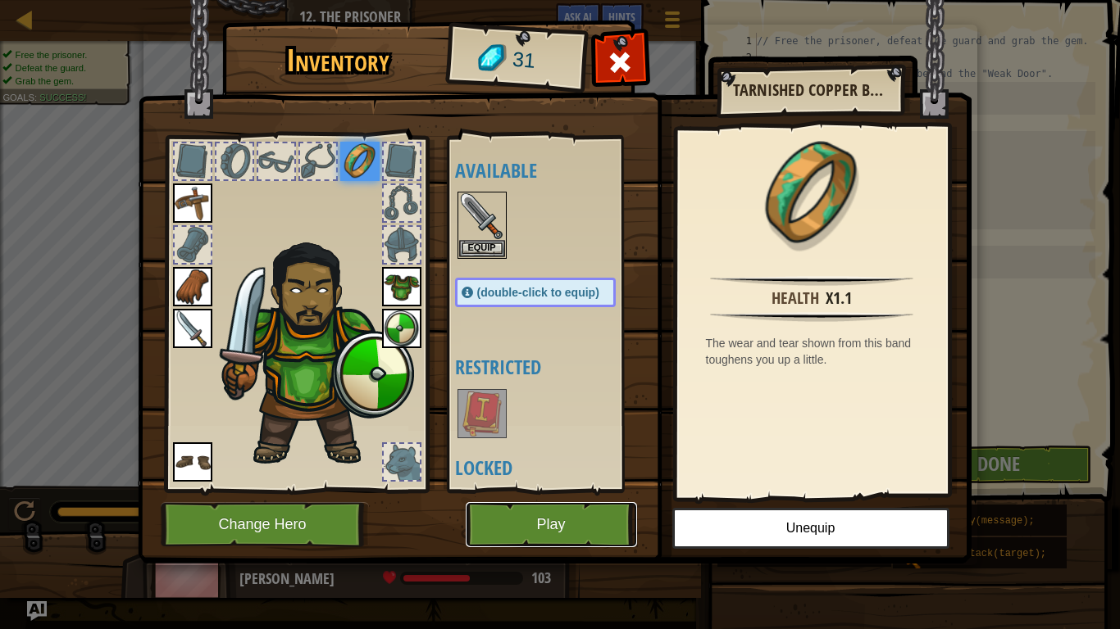
click at [548, 521] on button "Play" at bounding box center [551, 524] width 171 height 45
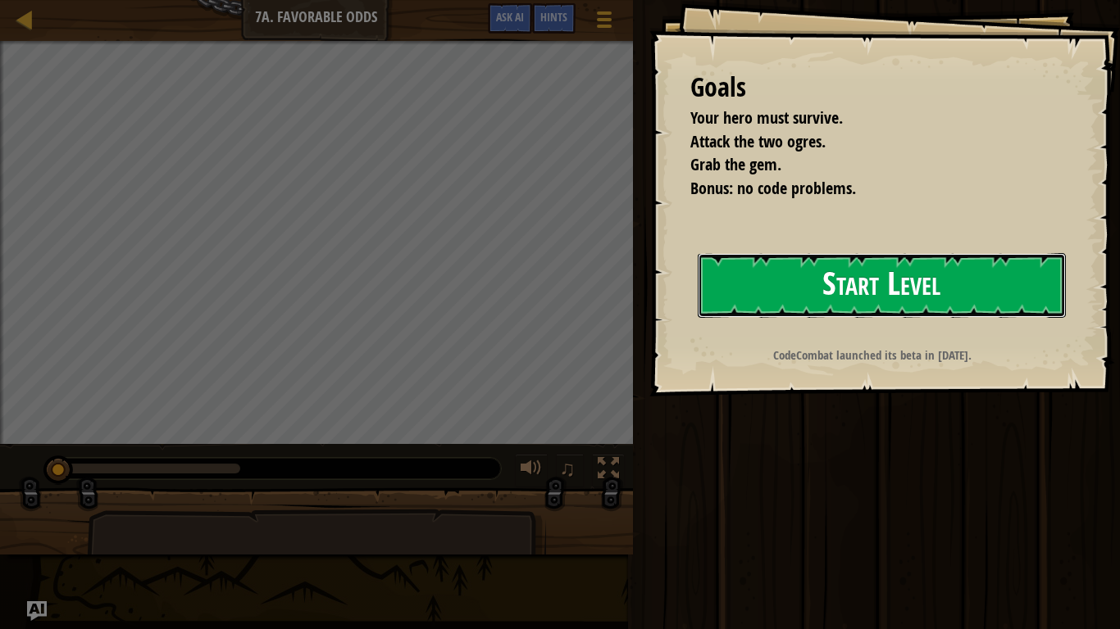
click at [893, 275] on button "Start Level" at bounding box center [881, 285] width 368 height 65
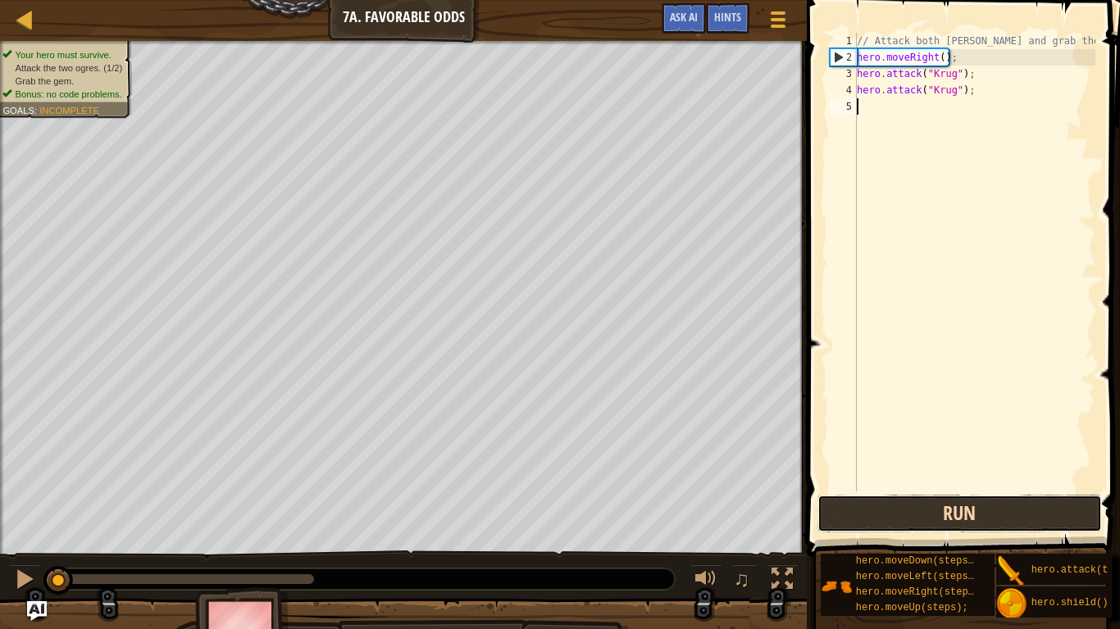
click at [900, 496] on button "Run" at bounding box center [959, 514] width 284 height 38
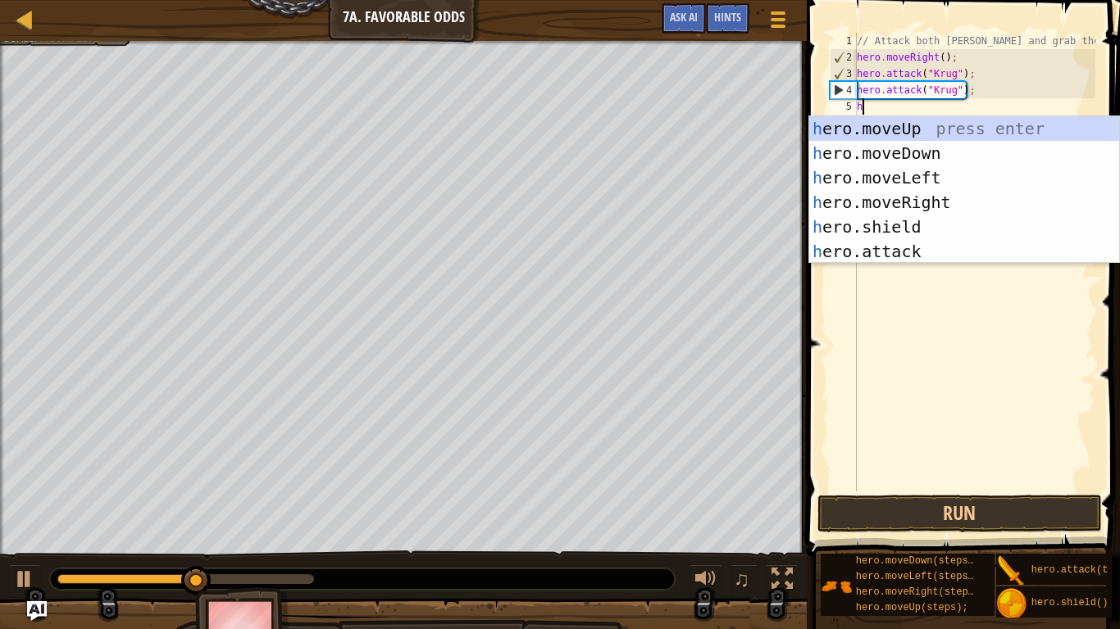
scroll to position [7, 0]
type textarea "hero"
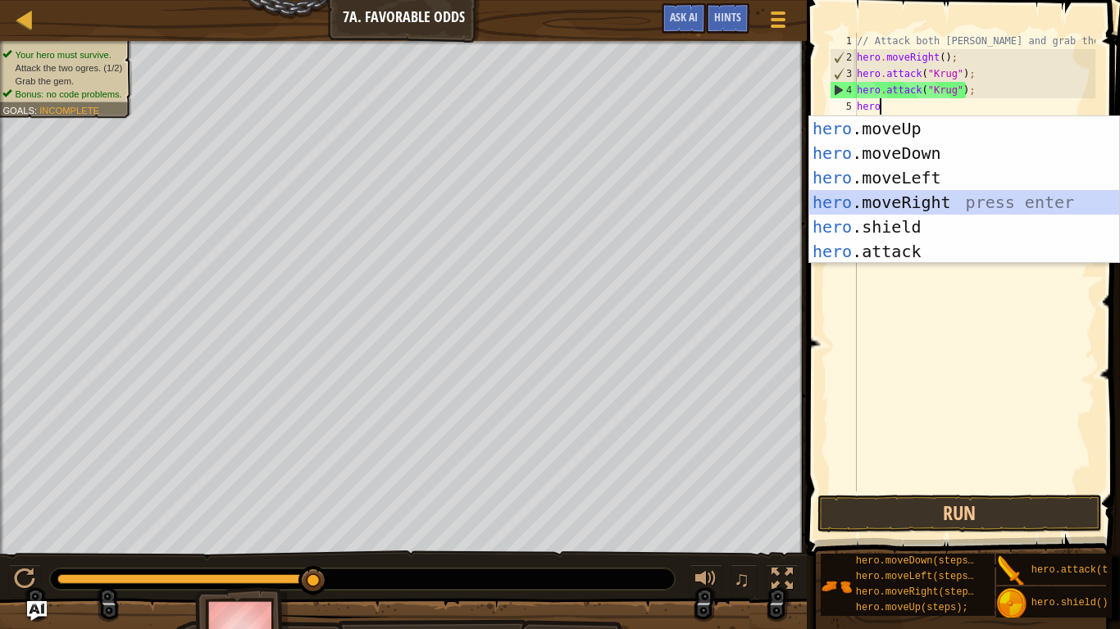
click at [933, 200] on div "hero .moveUp press enter hero .moveDown press enter hero .moveLeft press enter …" at bounding box center [964, 214] width 310 height 197
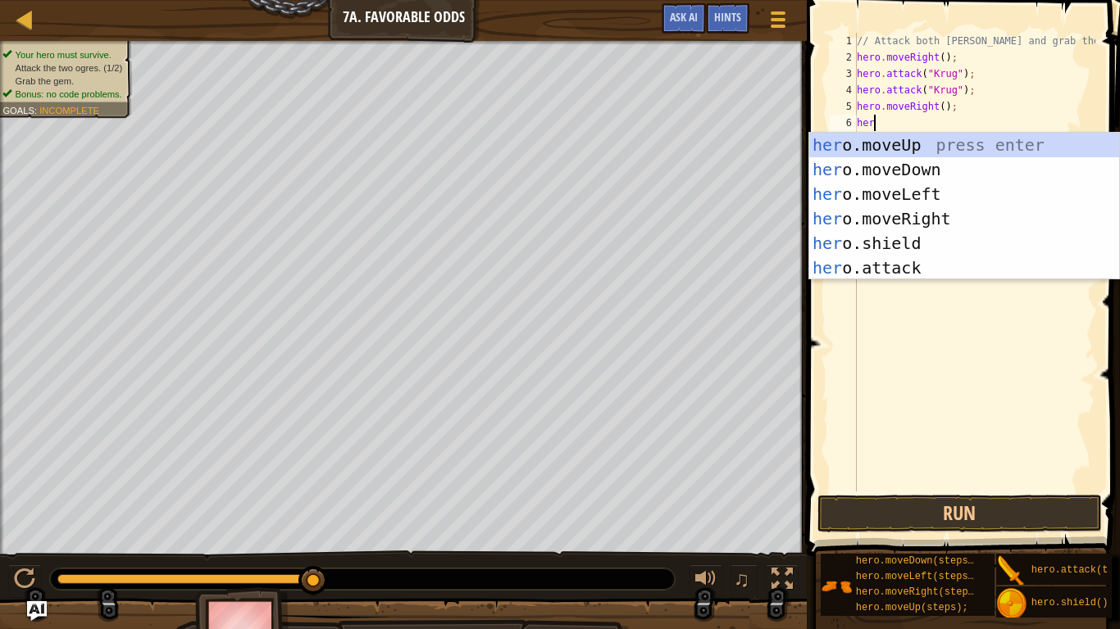
type textarea "hero"
click at [916, 140] on div "hero .moveUp press enter hero .moveDown press enter hero .moveLeft press enter …" at bounding box center [964, 231] width 310 height 197
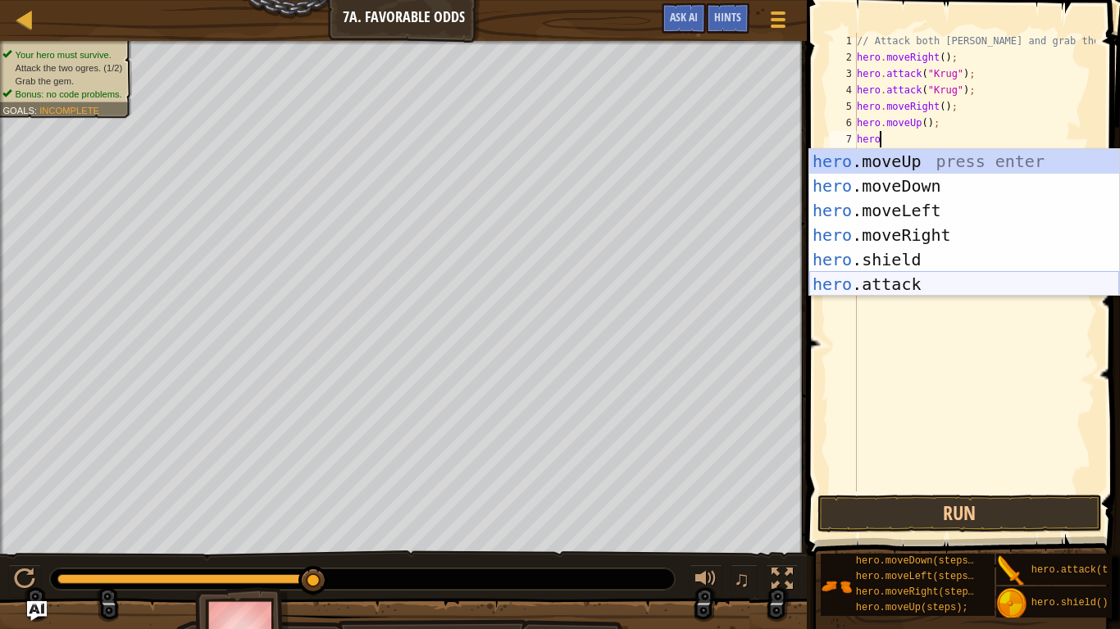
click at [889, 282] on div "hero .moveUp press enter hero .moveDown press enter hero .moveLeft press enter …" at bounding box center [964, 247] width 310 height 197
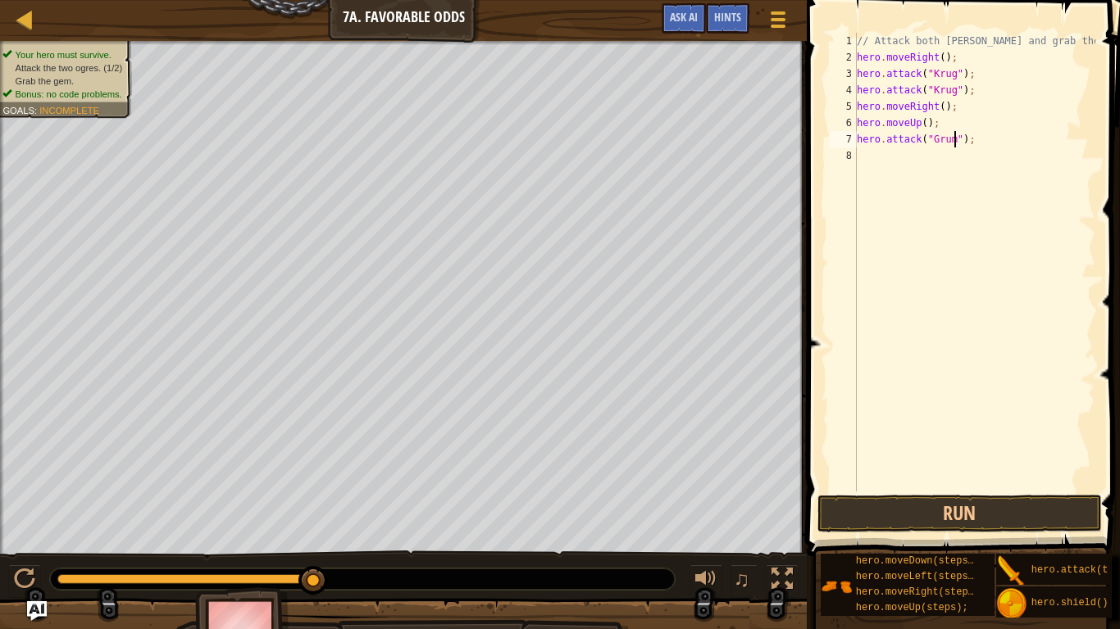
type textarea "hero.attack("Grump");"
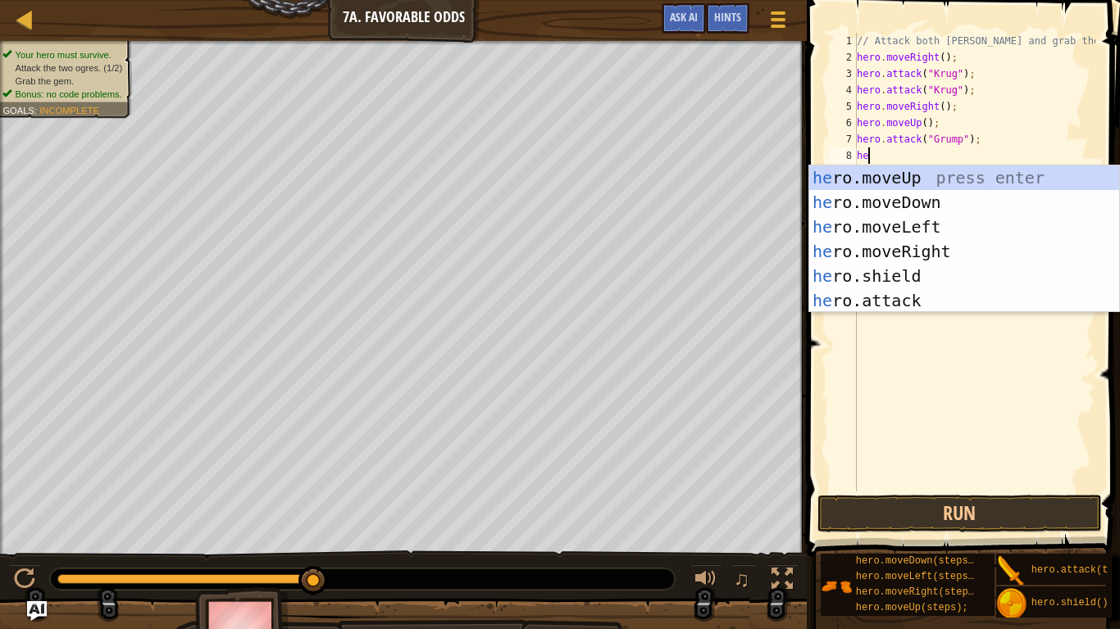
type textarea "hero"
click at [885, 312] on div "// Attack both [PERSON_NAME] and grab the gem. hero . moveRight ( ) ; hero . at…" at bounding box center [974, 279] width 242 height 492
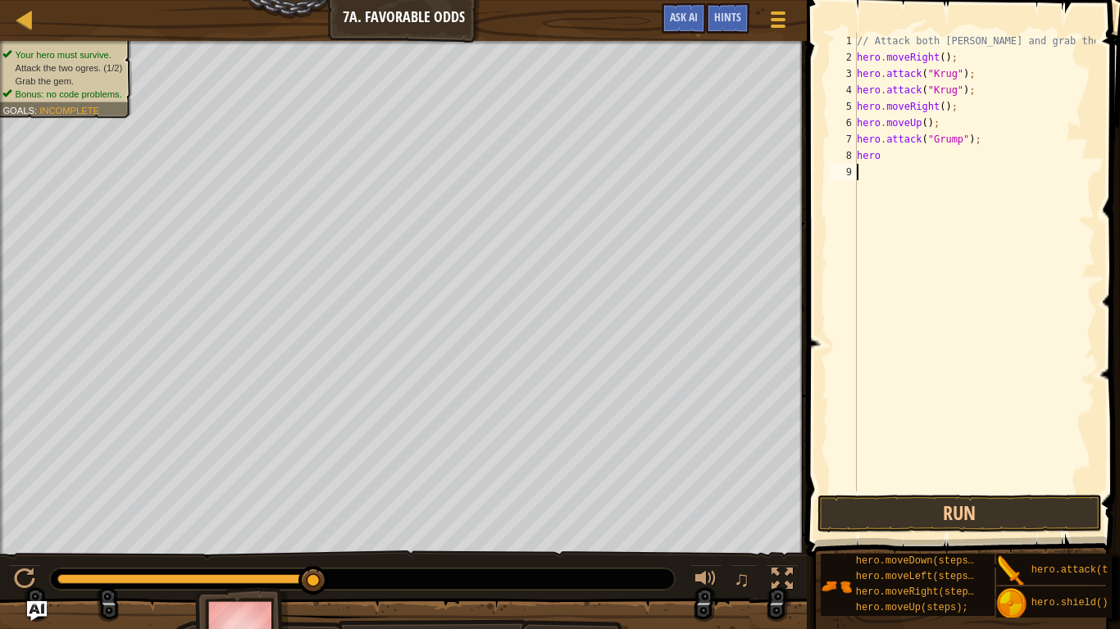
click at [902, 180] on div "// Attack both [PERSON_NAME] and grab the gem. hero . moveRight ( ) ; hero . at…" at bounding box center [974, 279] width 242 height 492
click at [896, 167] on div "// Attack both [PERSON_NAME] and grab the gem. hero . moveRight ( ) ; hero . at…" at bounding box center [974, 279] width 242 height 492
click at [890, 160] on div "// Attack both [PERSON_NAME] and grab the gem. hero . moveRight ( ) ; hero . at…" at bounding box center [974, 279] width 242 height 492
type textarea "h"
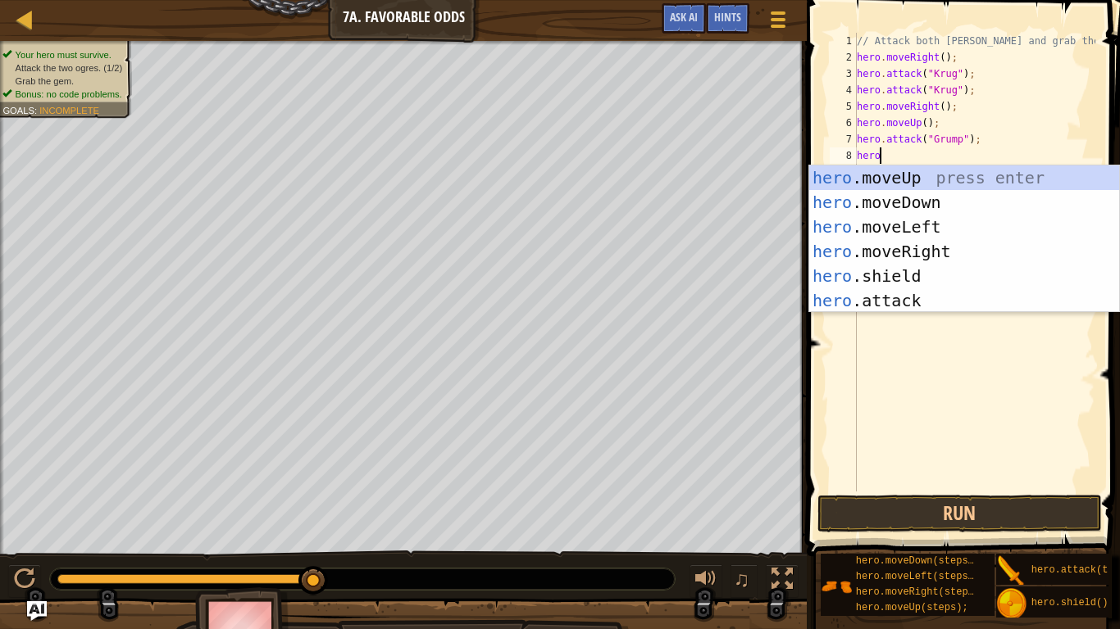
scroll to position [7, 2]
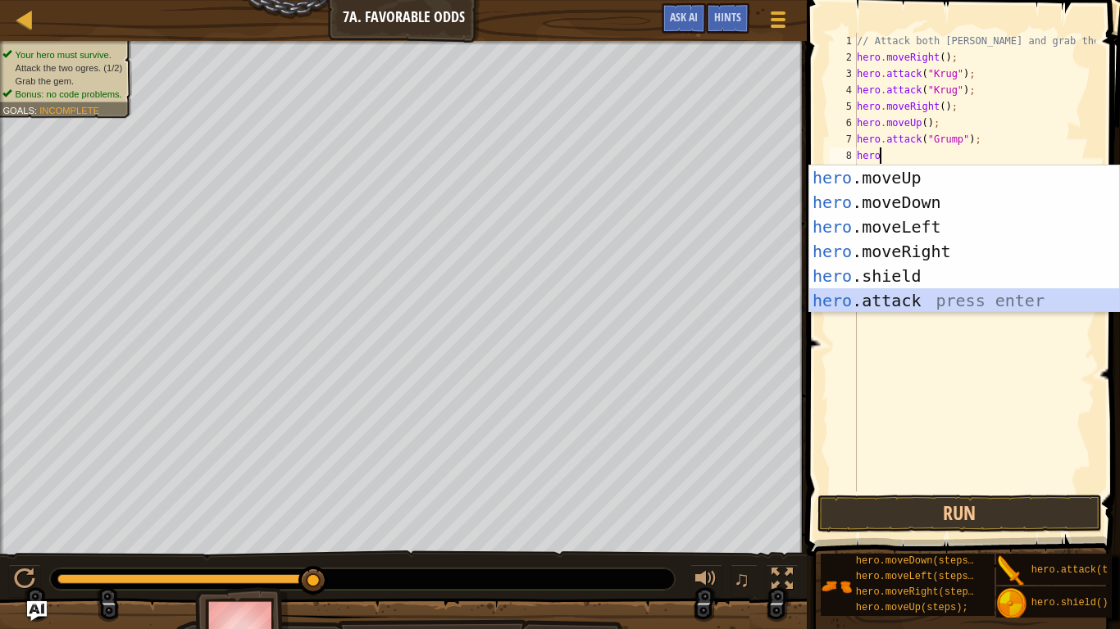
click at [911, 298] on div "hero .moveUp press enter hero .moveDown press enter hero .moveLeft press enter …" at bounding box center [964, 264] width 310 height 197
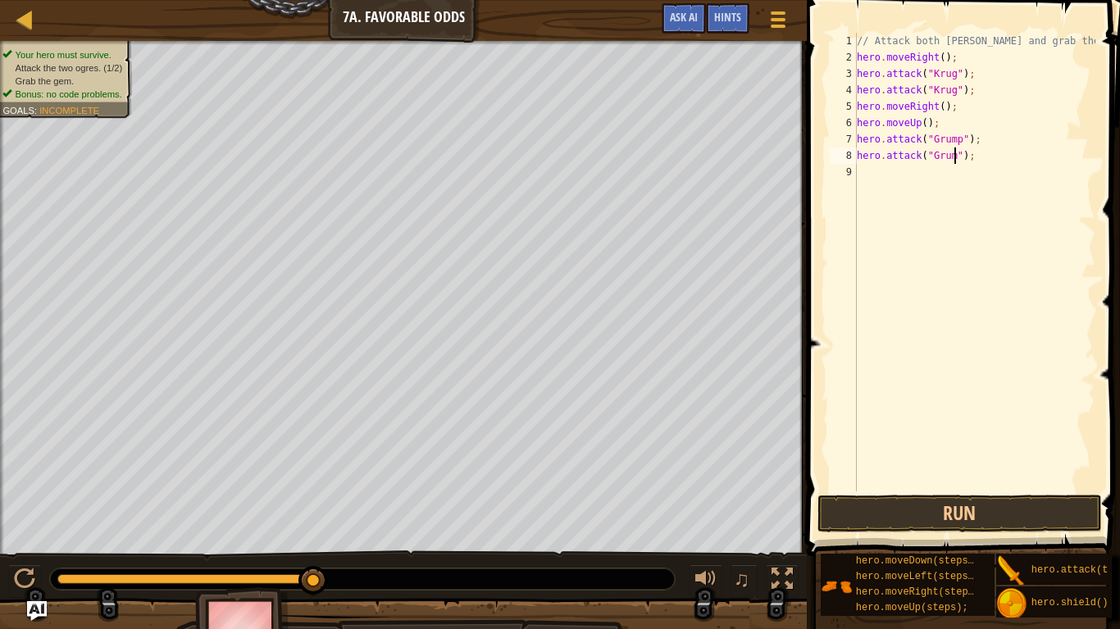
type textarea "hero.attack("Grump");"
click at [906, 170] on div "// Attack both [PERSON_NAME] and grab the gem. hero . moveRight ( ) ; hero . at…" at bounding box center [974, 279] width 242 height 492
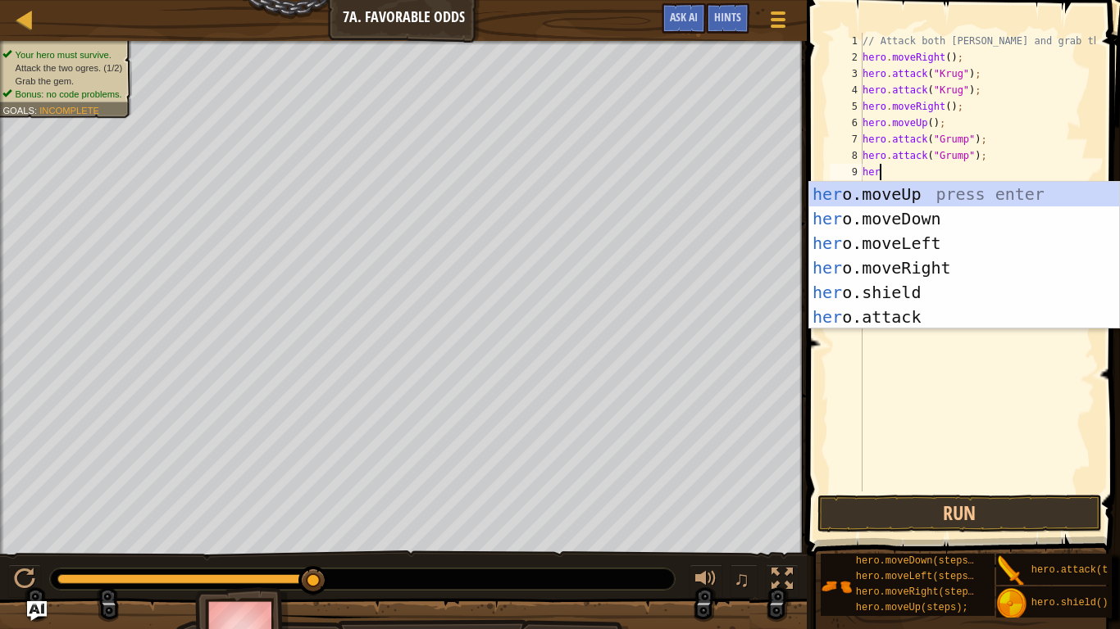
type textarea "hero"
click at [923, 238] on div "hero .moveUp press enter hero .moveDown press enter hero .moveLeft press enter …" at bounding box center [964, 280] width 310 height 197
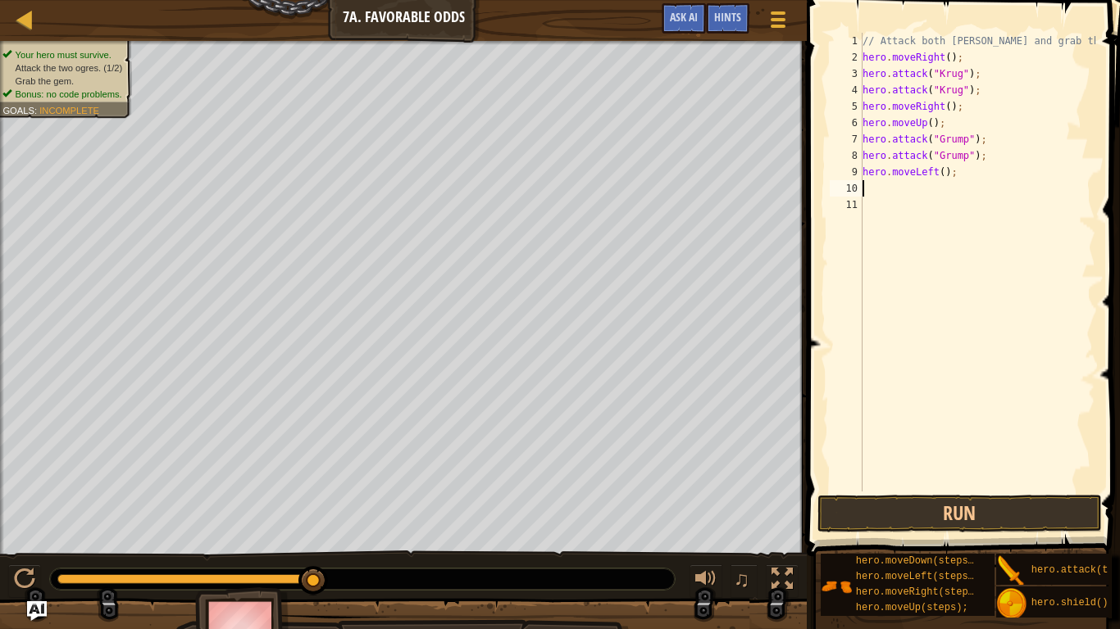
click at [944, 173] on div "// Attack both [PERSON_NAME] and grab the gem. hero . moveRight ( ) ; hero . at…" at bounding box center [977, 279] width 236 height 492
type textarea "hero.moveLeft(2);"
click at [963, 507] on button "Run" at bounding box center [959, 514] width 284 height 38
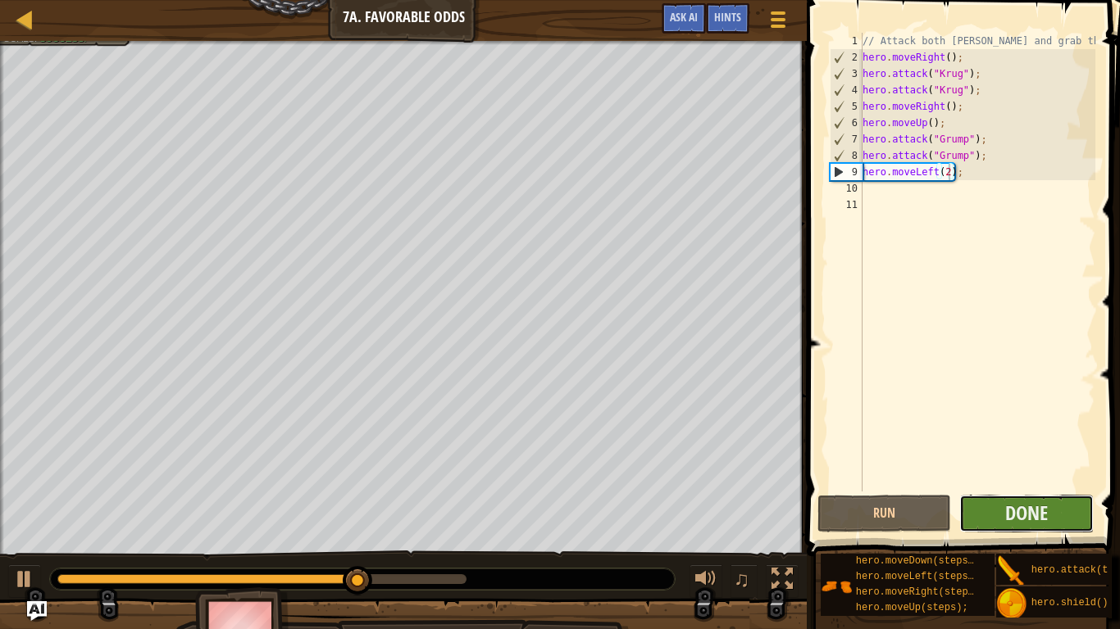
click at [1003, 509] on button "Done" at bounding box center [1026, 514] width 134 height 38
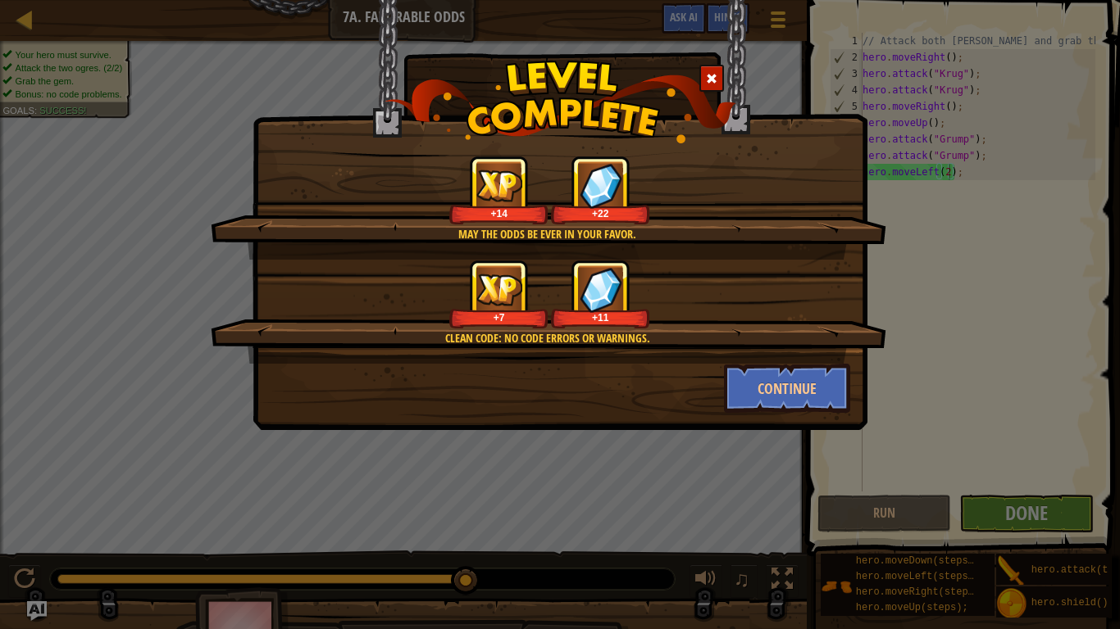
click at [840, 424] on div "May the odds be ever in your favor. +14 +22 Clean code: no code errors or warni…" at bounding box center [559, 215] width 615 height 430
click at [843, 412] on button "Continue" at bounding box center [787, 388] width 127 height 49
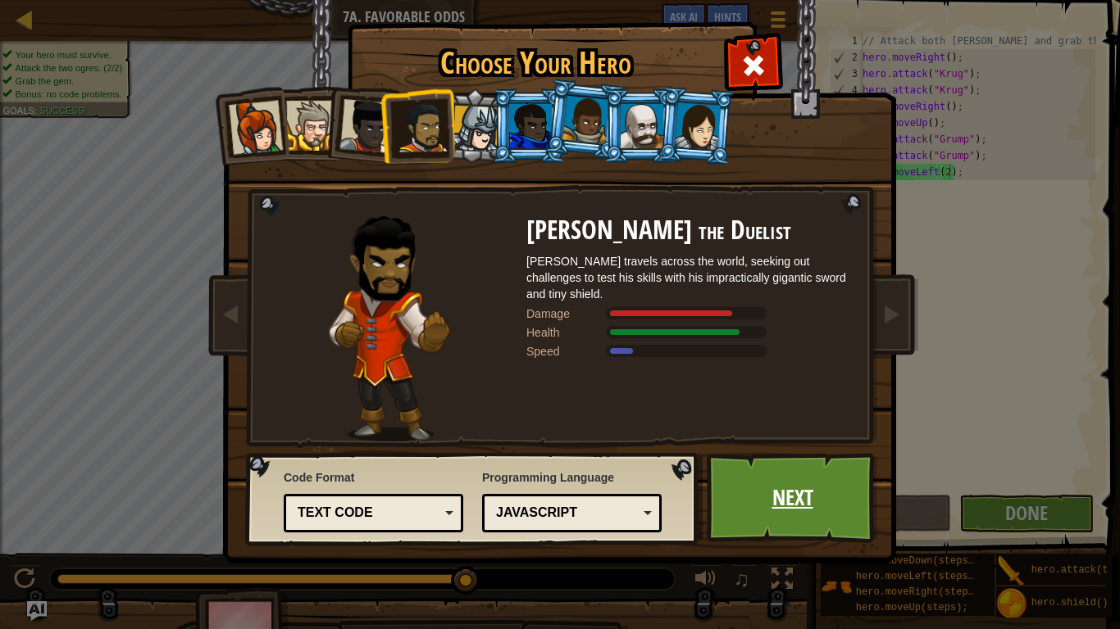
click at [802, 488] on link "Next" at bounding box center [791, 498] width 171 height 90
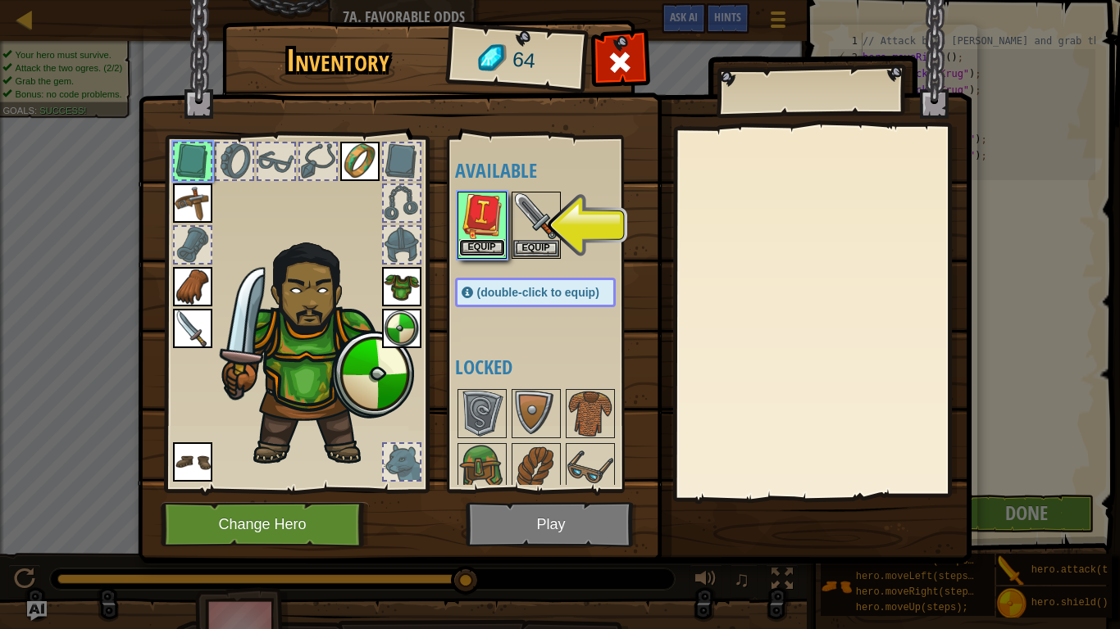
click at [497, 247] on button "Equip" at bounding box center [482, 247] width 46 height 17
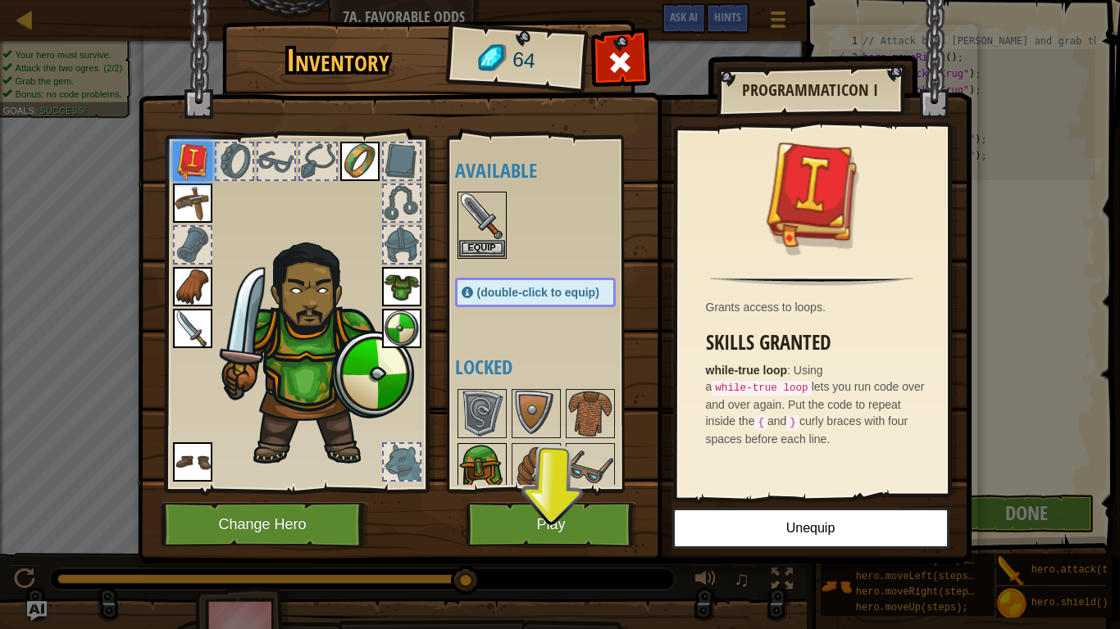
click at [478, 466] on img at bounding box center [482, 468] width 46 height 46
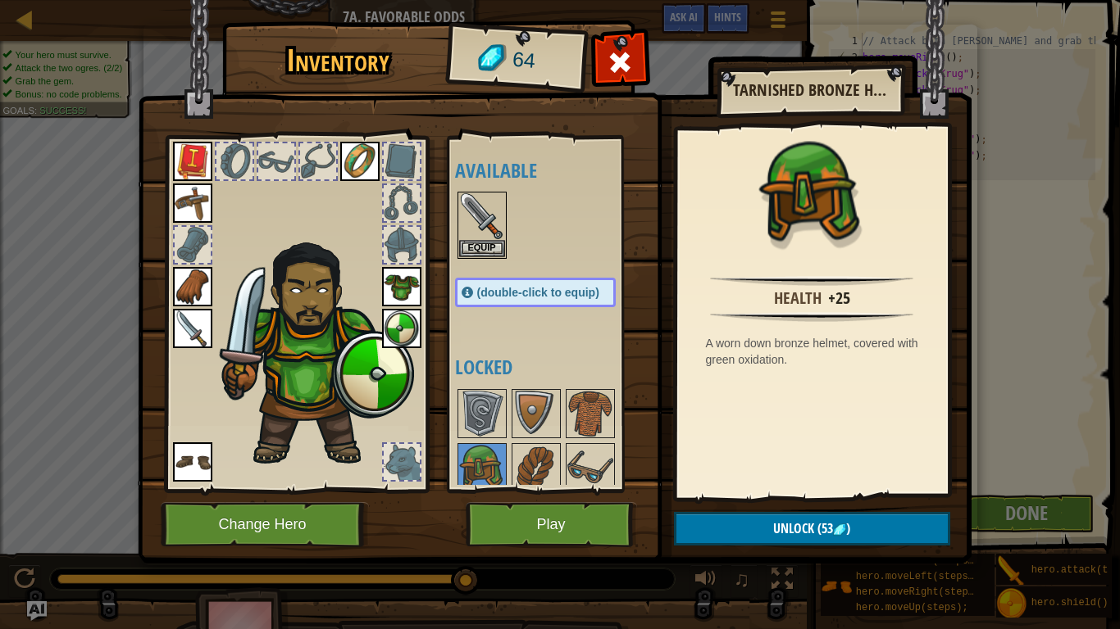
scroll to position [64, 0]
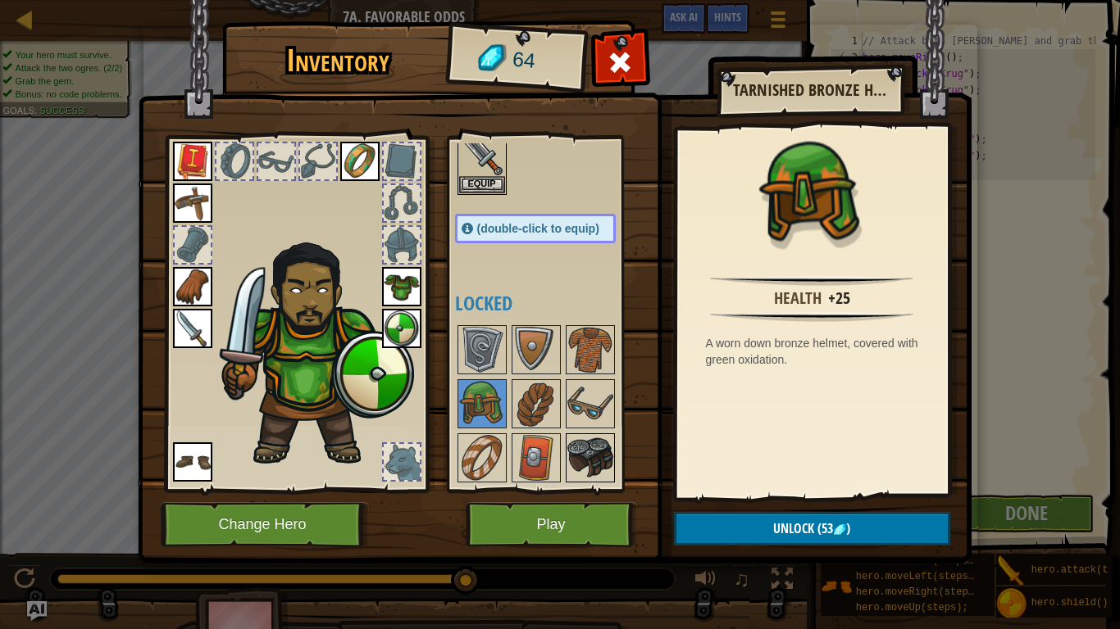
click at [608, 464] on img at bounding box center [590, 458] width 46 height 46
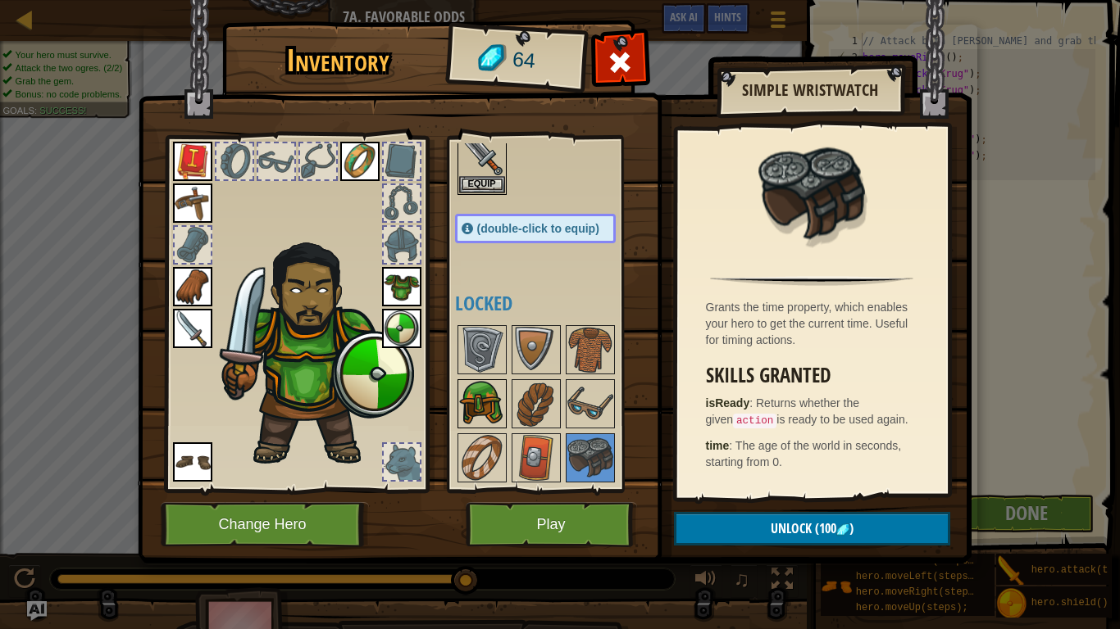
click at [473, 408] on img at bounding box center [482, 404] width 46 height 46
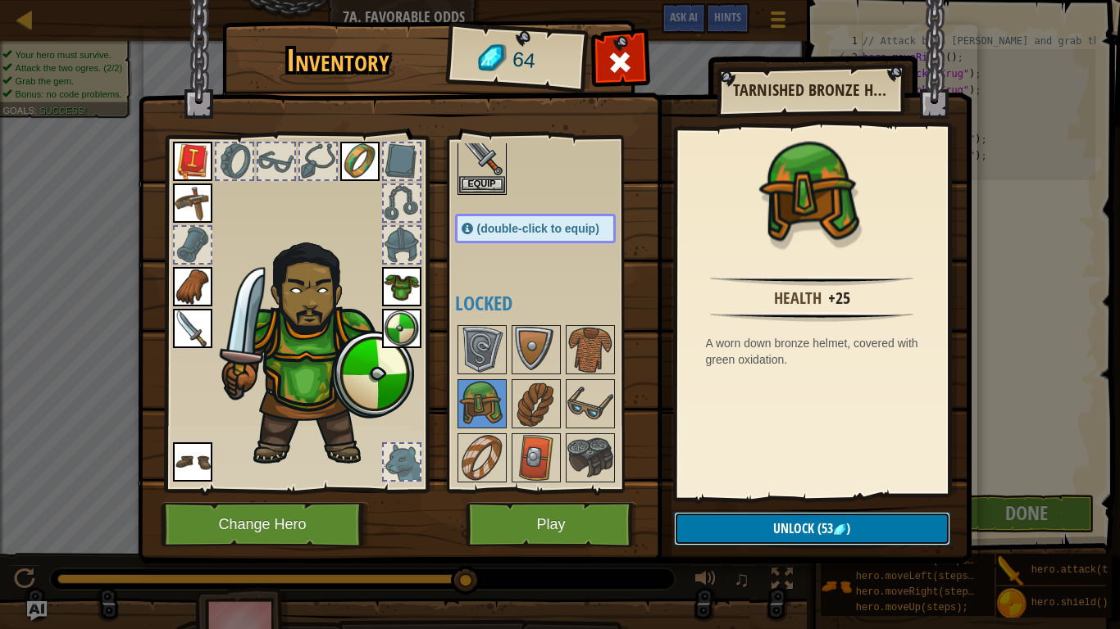
click at [803, 543] on button "Unlock (53 )" at bounding box center [812, 529] width 276 height 34
click at [479, 395] on img at bounding box center [482, 404] width 46 height 46
click at [476, 402] on img at bounding box center [482, 404] width 46 height 46
click at [779, 533] on span "Unlock" at bounding box center [793, 529] width 41 height 18
click at [779, 533] on button "Confirm" at bounding box center [812, 529] width 276 height 34
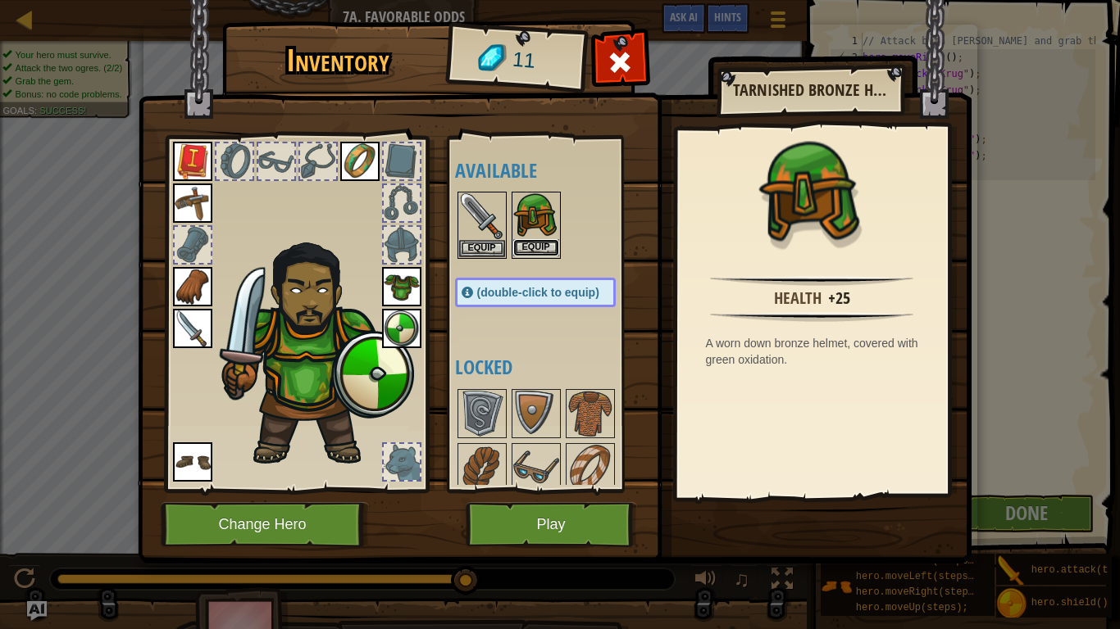
click at [547, 249] on button "Equip" at bounding box center [536, 247] width 46 height 17
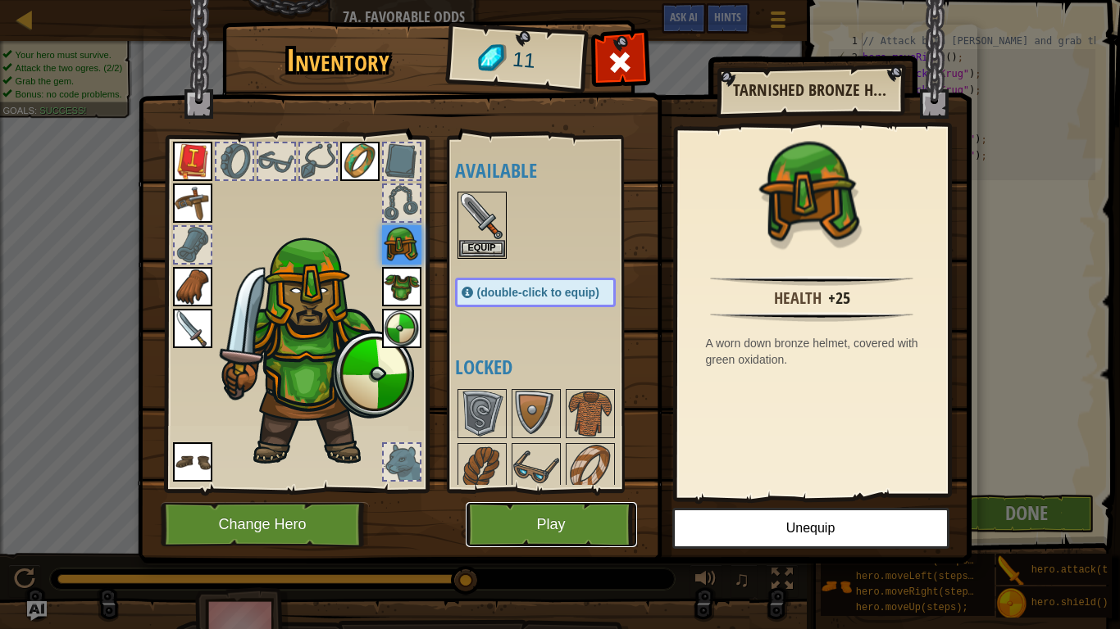
click at [579, 520] on button "Play" at bounding box center [551, 524] width 171 height 45
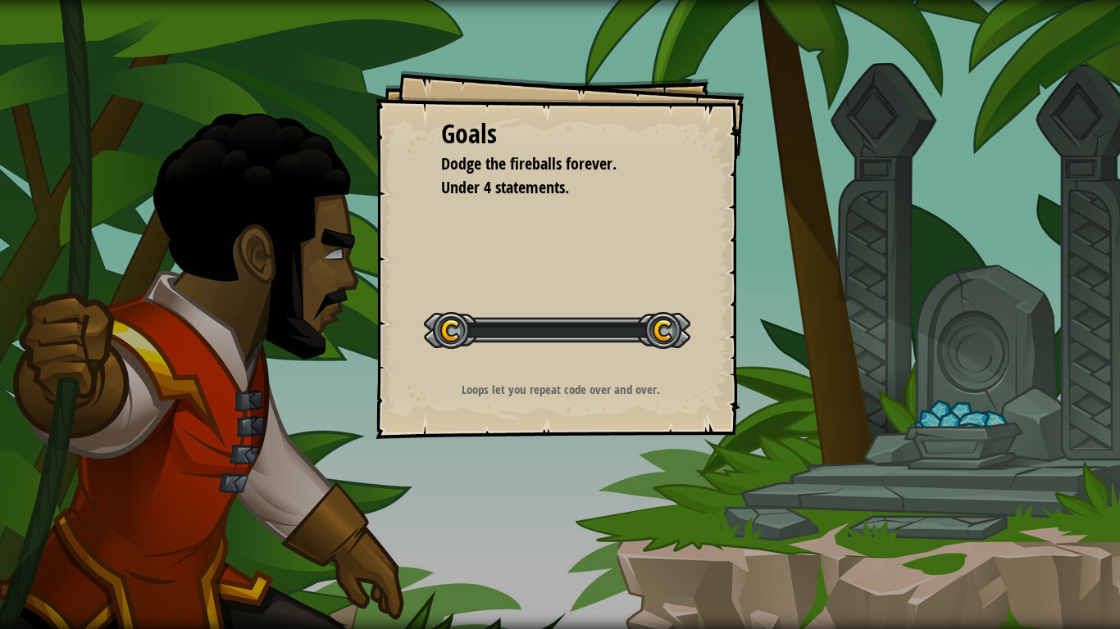
click at [579, 520] on div "Goals Dodge the fireballs forever. Under 4 statements. Start Level Error loadin…" at bounding box center [560, 314] width 1120 height 629
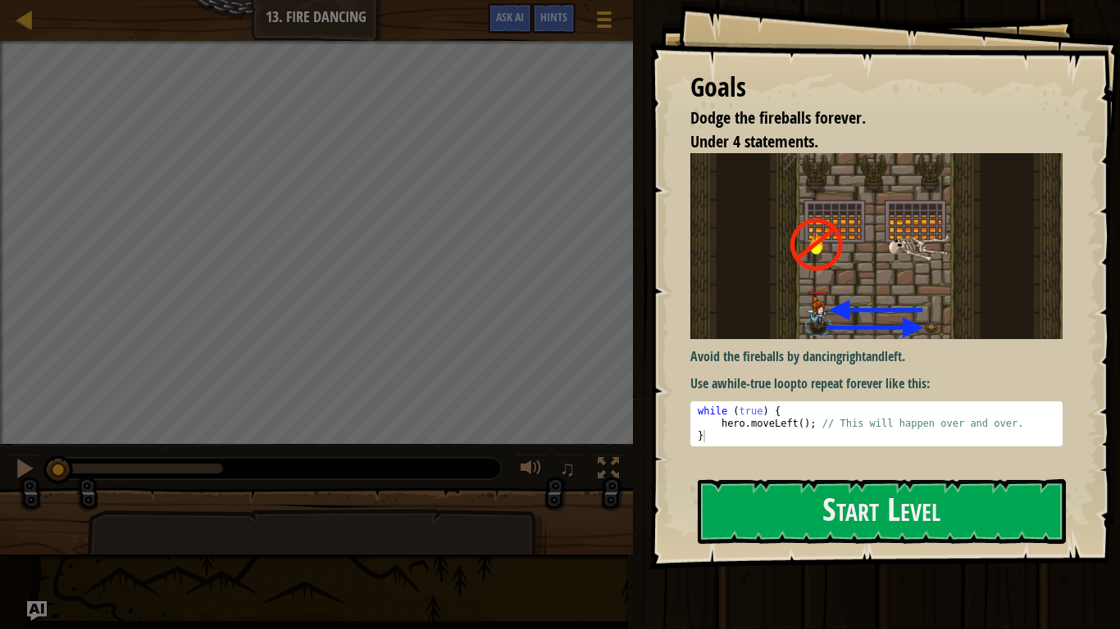
click at [743, 437] on div "while ( true ) { hero . moveLeft ( ) ; // This will happen over and over. }" at bounding box center [876, 436] width 364 height 61
type textarea "}"
click at [732, 483] on button "Start Level" at bounding box center [881, 511] width 368 height 65
